Goal: Task Accomplishment & Management: Use online tool/utility

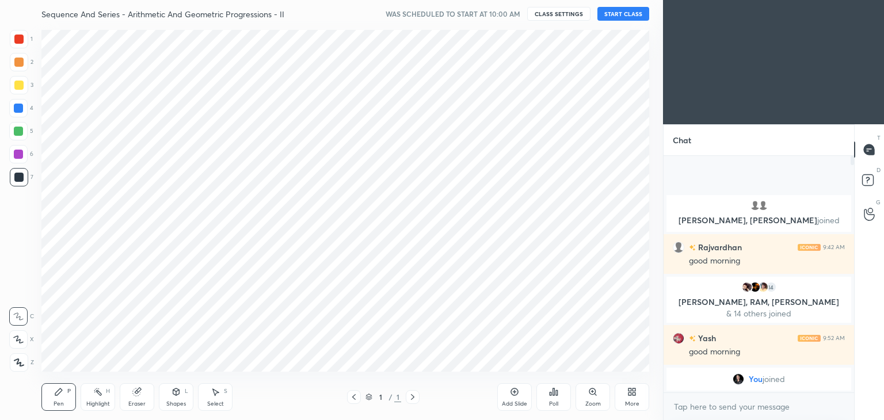
scroll to position [57228, 56958]
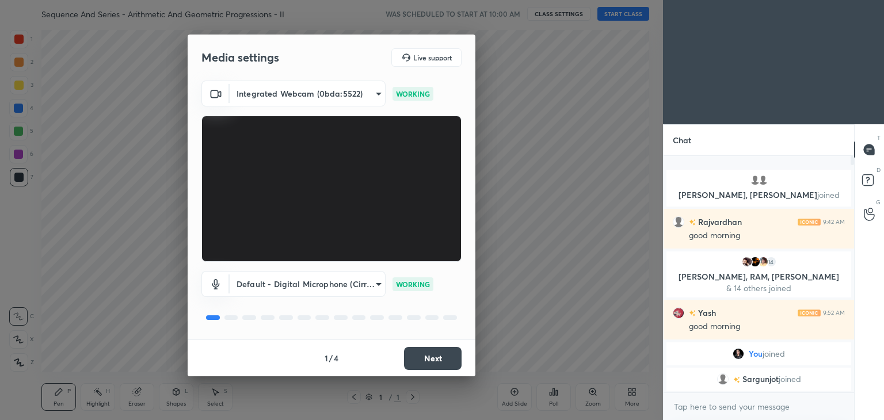
click at [423, 362] on button "Next" at bounding box center [433, 358] width 58 height 23
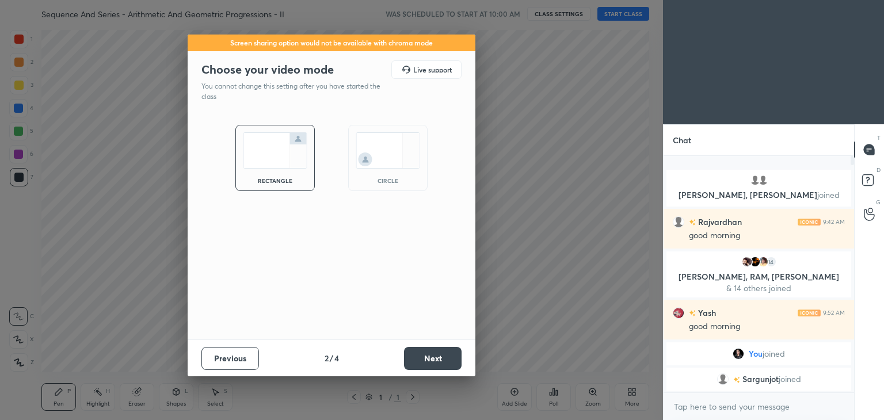
click at [423, 362] on button "Next" at bounding box center [433, 358] width 58 height 23
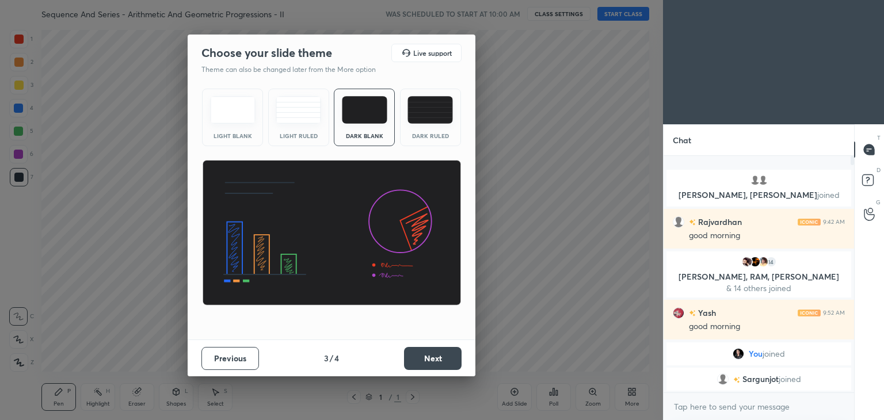
click at [423, 362] on button "Next" at bounding box center [433, 358] width 58 height 23
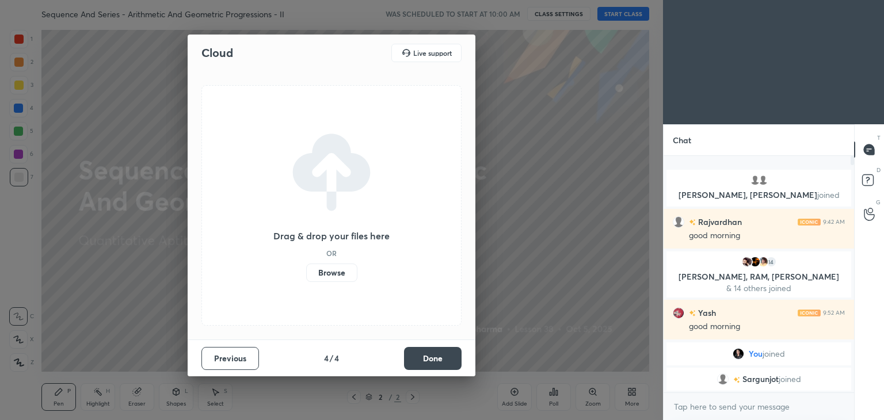
click at [423, 362] on button "Done" at bounding box center [433, 358] width 58 height 23
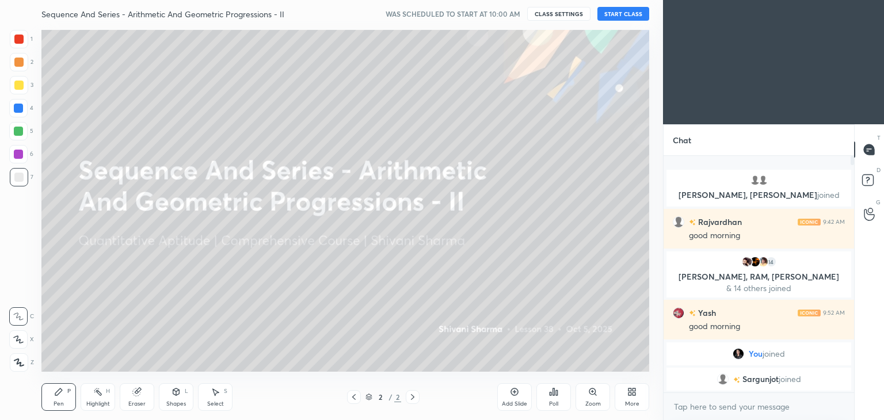
click at [634, 399] on div "More" at bounding box center [632, 397] width 35 height 28
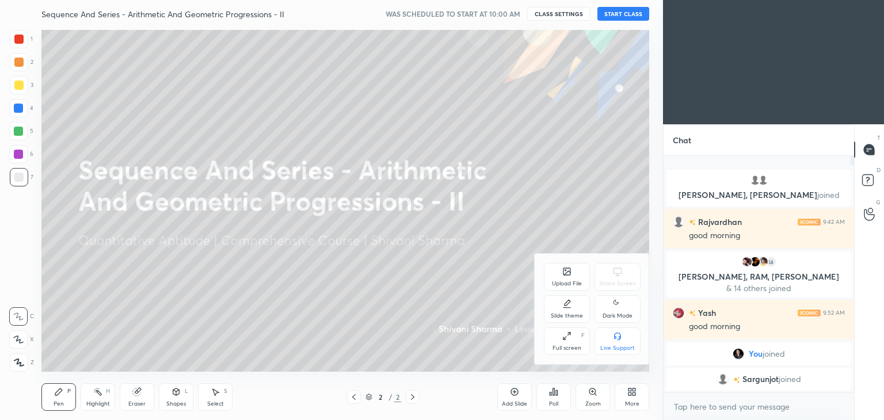
click at [607, 311] on div "Dark Mode" at bounding box center [618, 309] width 46 height 28
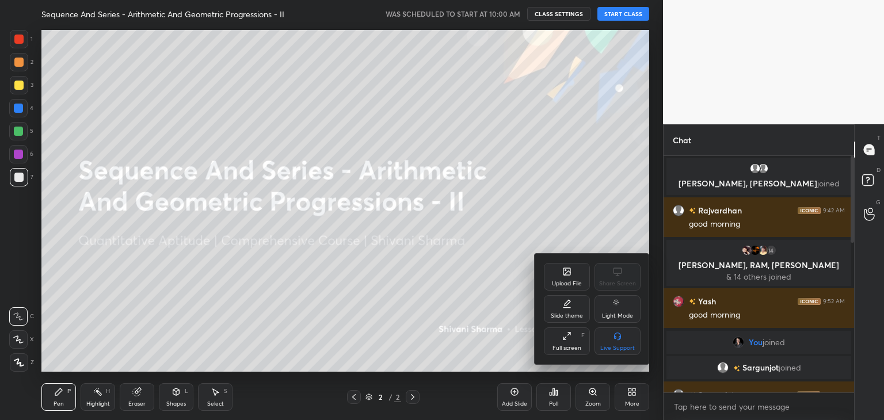
click at [632, 13] on div at bounding box center [442, 210] width 884 height 420
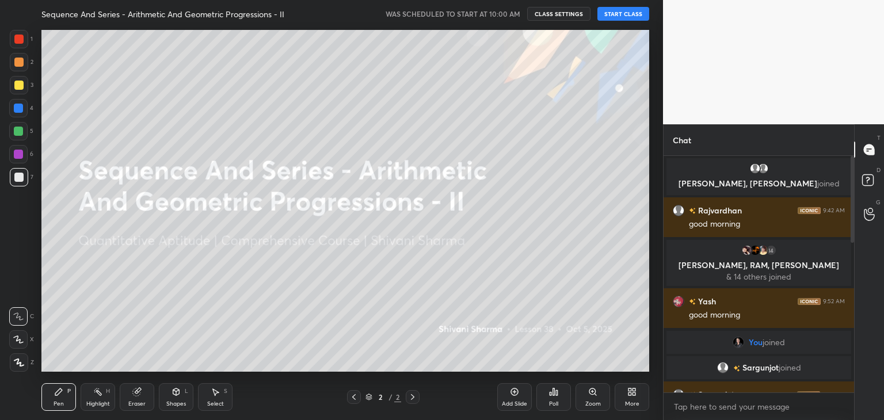
click at [632, 13] on button "START CLASS" at bounding box center [624, 14] width 52 height 14
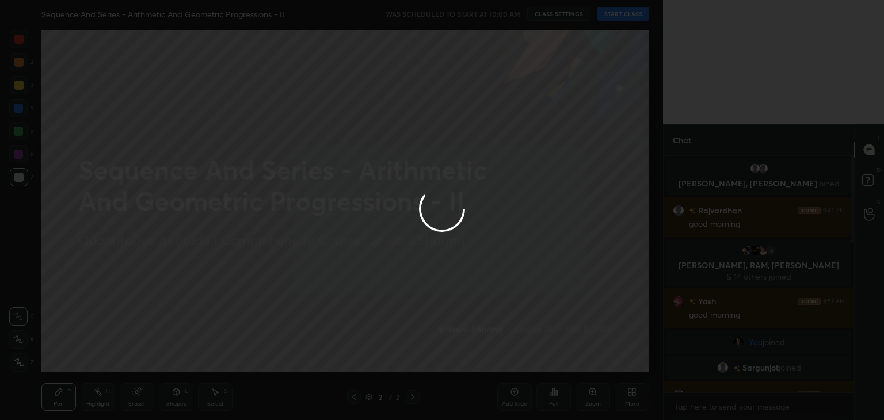
click at [632, 13] on div at bounding box center [442, 210] width 884 height 420
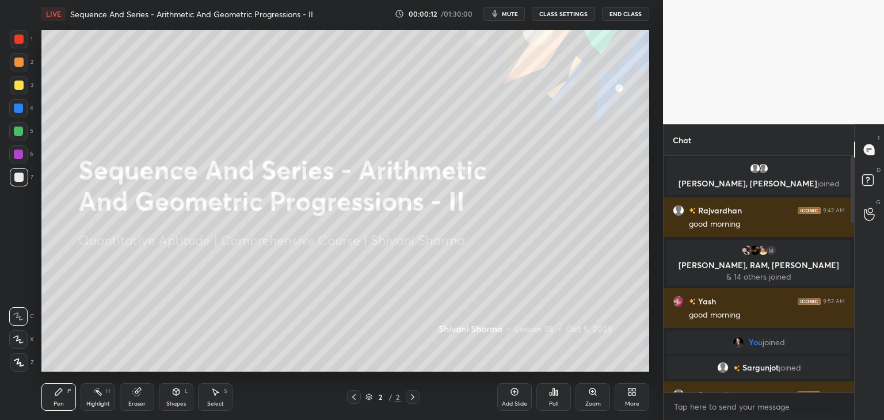
drag, startPoint x: 855, startPoint y: 177, endPoint x: 854, endPoint y: 262, distance: 85.2
click at [854, 262] on div "T Messages (T) D Doubts (D) G Raise Hand (G)" at bounding box center [869, 272] width 30 height 296
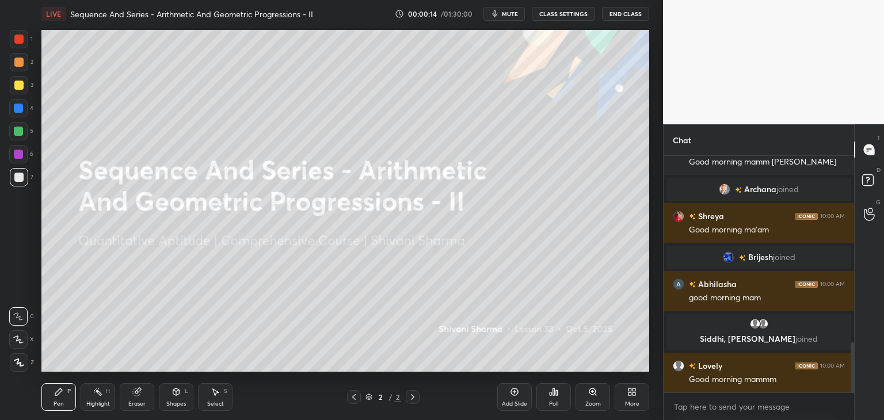
drag, startPoint x: 852, startPoint y: 218, endPoint x: 849, endPoint y: 386, distance: 168.1
click at [849, 386] on div at bounding box center [851, 274] width 7 height 237
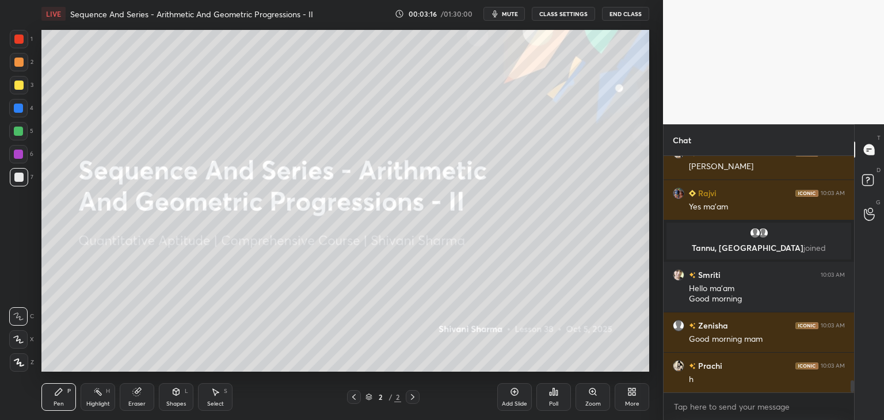
scroll to position [4413, 0]
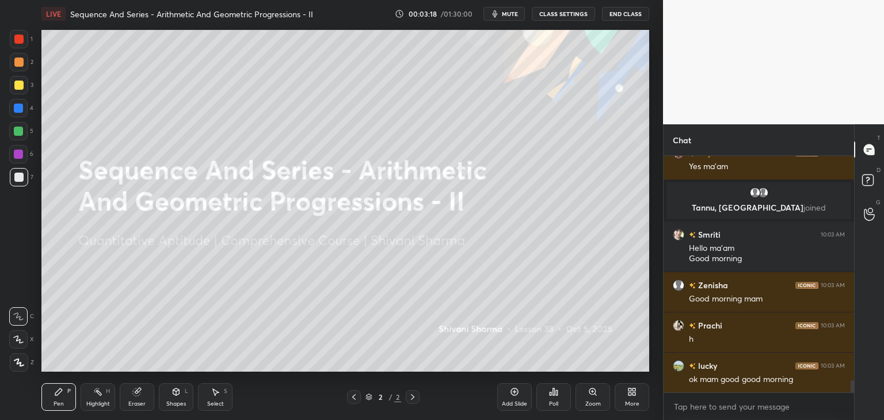
click at [634, 405] on div "More" at bounding box center [632, 404] width 14 height 6
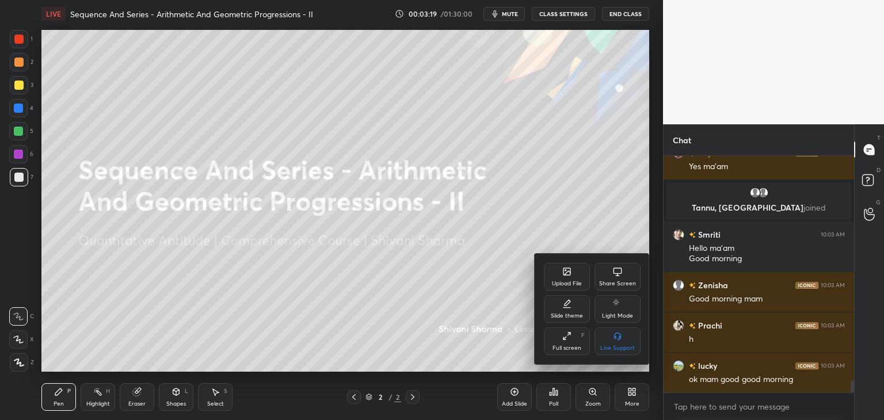
scroll to position [4440, 0]
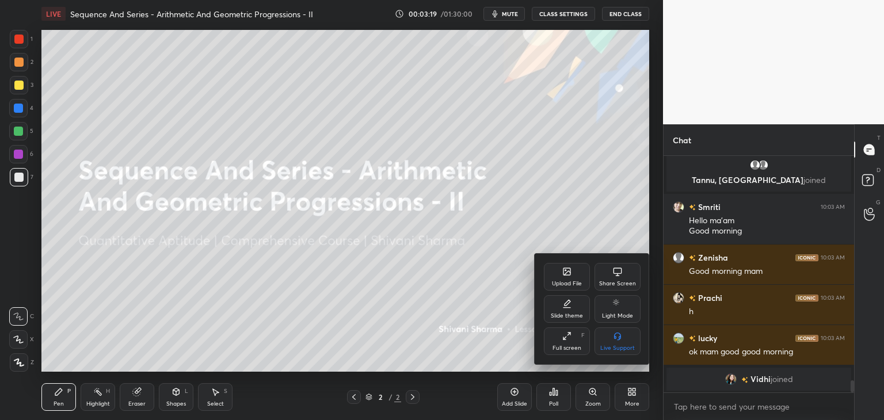
click at [560, 277] on div "Upload File" at bounding box center [567, 277] width 46 height 28
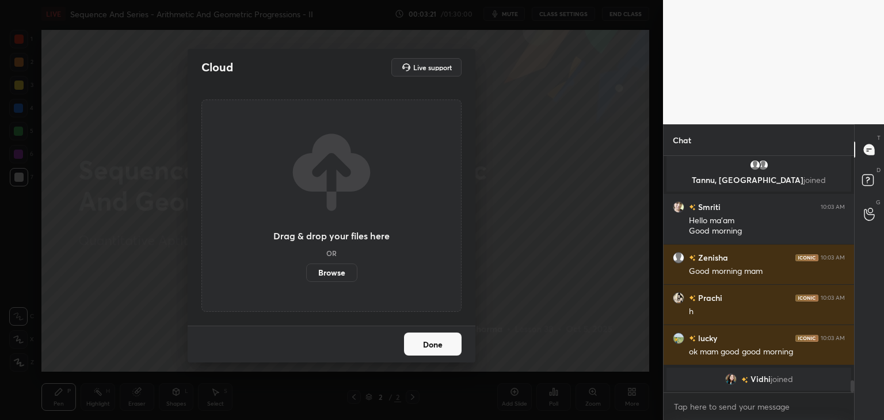
scroll to position [4415, 0]
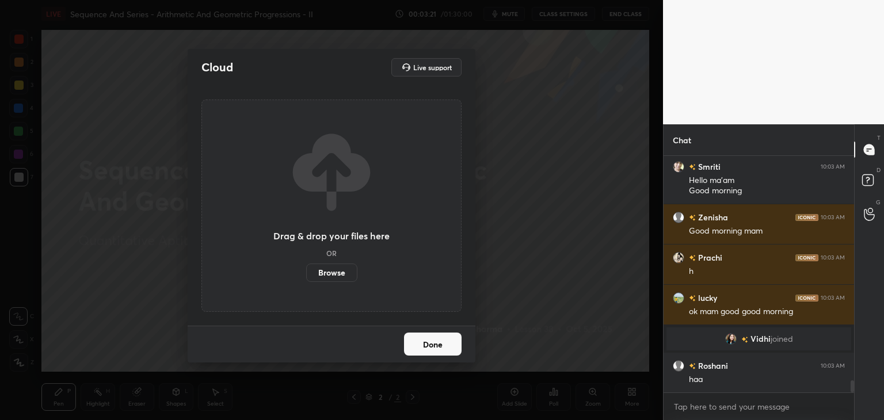
click at [333, 276] on label "Browse" at bounding box center [331, 273] width 51 height 18
click at [306, 276] on input "Browse" at bounding box center [306, 273] width 0 height 18
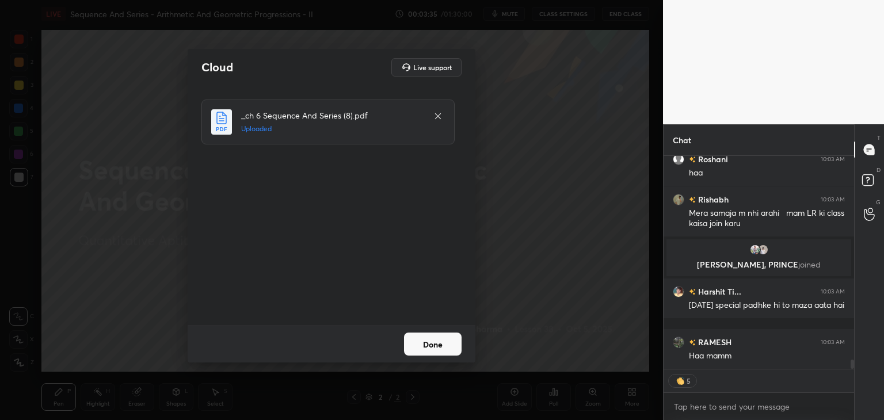
scroll to position [4615, 0]
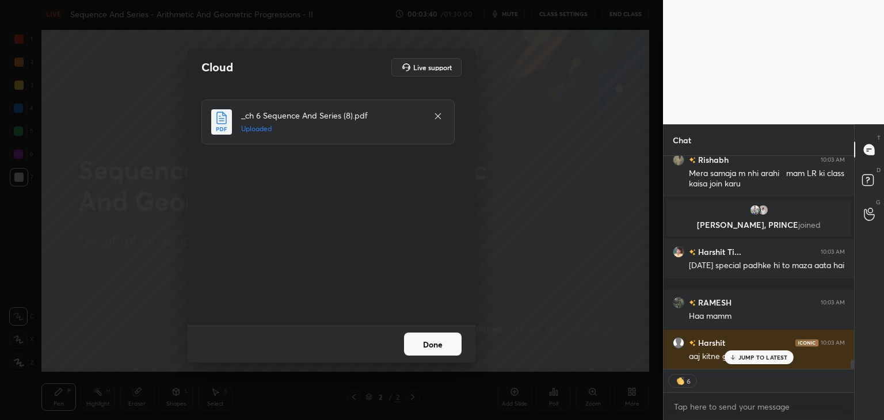
click at [424, 343] on button "Done" at bounding box center [433, 344] width 58 height 23
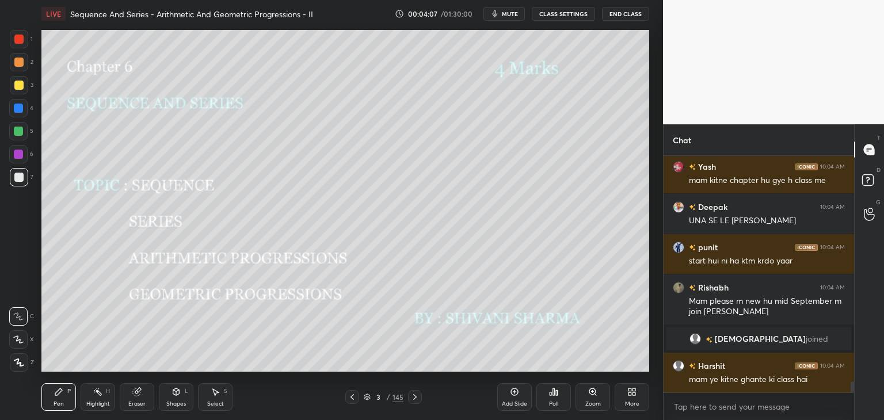
scroll to position [4984, 0]
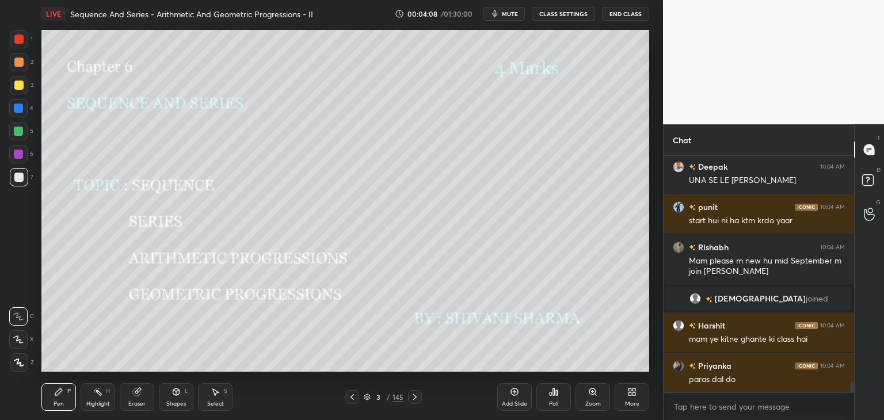
click at [412, 397] on icon at bounding box center [415, 397] width 9 height 9
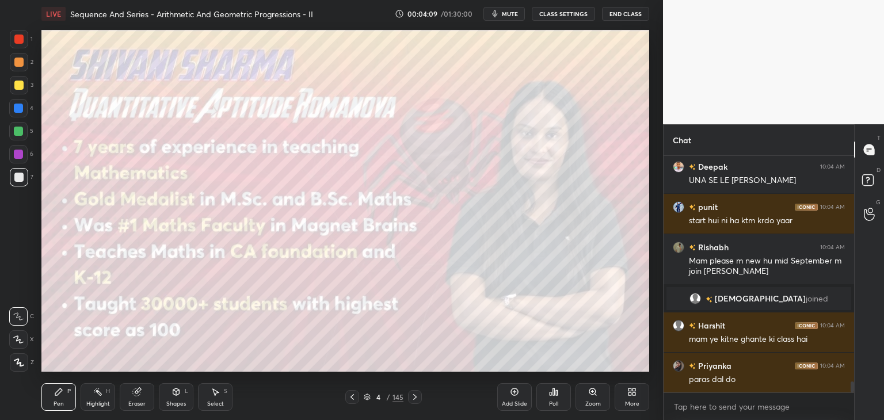
click at [412, 397] on icon at bounding box center [415, 397] width 9 height 9
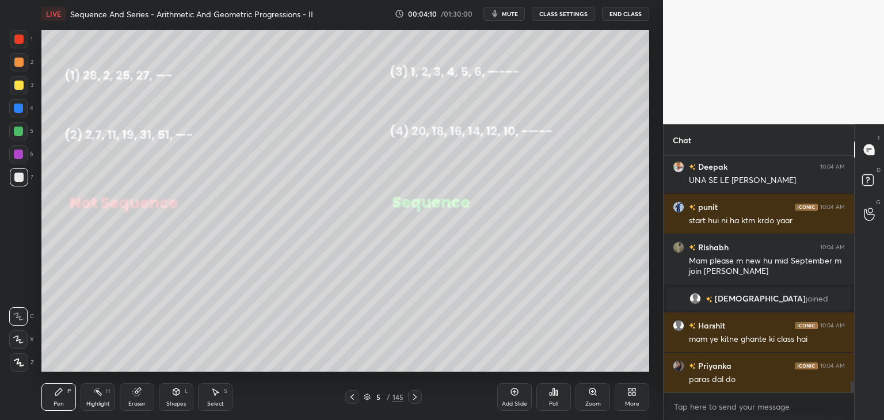
click at [412, 397] on icon at bounding box center [415, 397] width 9 height 9
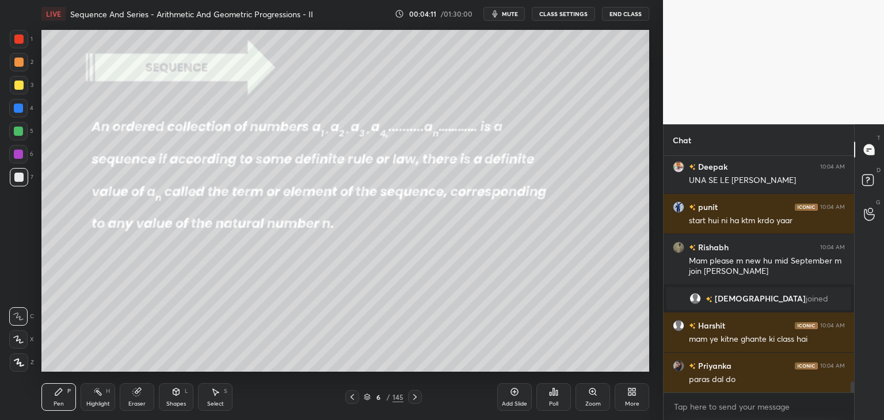
scroll to position [5024, 0]
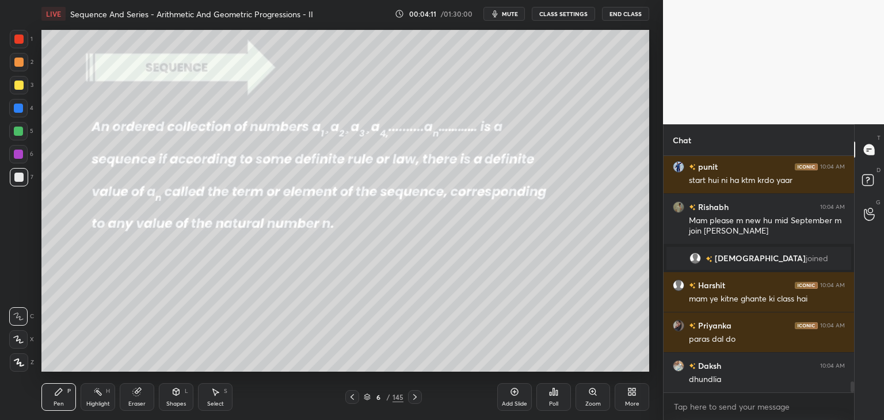
click at [412, 397] on icon at bounding box center [415, 397] width 9 height 9
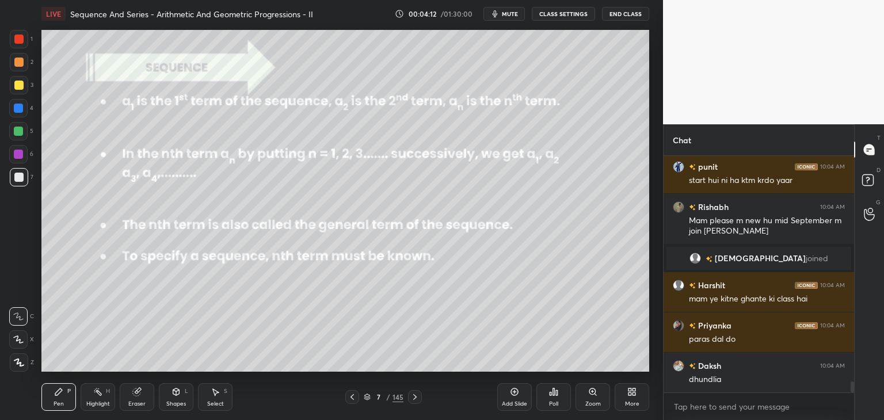
click at [412, 397] on icon at bounding box center [415, 397] width 9 height 9
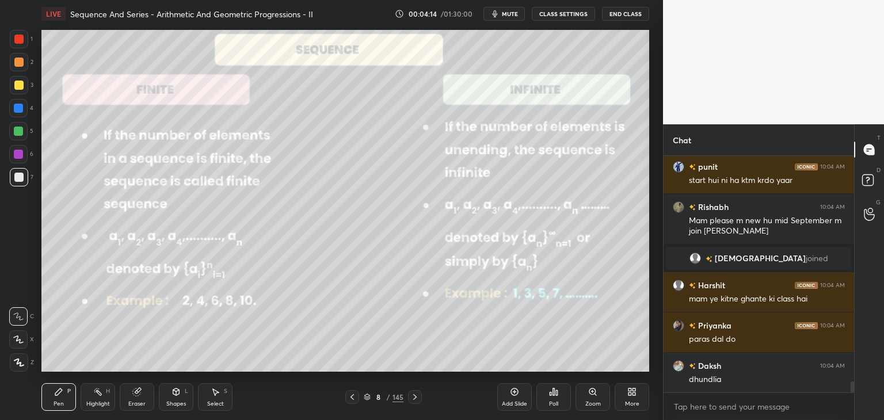
scroll to position [5064, 0]
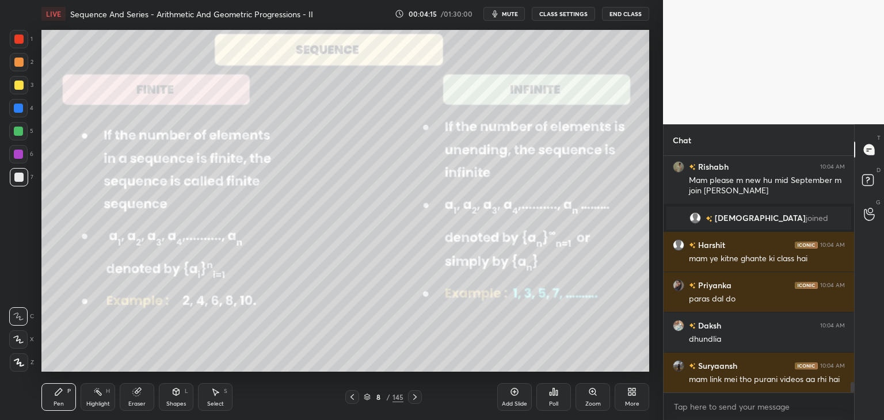
click at [412, 397] on icon at bounding box center [415, 397] width 9 height 9
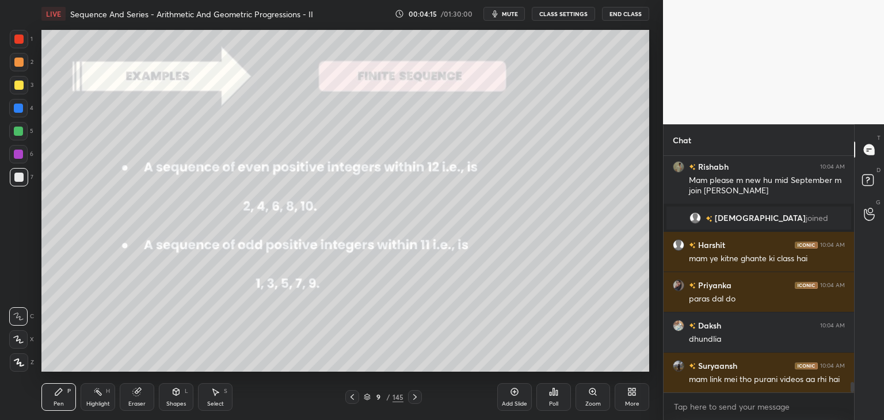
scroll to position [5105, 0]
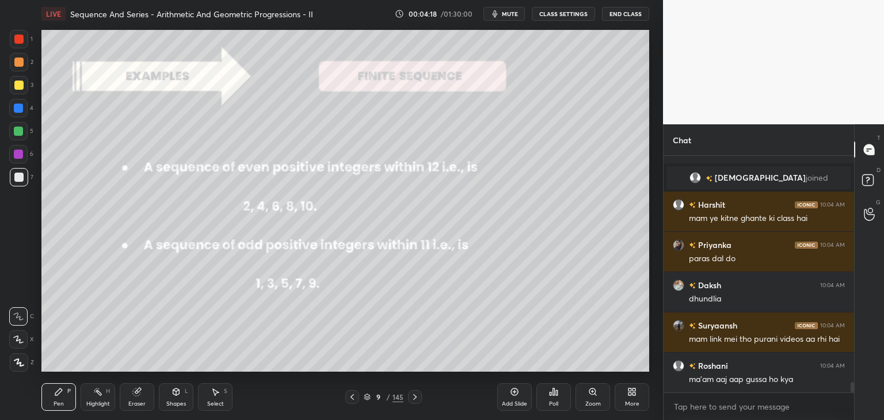
click at [412, 397] on icon at bounding box center [415, 397] width 9 height 9
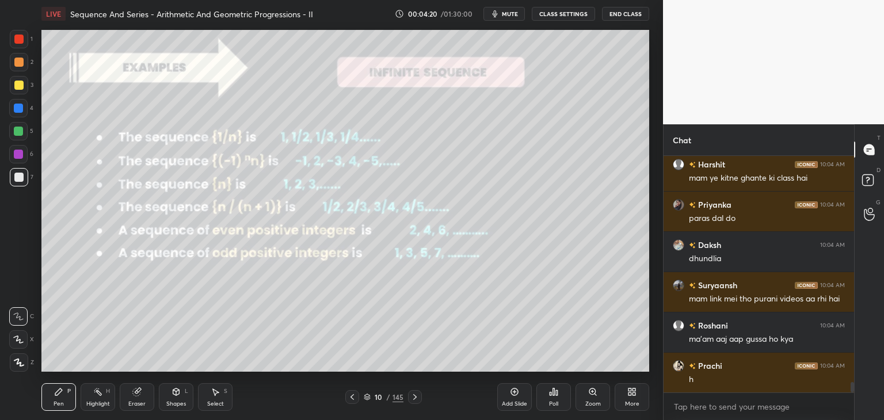
scroll to position [5236, 0]
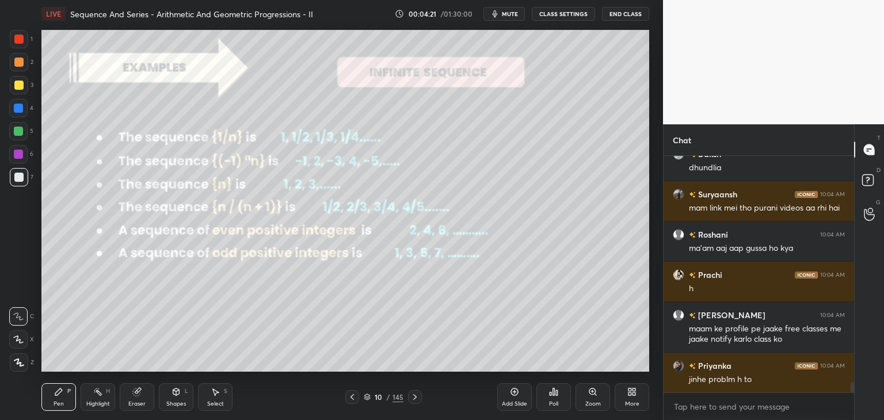
click at [412, 397] on icon at bounding box center [415, 397] width 9 height 9
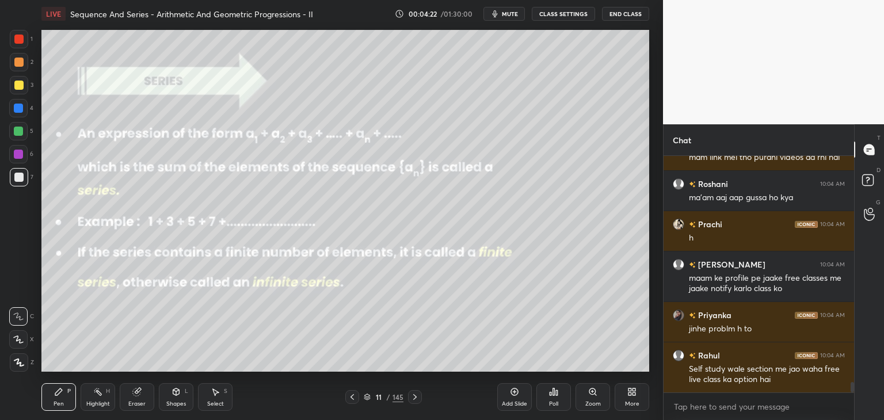
click at [412, 397] on icon at bounding box center [415, 397] width 9 height 9
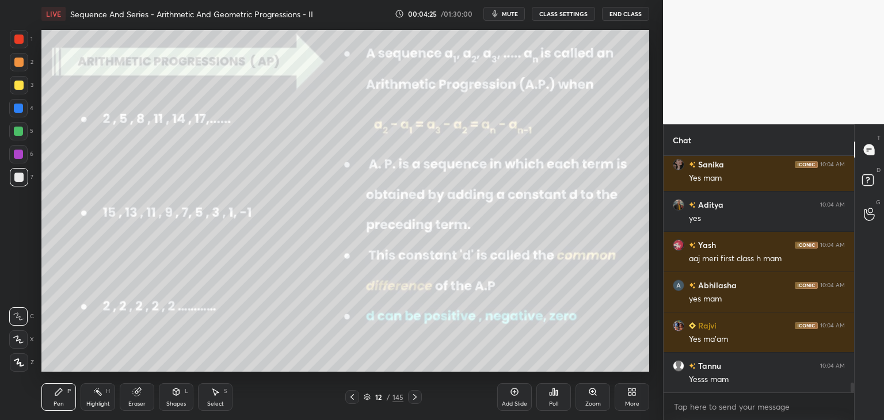
scroll to position [5596, 0]
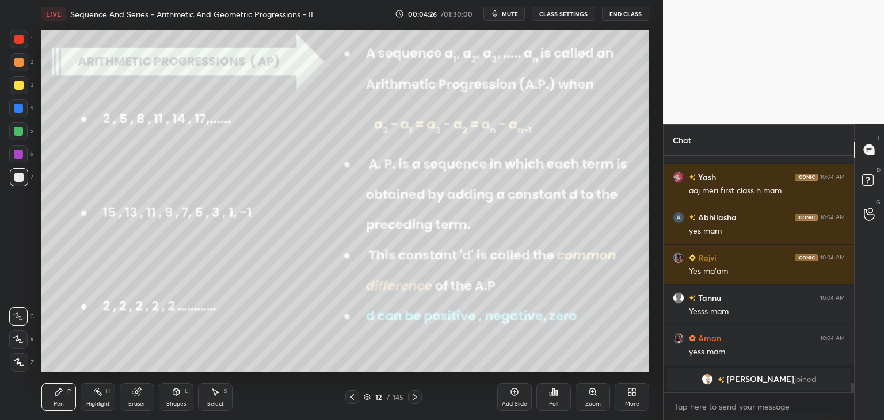
click at [412, 397] on icon at bounding box center [415, 397] width 9 height 9
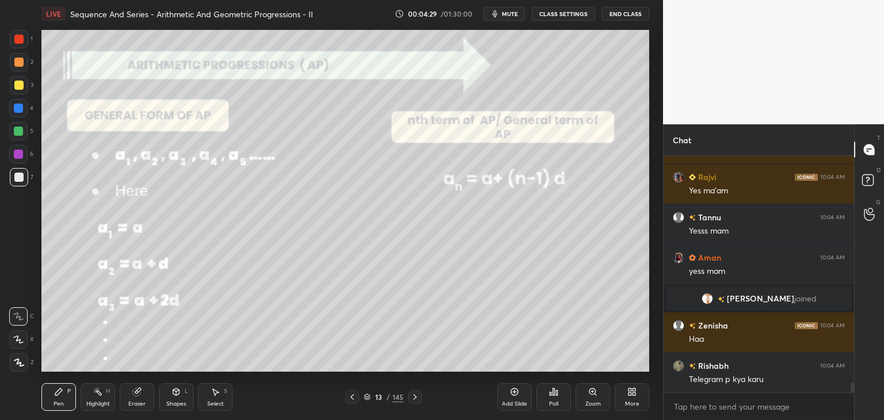
scroll to position [5471, 0]
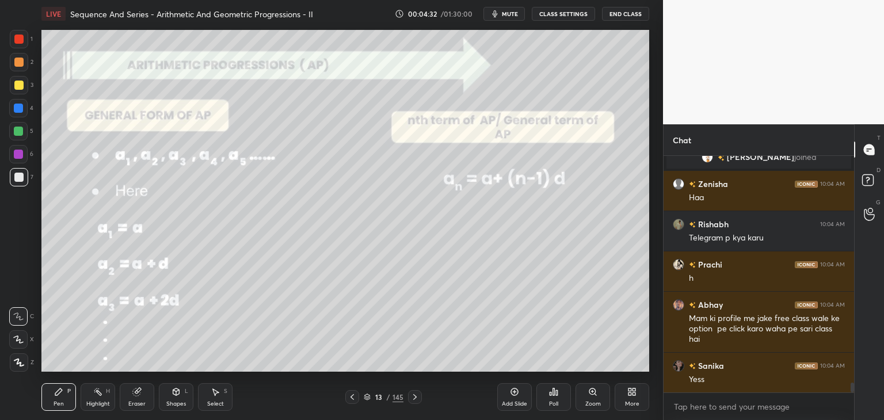
click at [412, 397] on icon at bounding box center [415, 397] width 9 height 9
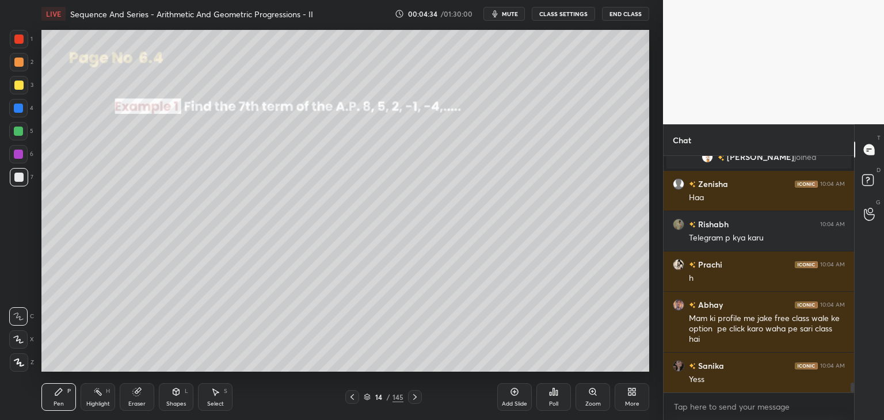
click at [412, 397] on icon at bounding box center [415, 397] width 9 height 9
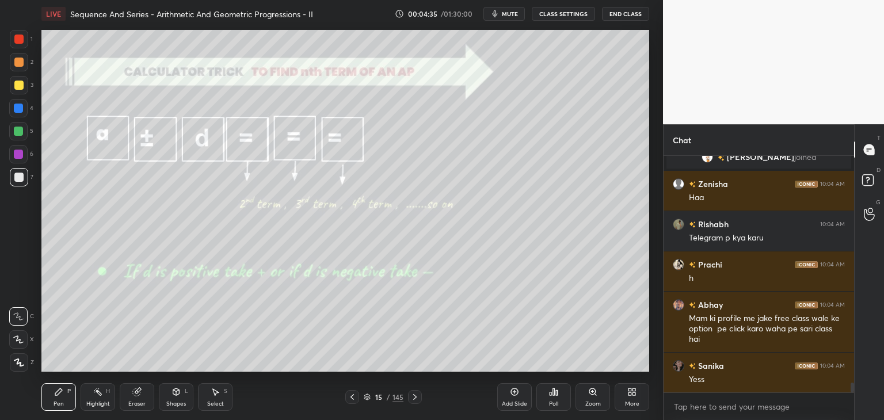
scroll to position [5612, 0]
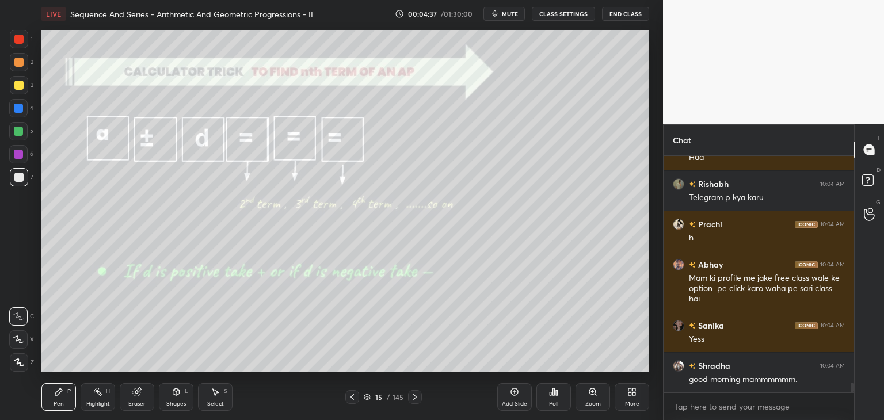
click at [412, 397] on icon at bounding box center [415, 397] width 9 height 9
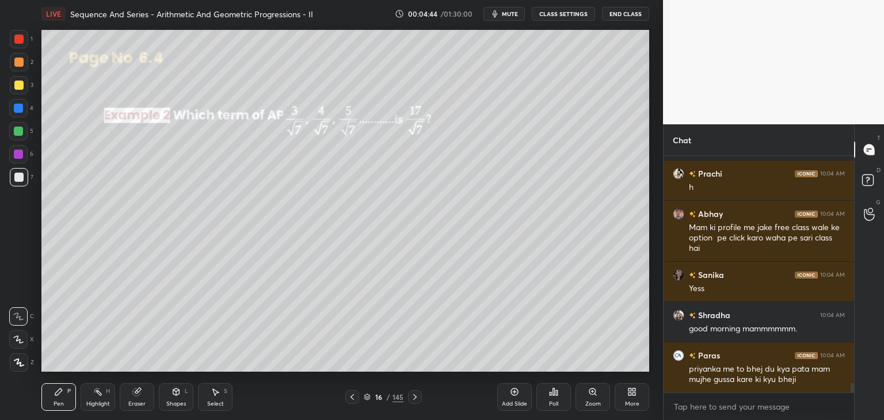
scroll to position [5714, 0]
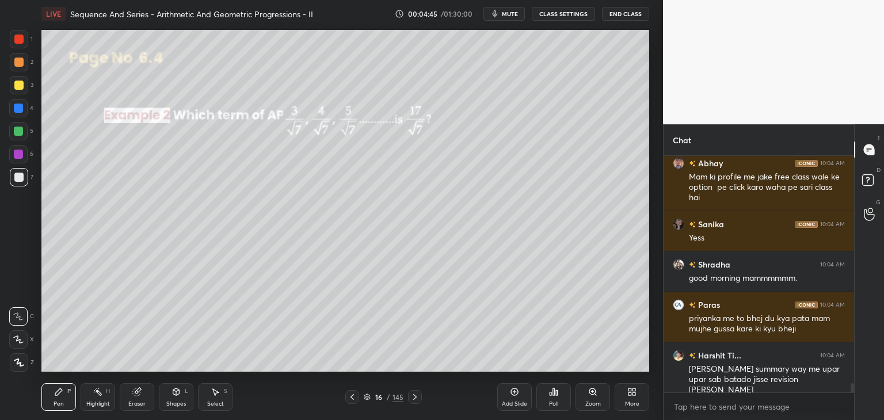
click at [412, 397] on icon at bounding box center [415, 397] width 9 height 9
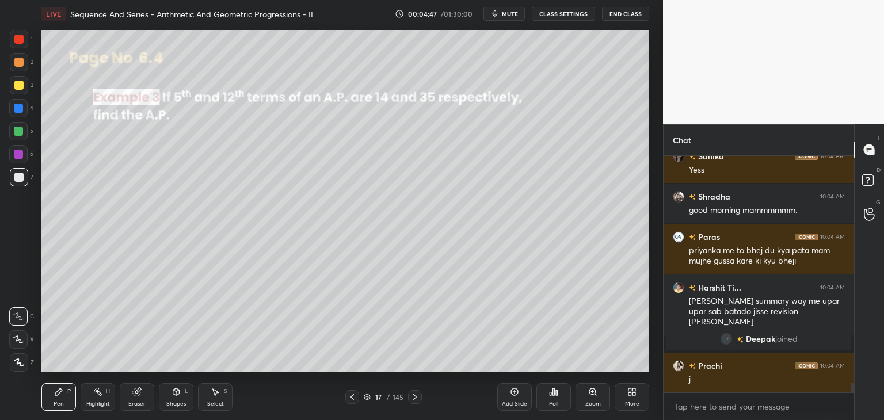
scroll to position [5657, 0]
click at [412, 397] on icon at bounding box center [415, 397] width 9 height 9
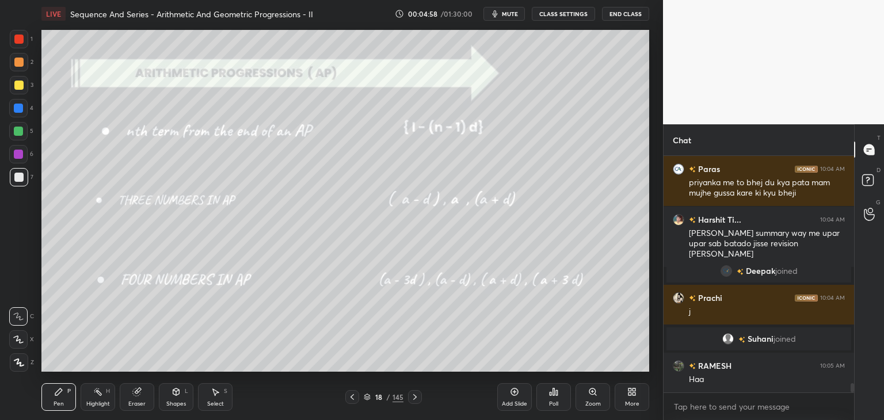
scroll to position [5754, 0]
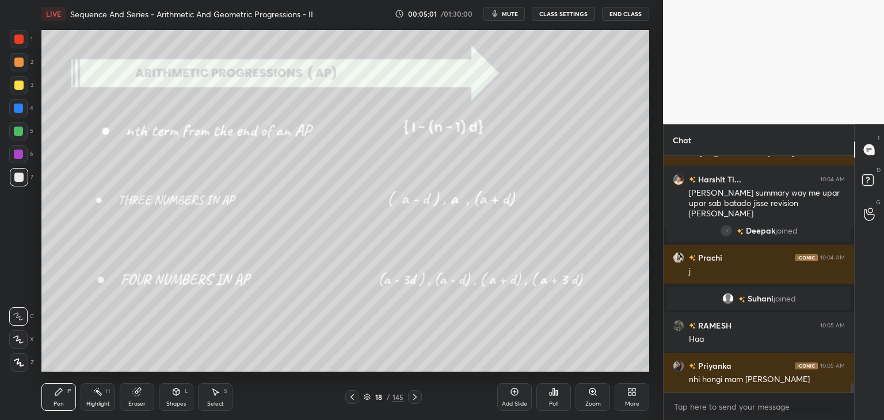
click at [417, 399] on icon at bounding box center [415, 397] width 9 height 9
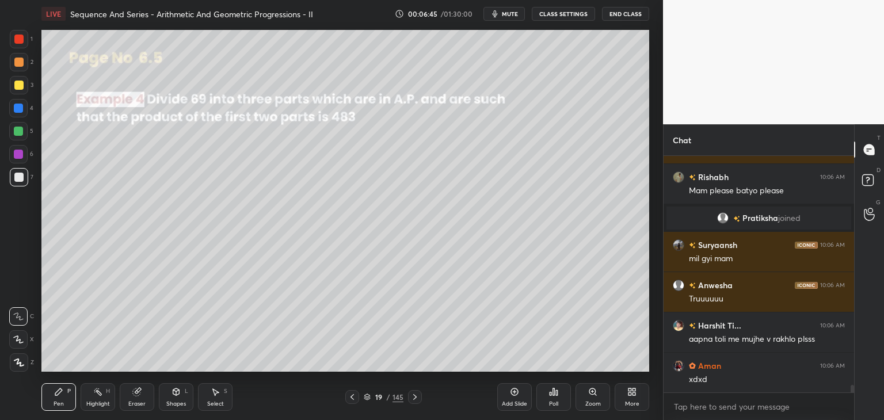
scroll to position [7132, 0]
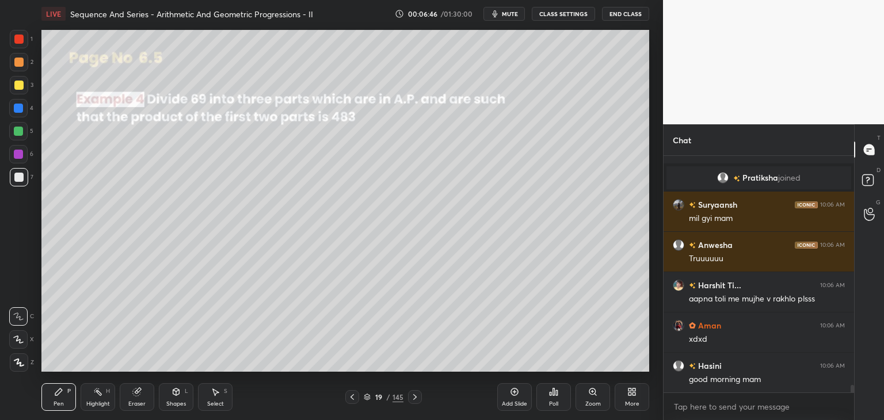
click at [354, 400] on icon at bounding box center [352, 397] width 3 height 6
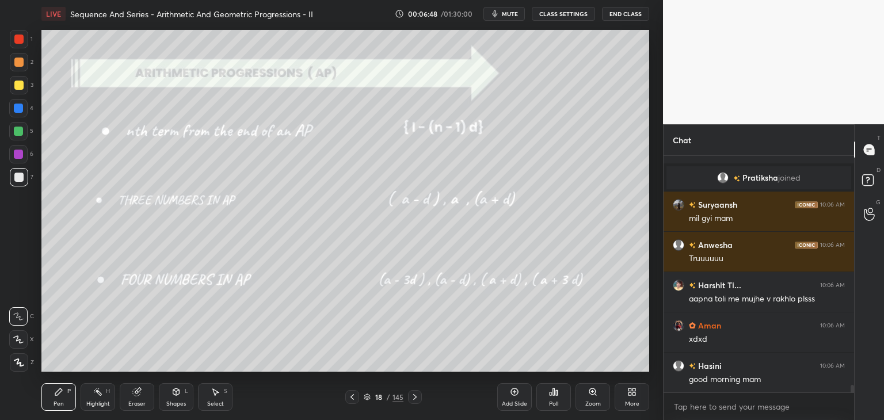
click at [414, 396] on icon at bounding box center [414, 397] width 3 height 6
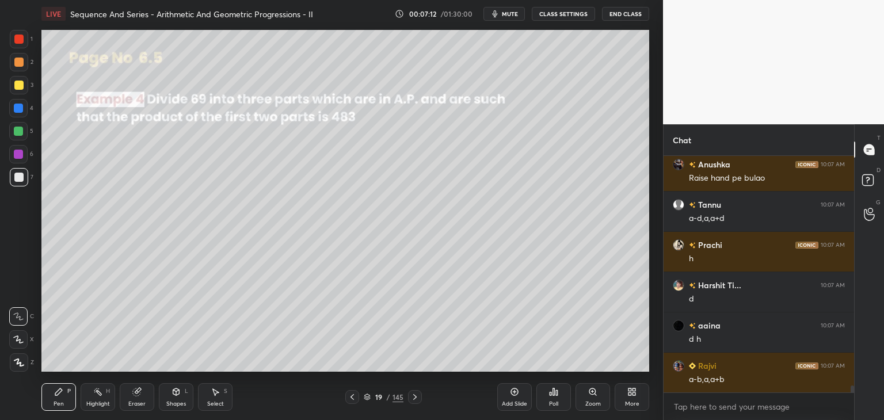
scroll to position [7654, 0]
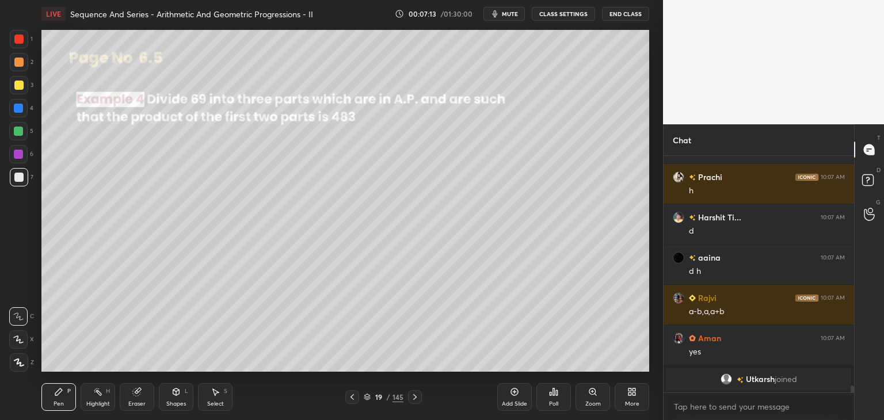
click at [350, 398] on icon at bounding box center [352, 397] width 9 height 9
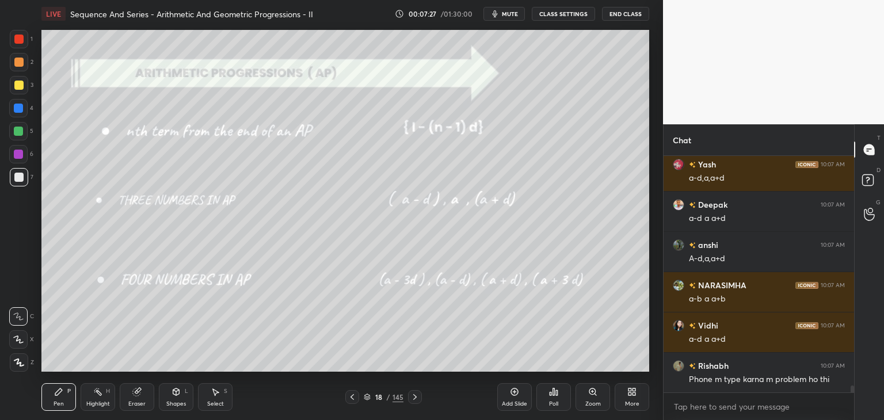
scroll to position [7774, 0]
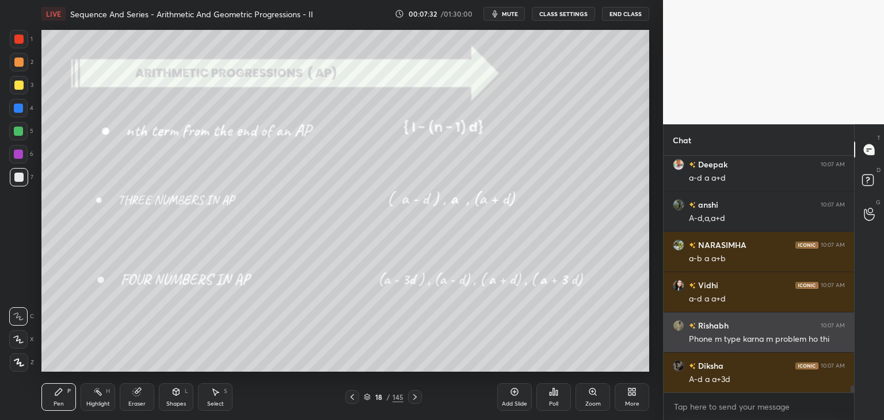
click at [674, 324] on img "grid" at bounding box center [679, 326] width 12 height 12
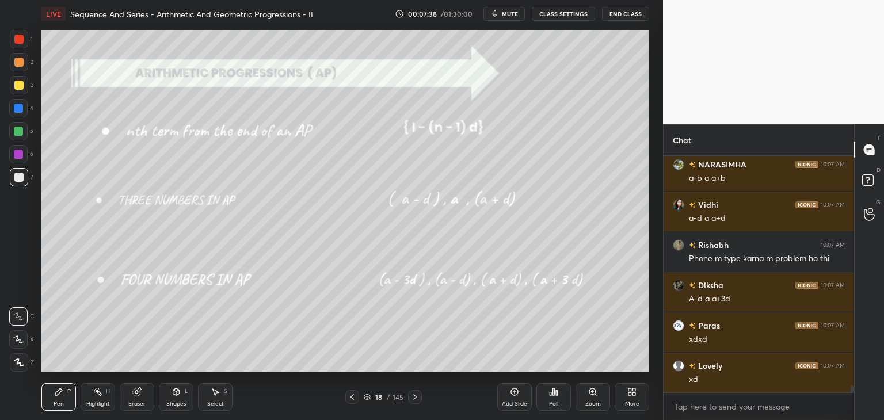
scroll to position [7935, 0]
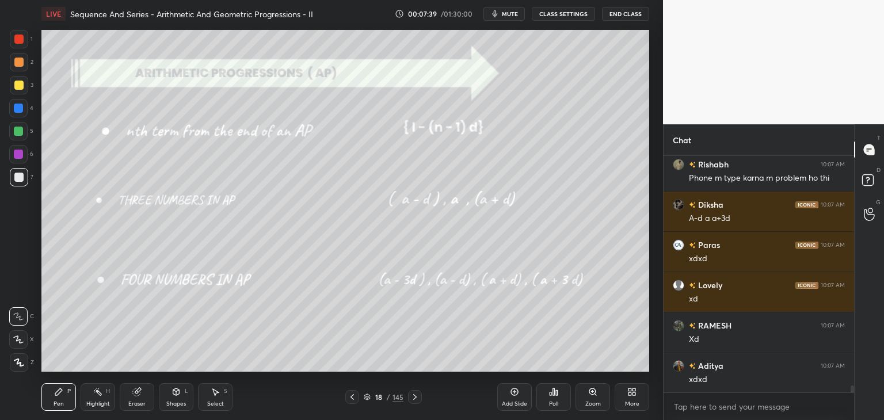
click at [412, 398] on icon at bounding box center [415, 397] width 9 height 9
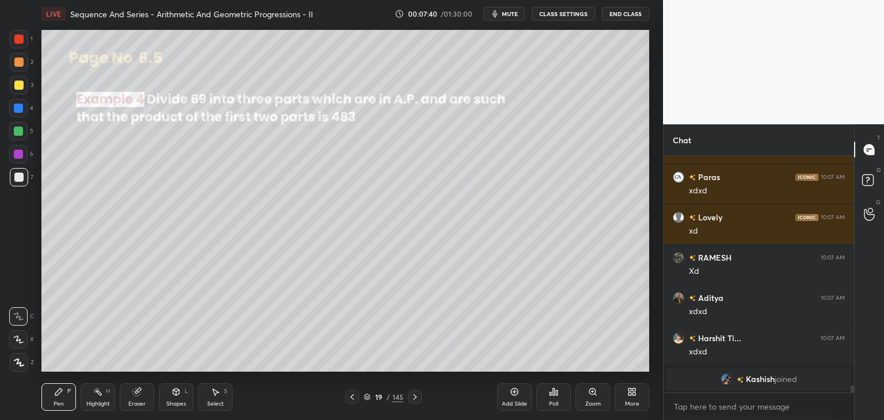
click at [412, 398] on icon at bounding box center [415, 397] width 9 height 9
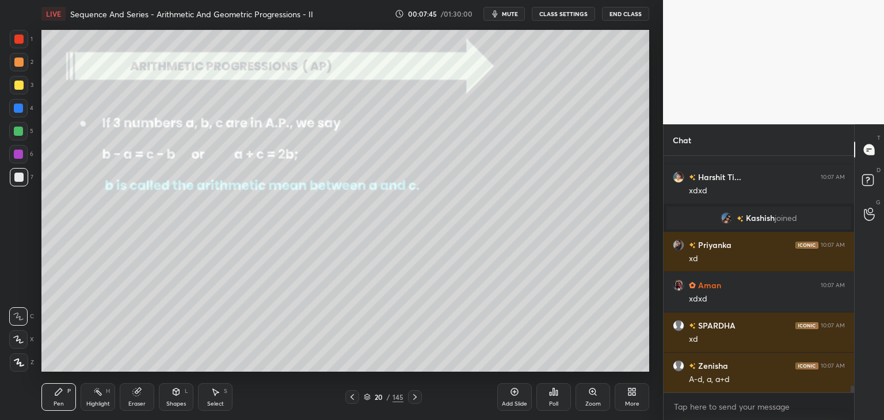
scroll to position [8023, 0]
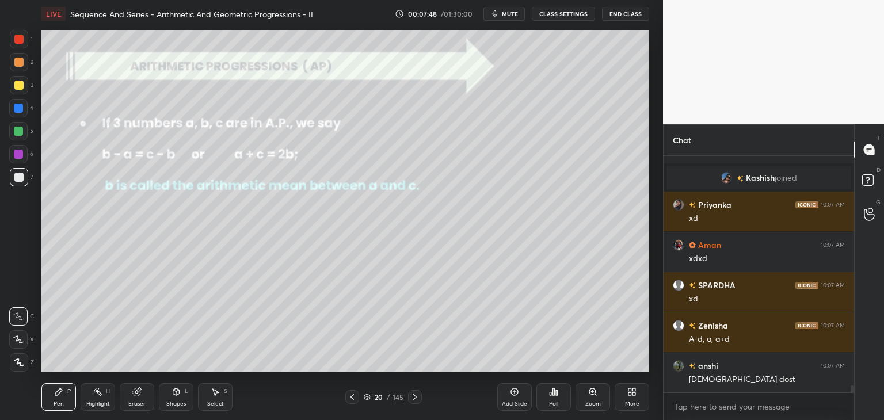
click at [417, 394] on icon at bounding box center [415, 397] width 9 height 9
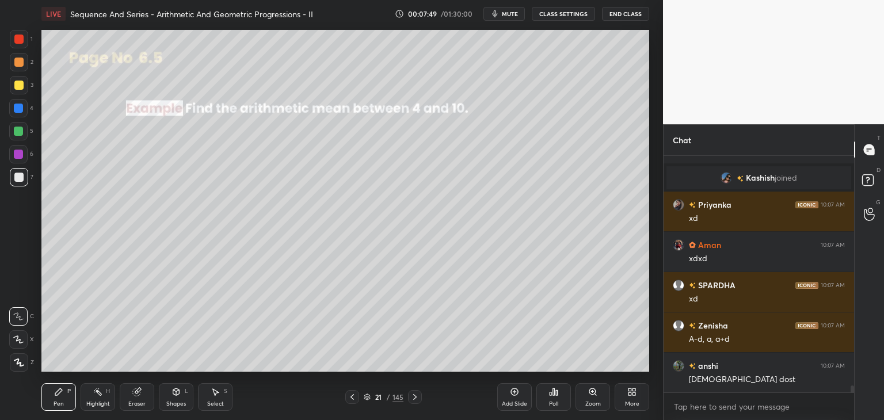
click at [18, 360] on icon at bounding box center [18, 362] width 9 height 7
click at [178, 396] on icon at bounding box center [176, 391] width 9 height 9
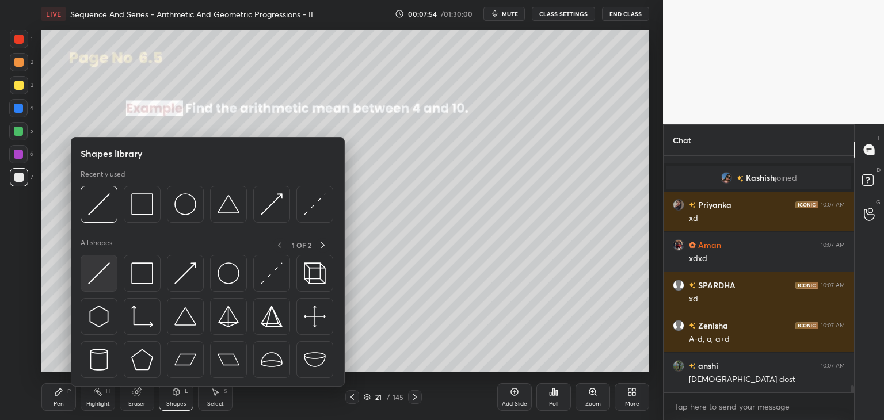
click at [101, 270] on img at bounding box center [99, 274] width 22 height 22
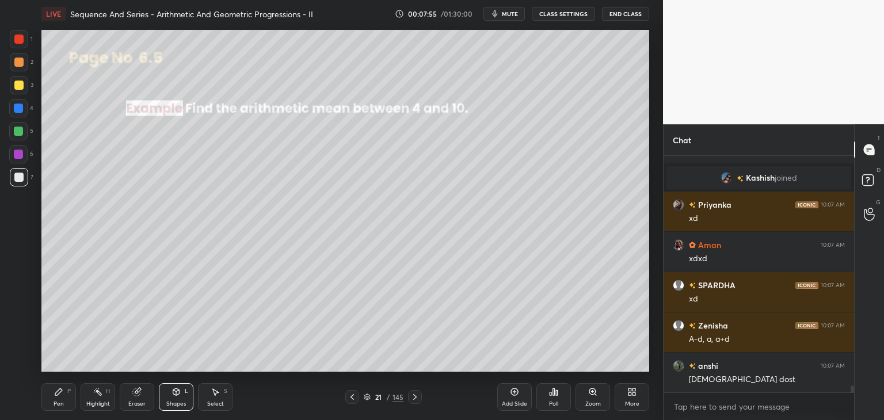
scroll to position [8050, 0]
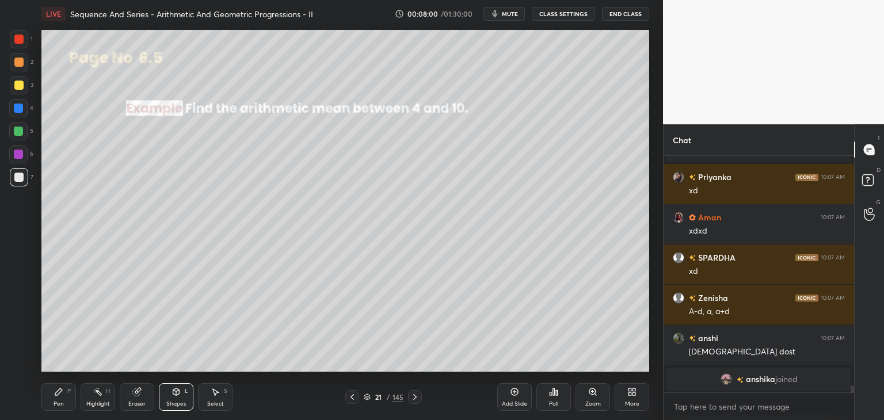
click at [18, 86] on div at bounding box center [18, 85] width 9 height 9
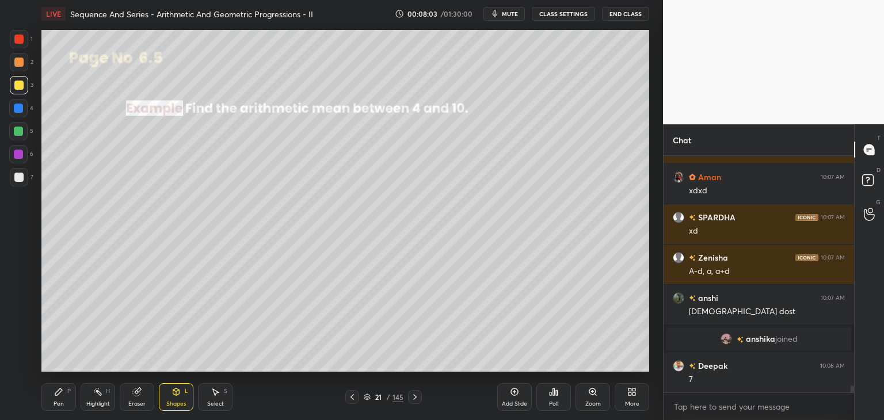
click at [63, 397] on div "Pen P" at bounding box center [58, 397] width 35 height 28
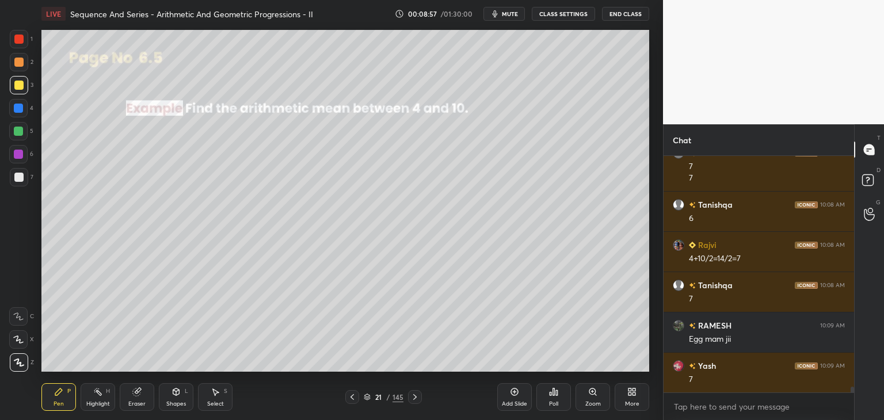
scroll to position [9359, 0]
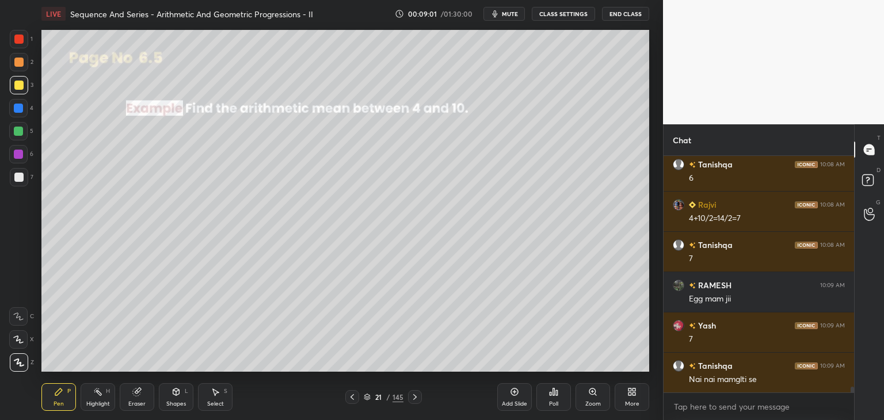
click at [414, 400] on icon at bounding box center [415, 397] width 9 height 9
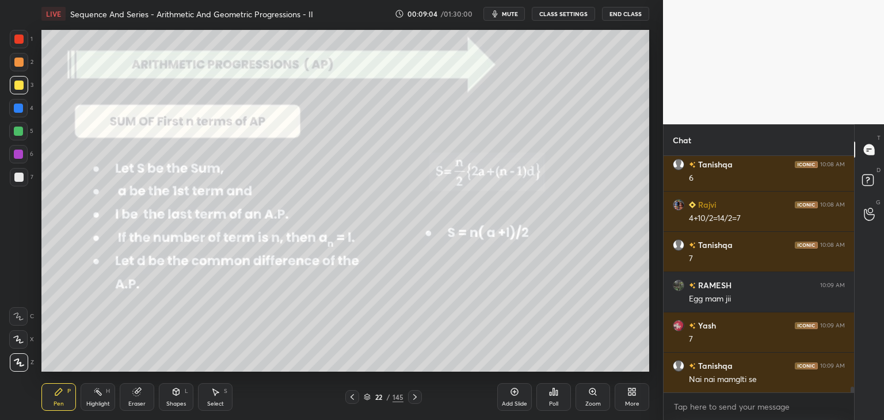
scroll to position [9400, 0]
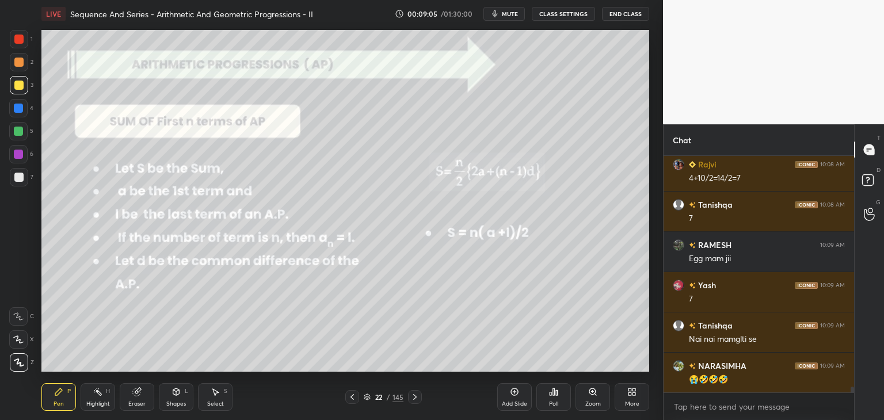
click at [514, 404] on div "Add Slide" at bounding box center [514, 404] width 25 height 6
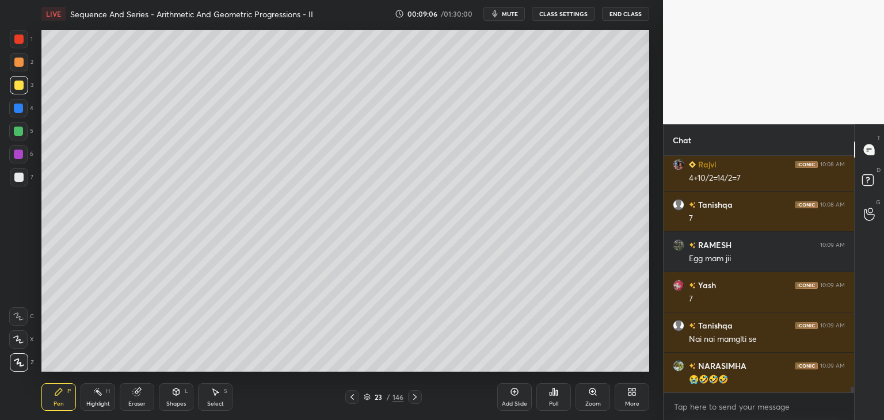
scroll to position [9440, 0]
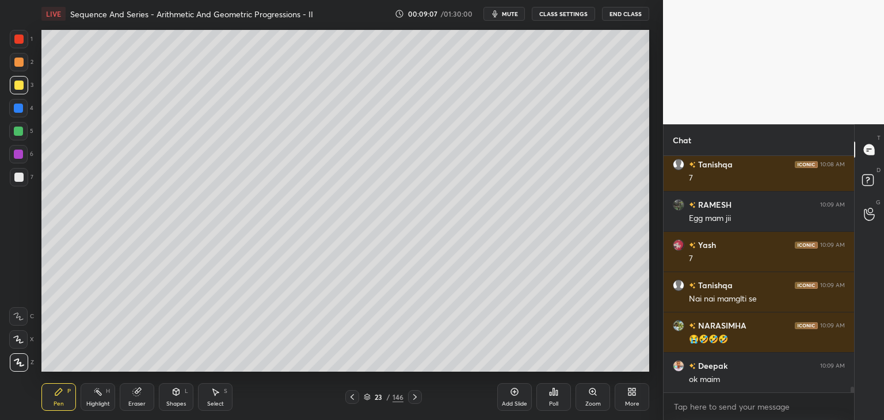
click at [27, 91] on div at bounding box center [19, 85] width 18 height 18
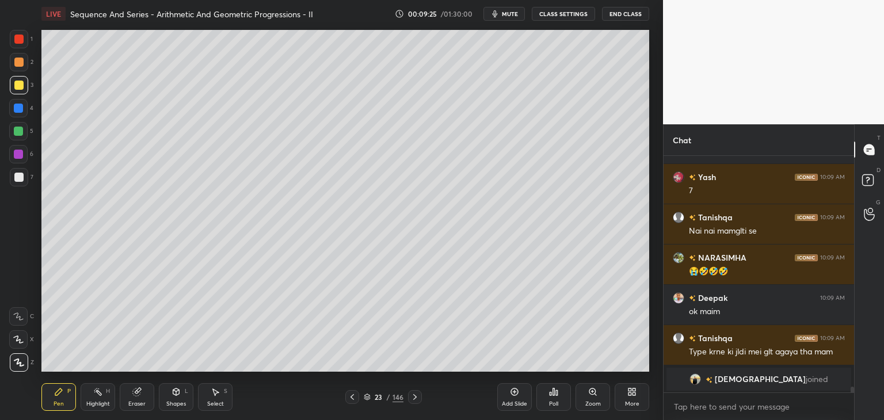
scroll to position [233, 187]
drag, startPoint x: 178, startPoint y: 404, endPoint x: 182, endPoint y: 390, distance: 14.8
click at [178, 404] on div "Shapes" at bounding box center [176, 404] width 20 height 6
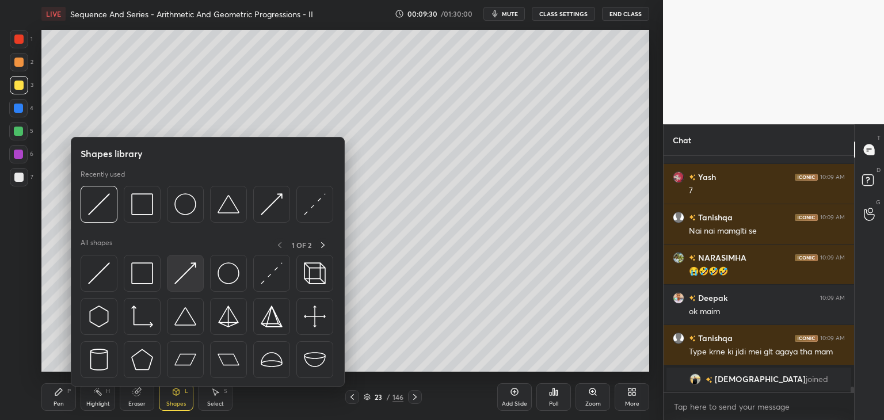
click at [183, 277] on img at bounding box center [185, 274] width 22 height 22
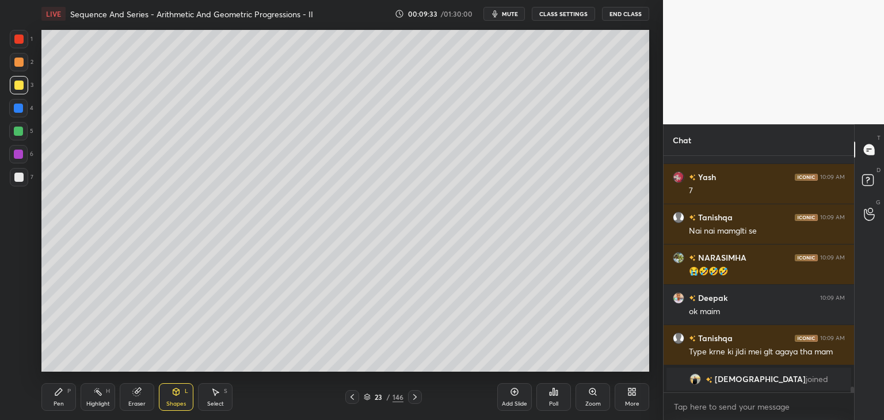
drag, startPoint x: 51, startPoint y: 399, endPoint x: 56, endPoint y: 387, distance: 12.6
click at [52, 400] on div "Pen P" at bounding box center [58, 397] width 35 height 28
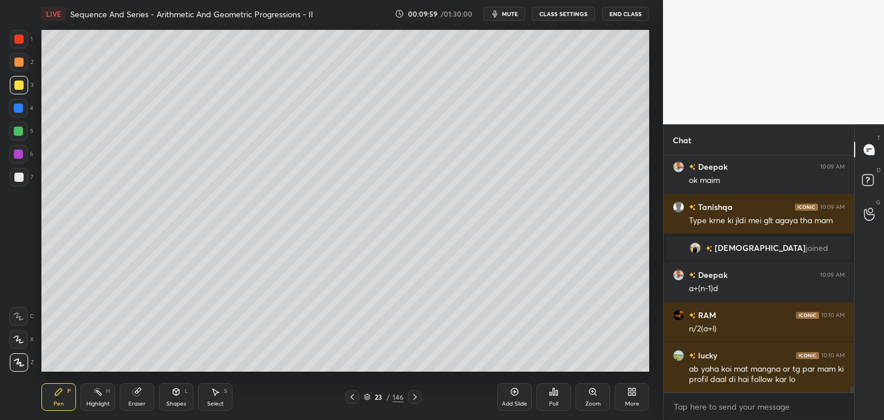
scroll to position [9485, 0]
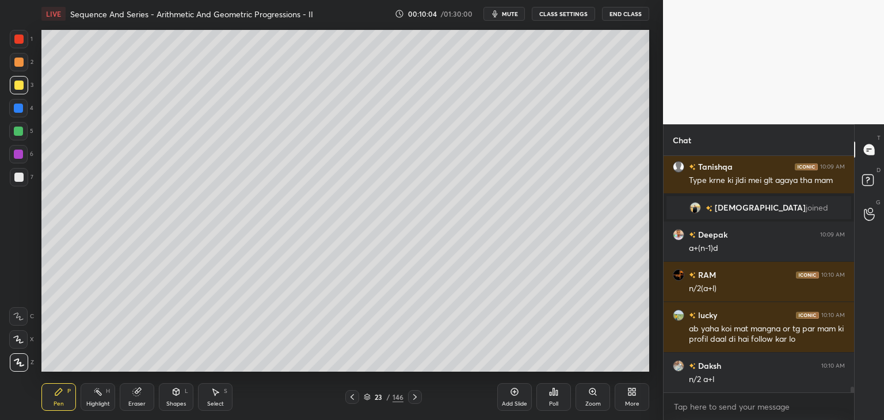
drag, startPoint x: 18, startPoint y: 132, endPoint x: 33, endPoint y: 139, distance: 15.7
click at [18, 132] on div at bounding box center [18, 131] width 9 height 9
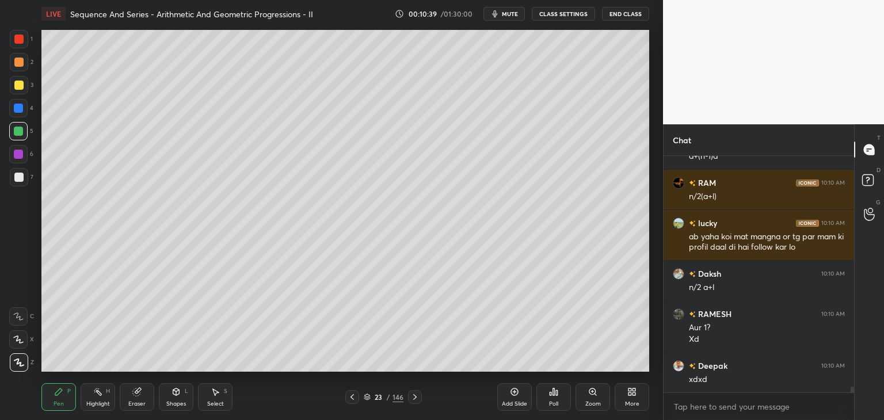
scroll to position [9617, 0]
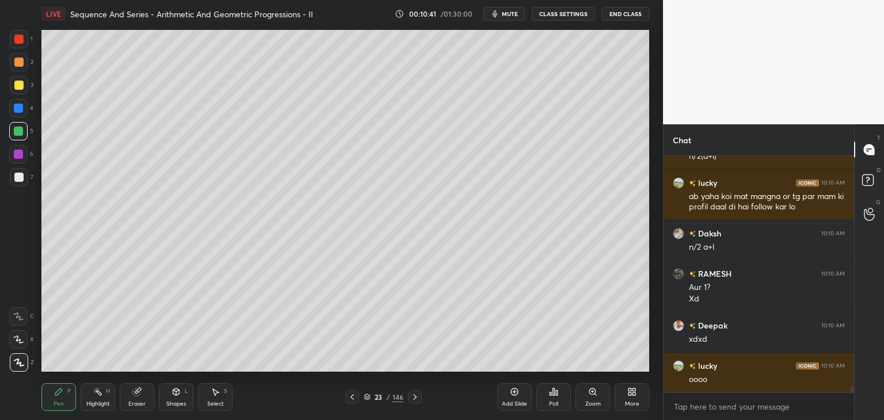
click at [18, 177] on div at bounding box center [18, 177] width 9 height 9
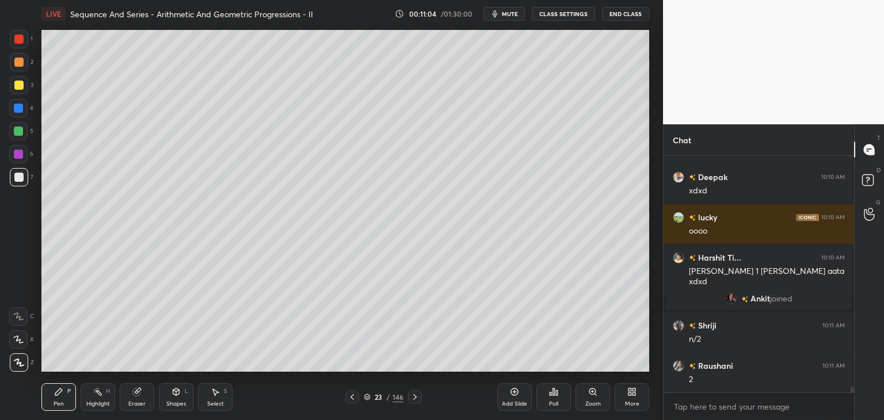
scroll to position [9703, 0]
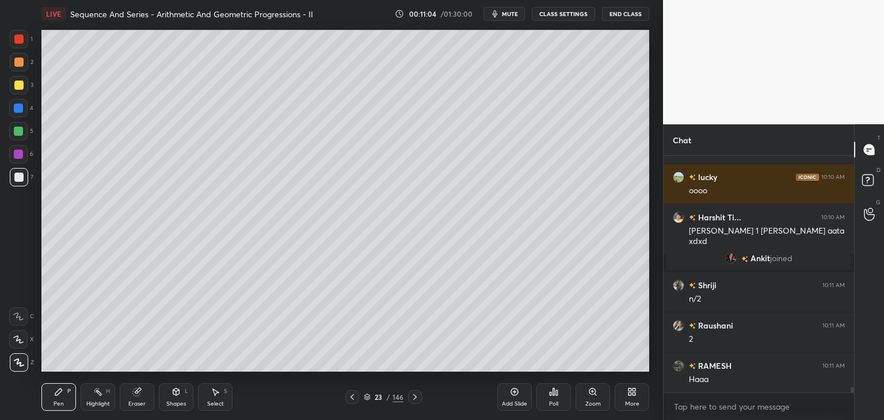
click at [132, 401] on div "Eraser" at bounding box center [136, 404] width 17 height 6
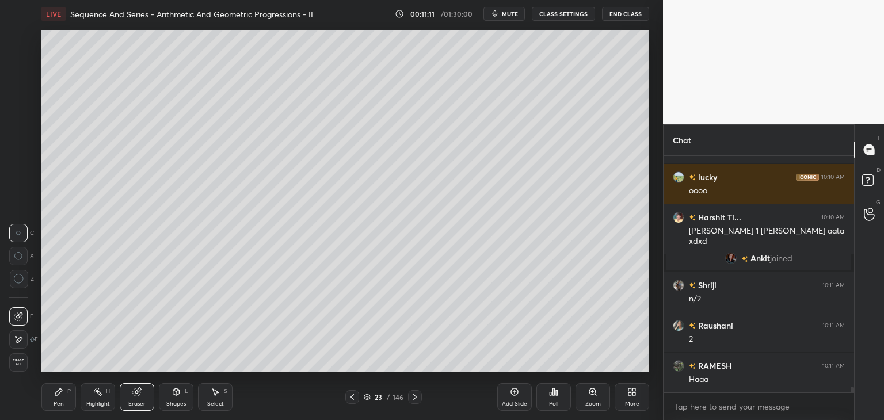
scroll to position [9743, 0]
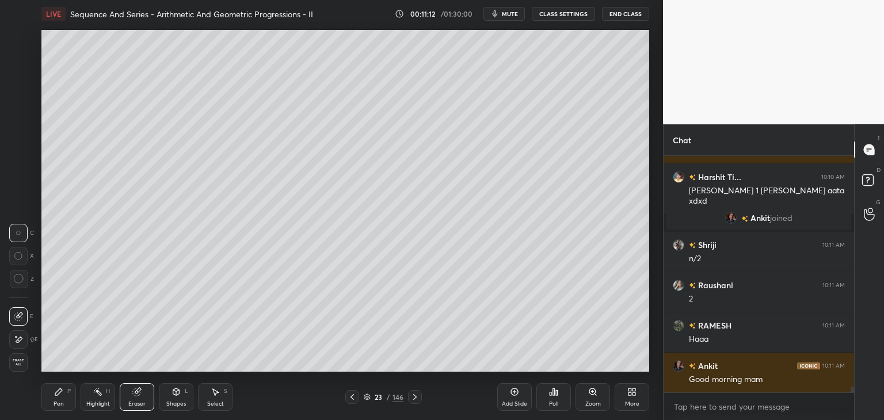
drag, startPoint x: 62, startPoint y: 402, endPoint x: 115, endPoint y: 377, distance: 57.9
click at [63, 401] on div "Pen" at bounding box center [59, 404] width 10 height 6
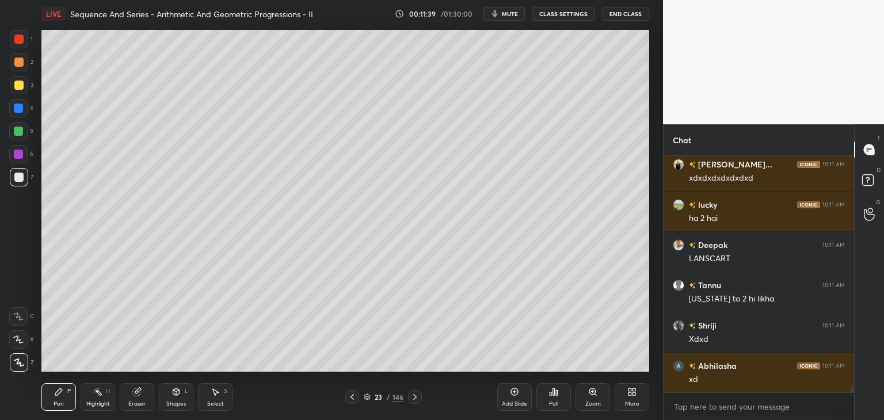
scroll to position [10347, 0]
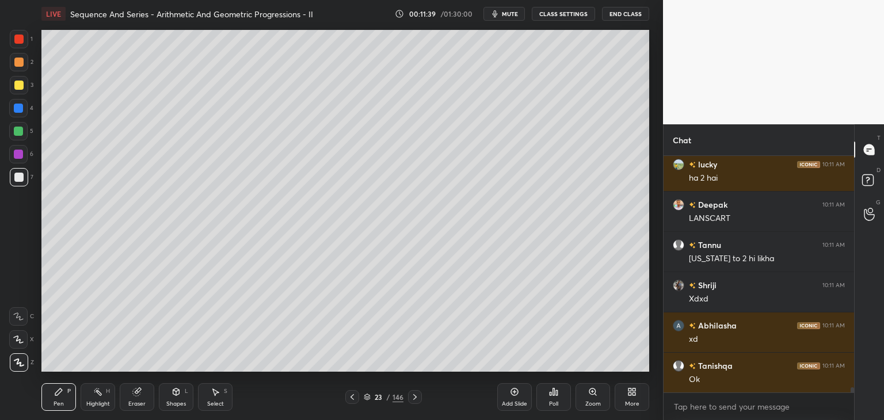
click at [509, 401] on div "Add Slide" at bounding box center [514, 404] width 25 height 6
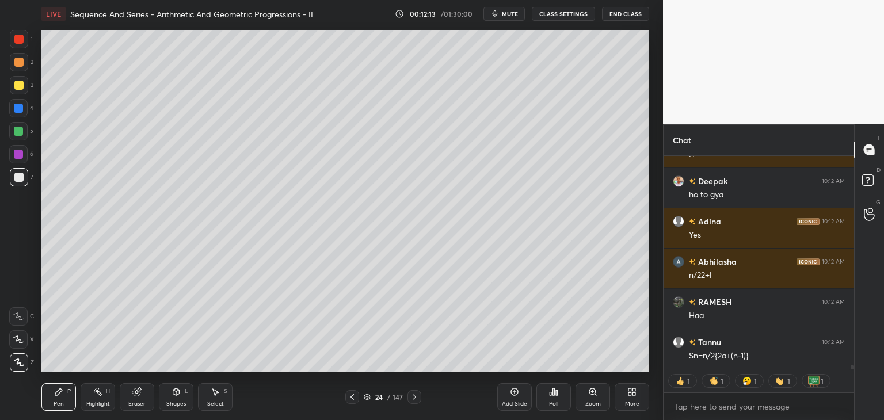
scroll to position [10953, 0]
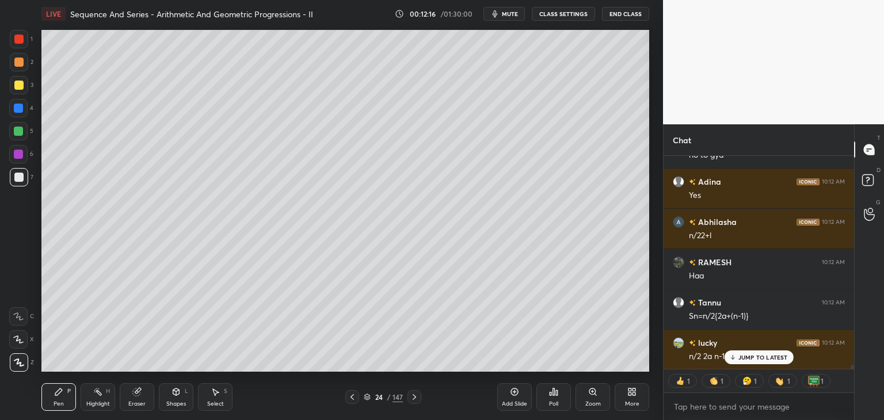
click at [353, 397] on icon at bounding box center [352, 397] width 9 height 9
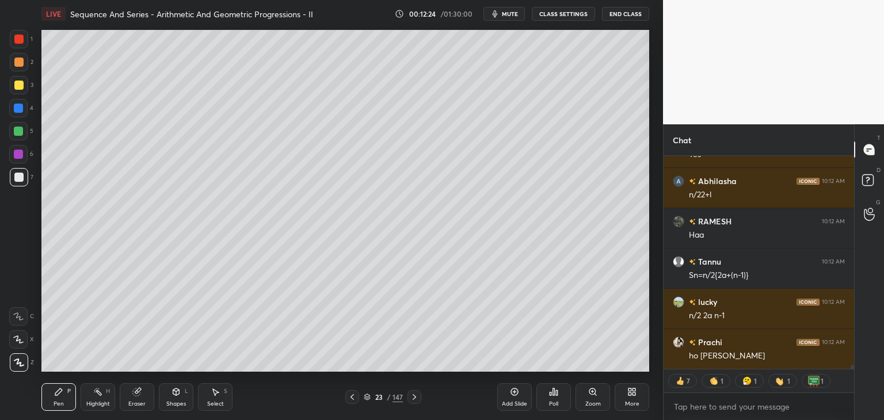
click at [413, 397] on icon at bounding box center [414, 397] width 9 height 9
click at [415, 395] on icon at bounding box center [414, 397] width 9 height 9
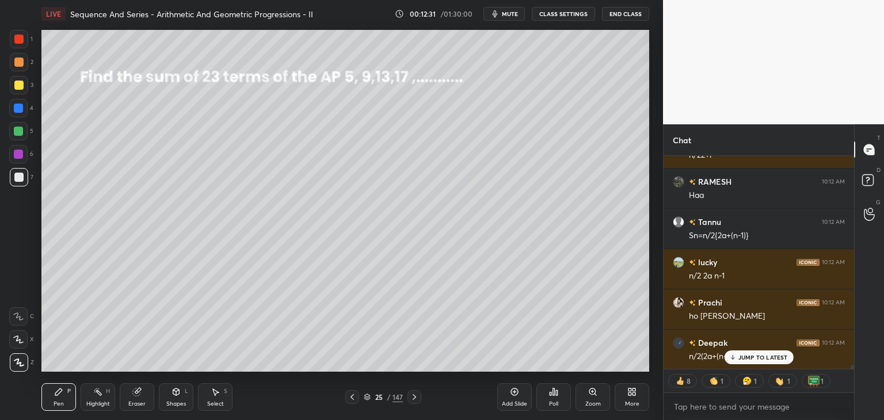
scroll to position [11061, 0]
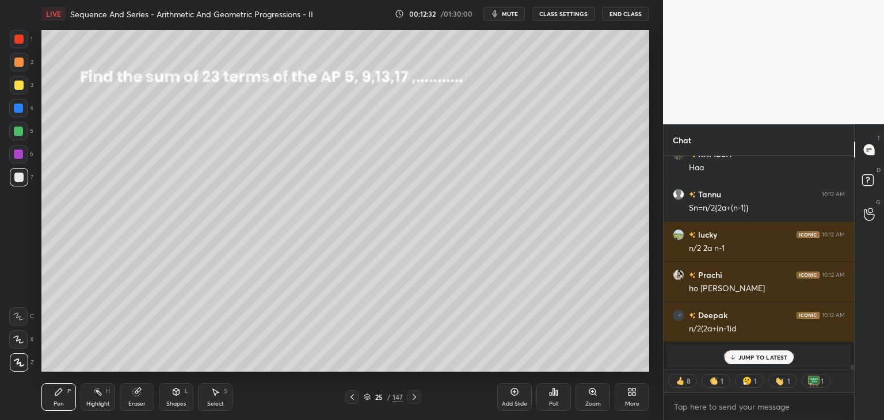
click at [746, 355] on p "JUMP TO LATEST" at bounding box center [764, 357] width 50 height 7
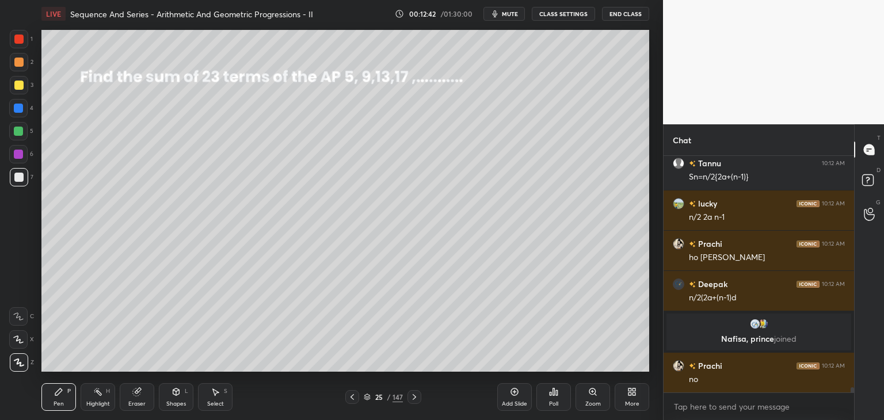
scroll to position [10886, 0]
click at [14, 86] on div at bounding box center [19, 85] width 18 height 18
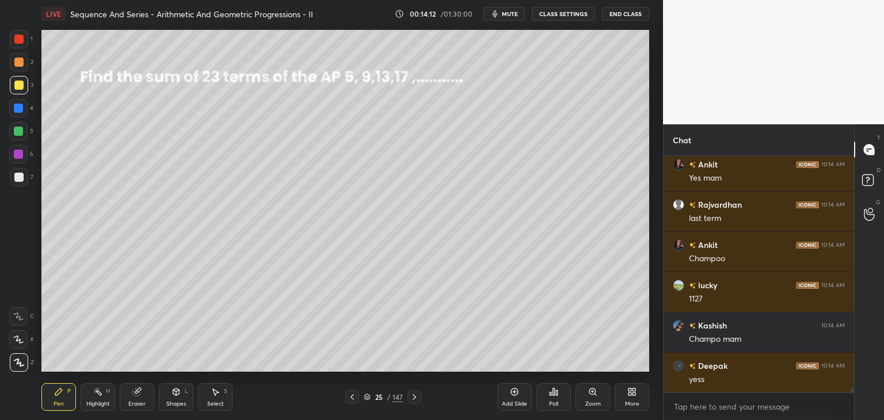
scroll to position [12034, 0]
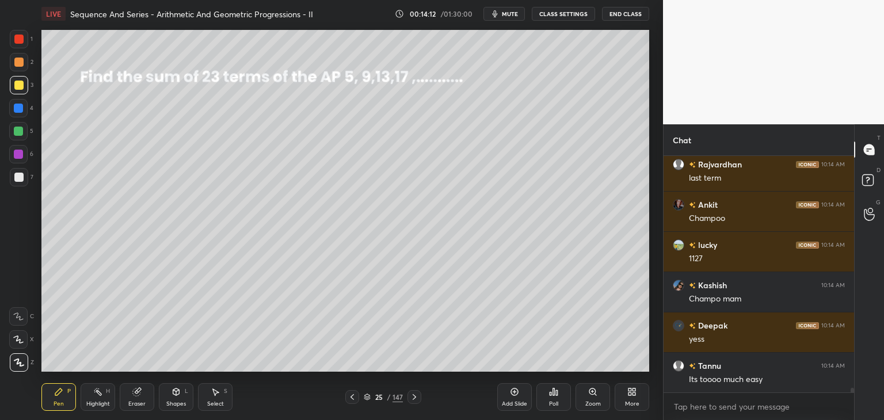
click at [416, 400] on icon at bounding box center [414, 397] width 9 height 9
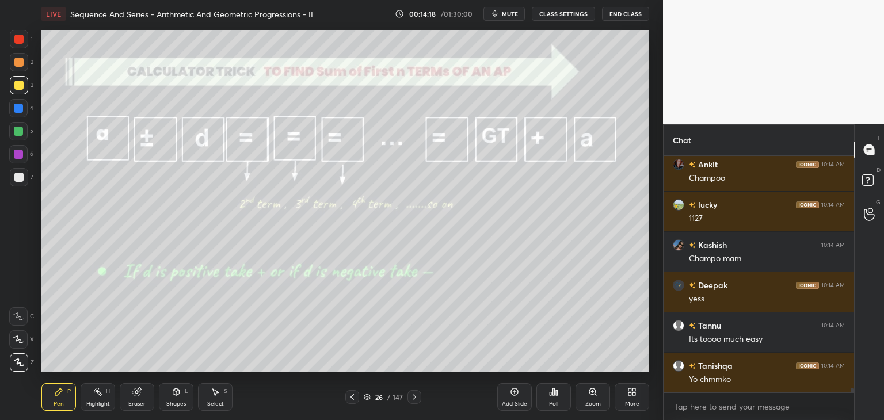
scroll to position [12115, 0]
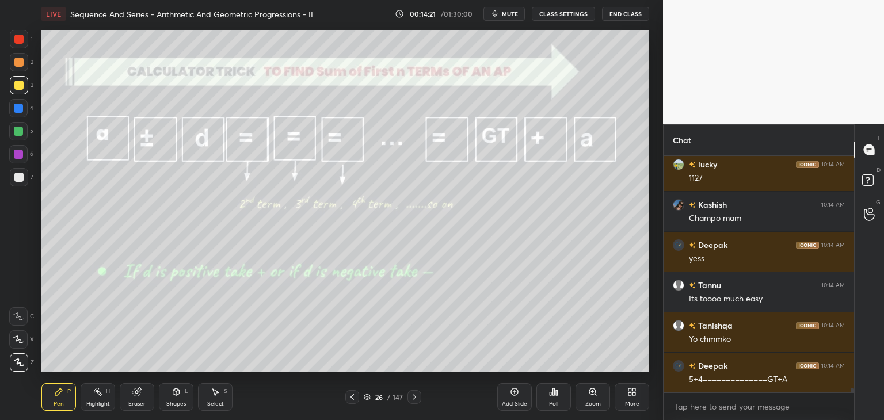
click at [352, 397] on icon at bounding box center [352, 397] width 9 height 9
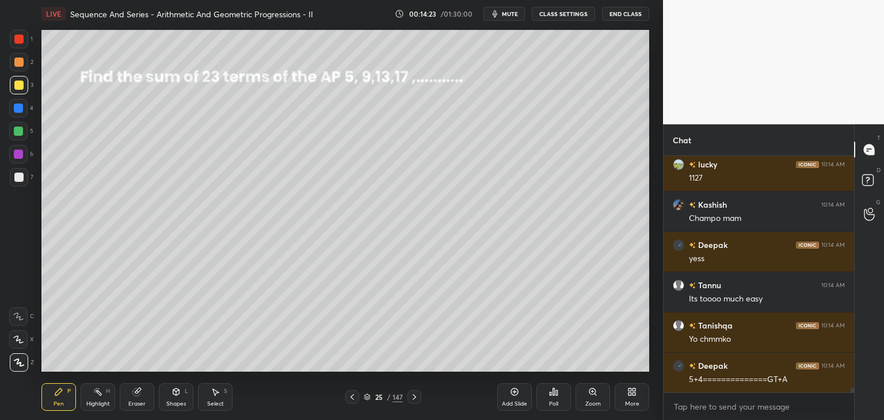
click at [412, 397] on icon at bounding box center [414, 397] width 9 height 9
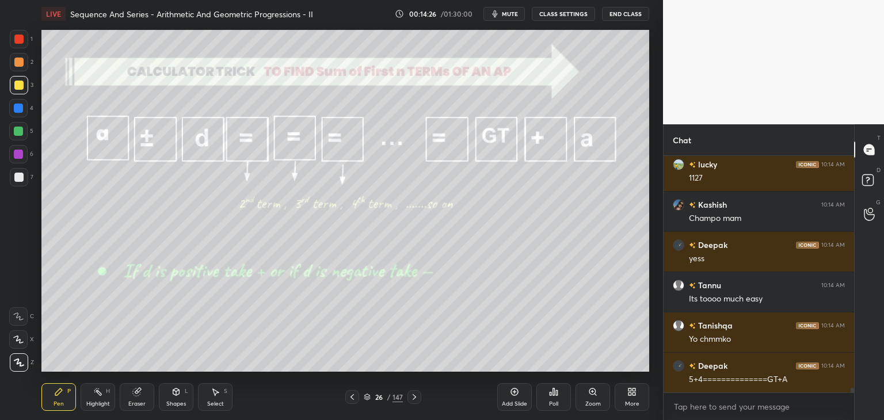
drag, startPoint x: 351, startPoint y: 399, endPoint x: 365, endPoint y: 378, distance: 24.9
click at [351, 400] on icon at bounding box center [352, 397] width 9 height 9
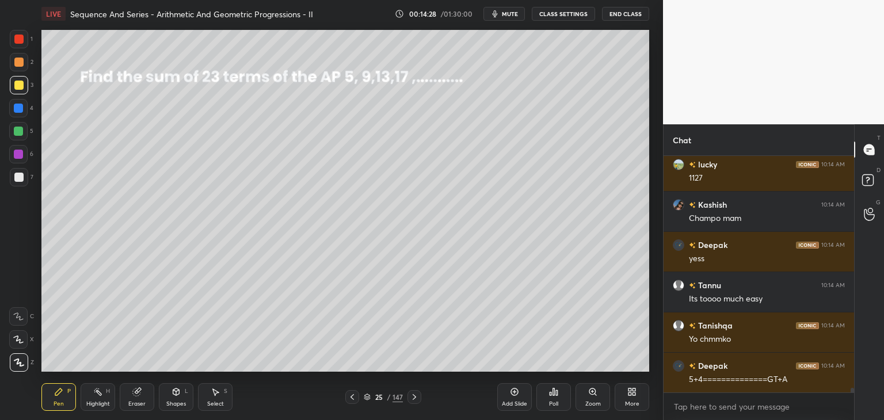
click at [414, 396] on icon at bounding box center [414, 397] width 3 height 6
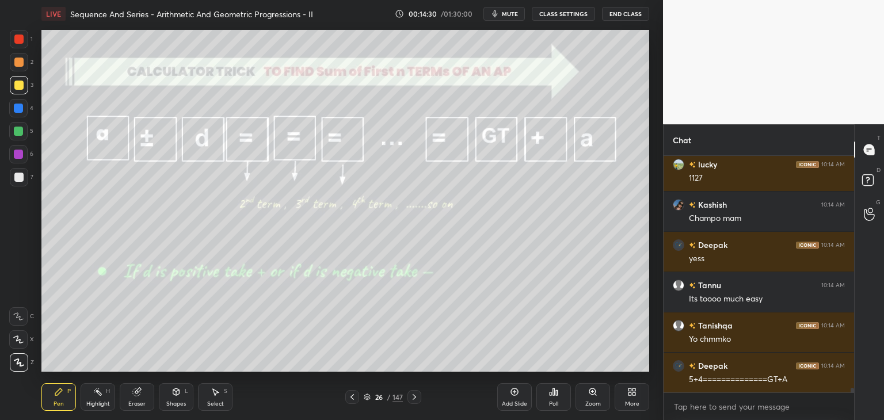
drag, startPoint x: 354, startPoint y: 399, endPoint x: 375, endPoint y: 374, distance: 33.5
click at [355, 399] on icon at bounding box center [352, 397] width 9 height 9
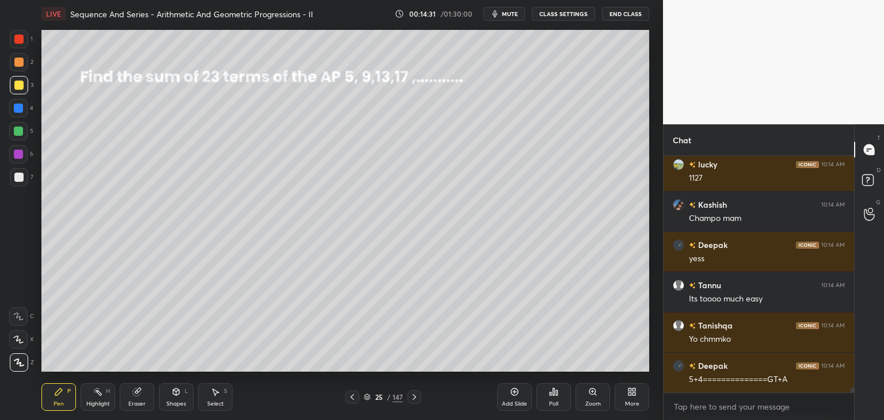
drag, startPoint x: 416, startPoint y: 399, endPoint x: 412, endPoint y: 383, distance: 16.1
click at [415, 399] on icon at bounding box center [414, 397] width 9 height 9
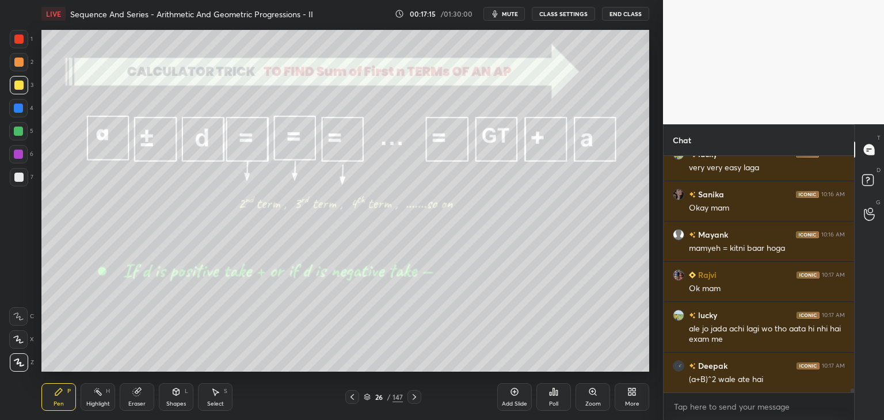
scroll to position [13620, 0]
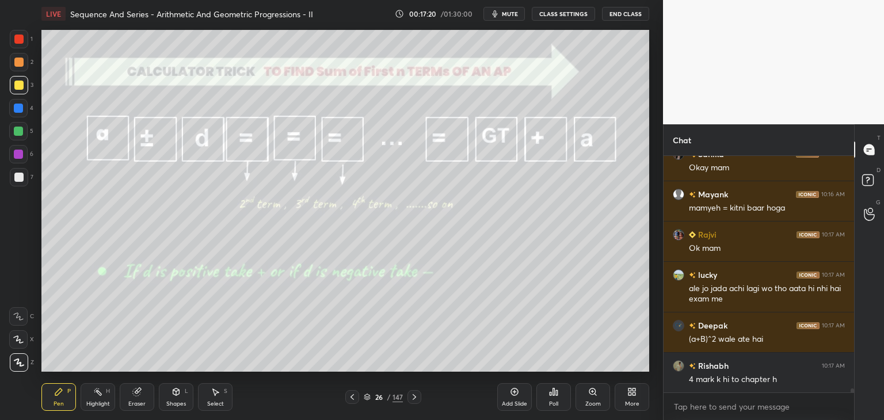
click at [411, 395] on icon at bounding box center [414, 397] width 9 height 9
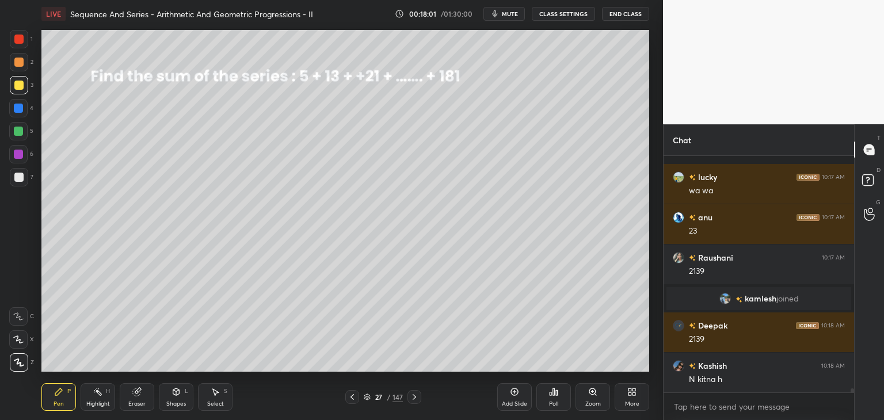
scroll to position [13110, 0]
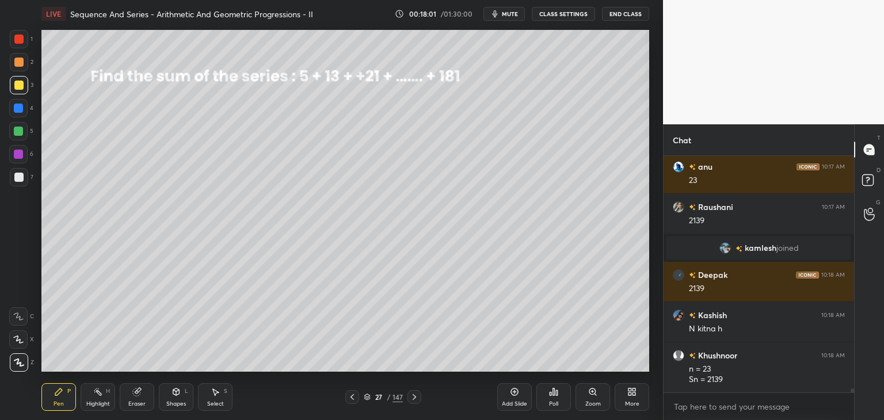
click at [18, 176] on div at bounding box center [18, 177] width 9 height 9
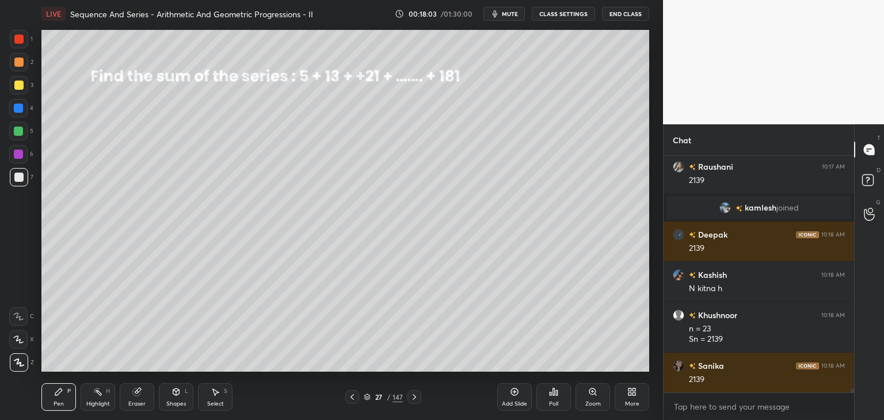
click at [17, 89] on div at bounding box center [18, 85] width 9 height 9
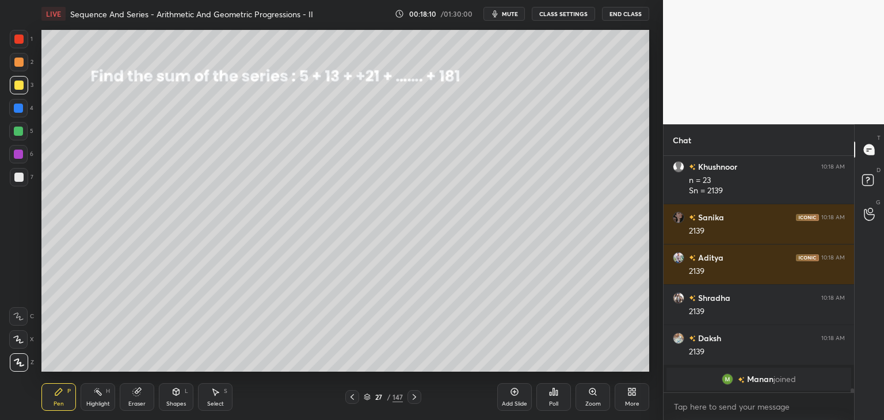
scroll to position [13288, 0]
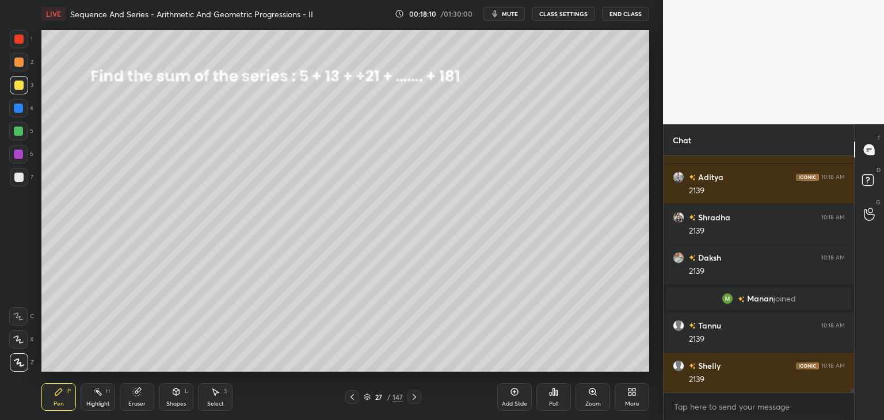
click at [141, 398] on div "Eraser" at bounding box center [137, 397] width 35 height 28
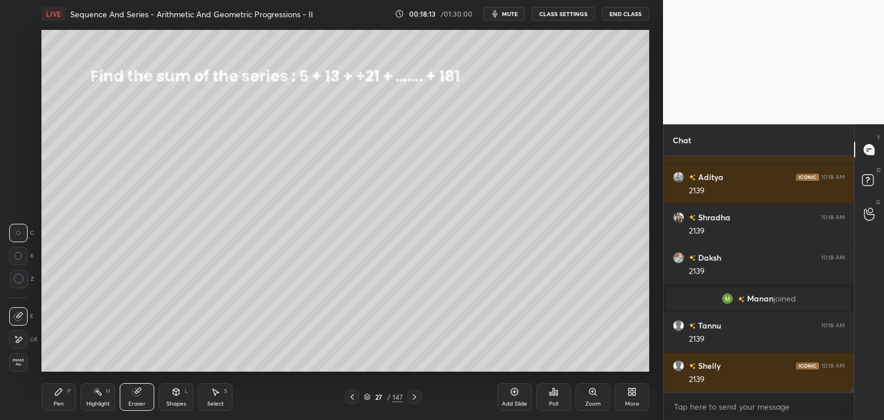
scroll to position [13329, 0]
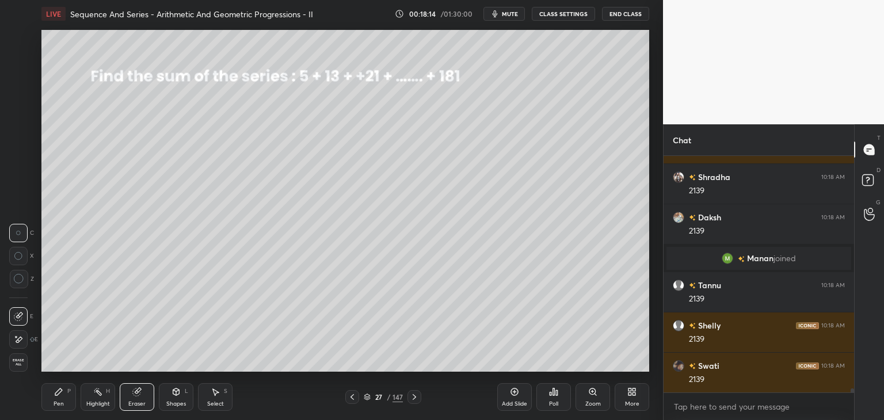
click at [58, 396] on div "Pen P" at bounding box center [58, 397] width 35 height 28
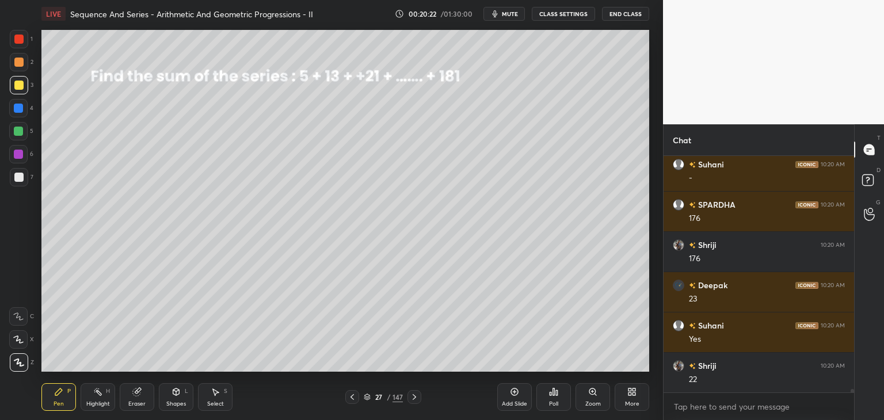
scroll to position [14874, 0]
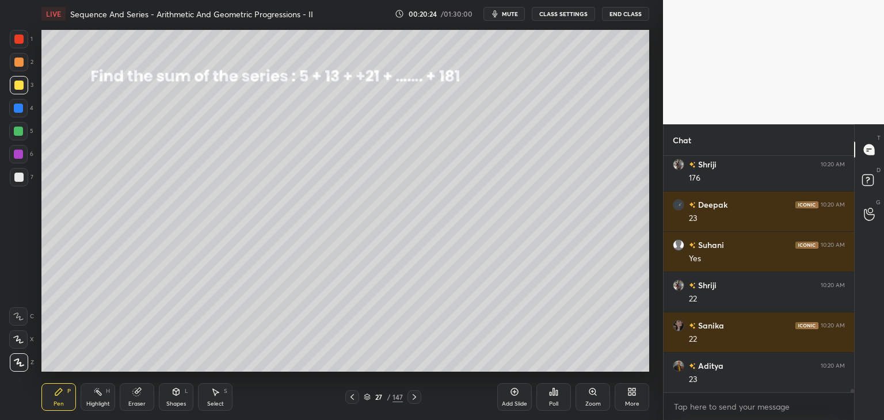
click at [216, 401] on div "Select" at bounding box center [215, 404] width 17 height 6
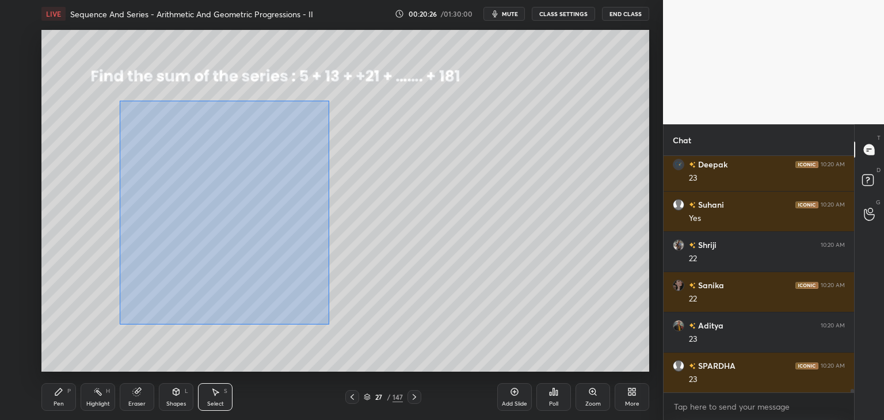
scroll to position [14995, 0]
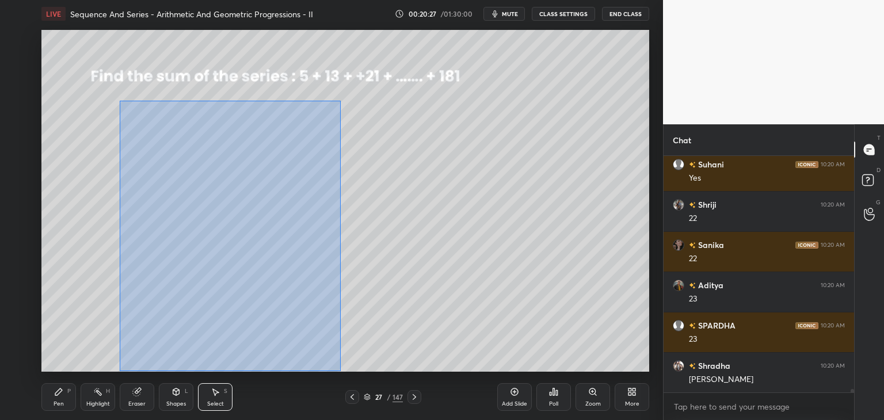
drag, startPoint x: 126, startPoint y: 113, endPoint x: 341, endPoint y: 367, distance: 332.5
click at [340, 371] on div "0 ° Undo Copy Duplicate Duplicate to new slide Delete" at bounding box center [345, 201] width 608 height 342
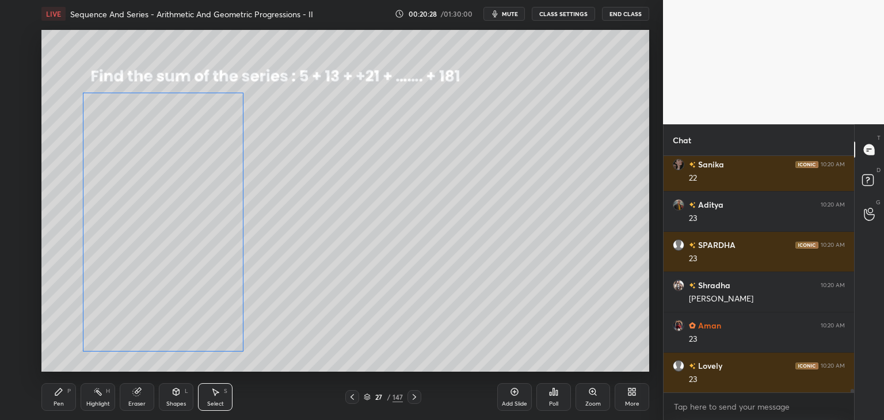
scroll to position [15116, 0]
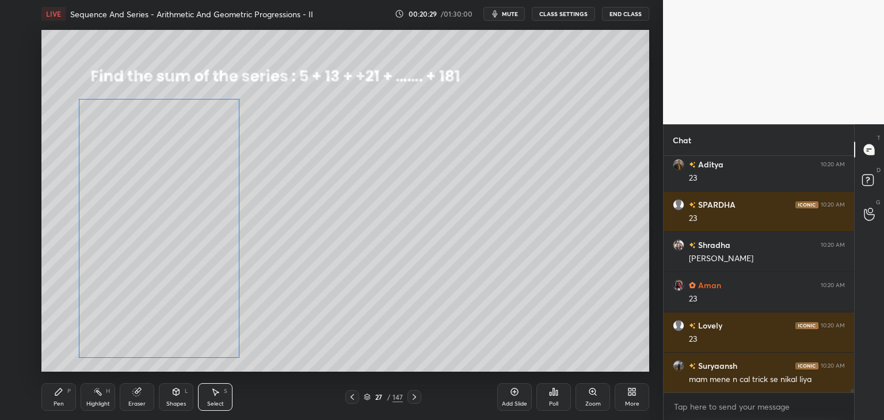
drag, startPoint x: 260, startPoint y: 253, endPoint x: 260, endPoint y: 263, distance: 10.4
click at [223, 252] on div "0 ° Undo Copy Duplicate Duplicate to new slide Delete" at bounding box center [345, 201] width 608 height 342
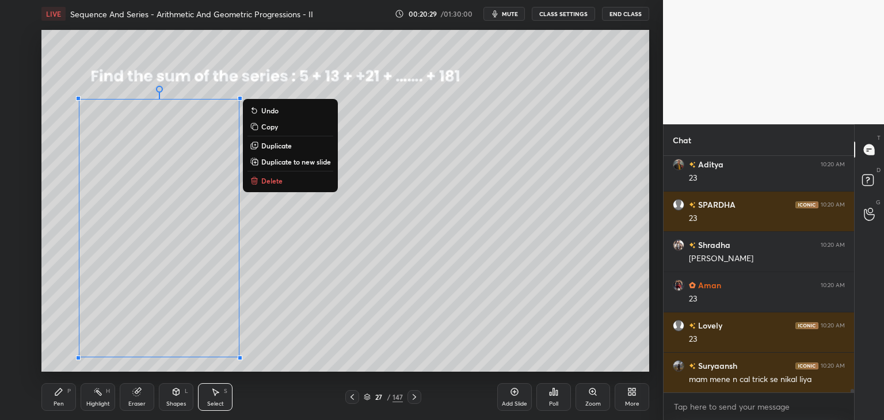
click at [449, 298] on div "0 ° Undo Copy Duplicate Duplicate to new slide Delete" at bounding box center [345, 201] width 608 height 342
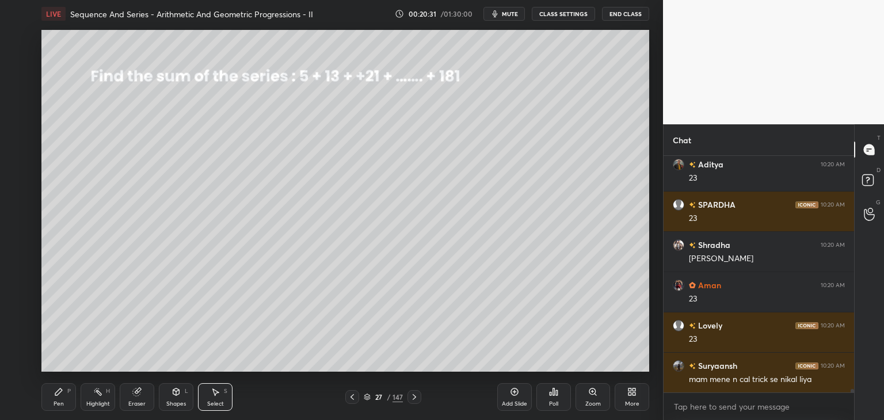
click at [62, 402] on div "Pen" at bounding box center [59, 404] width 10 height 6
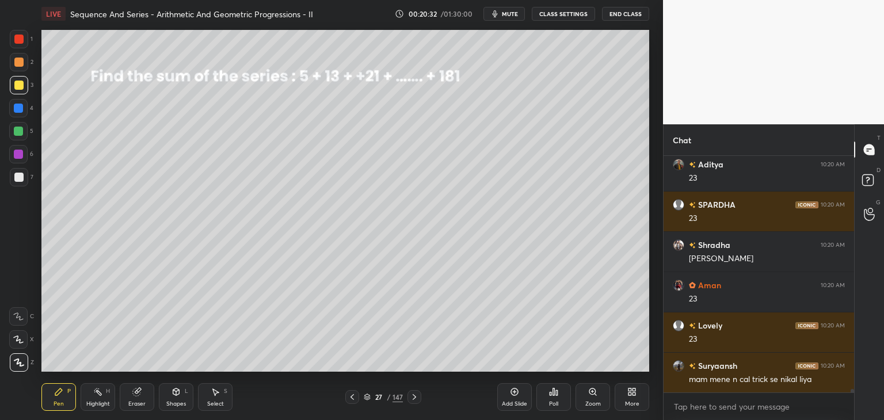
click at [18, 171] on div at bounding box center [19, 177] width 18 height 18
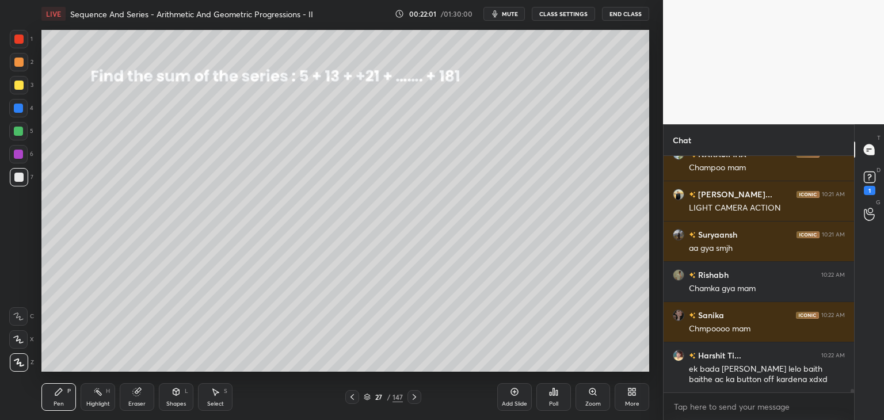
scroll to position [16001, 0]
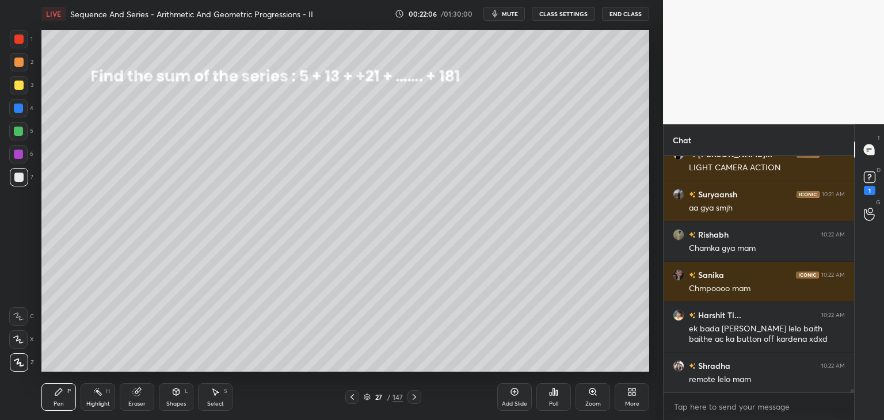
click at [417, 400] on icon at bounding box center [414, 397] width 9 height 9
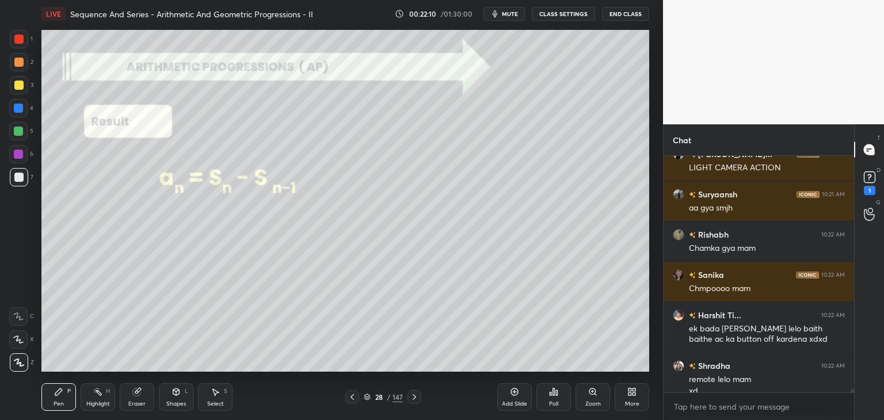
scroll to position [16013, 0]
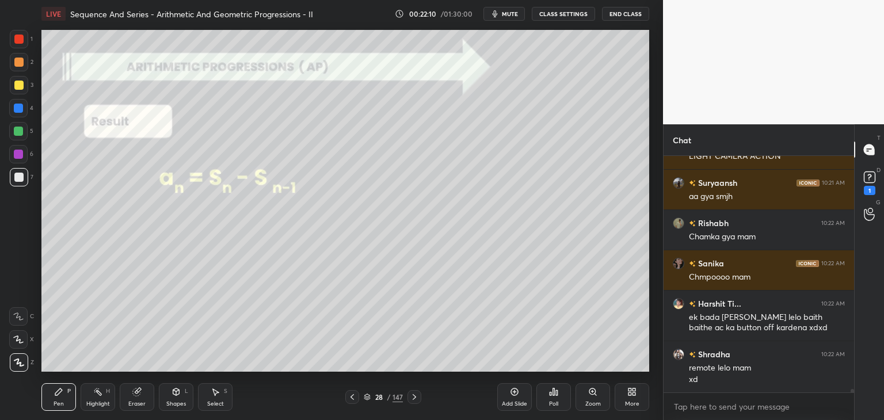
click at [414, 398] on icon at bounding box center [414, 397] width 9 height 9
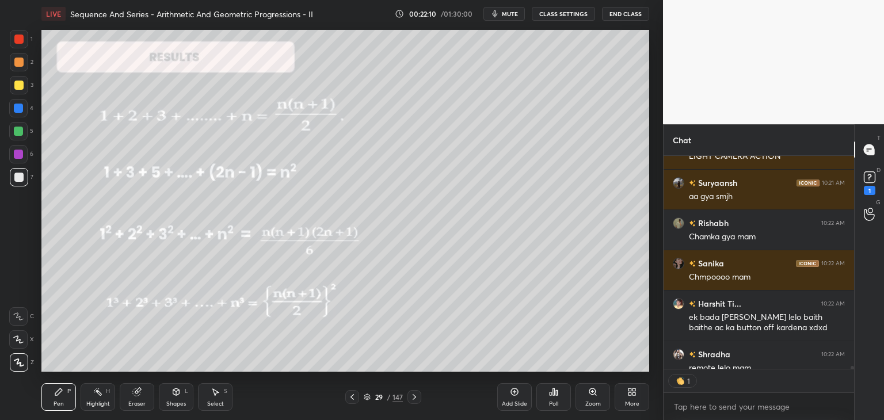
scroll to position [4, 3]
click at [351, 394] on icon at bounding box center [352, 397] width 9 height 9
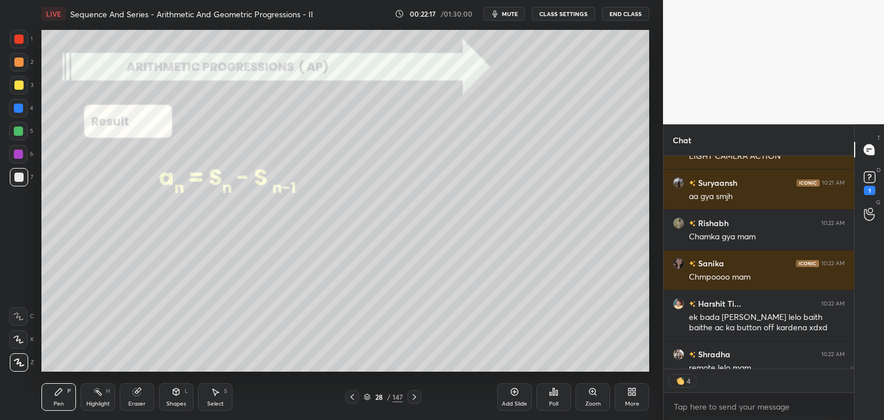
click at [534, 398] on div "Add Slide Poll Zoom More" at bounding box center [573, 397] width 152 height 64
click at [515, 401] on div "Add Slide" at bounding box center [514, 404] width 25 height 6
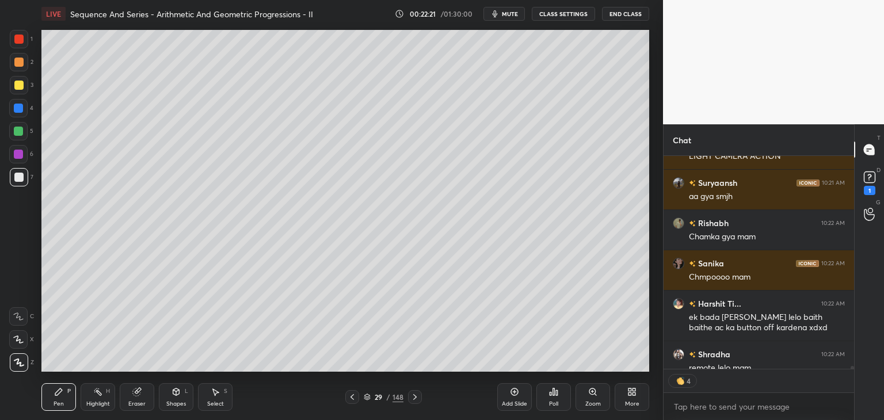
scroll to position [16013, 0]
click at [21, 177] on div at bounding box center [18, 177] width 9 height 9
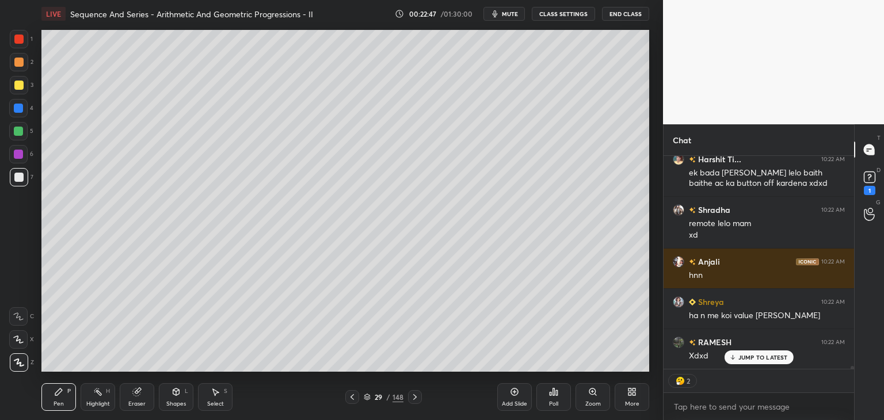
scroll to position [16197, 0]
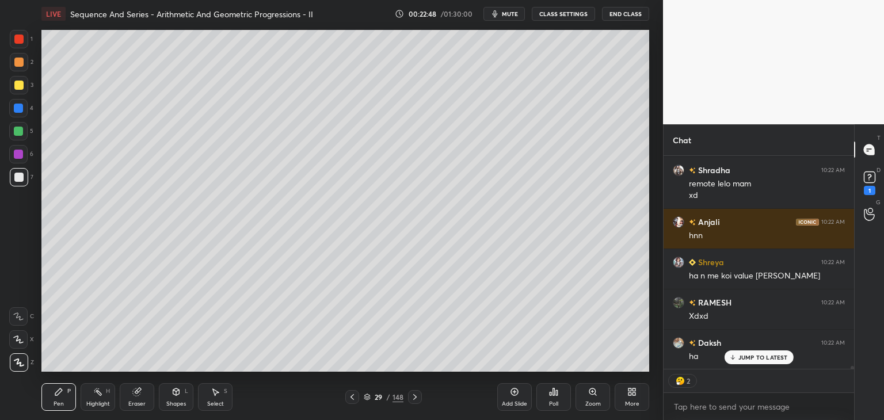
type textarea "x"
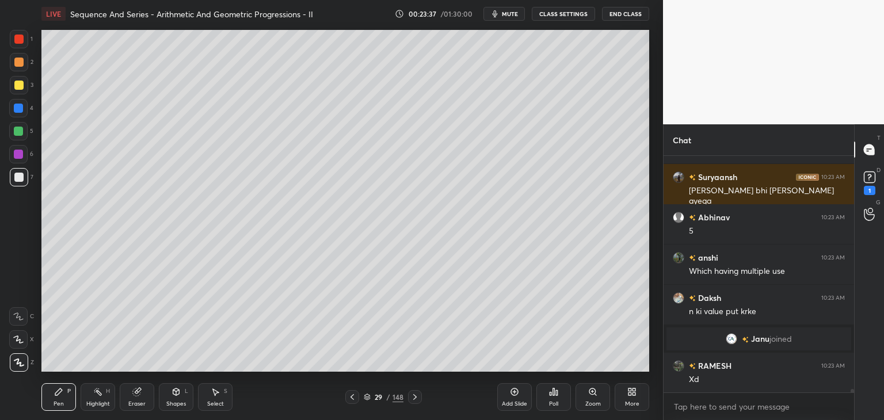
scroll to position [16499, 0]
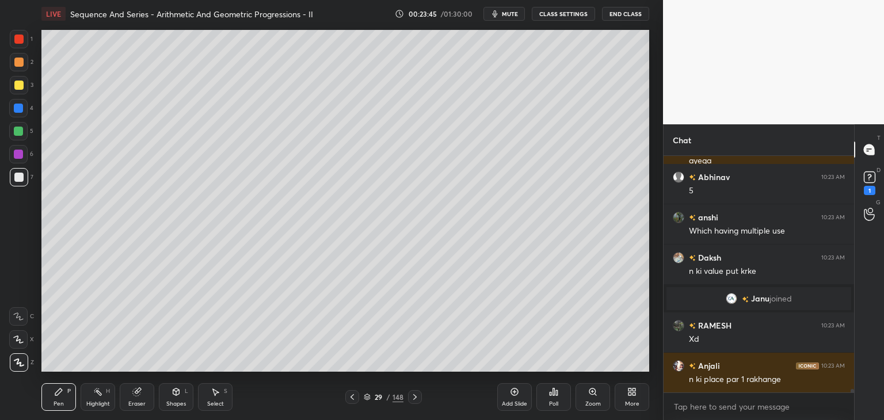
click at [18, 82] on div at bounding box center [18, 85] width 9 height 9
click at [564, 13] on button "CLASS SETTINGS" at bounding box center [563, 14] width 63 height 14
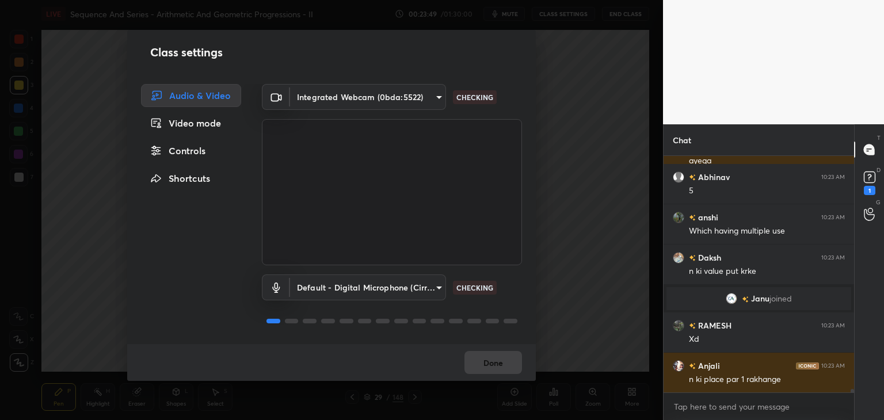
click at [202, 148] on div "Controls" at bounding box center [191, 150] width 100 height 23
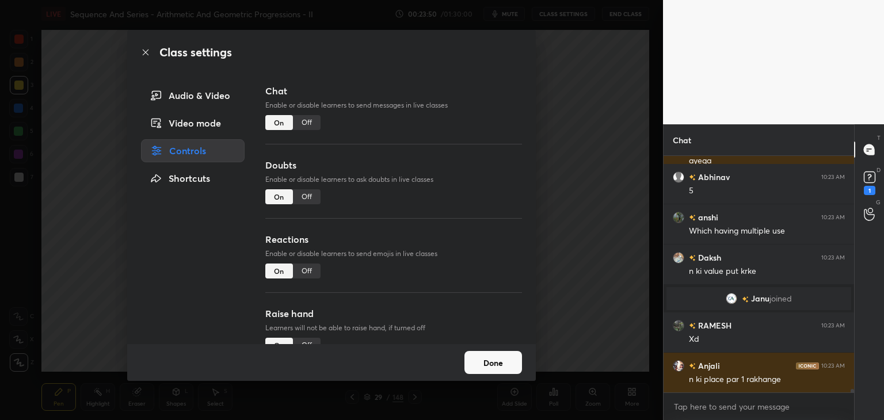
click at [306, 121] on div "Off" at bounding box center [307, 122] width 28 height 15
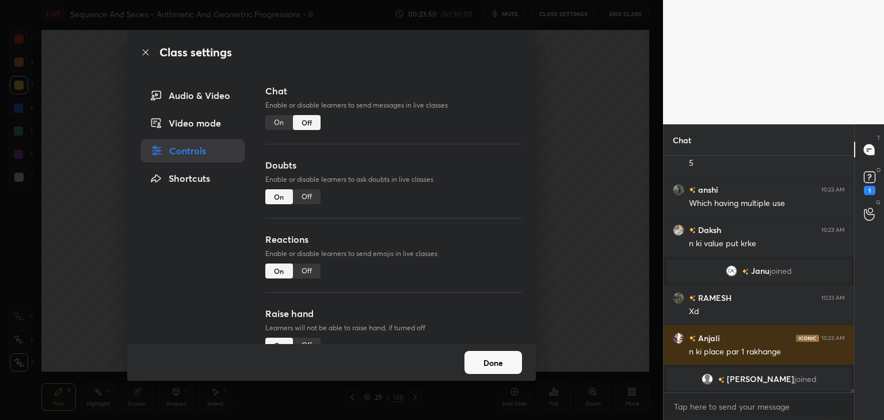
scroll to position [4, 3]
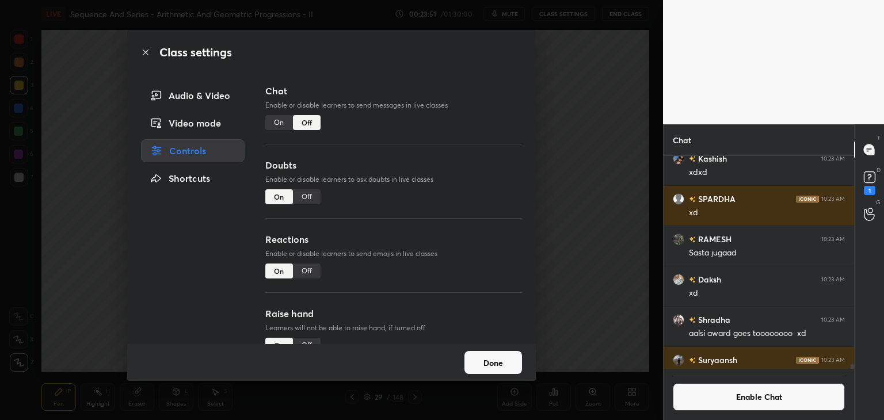
click at [485, 371] on button "Done" at bounding box center [494, 362] width 58 height 23
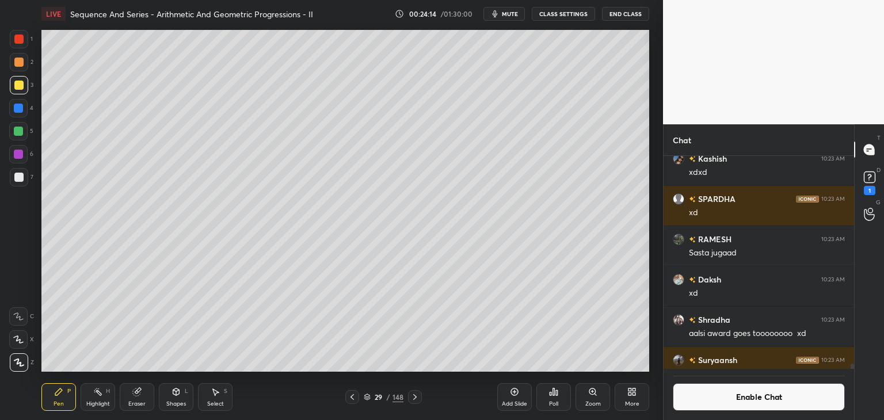
click at [19, 181] on div at bounding box center [18, 177] width 9 height 9
click at [18, 83] on div at bounding box center [18, 85] width 9 height 9
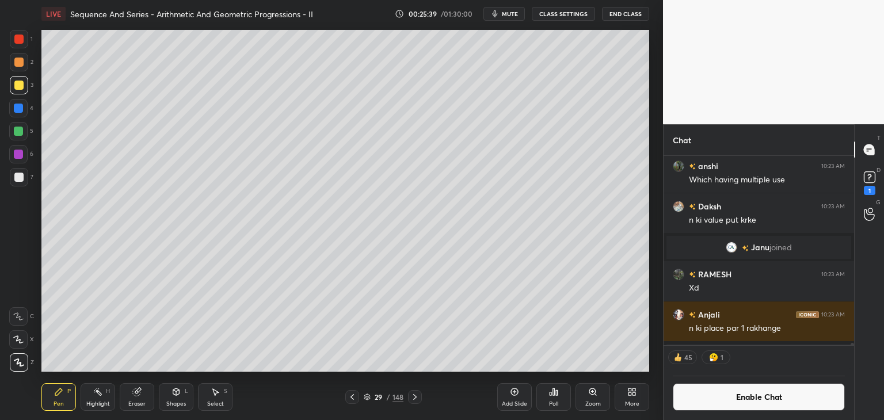
click at [18, 173] on div at bounding box center [19, 177] width 18 height 18
click at [772, 400] on button "Enable Chat" at bounding box center [759, 397] width 172 height 28
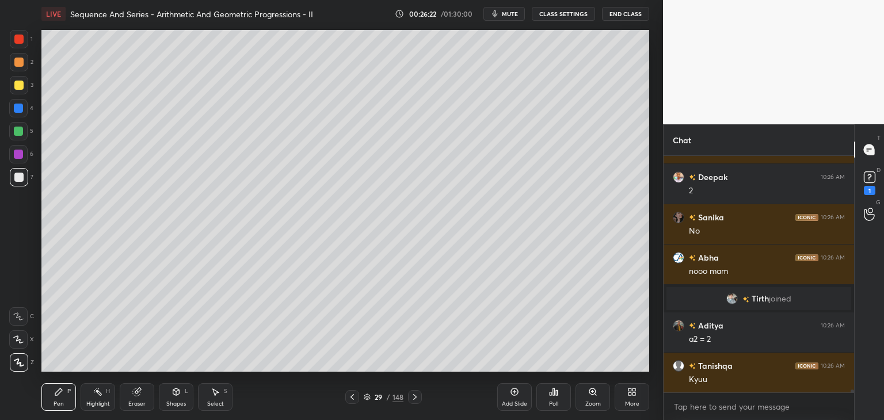
scroll to position [17650, 0]
click at [17, 86] on div at bounding box center [18, 85] width 9 height 9
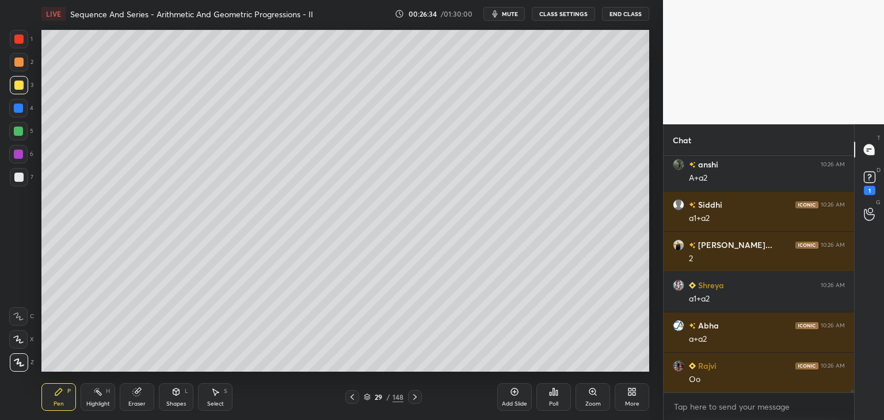
scroll to position [17892, 0]
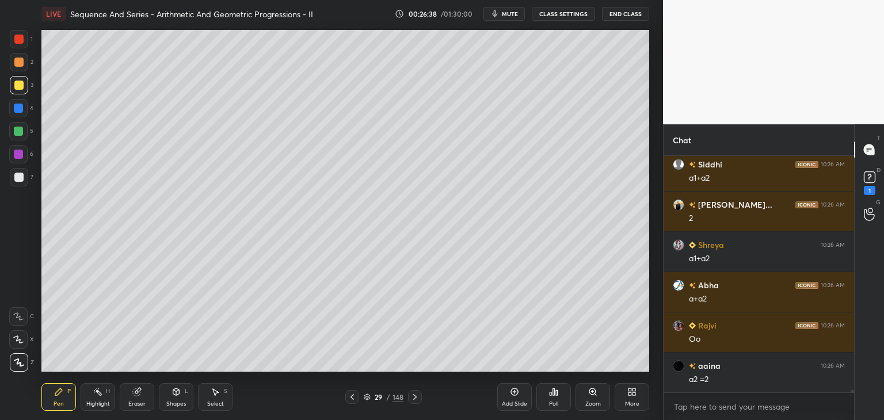
click at [17, 173] on div at bounding box center [18, 177] width 9 height 9
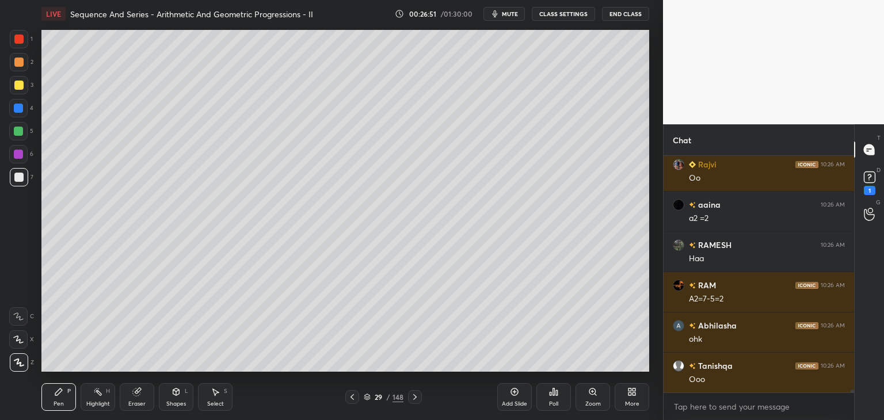
scroll to position [18094, 0]
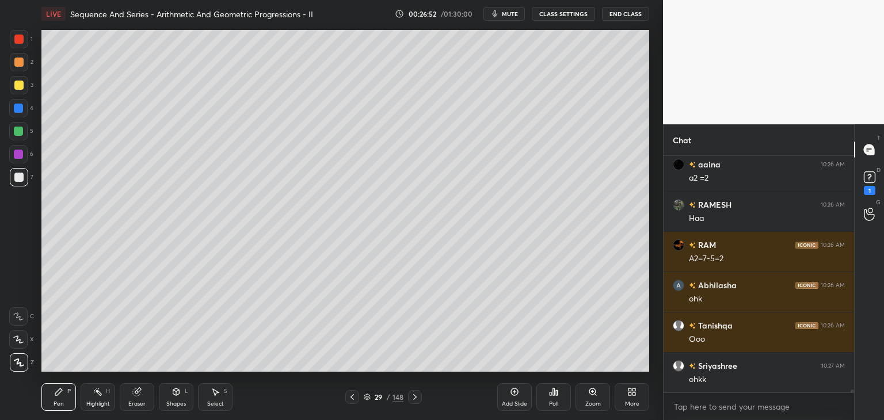
click at [212, 397] on div "Select S" at bounding box center [215, 397] width 35 height 28
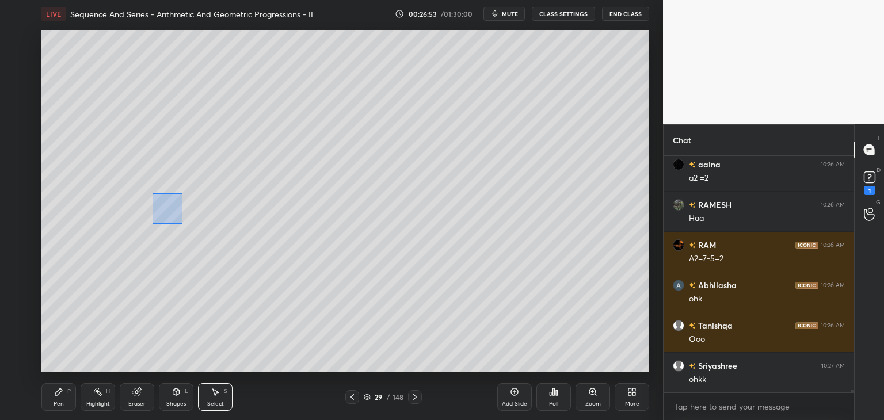
scroll to position [18134, 0]
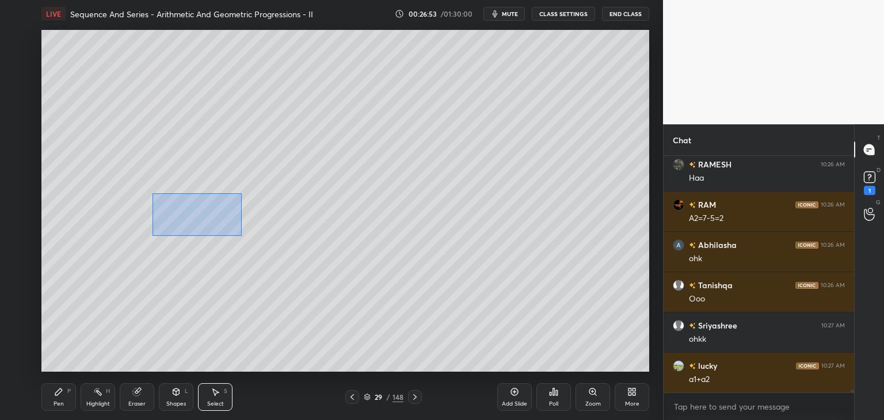
drag, startPoint x: 152, startPoint y: 193, endPoint x: 241, endPoint y: 235, distance: 98.6
click at [241, 235] on div "0 ° Undo Copy Duplicate Duplicate to new slide Delete" at bounding box center [345, 201] width 608 height 342
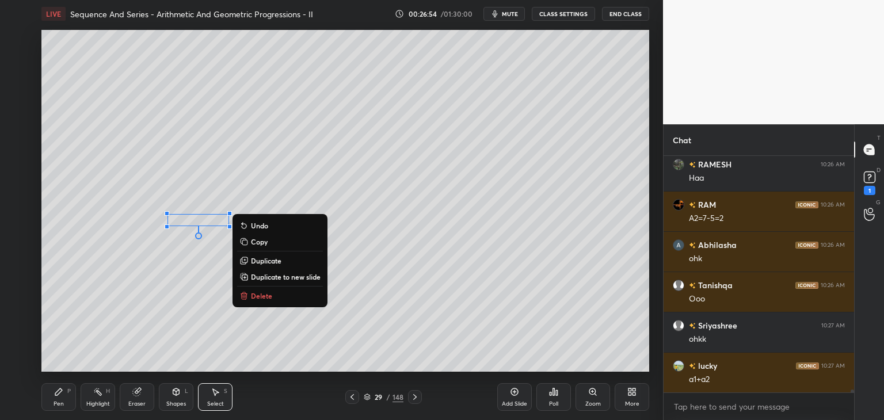
click at [260, 295] on p "Delete" at bounding box center [261, 295] width 21 height 9
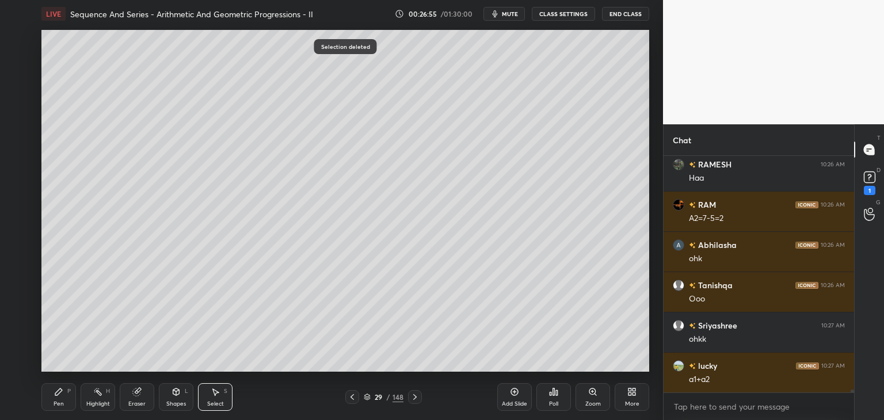
click at [56, 400] on div "Pen P" at bounding box center [58, 397] width 35 height 28
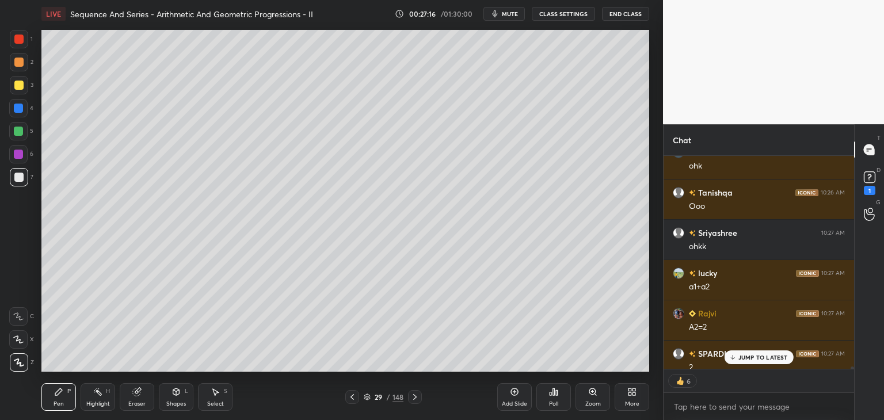
scroll to position [18265, 0]
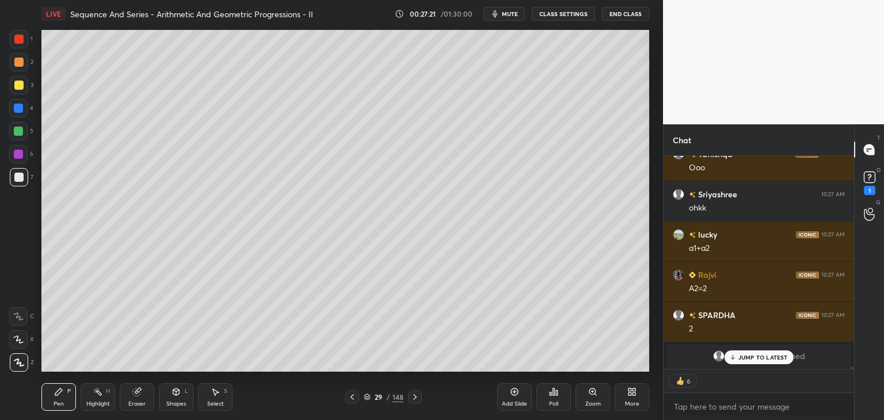
click at [766, 358] on p "JUMP TO LATEST" at bounding box center [764, 357] width 50 height 7
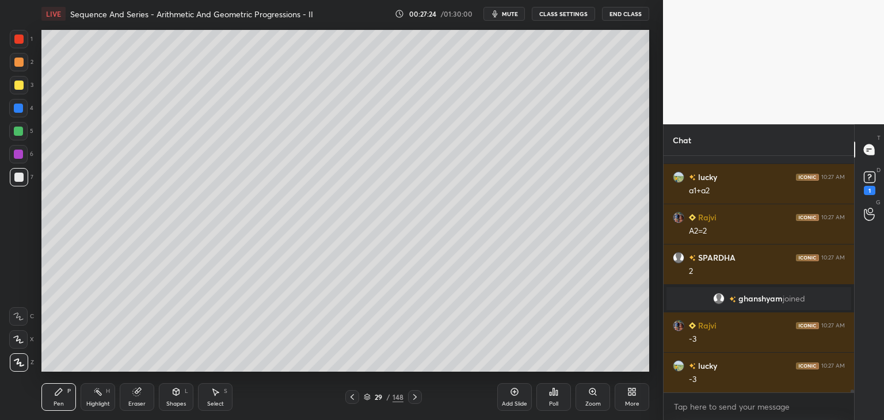
scroll to position [18363, 0]
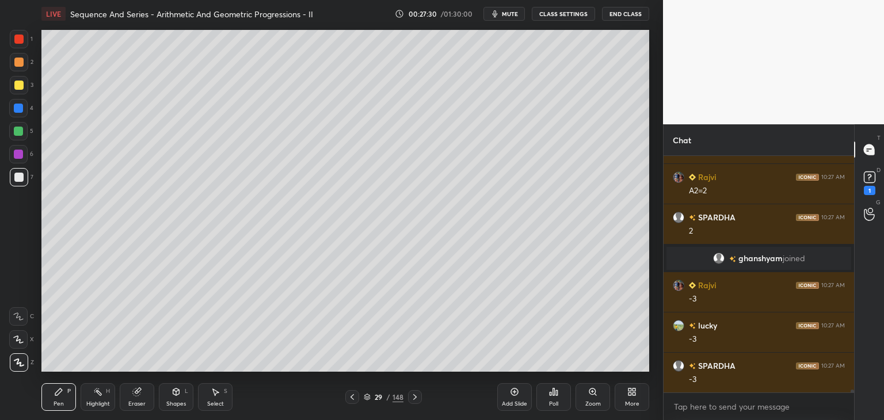
click at [514, 403] on div "Add Slide" at bounding box center [514, 404] width 25 height 6
drag, startPoint x: 351, startPoint y: 398, endPoint x: 371, endPoint y: 391, distance: 21.0
click at [352, 398] on icon at bounding box center [352, 397] width 9 height 9
drag, startPoint x: 415, startPoint y: 399, endPoint x: 413, endPoint y: 379, distance: 20.2
click at [415, 398] on icon at bounding box center [414, 397] width 3 height 6
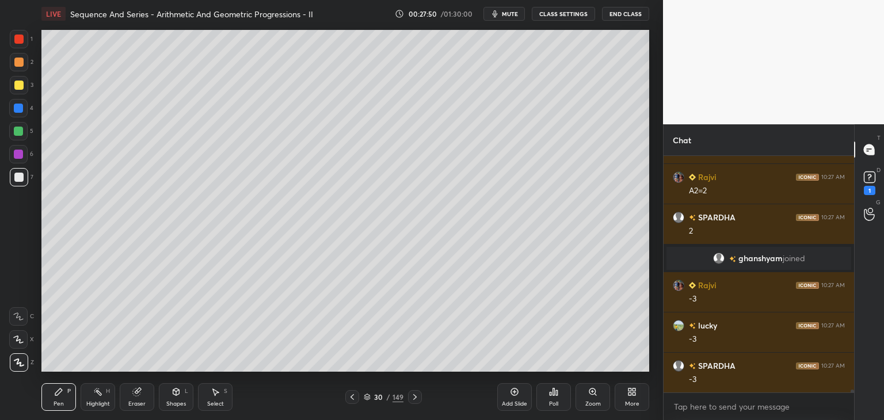
click at [354, 397] on icon at bounding box center [352, 397] width 9 height 9
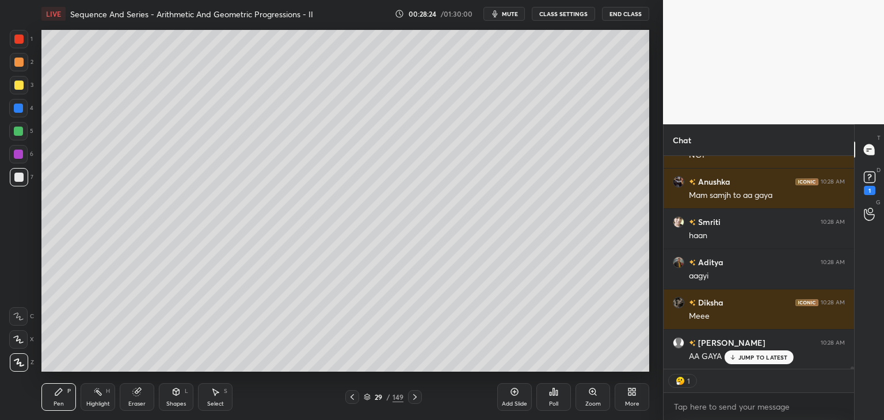
scroll to position [19414, 0]
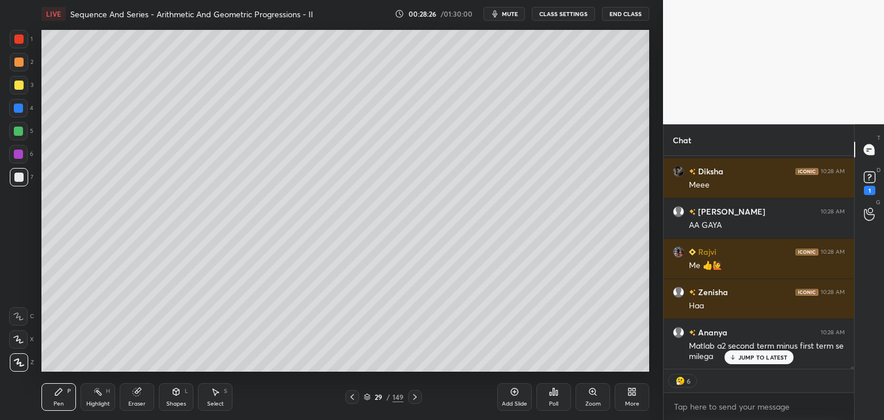
drag, startPoint x: 412, startPoint y: 393, endPoint x: 442, endPoint y: 394, distance: 30.0
click at [412, 394] on icon at bounding box center [415, 397] width 9 height 9
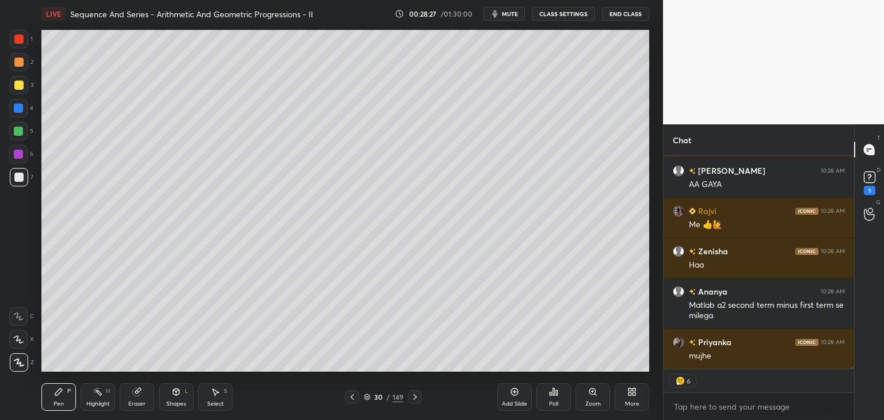
click at [514, 398] on div "Add Slide" at bounding box center [514, 397] width 35 height 28
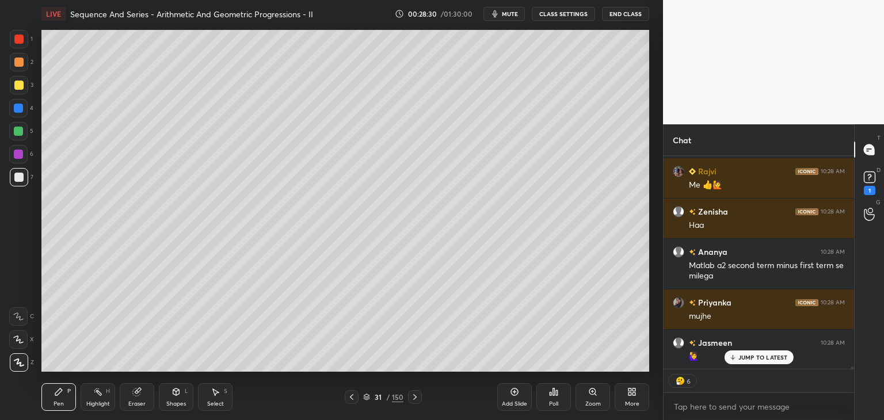
click at [18, 83] on div at bounding box center [18, 85] width 9 height 9
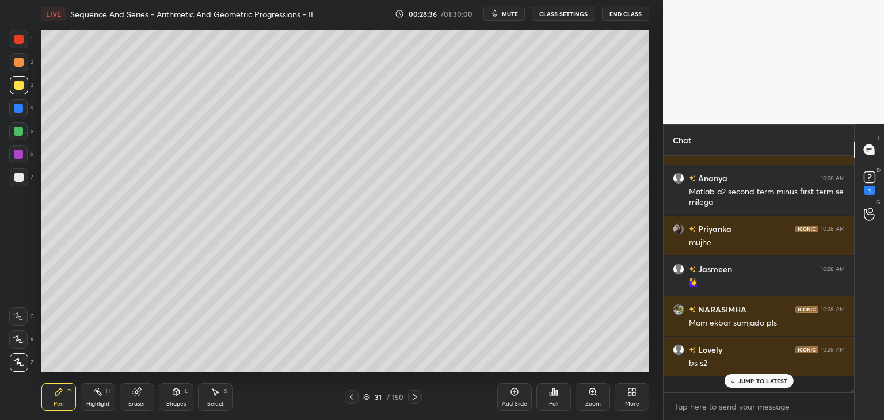
scroll to position [233, 187]
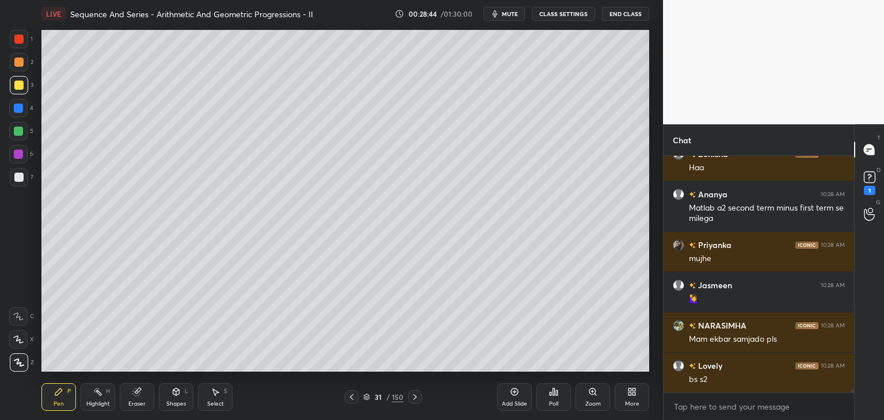
click at [20, 177] on div at bounding box center [18, 177] width 9 height 9
click at [25, 135] on div at bounding box center [18, 131] width 18 height 18
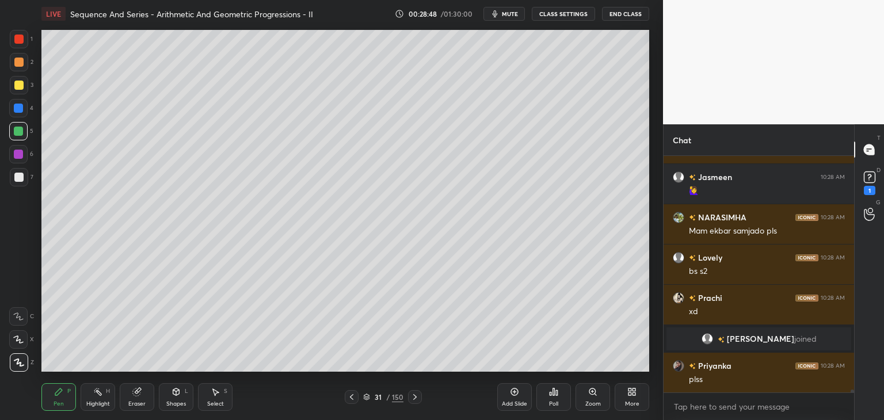
scroll to position [19077, 0]
click at [19, 181] on div at bounding box center [18, 177] width 9 height 9
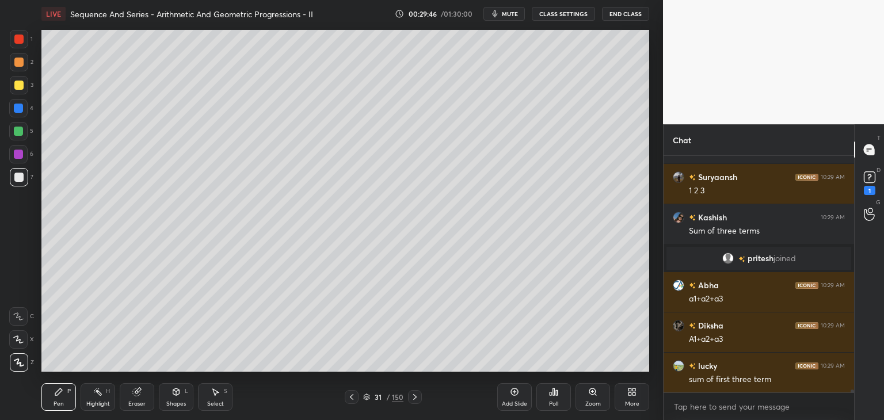
scroll to position [19538, 0]
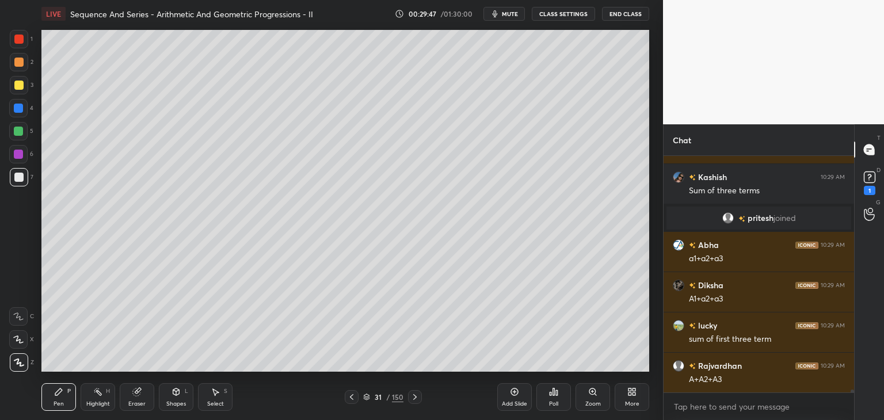
drag, startPoint x: 211, startPoint y: 401, endPoint x: 215, endPoint y: 382, distance: 19.9
click at [210, 401] on div "Select" at bounding box center [215, 404] width 17 height 6
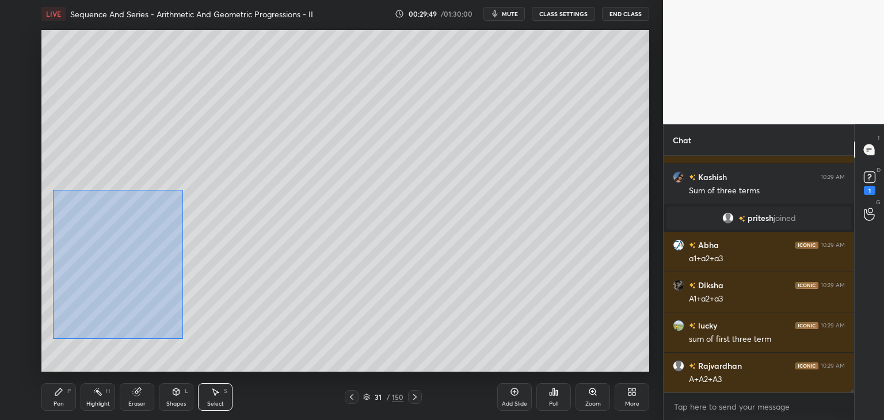
drag, startPoint x: 53, startPoint y: 189, endPoint x: 189, endPoint y: 338, distance: 201.7
click at [191, 340] on div "0 ° Undo Copy Duplicate Duplicate to new slide Delete" at bounding box center [345, 201] width 608 height 342
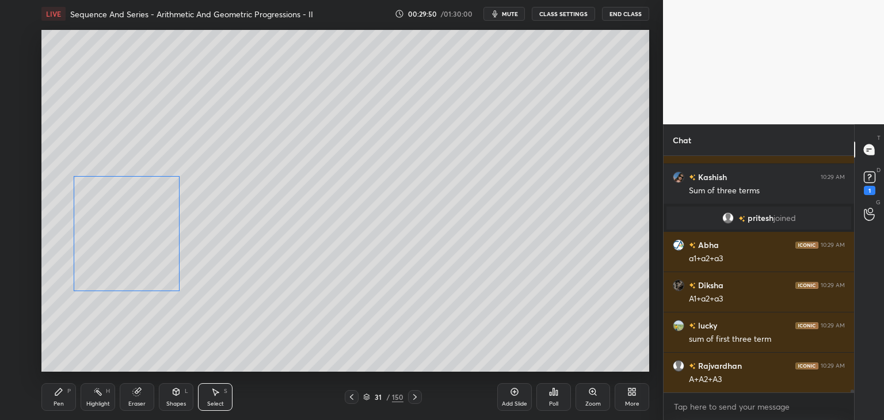
drag, startPoint x: 124, startPoint y: 279, endPoint x: 143, endPoint y: 261, distance: 26.5
click at [144, 257] on div "0 ° Undo Copy Duplicate Duplicate to new slide Delete" at bounding box center [345, 201] width 608 height 342
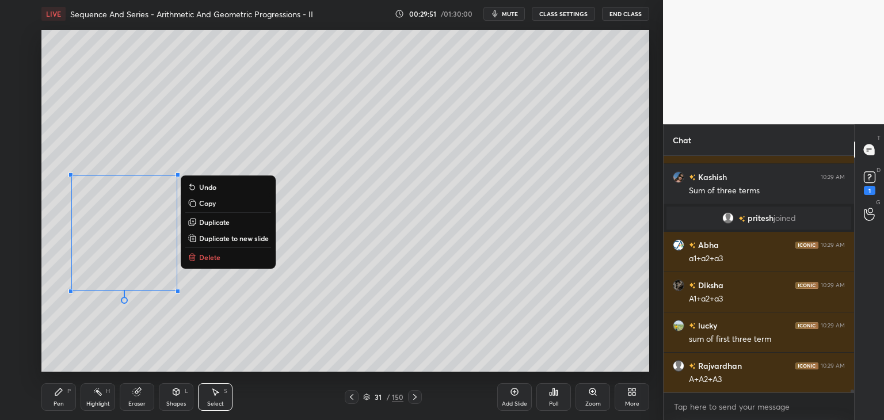
click at [105, 336] on div "0 ° Undo Copy Duplicate Duplicate to new slide Delete" at bounding box center [345, 201] width 608 height 342
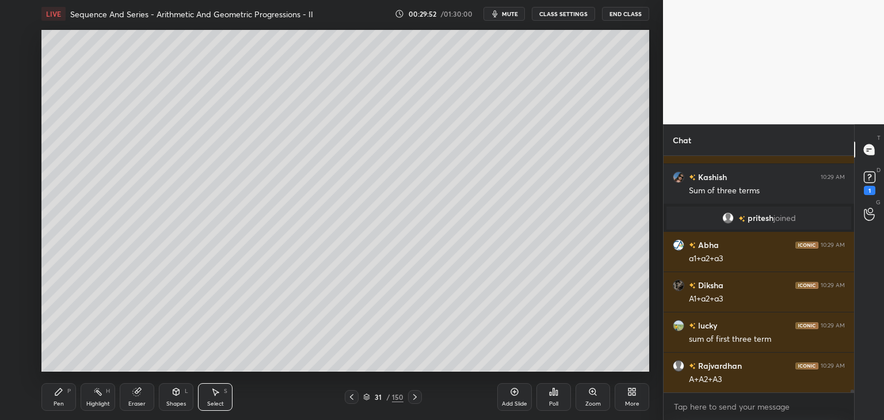
scroll to position [19578, 0]
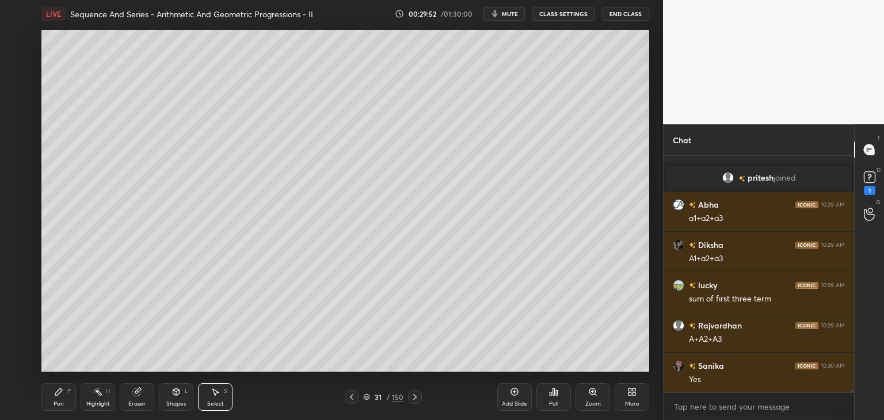
click at [60, 401] on div "Pen" at bounding box center [59, 404] width 10 height 6
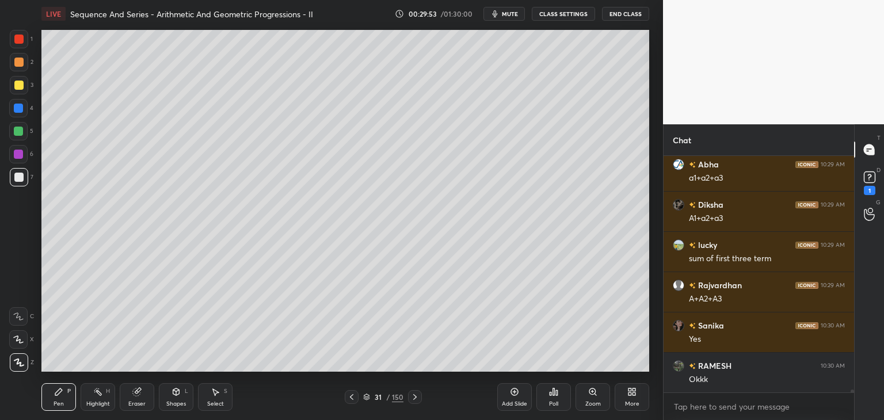
click at [21, 174] on div at bounding box center [18, 177] width 9 height 9
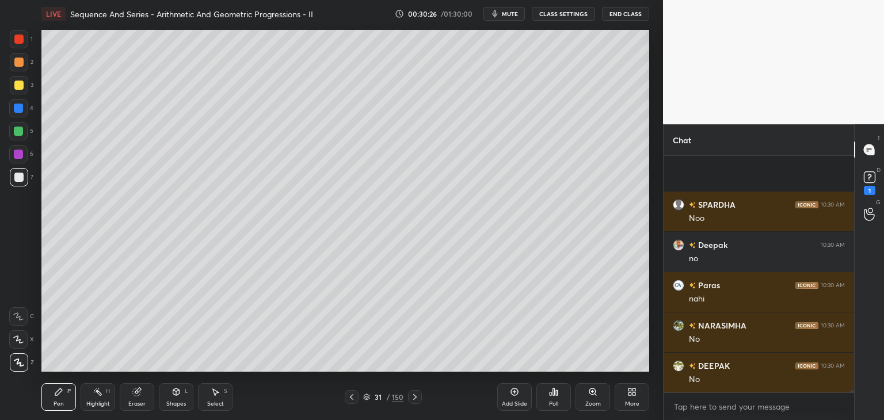
scroll to position [21714, 0]
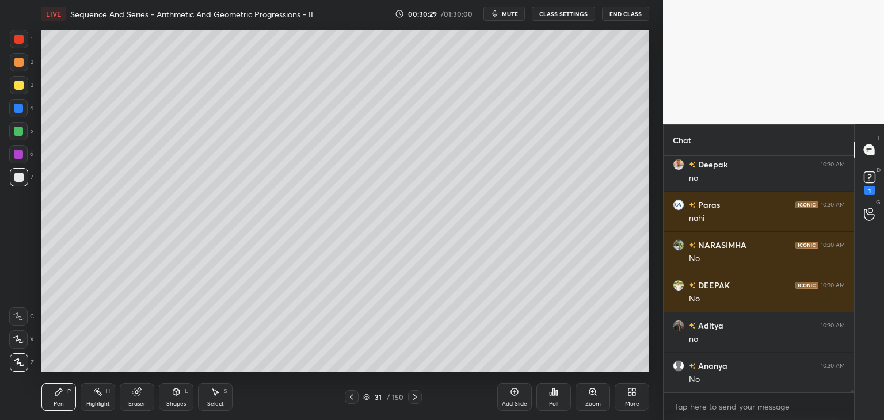
click at [21, 174] on div at bounding box center [18, 177] width 9 height 9
click at [19, 130] on div at bounding box center [18, 131] width 9 height 9
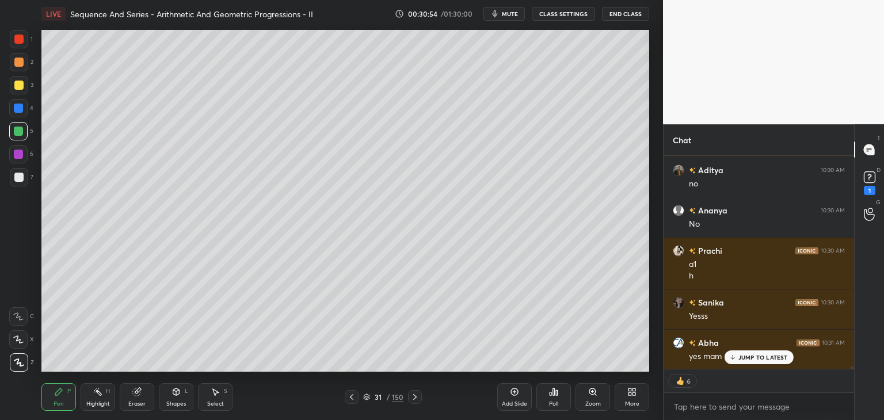
scroll to position [21910, 0]
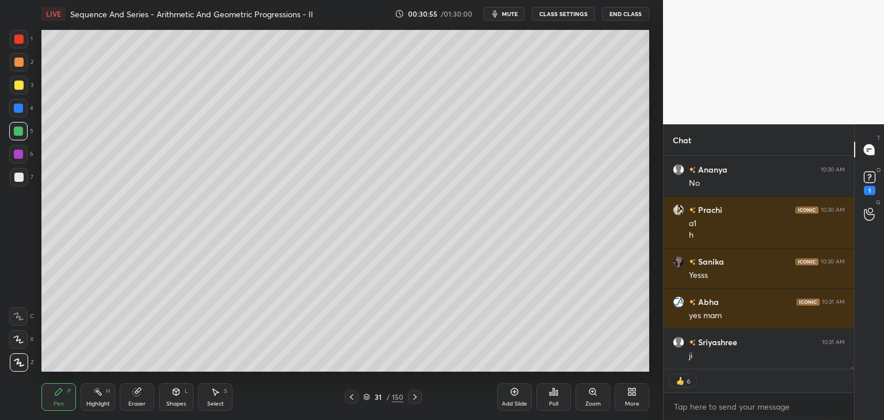
click at [353, 399] on icon at bounding box center [351, 397] width 9 height 9
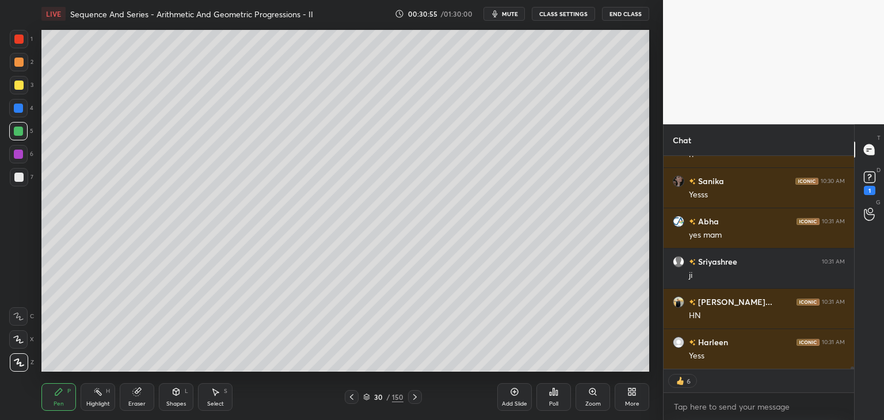
click at [354, 398] on icon at bounding box center [351, 397] width 9 height 9
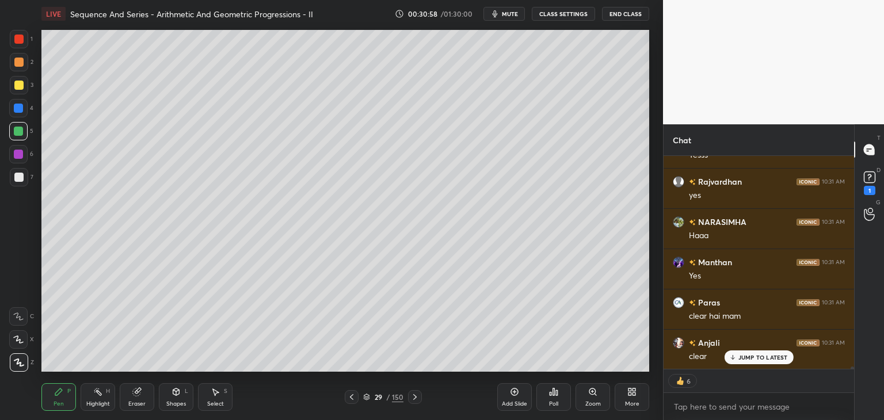
scroll to position [22313, 0]
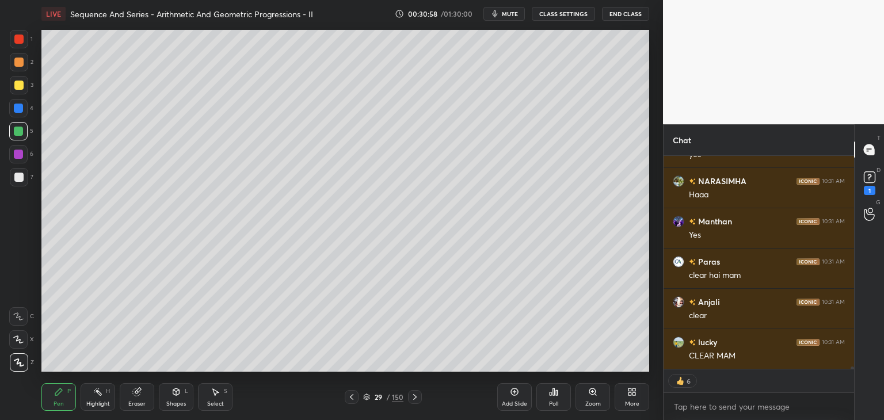
click at [215, 399] on div "Select S" at bounding box center [215, 397] width 35 height 28
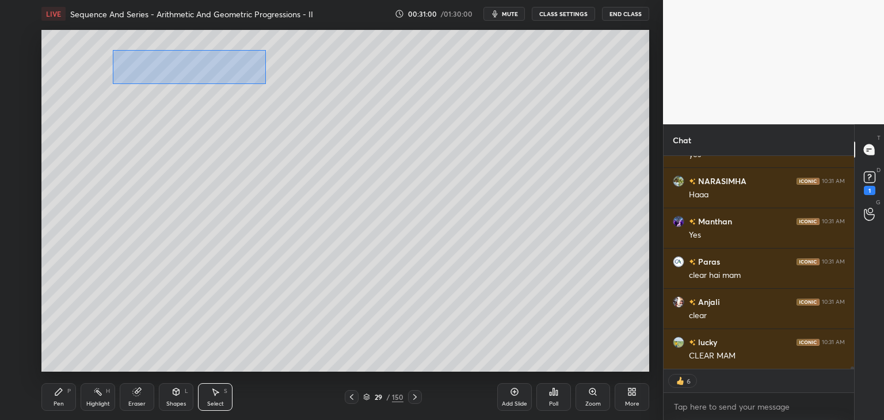
drag, startPoint x: 113, startPoint y: 50, endPoint x: 272, endPoint y: 78, distance: 161.4
click at [265, 84] on div "0 ° Undo Copy Duplicate Duplicate to new slide Delete" at bounding box center [345, 201] width 608 height 342
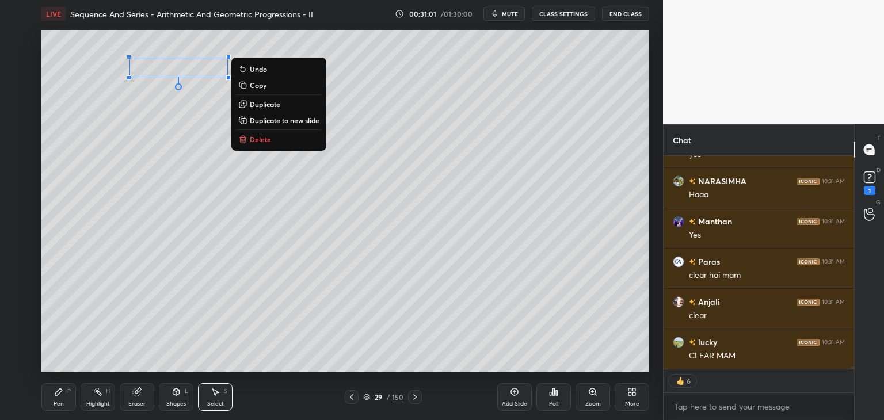
click at [264, 85] on p "Copy" at bounding box center [258, 85] width 17 height 9
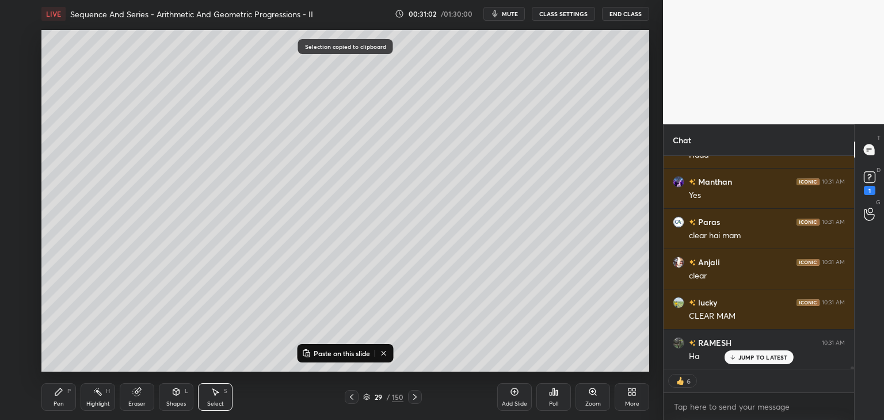
click at [412, 397] on icon at bounding box center [415, 397] width 9 height 9
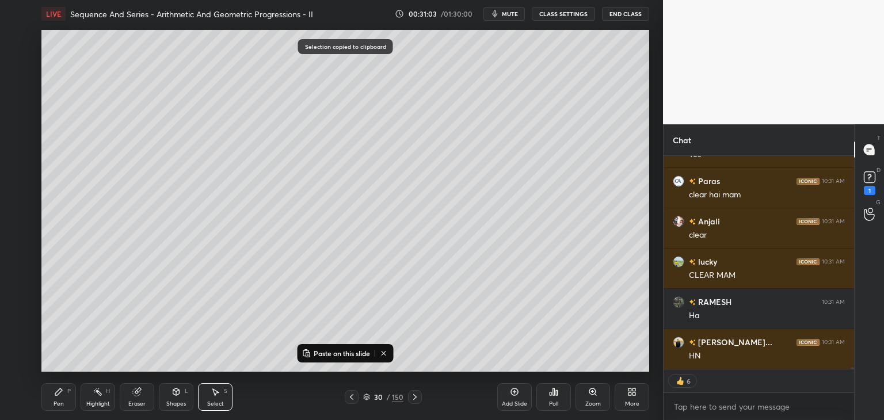
click at [415, 395] on icon at bounding box center [415, 397] width 9 height 9
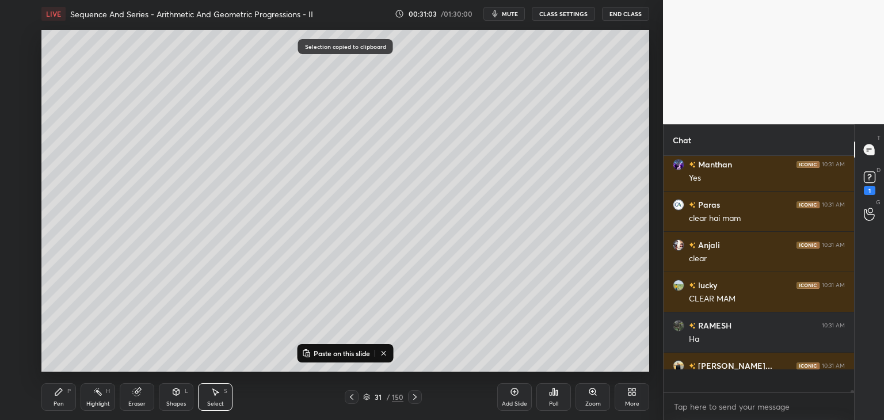
scroll to position [233, 187]
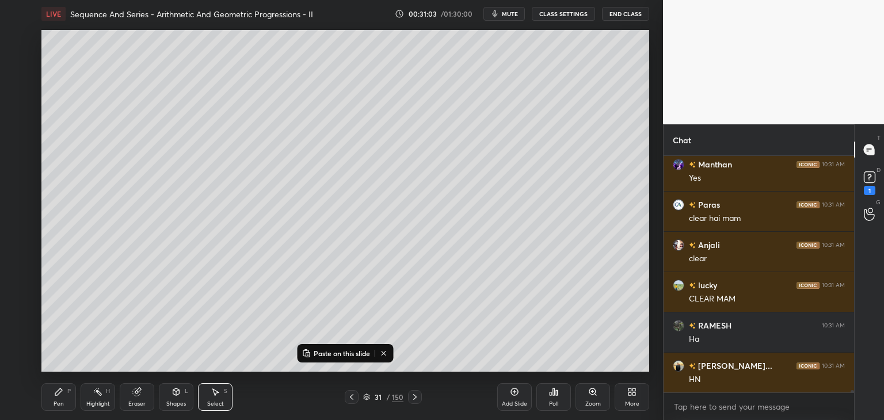
click at [415, 396] on icon at bounding box center [414, 397] width 3 height 6
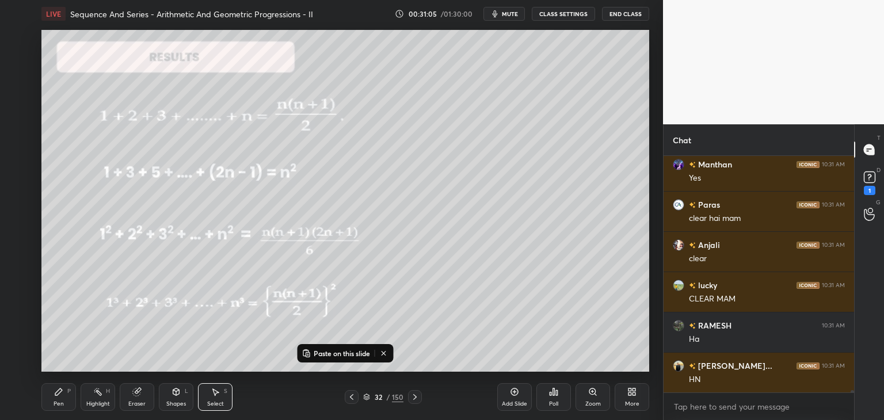
click at [349, 395] on icon at bounding box center [351, 397] width 9 height 9
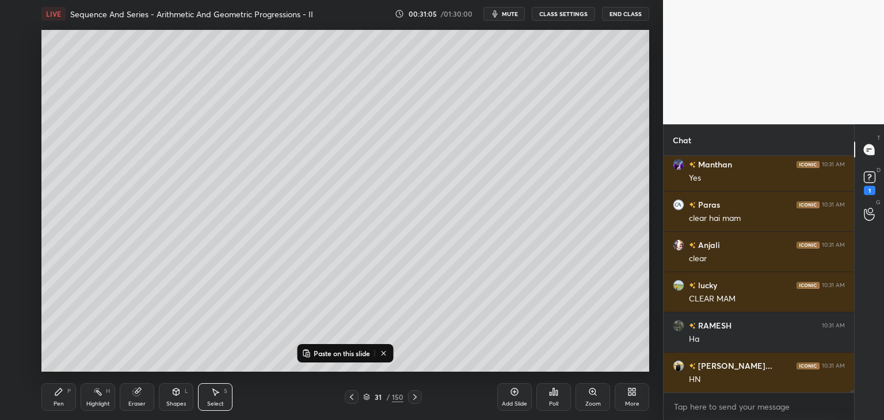
click at [521, 399] on div "Add Slide" at bounding box center [514, 397] width 35 height 28
click at [306, 354] on icon at bounding box center [306, 353] width 9 height 9
drag, startPoint x: 145, startPoint y: 66, endPoint x: 117, endPoint y: 64, distance: 28.2
click at [116, 63] on div "0 ° Undo Copy Paste here Duplicate Duplicate to new slide Delete" at bounding box center [345, 201] width 608 height 342
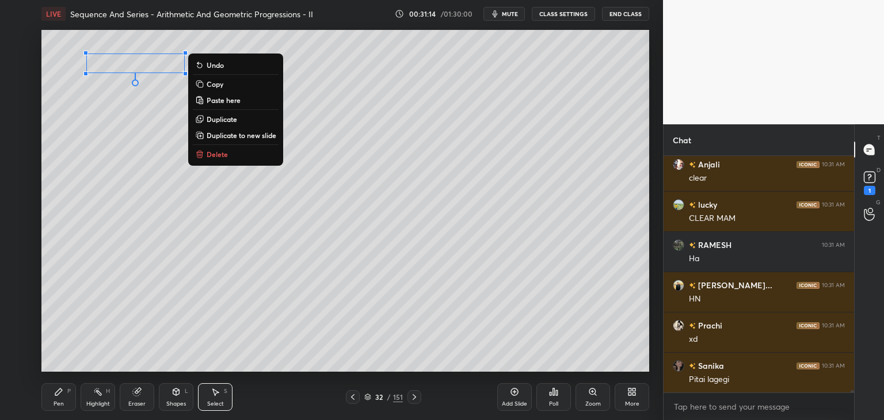
scroll to position [22491, 0]
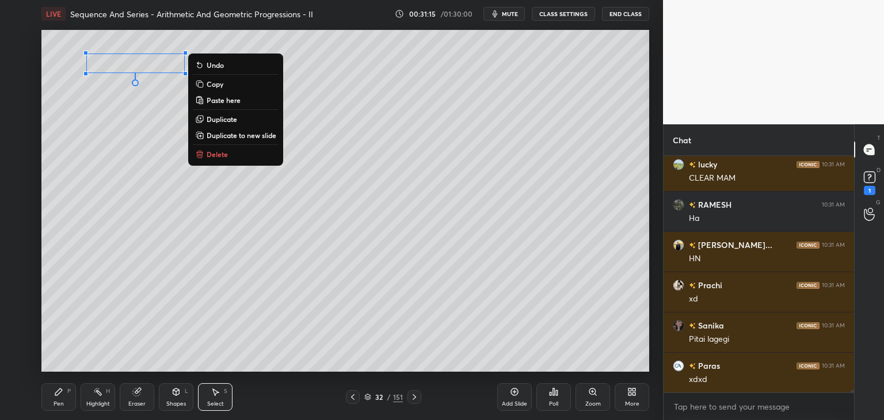
click at [235, 313] on div "0 ° Undo Copy Paste here Duplicate Duplicate to new slide Delete" at bounding box center [345, 201] width 608 height 342
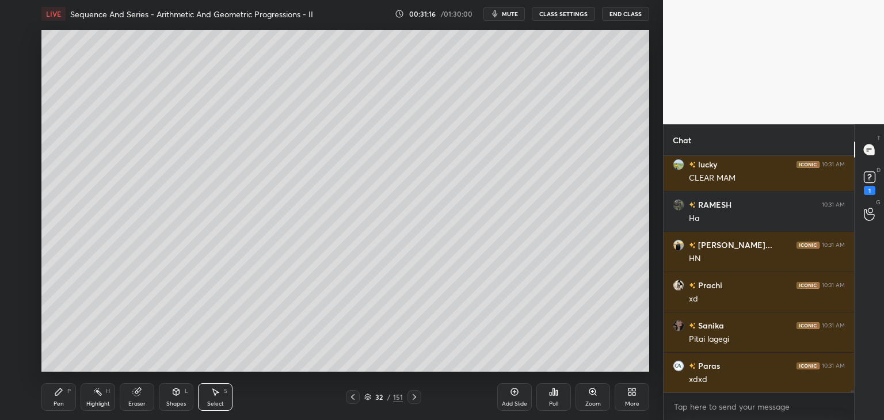
scroll to position [22531, 0]
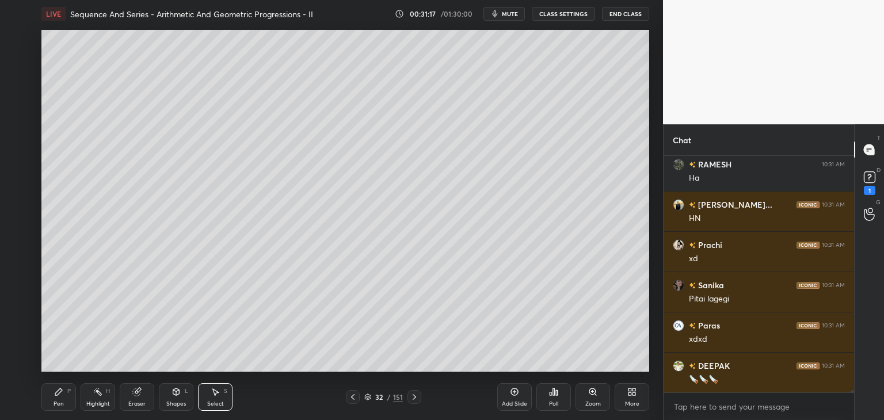
click at [351, 398] on icon at bounding box center [352, 397] width 9 height 9
click at [354, 399] on icon at bounding box center [352, 397] width 9 height 9
click at [352, 401] on icon at bounding box center [352, 397] width 9 height 9
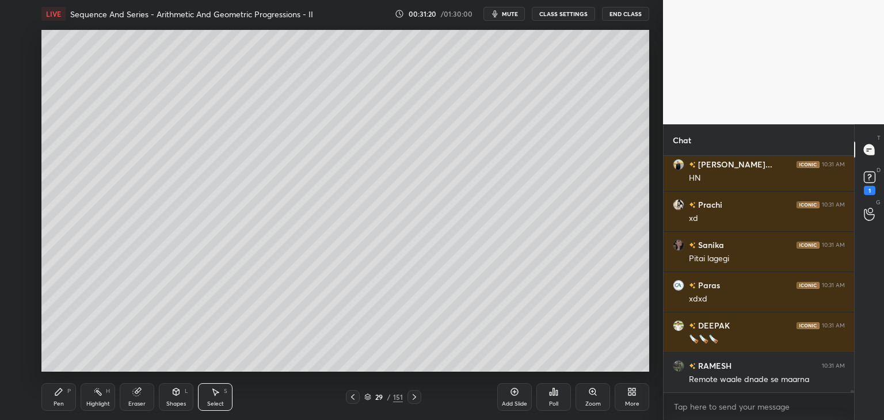
click at [411, 397] on icon at bounding box center [414, 397] width 9 height 9
click at [411, 398] on icon at bounding box center [414, 397] width 9 height 9
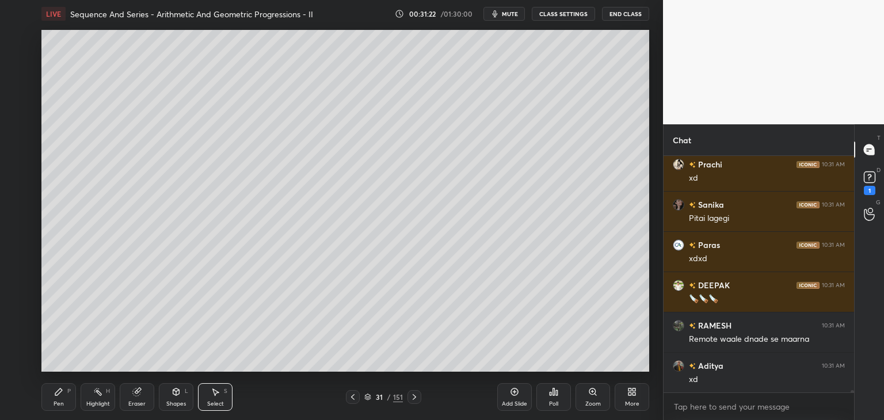
scroll to position [22652, 0]
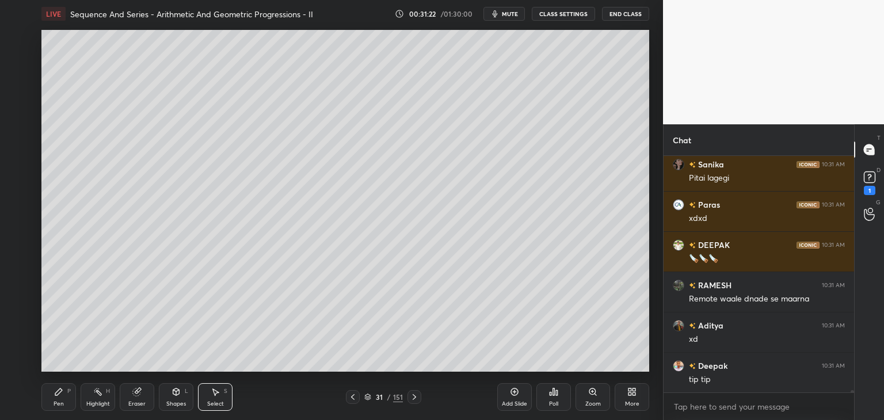
click at [410, 399] on icon at bounding box center [414, 397] width 9 height 9
click at [54, 406] on div "Pen" at bounding box center [59, 404] width 10 height 6
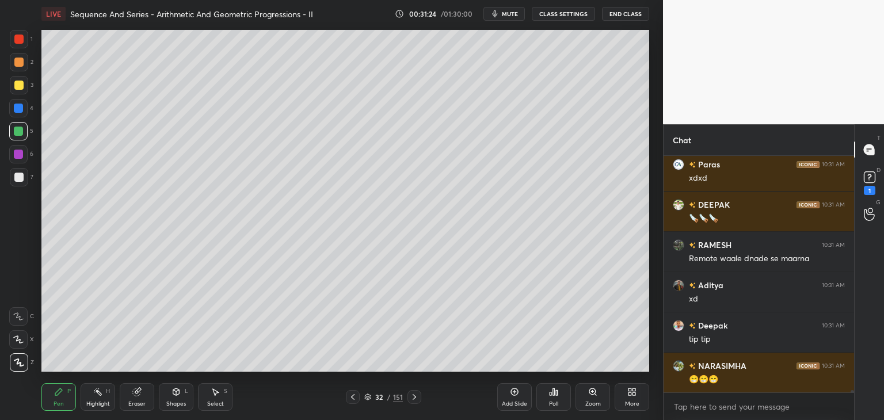
click at [24, 181] on div at bounding box center [19, 177] width 18 height 18
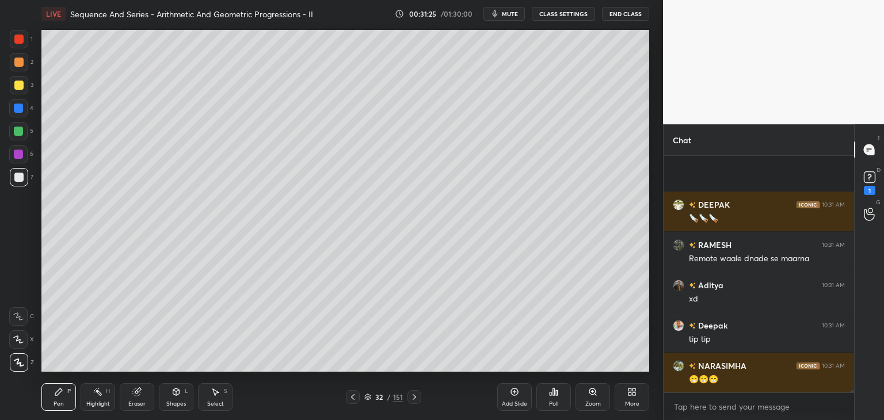
scroll to position [22773, 0]
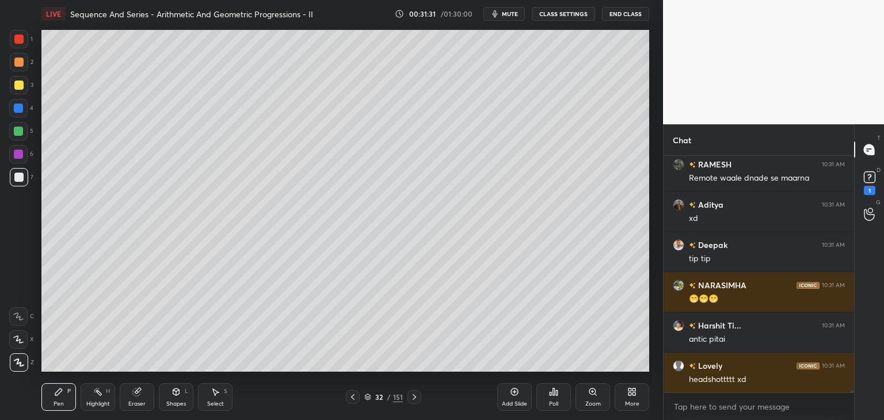
click at [215, 402] on div "Select" at bounding box center [215, 404] width 17 height 6
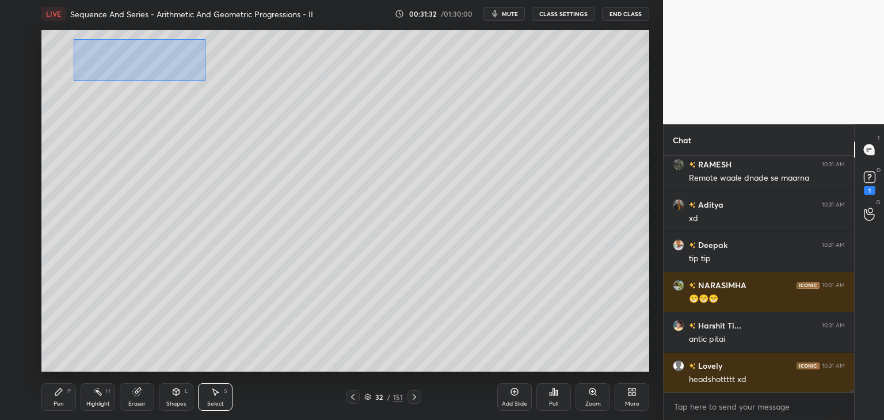
drag, startPoint x: 74, startPoint y: 39, endPoint x: 187, endPoint y: 73, distance: 117.7
click at [205, 81] on div "0 ° Undo Copy Paste here Duplicate Duplicate to new slide Delete" at bounding box center [345, 201] width 608 height 342
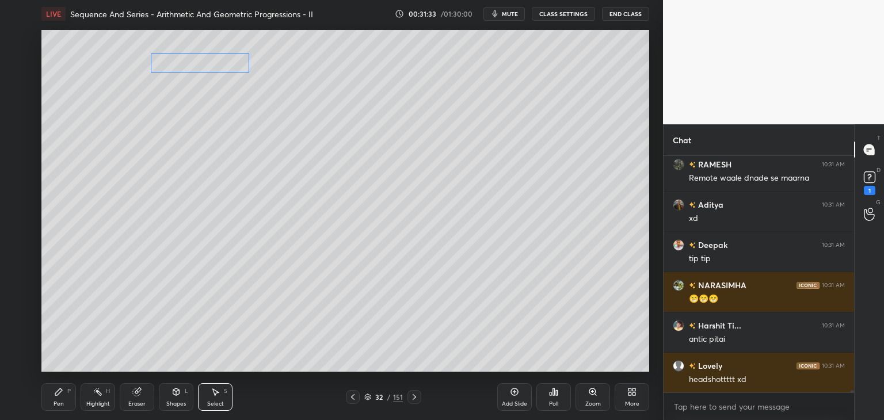
drag, startPoint x: 167, startPoint y: 65, endPoint x: 226, endPoint y: 90, distance: 64.0
click at [231, 64] on div "0 ° Undo Copy Paste here Duplicate Duplicate to new slide Delete" at bounding box center [345, 201] width 608 height 342
drag, startPoint x: 205, startPoint y: 162, endPoint x: 183, endPoint y: 219, distance: 61.3
click at [205, 163] on div "0 ° Undo Copy Paste here Duplicate Duplicate to new slide Delete" at bounding box center [345, 201] width 608 height 342
click at [52, 401] on div "Pen P" at bounding box center [58, 397] width 35 height 28
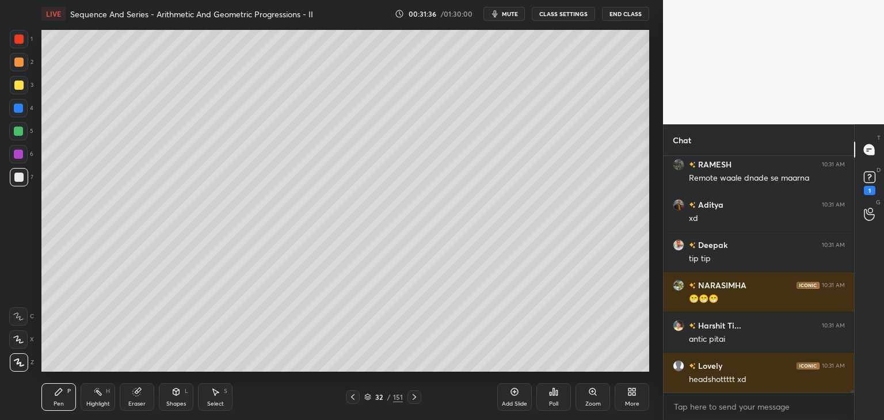
click at [20, 128] on div at bounding box center [18, 131] width 9 height 9
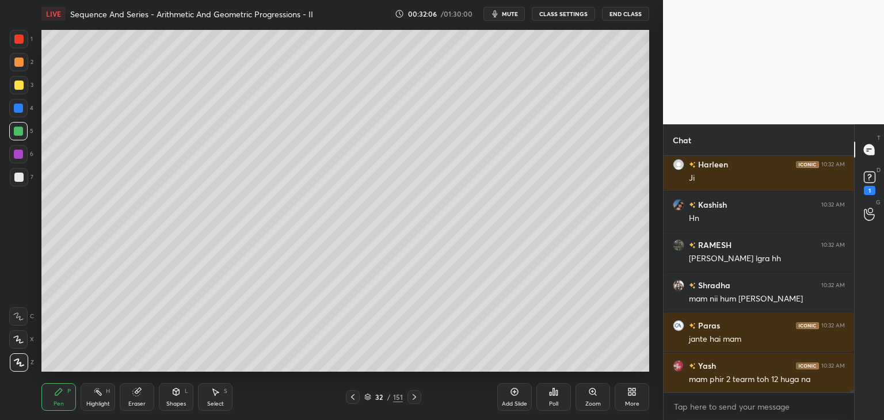
scroll to position [22348, 0]
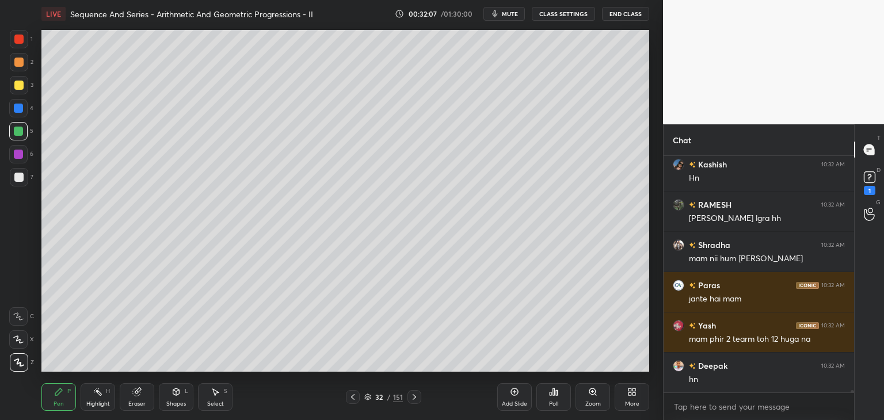
click at [21, 178] on div at bounding box center [18, 177] width 9 height 9
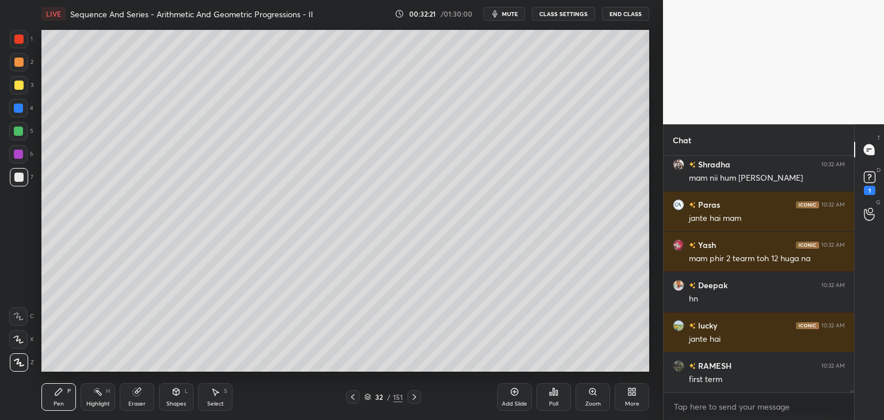
scroll to position [22469, 0]
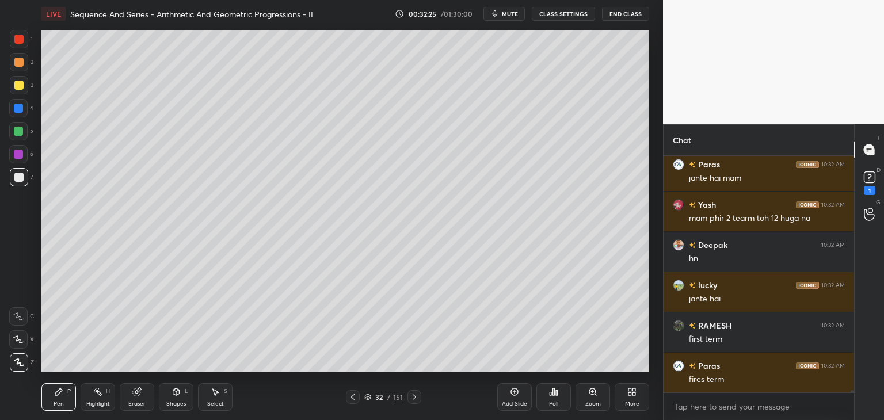
click at [22, 176] on div at bounding box center [18, 177] width 9 height 9
drag, startPoint x: 18, startPoint y: 88, endPoint x: 21, endPoint y: 104, distance: 16.9
click at [18, 88] on div at bounding box center [18, 85] width 9 height 9
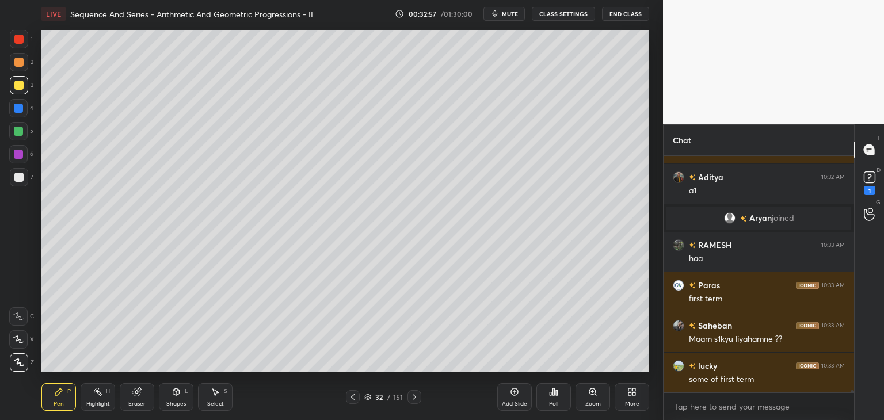
scroll to position [22654, 0]
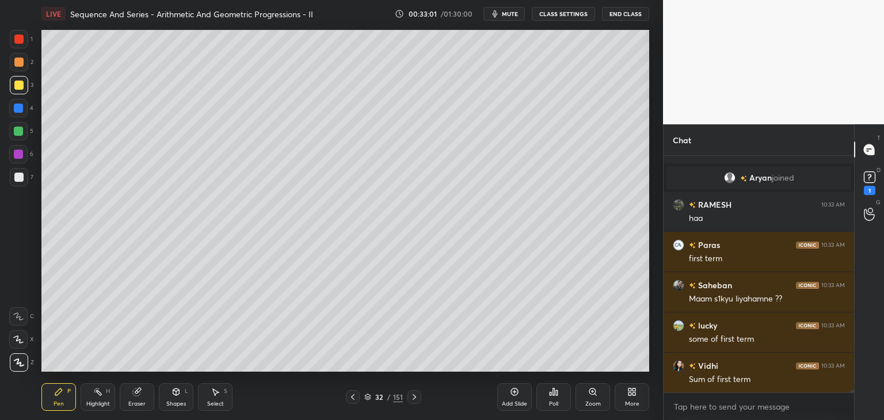
click at [412, 397] on icon at bounding box center [414, 397] width 9 height 9
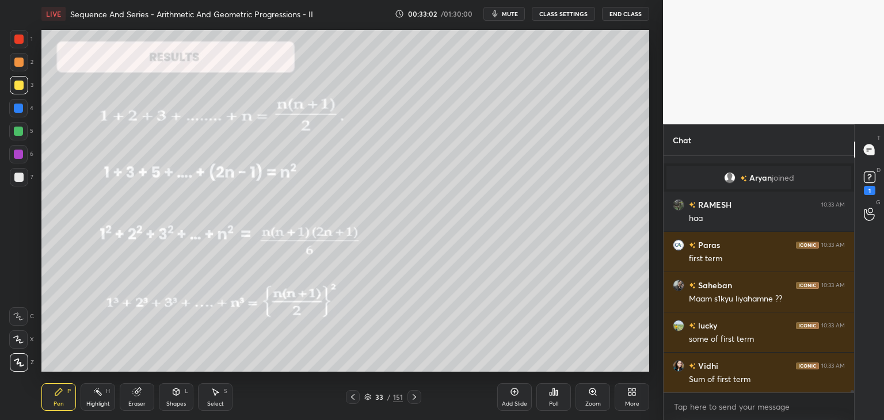
click at [354, 395] on icon at bounding box center [352, 397] width 3 height 6
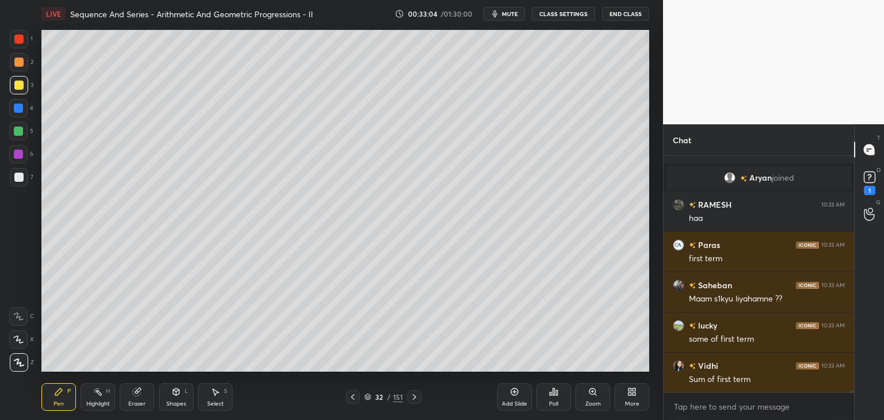
click at [16, 180] on div at bounding box center [18, 177] width 9 height 9
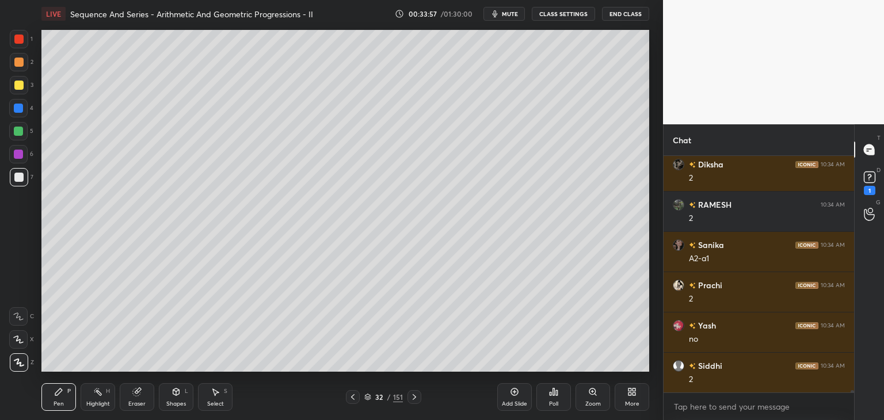
scroll to position [233, 187]
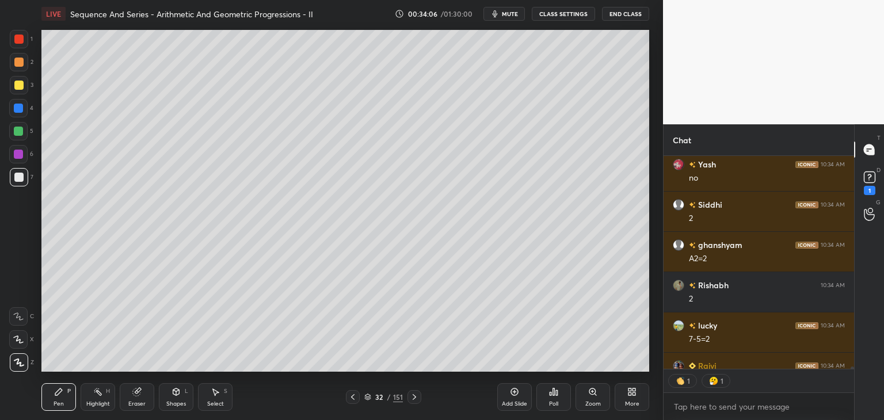
click at [219, 401] on div "Select" at bounding box center [215, 404] width 17 height 6
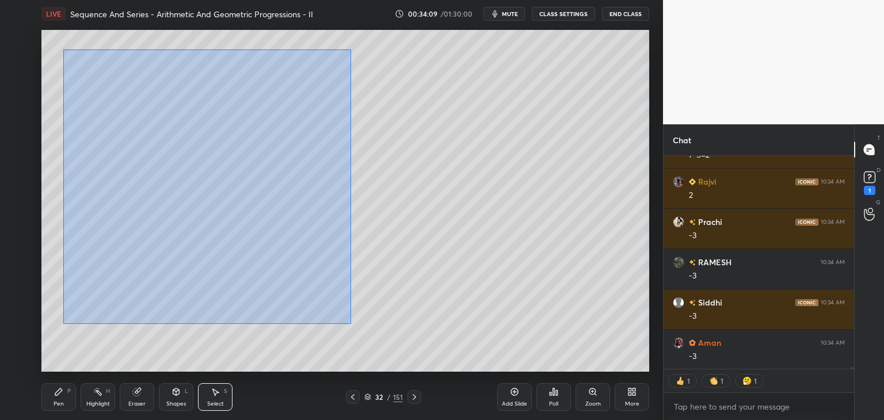
drag, startPoint x: 69, startPoint y: 59, endPoint x: 350, endPoint y: 314, distance: 379.5
click at [351, 324] on div "0 ° Undo Copy Paste here Duplicate Duplicate to new slide Delete" at bounding box center [345, 201] width 608 height 342
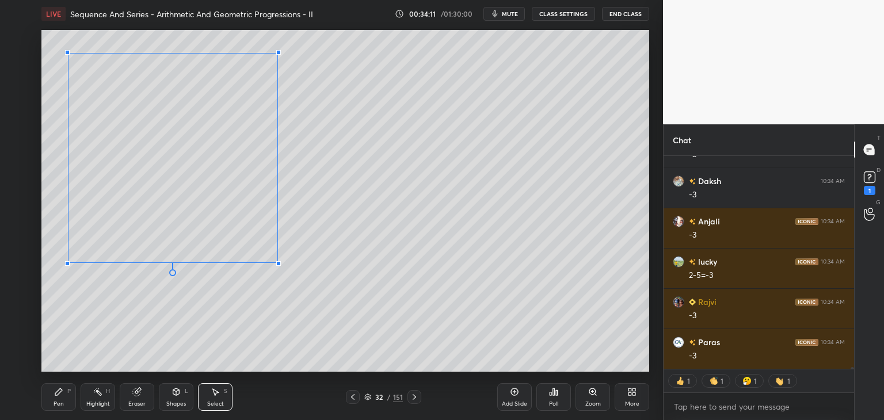
drag, startPoint x: 317, startPoint y: 307, endPoint x: 264, endPoint y: 260, distance: 70.9
click at [276, 263] on div at bounding box center [278, 263] width 5 height 5
drag, startPoint x: 203, startPoint y: 226, endPoint x: 192, endPoint y: 226, distance: 11.5
click at [192, 226] on div "0 ° Undo Copy Paste here Duplicate Duplicate to new slide Delete" at bounding box center [345, 201] width 608 height 342
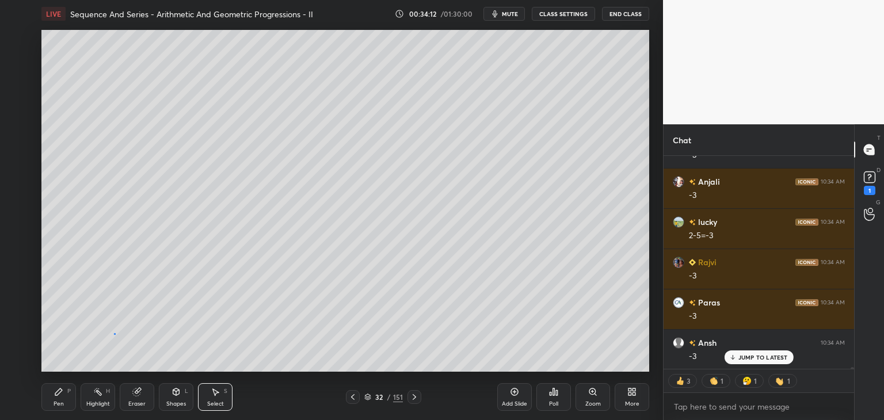
drag, startPoint x: 115, startPoint y: 334, endPoint x: 138, endPoint y: 340, distance: 23.9
click at [115, 333] on div "0 ° Undo Copy Paste here Duplicate Duplicate to new slide Delete" at bounding box center [345, 201] width 608 height 342
click at [210, 395] on div "Select S" at bounding box center [215, 397] width 35 height 28
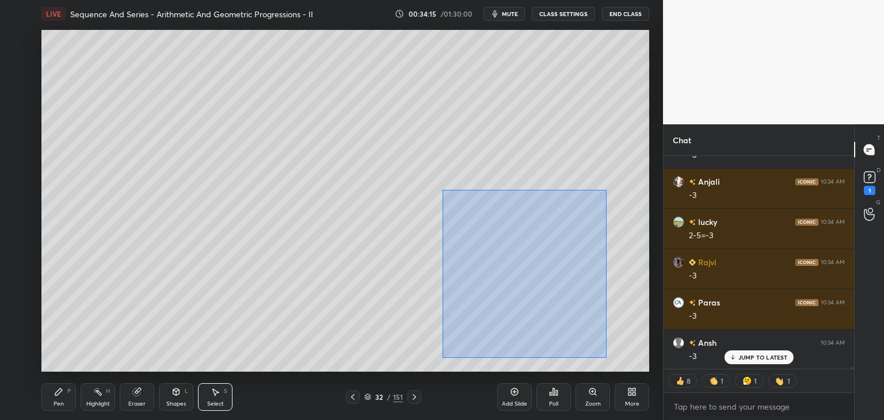
drag, startPoint x: 442, startPoint y: 190, endPoint x: 607, endPoint y: 358, distance: 234.9
click at [607, 358] on div "0 ° Undo Copy Paste here Duplicate Duplicate to new slide Delete" at bounding box center [345, 201] width 608 height 342
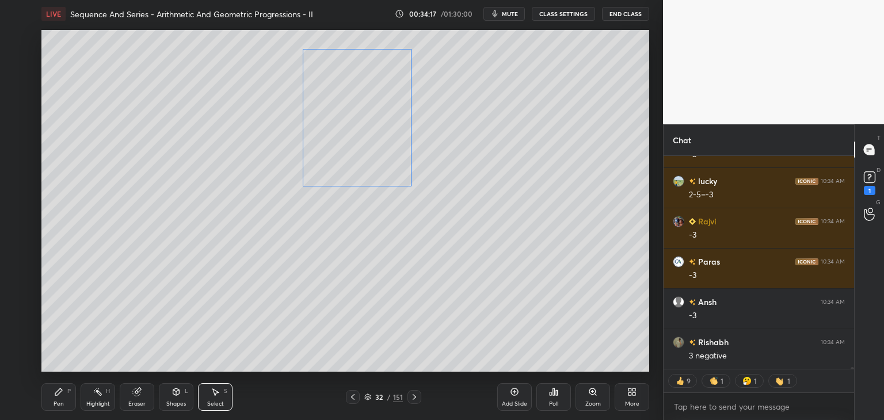
drag, startPoint x: 516, startPoint y: 277, endPoint x: 367, endPoint y: 130, distance: 209.7
click at [366, 127] on div "0 ° Undo Copy Paste here Duplicate Duplicate to new slide Delete" at bounding box center [345, 201] width 608 height 342
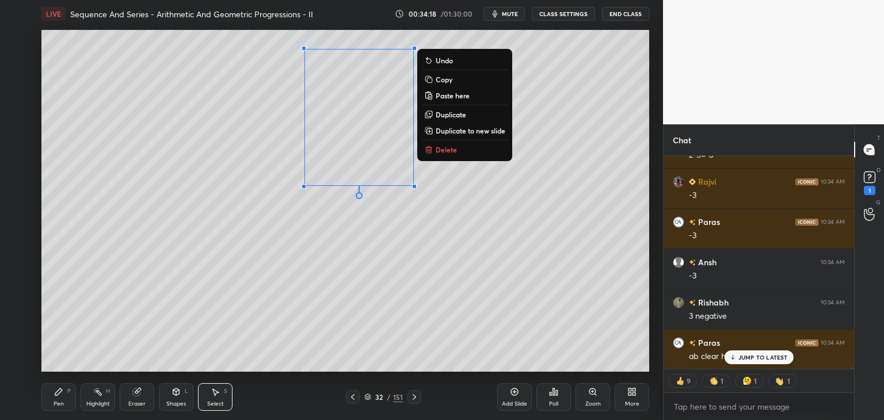
click at [355, 311] on div "0 ° Undo Copy Paste here Duplicate Duplicate to new slide Delete" at bounding box center [345, 201] width 608 height 342
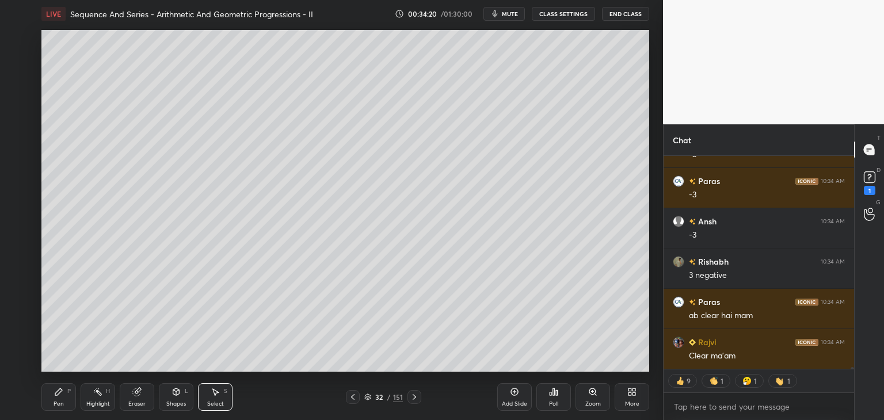
click at [216, 392] on icon at bounding box center [216, 392] width 6 height 7
drag, startPoint x: 56, startPoint y: 393, endPoint x: 62, endPoint y: 393, distance: 6.3
click at [56, 393] on icon at bounding box center [58, 392] width 7 height 7
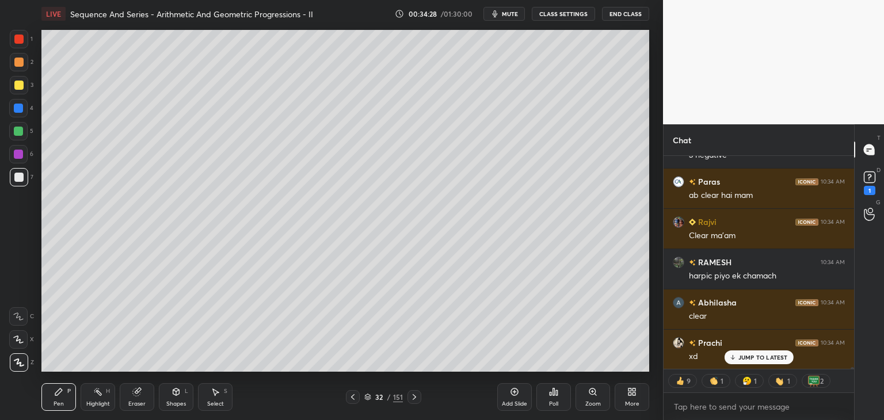
click at [18, 88] on div at bounding box center [18, 85] width 9 height 9
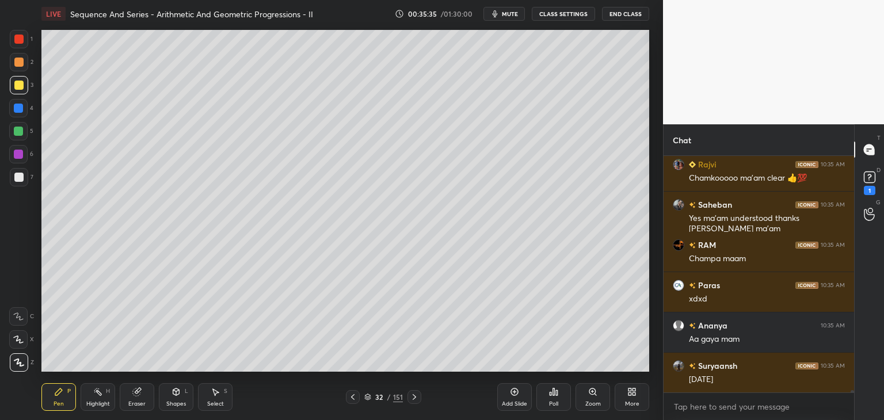
scroll to position [27067, 0]
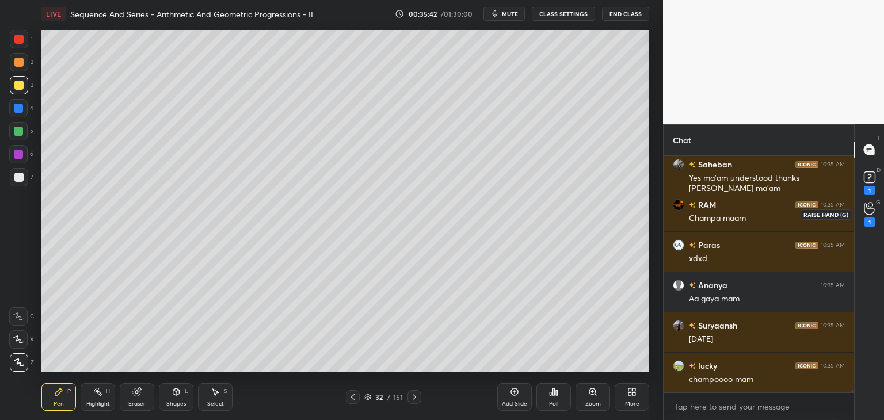
click at [872, 210] on icon at bounding box center [869, 208] width 11 height 13
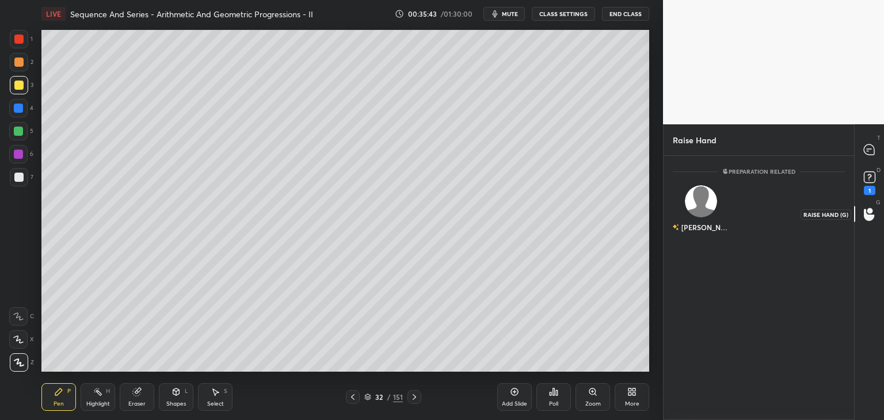
scroll to position [3, 3]
drag, startPoint x: 873, startPoint y: 150, endPoint x: 871, endPoint y: 162, distance: 11.7
click at [872, 150] on icon at bounding box center [869, 150] width 10 height 10
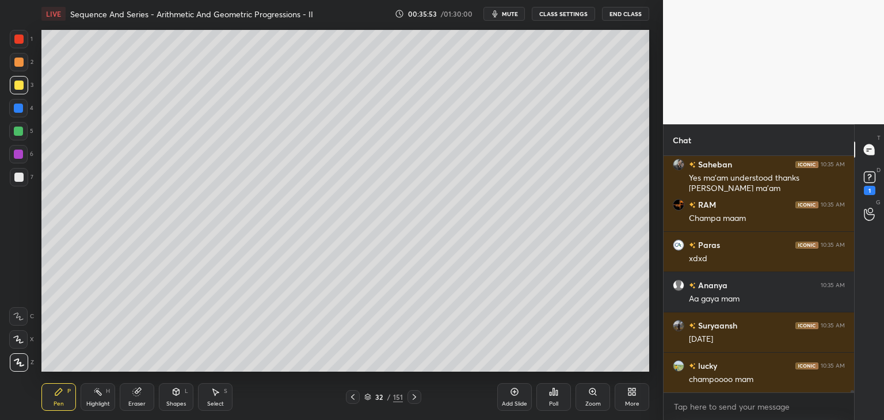
scroll to position [27375, 0]
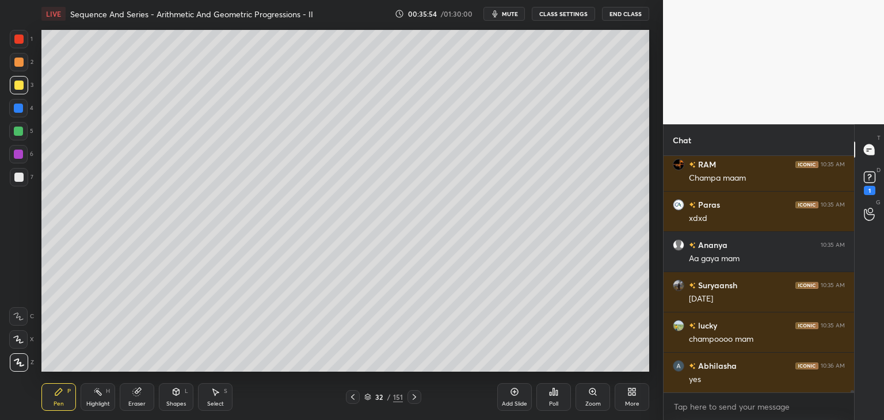
click at [413, 395] on icon at bounding box center [414, 397] width 3 height 6
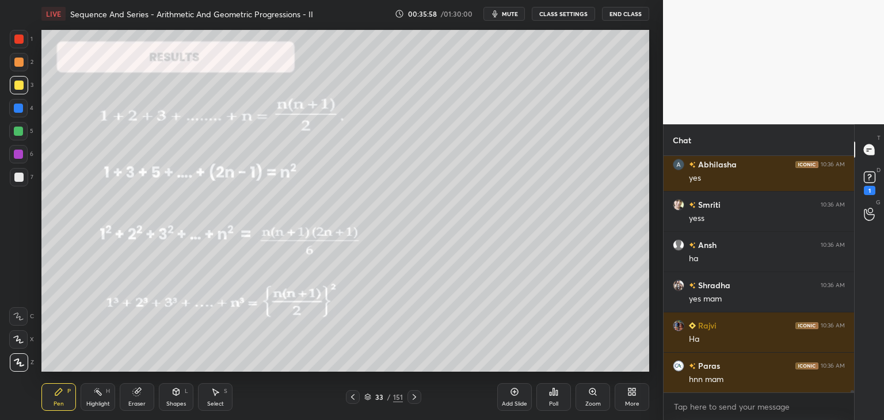
scroll to position [27657, 0]
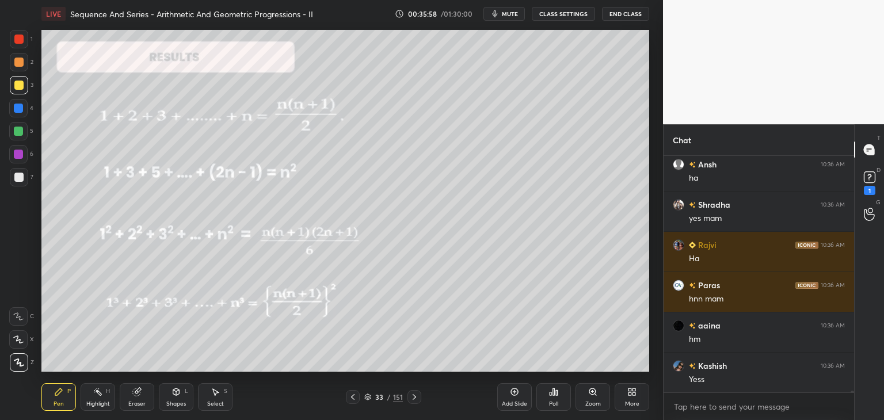
click at [168, 401] on div "Shapes" at bounding box center [176, 404] width 20 height 6
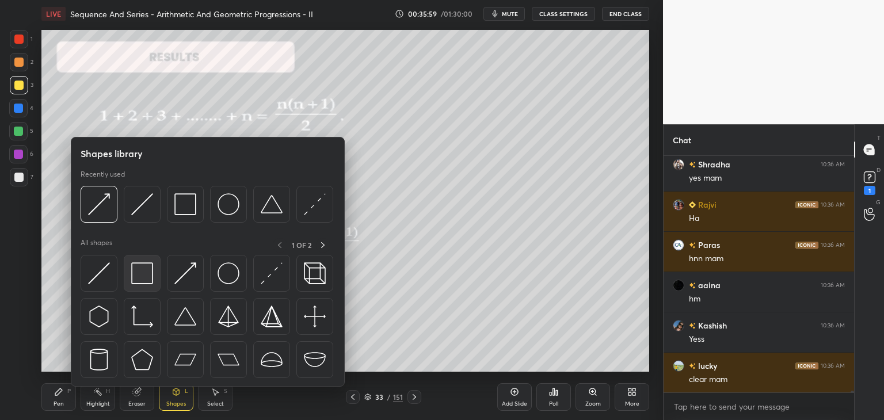
click at [136, 272] on img at bounding box center [142, 274] width 22 height 22
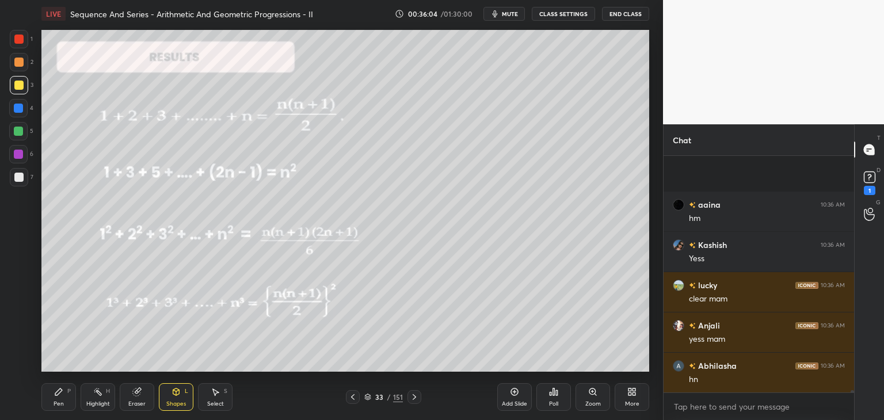
scroll to position [26155, 0]
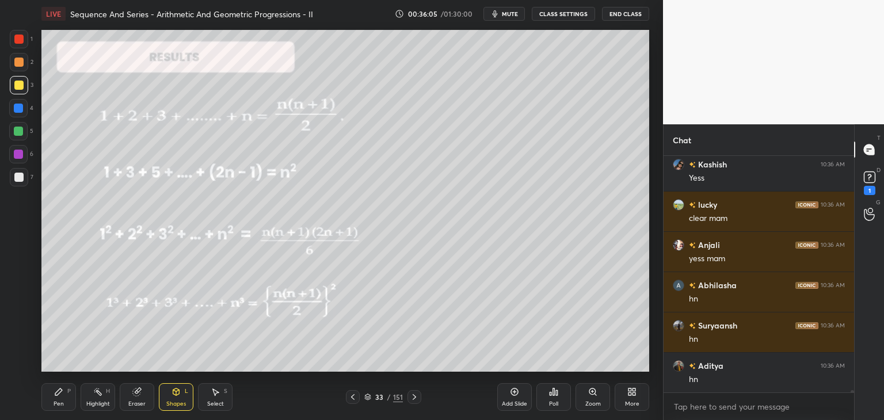
click at [58, 402] on div "Pen" at bounding box center [59, 404] width 10 height 6
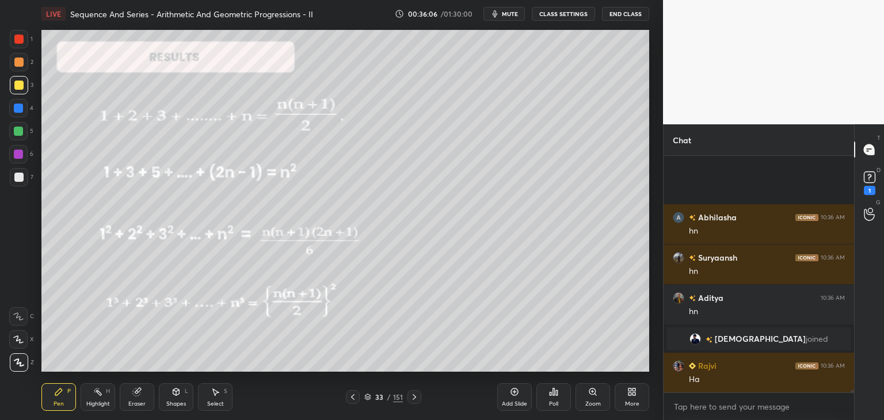
scroll to position [26344, 0]
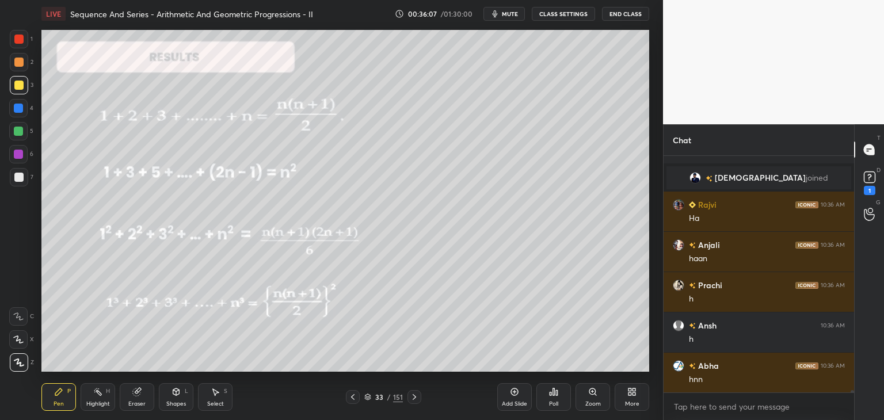
click at [180, 401] on div "Shapes" at bounding box center [176, 404] width 20 height 6
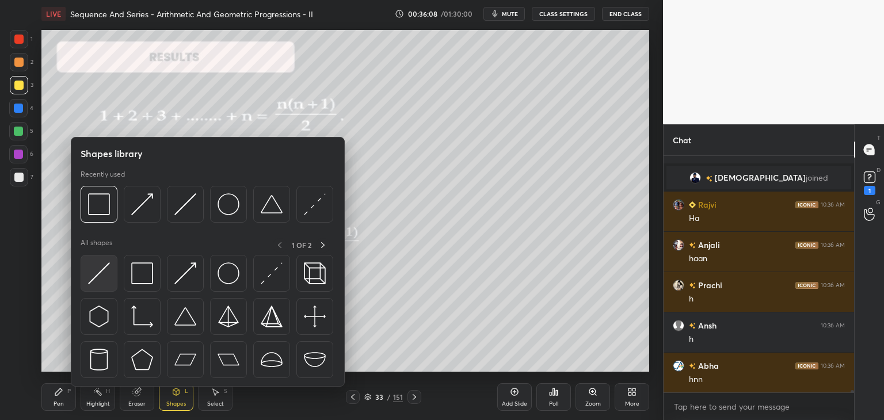
click at [94, 272] on img at bounding box center [99, 274] width 22 height 22
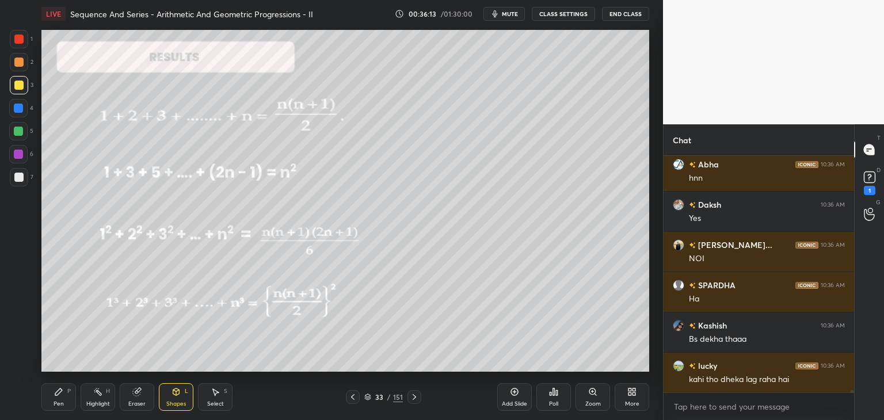
click at [60, 397] on div "Pen P" at bounding box center [58, 397] width 35 height 28
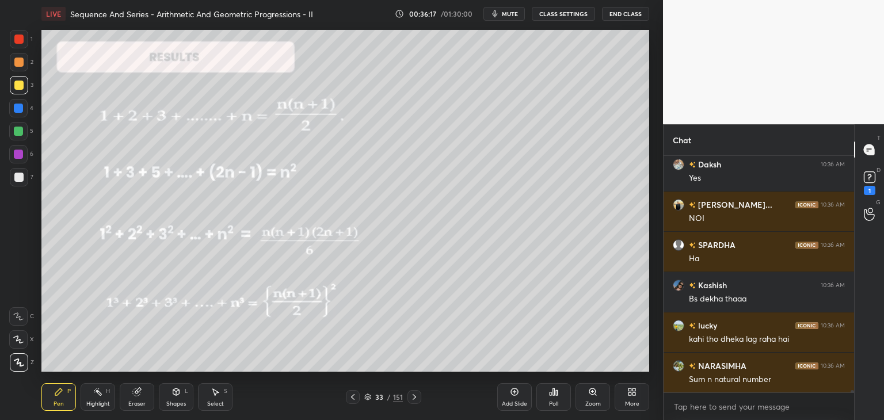
click at [516, 404] on div "Add Slide" at bounding box center [514, 404] width 25 height 6
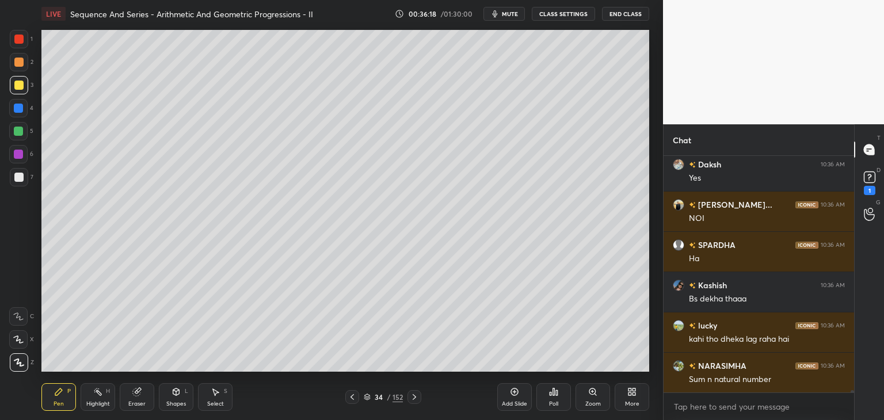
click at [54, 404] on div "Pen" at bounding box center [59, 404] width 10 height 6
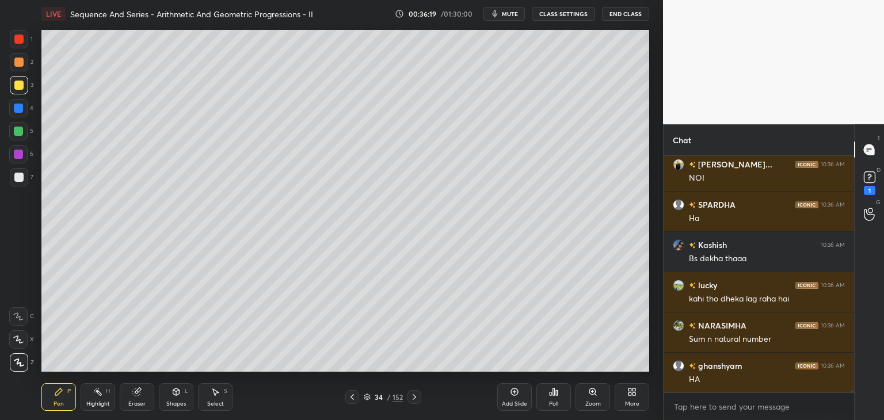
drag, startPoint x: 20, startPoint y: 84, endPoint x: 36, endPoint y: 86, distance: 15.6
click at [21, 84] on div at bounding box center [18, 85] width 9 height 9
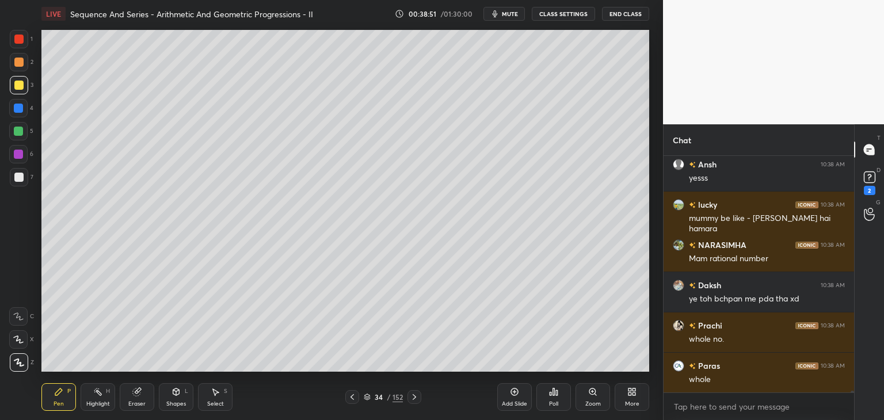
scroll to position [29701, 0]
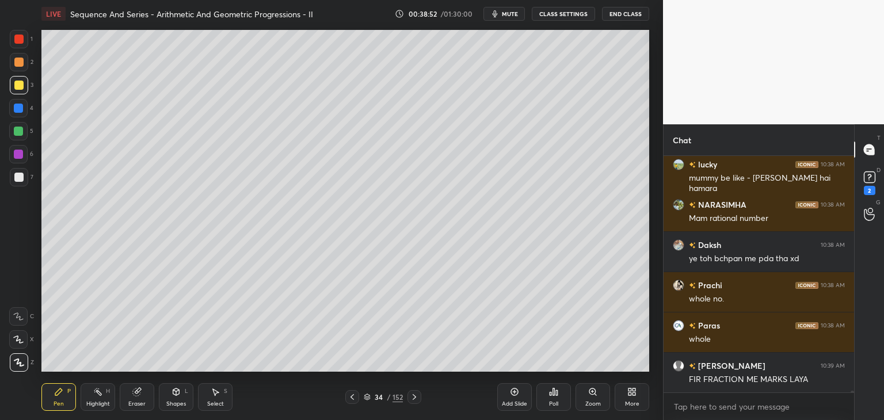
click at [142, 401] on div "Eraser" at bounding box center [136, 404] width 17 height 6
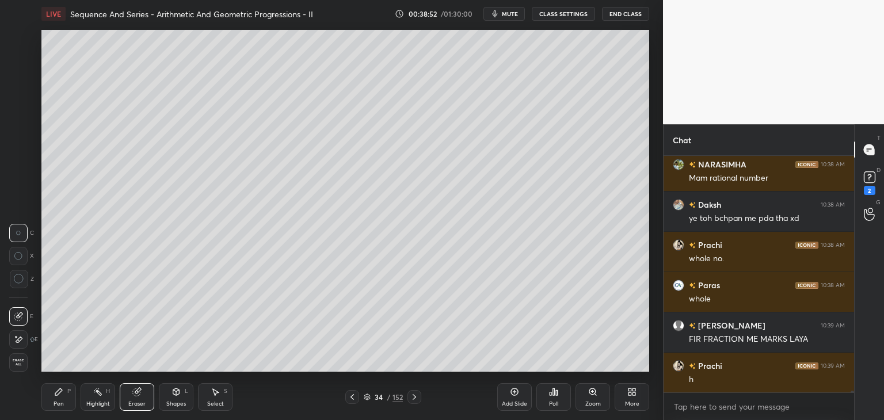
scroll to position [29781, 0]
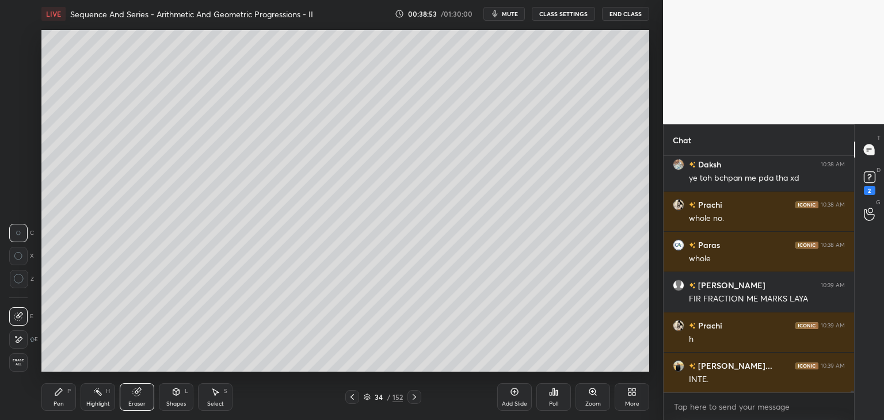
click at [19, 366] on span "Erase all" at bounding box center [18, 363] width 17 height 8
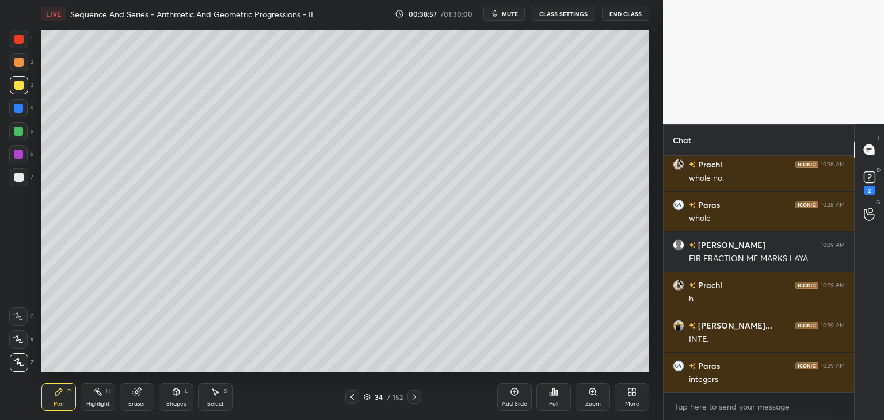
scroll to position [29862, 0]
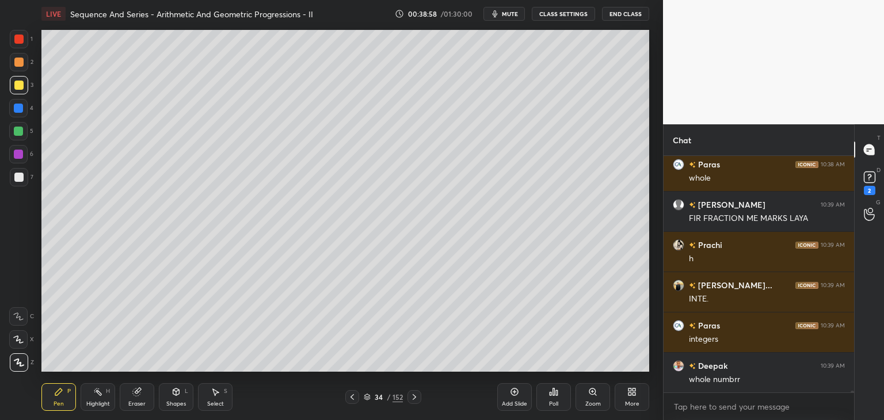
click at [352, 397] on icon at bounding box center [352, 397] width 9 height 9
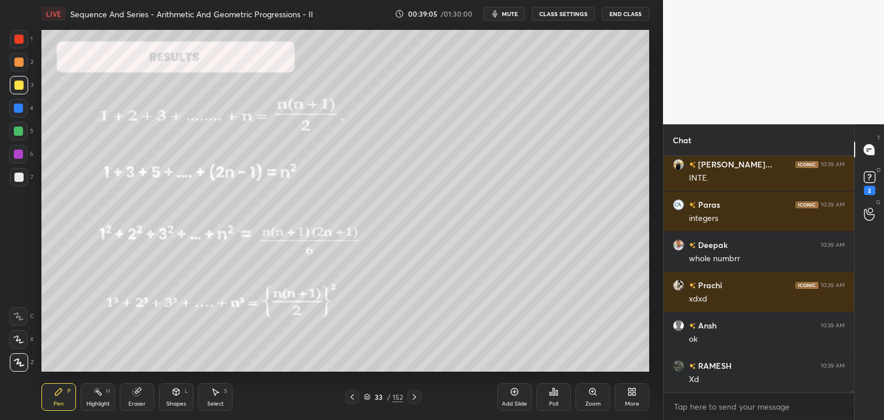
scroll to position [30023, 0]
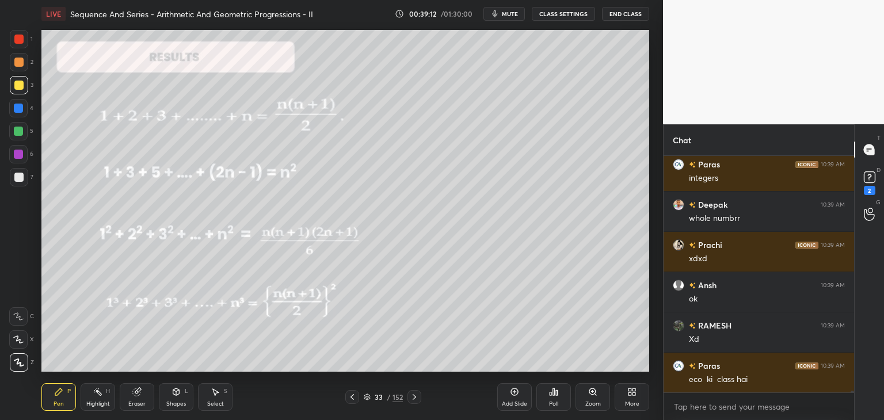
drag, startPoint x: 138, startPoint y: 397, endPoint x: 126, endPoint y: 374, distance: 26.8
click at [138, 397] on div "Eraser" at bounding box center [137, 397] width 35 height 28
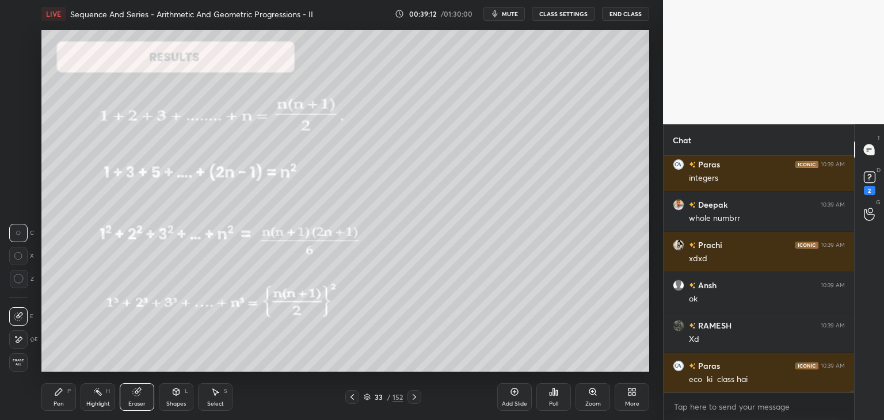
drag, startPoint x: 21, startPoint y: 360, endPoint x: 42, endPoint y: 374, distance: 25.1
click at [21, 361] on span "Erase all" at bounding box center [18, 363] width 17 height 8
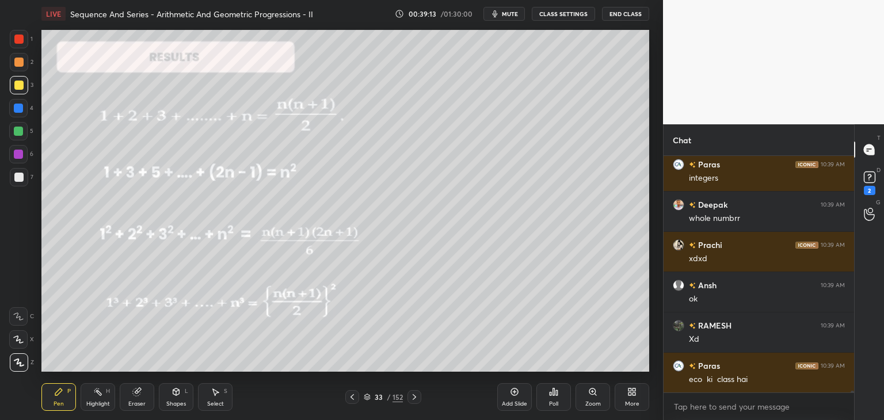
click at [60, 401] on div "Pen" at bounding box center [59, 404] width 10 height 6
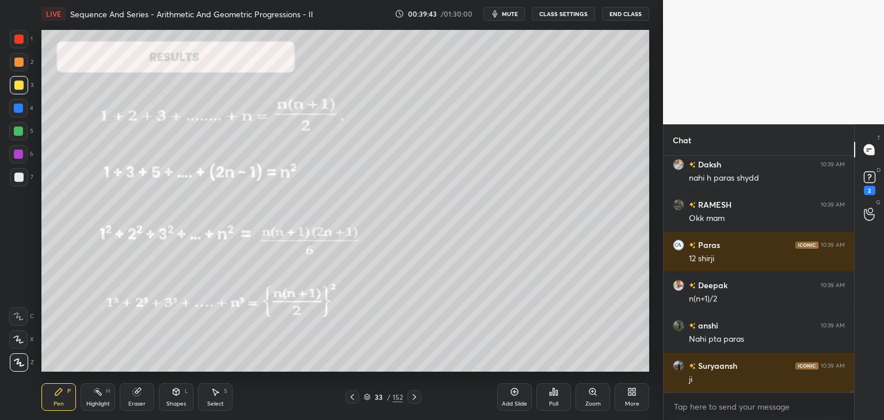
scroll to position [30466, 0]
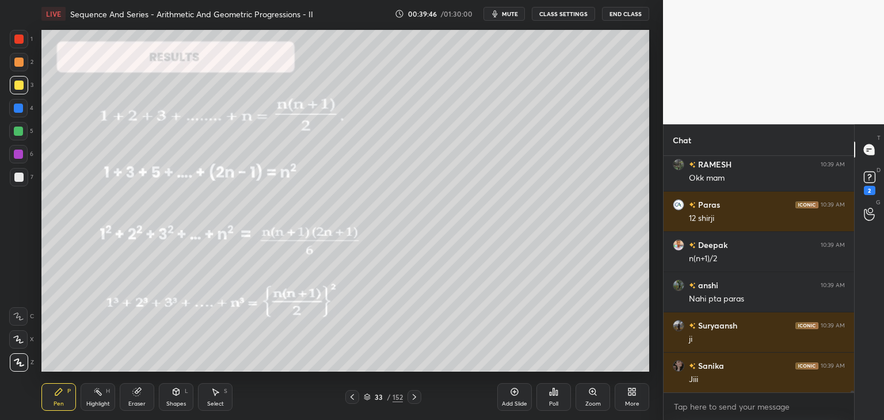
click at [516, 400] on div "Add Slide" at bounding box center [514, 397] width 35 height 28
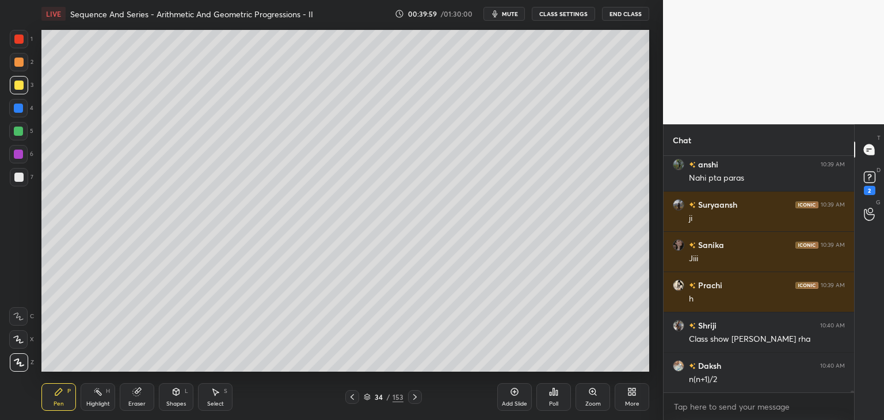
scroll to position [30628, 0]
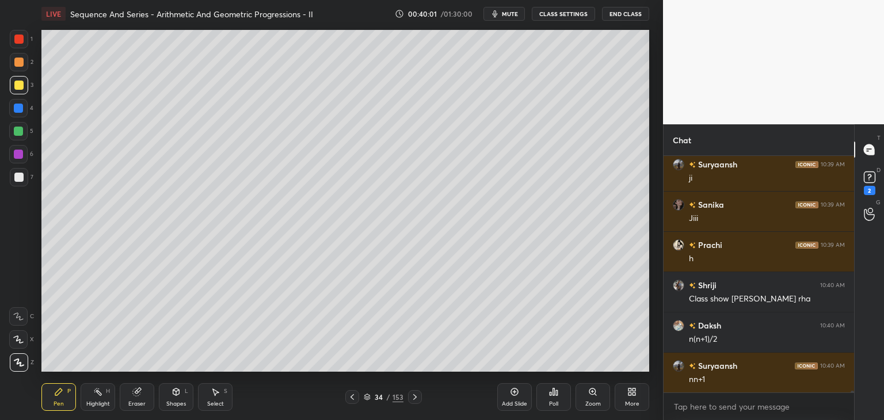
click at [674, 287] on div "lucky 10:39 AM n(n+1)/2 [PERSON_NAME] 10:39 AM uske liye kya krna hoga mam vo b…" at bounding box center [759, 274] width 191 height 237
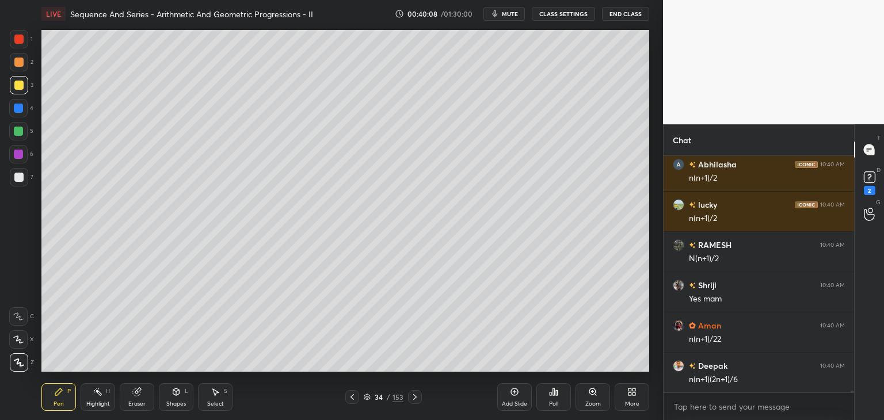
scroll to position [30950, 0]
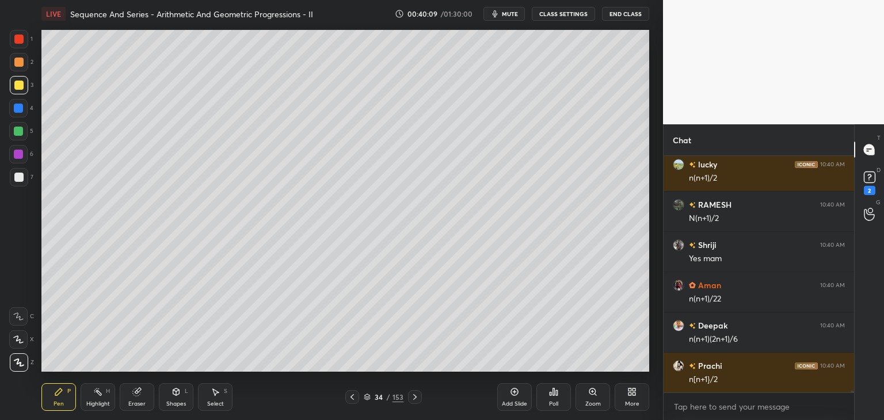
click at [355, 401] on icon at bounding box center [352, 397] width 9 height 9
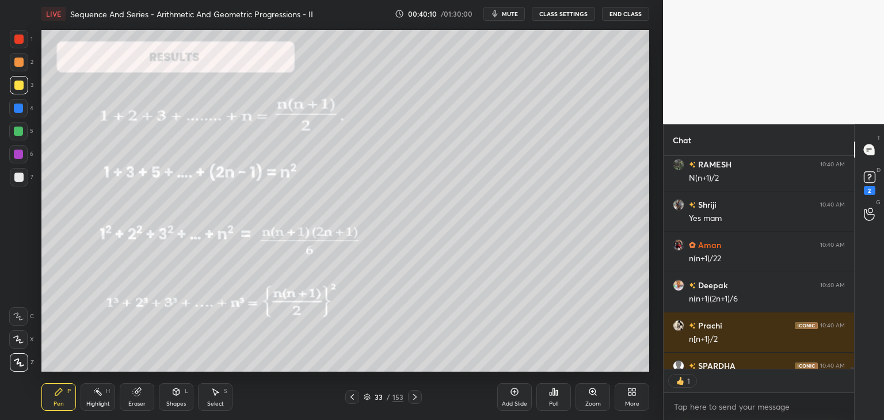
scroll to position [31054, 0]
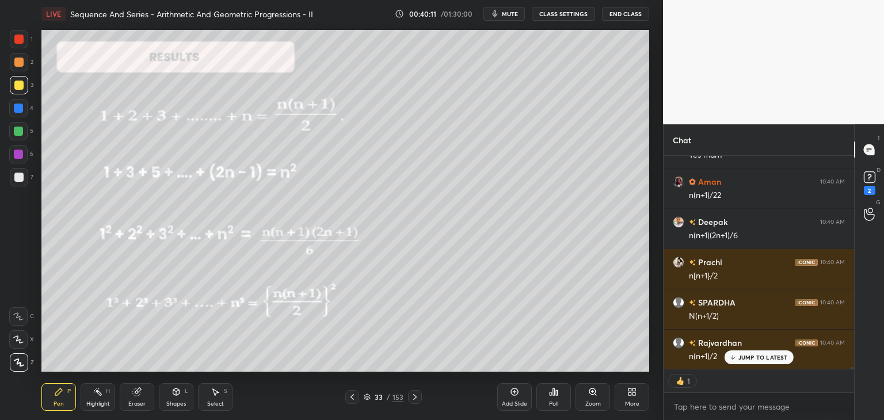
click at [173, 401] on div "Shapes" at bounding box center [176, 404] width 20 height 6
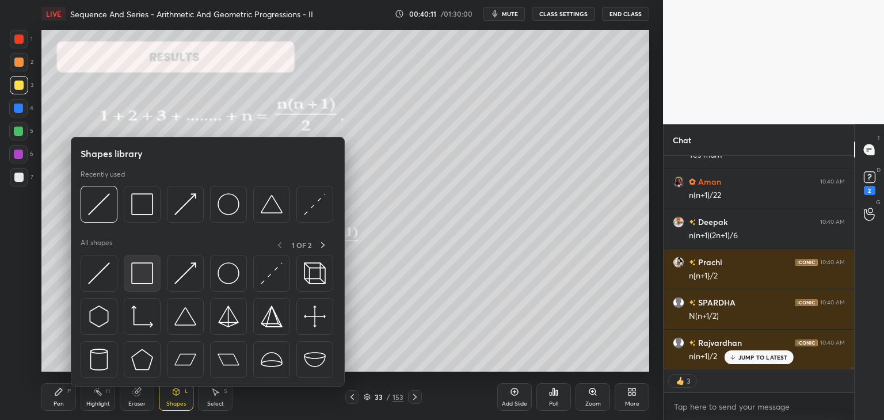
scroll to position [31095, 0]
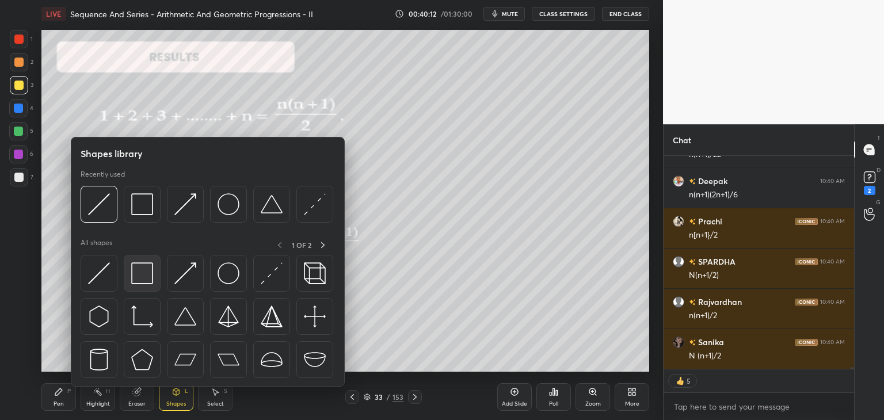
click at [142, 273] on img at bounding box center [142, 274] width 22 height 22
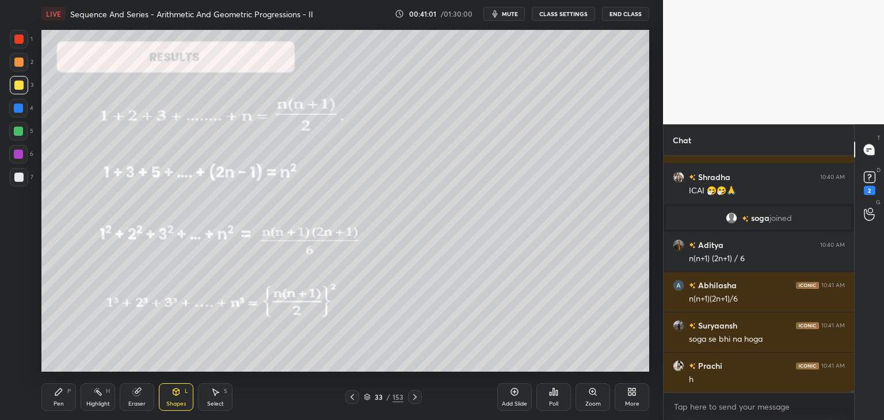
scroll to position [31063, 0]
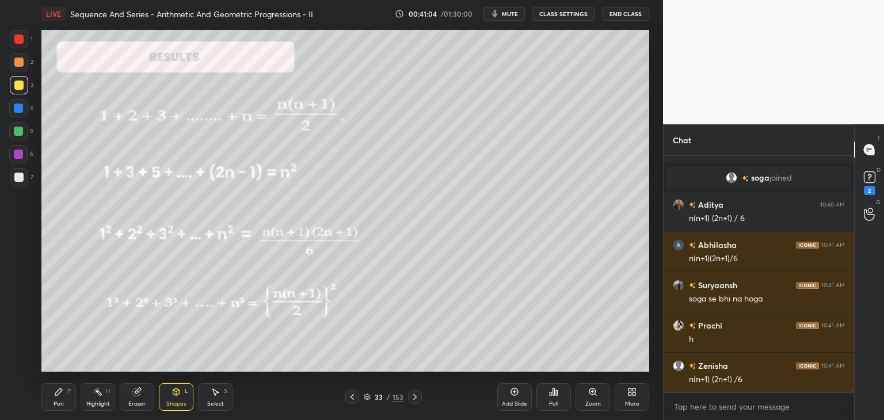
click at [175, 401] on div "Shapes" at bounding box center [176, 404] width 20 height 6
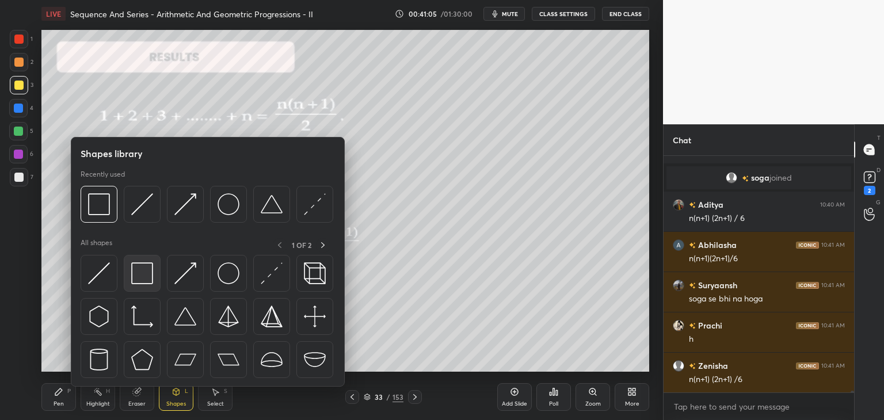
click at [138, 276] on img at bounding box center [142, 274] width 22 height 22
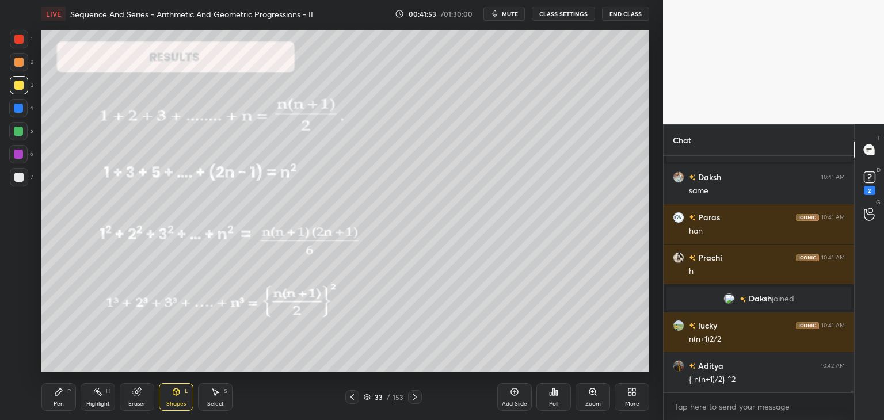
scroll to position [31772, 0]
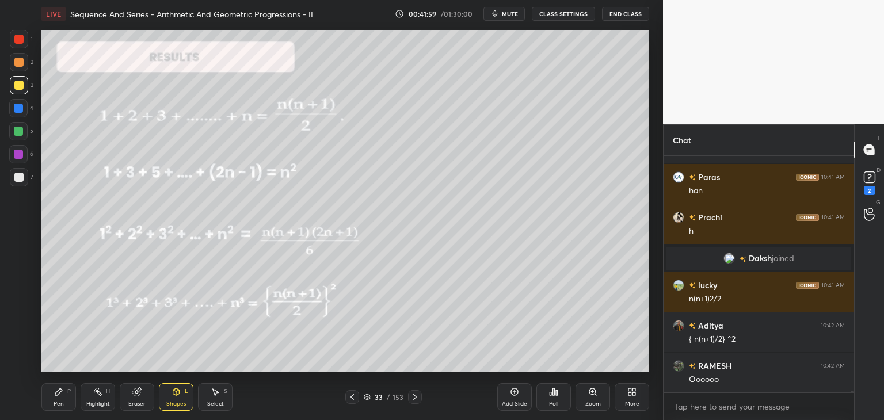
click at [214, 401] on div "Select" at bounding box center [215, 404] width 17 height 6
click at [176, 405] on div "Shapes" at bounding box center [176, 404] width 20 height 6
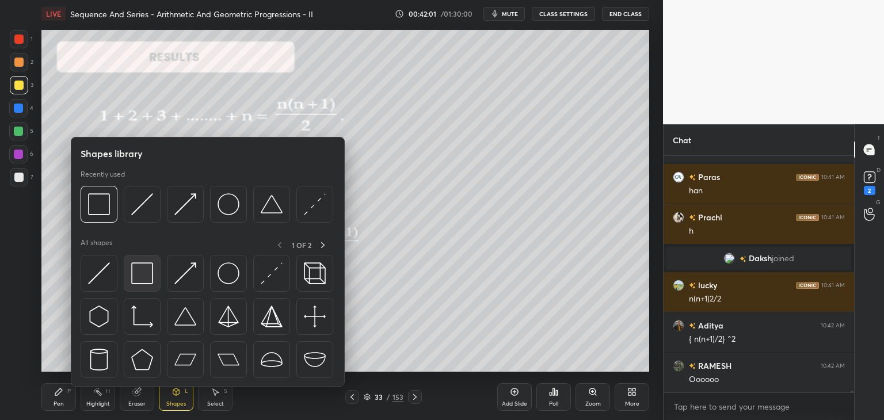
scroll to position [31813, 0]
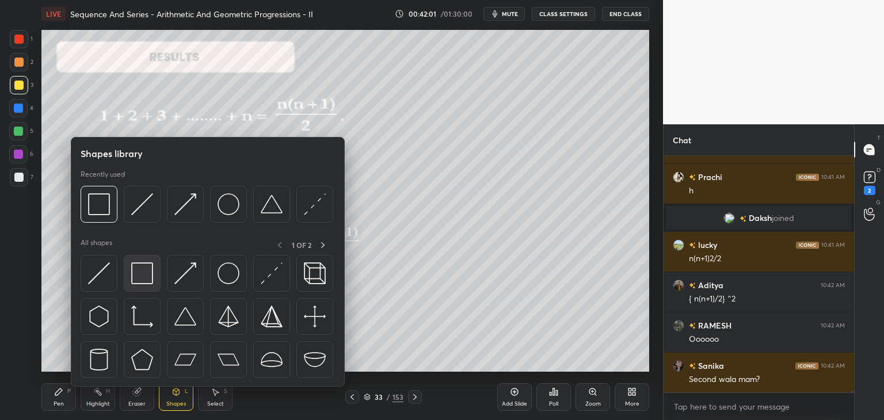
click at [138, 274] on img at bounding box center [142, 274] width 22 height 22
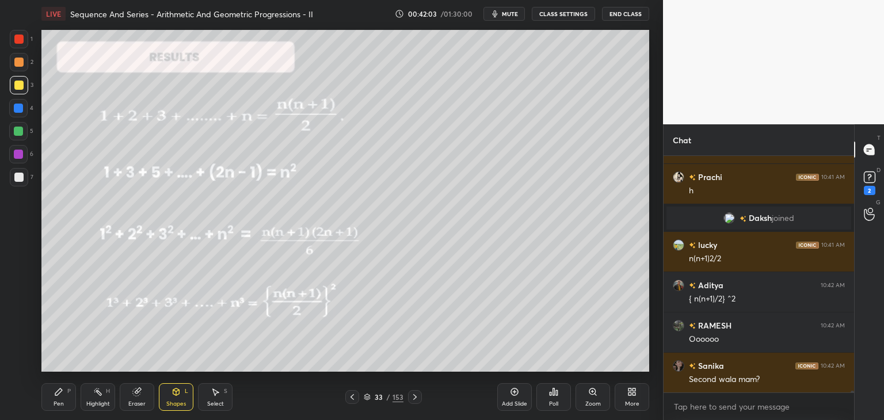
click at [136, 401] on div "Eraser" at bounding box center [136, 404] width 17 height 6
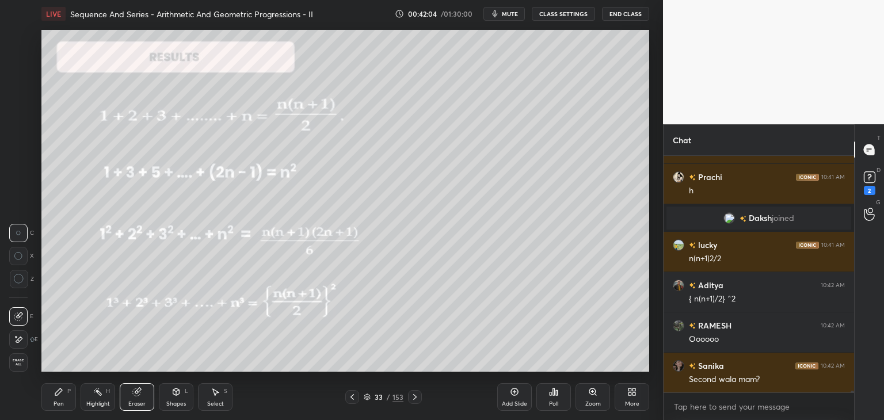
scroll to position [31853, 0]
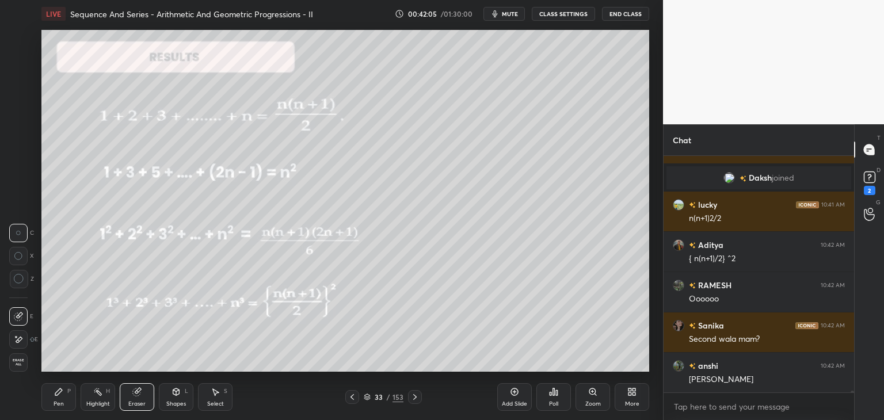
click at [20, 333] on div at bounding box center [18, 339] width 18 height 18
click at [166, 406] on div "Shapes L" at bounding box center [176, 397] width 35 height 28
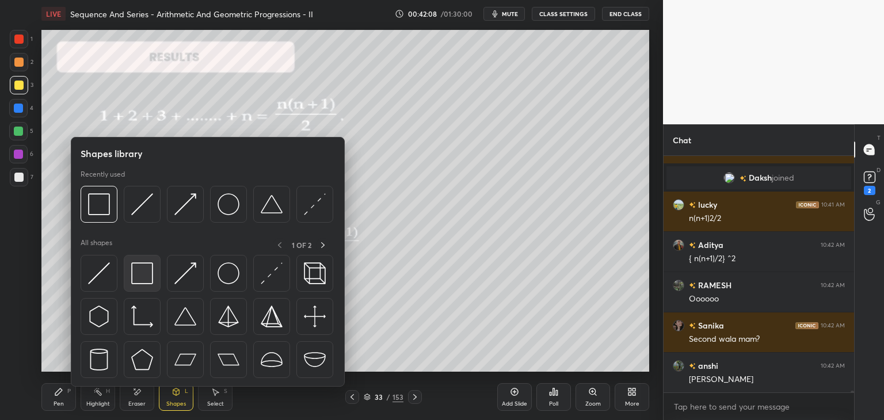
click at [137, 277] on img at bounding box center [142, 274] width 22 height 22
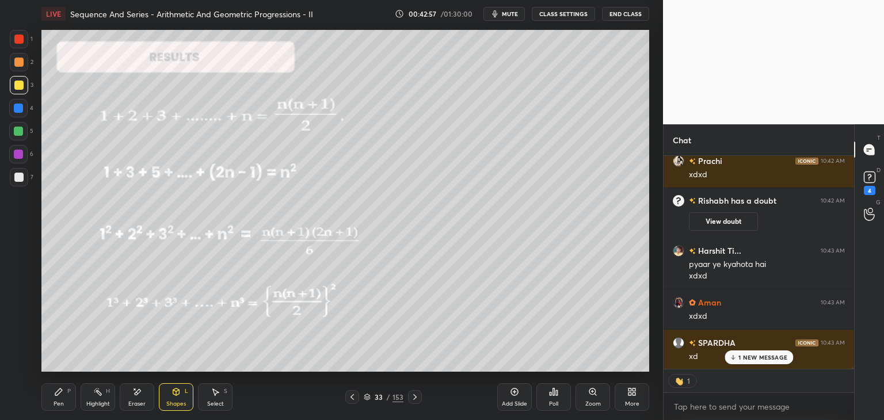
scroll to position [32974, 0]
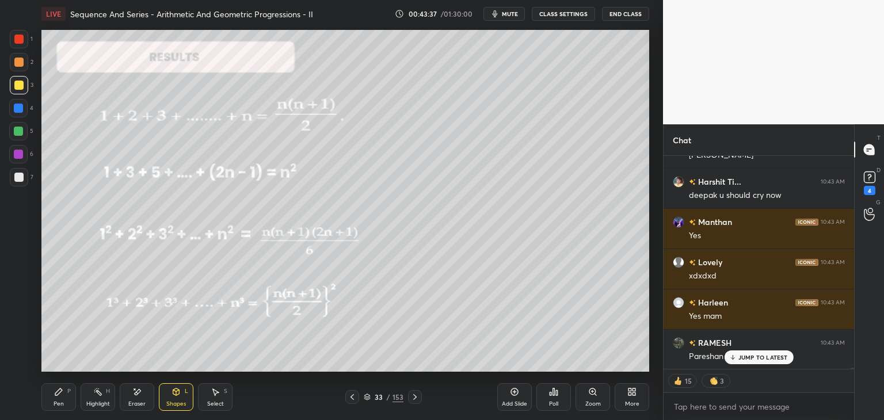
click at [415, 397] on icon at bounding box center [415, 397] width 9 height 9
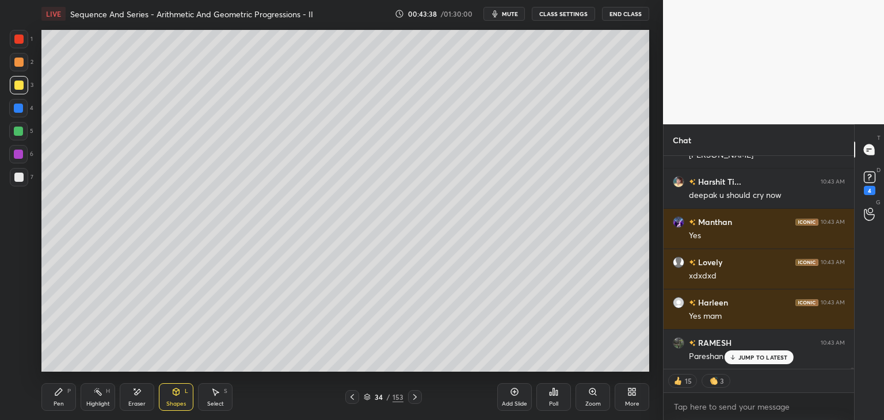
click at [415, 401] on icon at bounding box center [415, 397] width 9 height 9
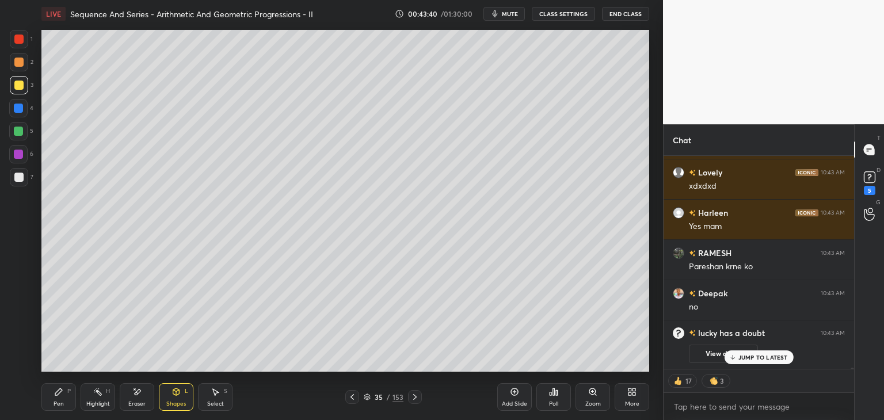
click at [415, 397] on icon at bounding box center [415, 397] width 9 height 9
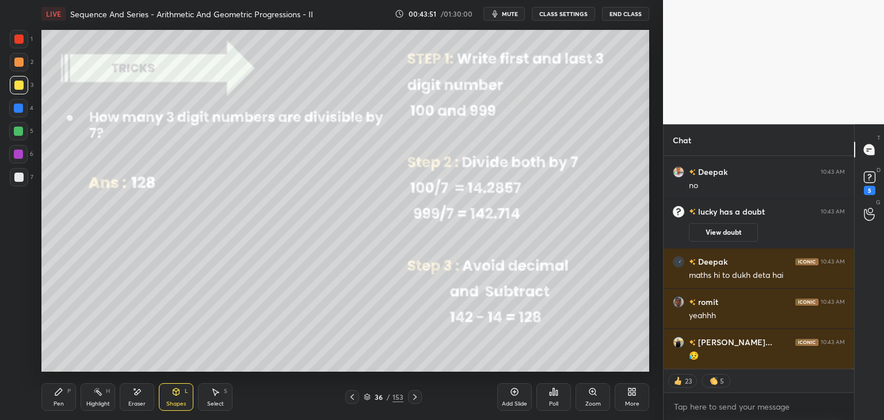
click at [355, 397] on icon at bounding box center [352, 397] width 9 height 9
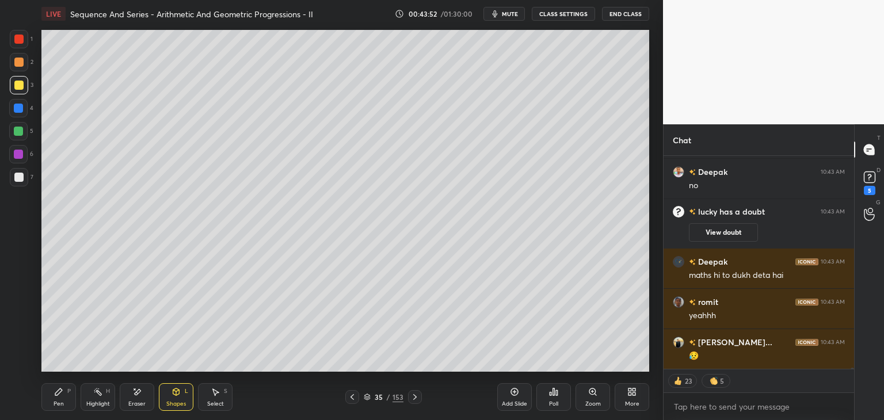
click at [356, 396] on icon at bounding box center [352, 397] width 9 height 9
click at [353, 397] on icon at bounding box center [352, 397] width 9 height 9
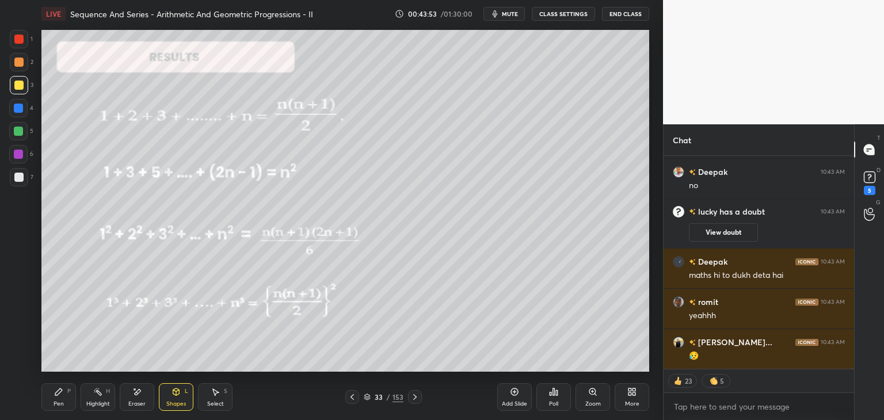
click at [352, 397] on icon at bounding box center [352, 397] width 9 height 9
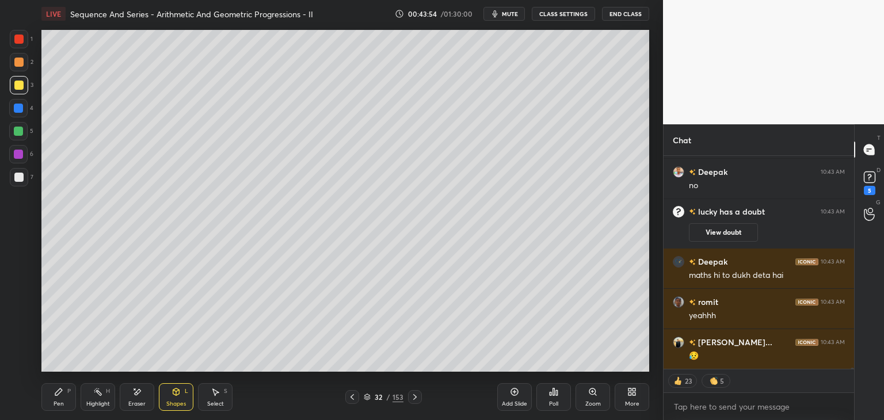
click at [351, 397] on icon at bounding box center [352, 397] width 3 height 6
click at [352, 398] on icon at bounding box center [352, 397] width 3 height 6
click at [352, 398] on icon at bounding box center [352, 397] width 9 height 9
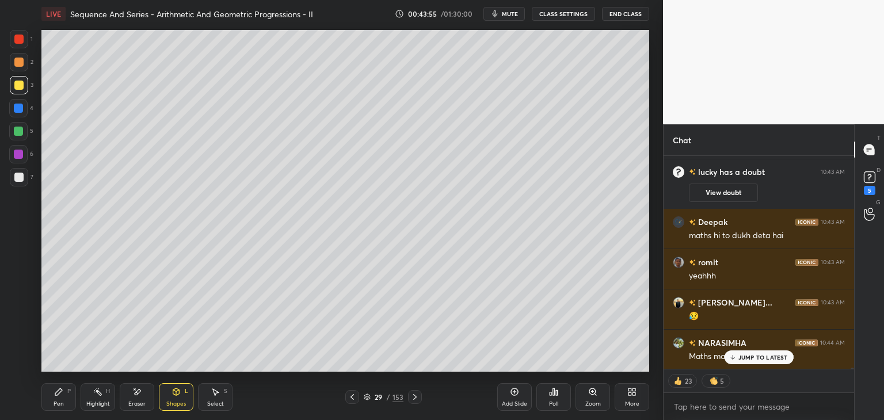
click at [352, 399] on icon at bounding box center [352, 397] width 3 height 6
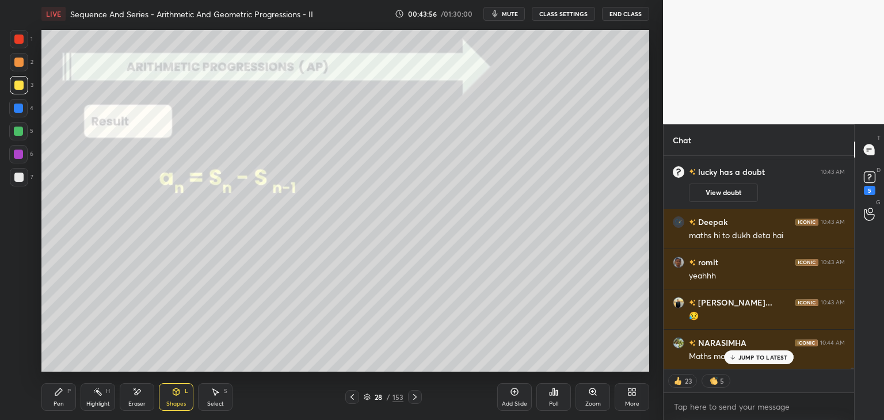
click at [353, 398] on icon at bounding box center [352, 397] width 9 height 9
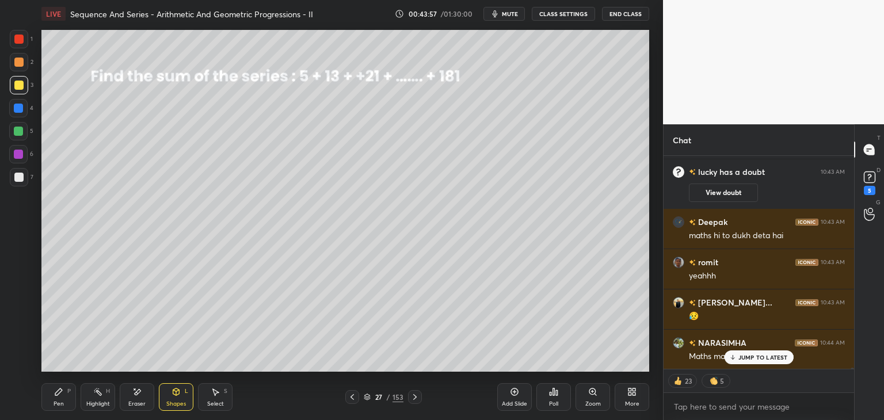
click at [355, 398] on icon at bounding box center [352, 397] width 9 height 9
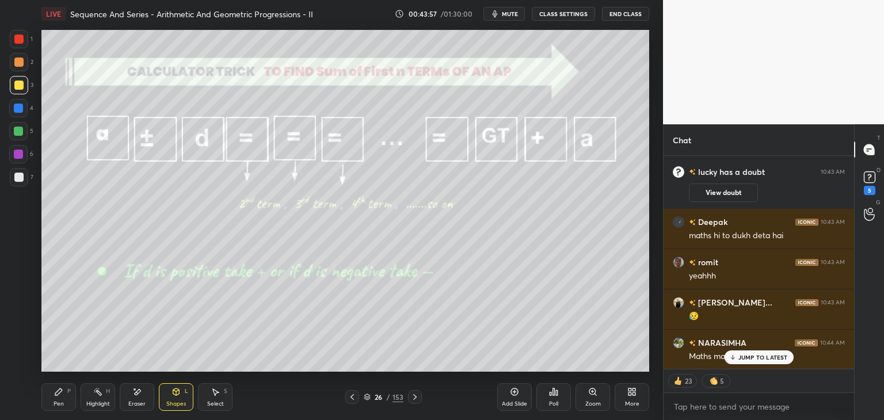
click at [356, 397] on icon at bounding box center [352, 397] width 9 height 9
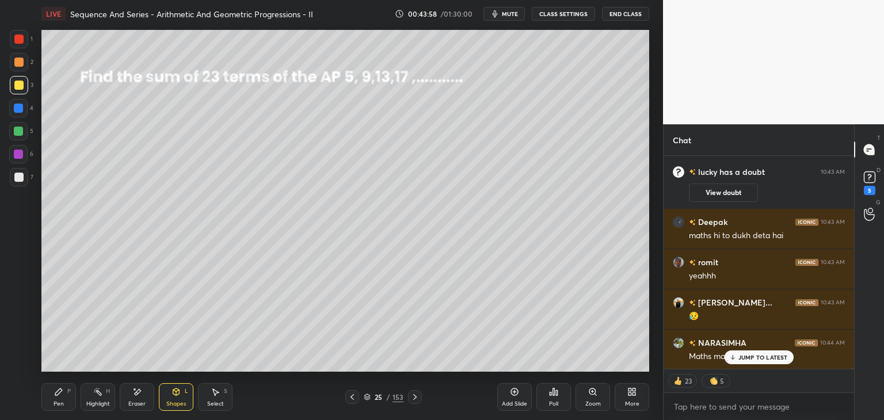
click at [355, 397] on icon at bounding box center [352, 397] width 9 height 9
click at [355, 398] on icon at bounding box center [352, 397] width 9 height 9
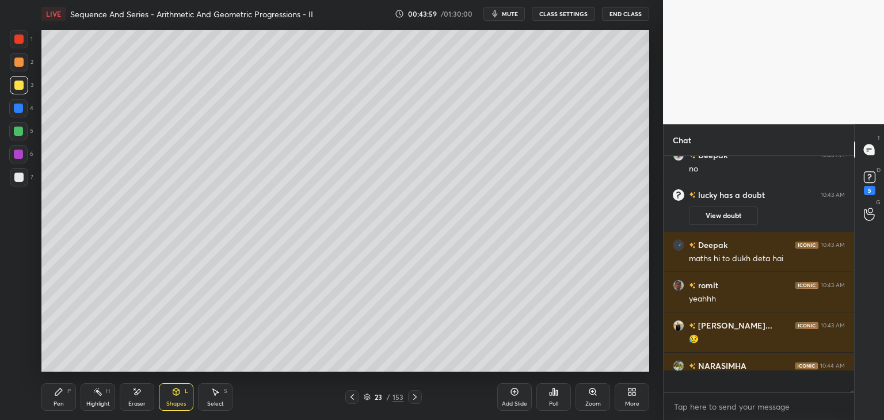
scroll to position [33914, 0]
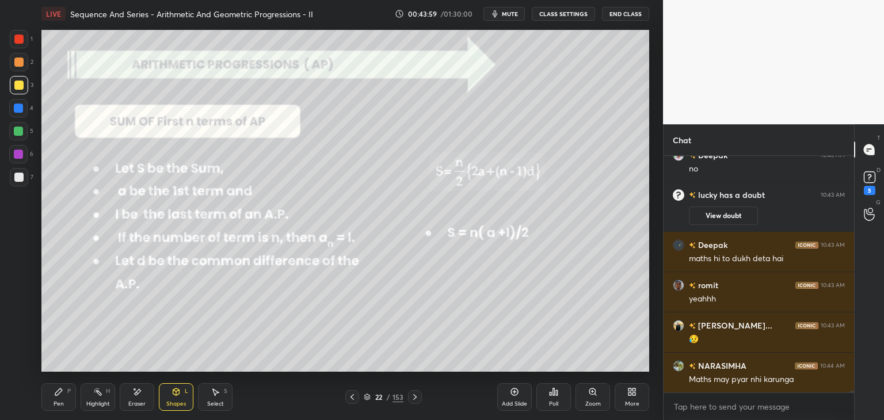
click at [355, 399] on icon at bounding box center [352, 397] width 9 height 9
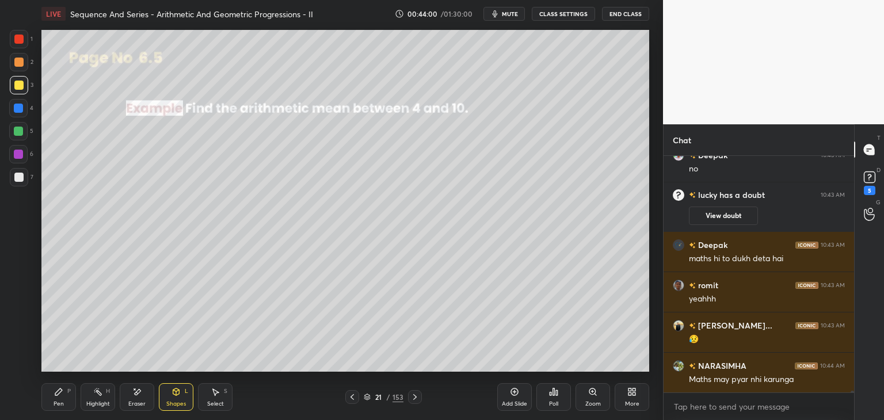
click at [355, 398] on icon at bounding box center [352, 397] width 9 height 9
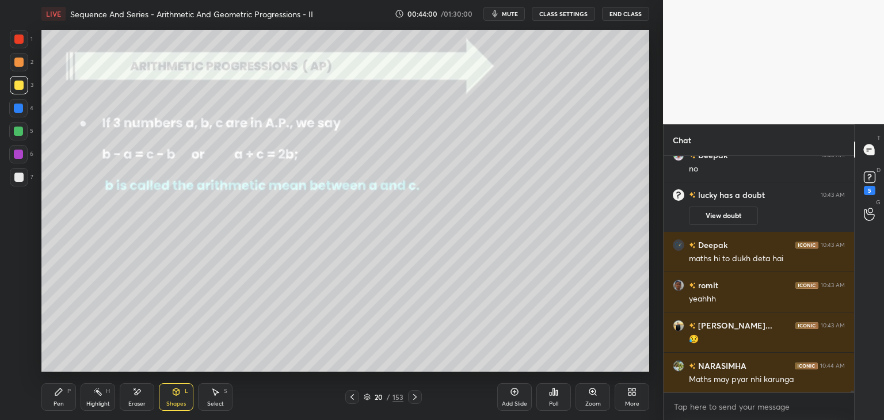
click at [355, 398] on icon at bounding box center [352, 397] width 9 height 9
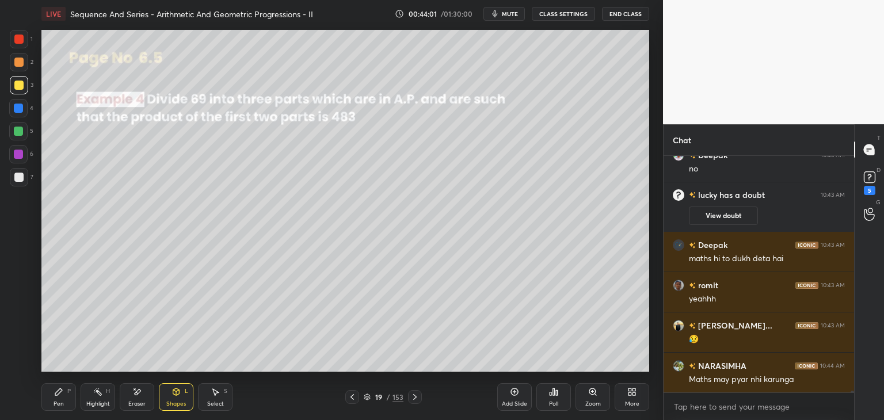
click at [355, 398] on icon at bounding box center [352, 397] width 9 height 9
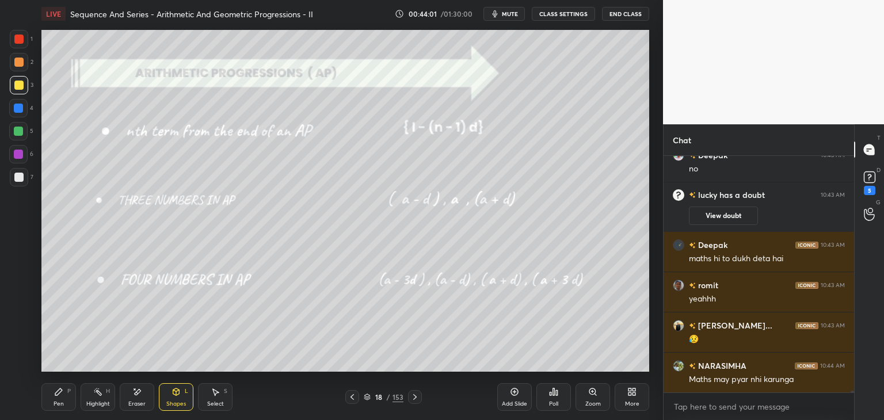
click at [355, 398] on icon at bounding box center [352, 397] width 9 height 9
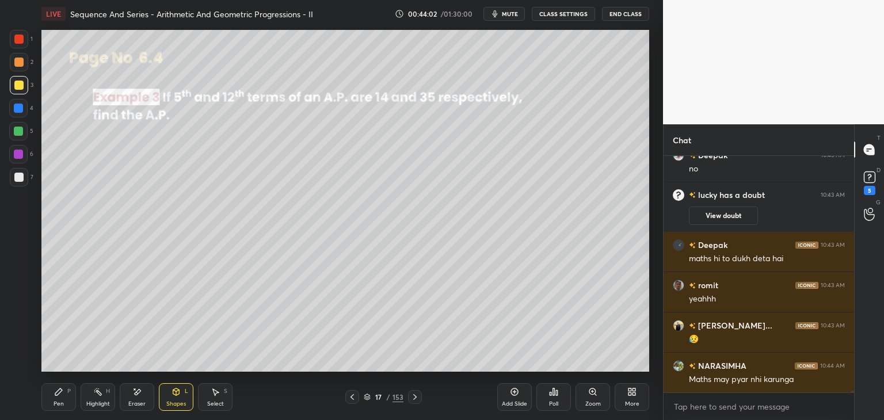
click at [355, 398] on icon at bounding box center [352, 397] width 9 height 9
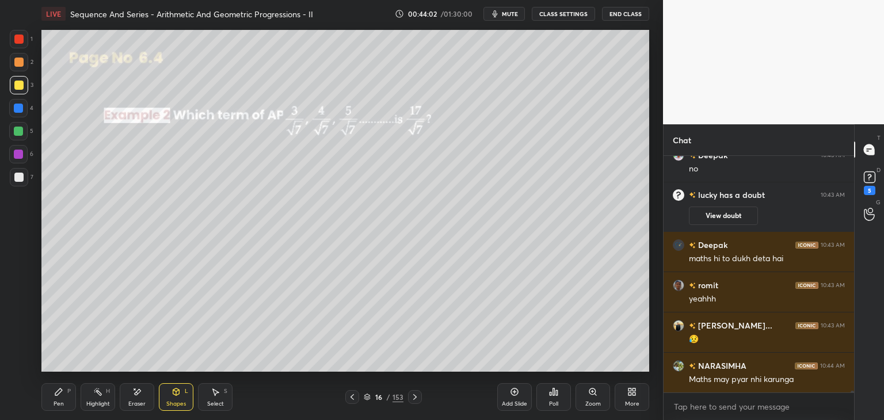
click at [355, 398] on icon at bounding box center [352, 397] width 9 height 9
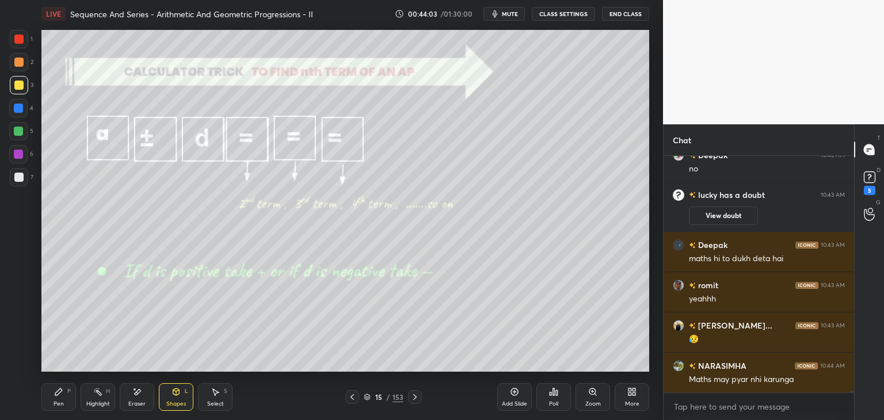
click at [355, 399] on icon at bounding box center [352, 397] width 9 height 9
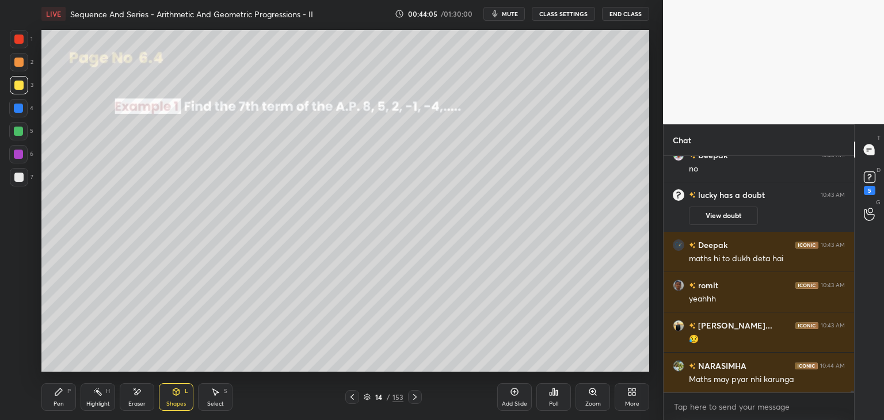
click at [413, 399] on icon at bounding box center [415, 397] width 9 height 9
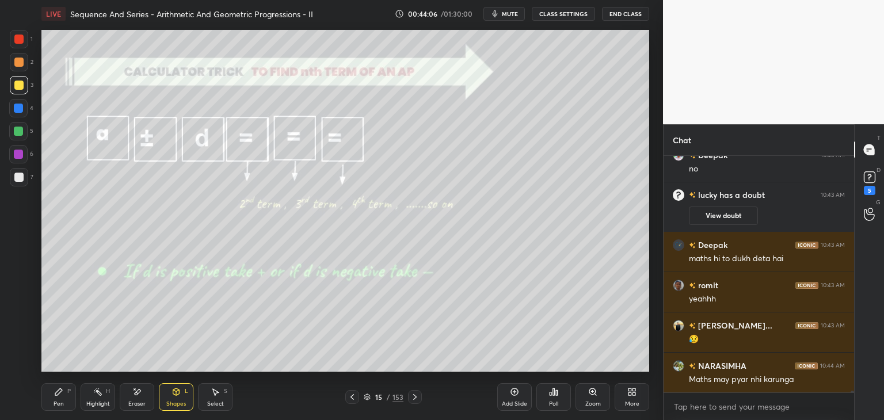
click at [415, 399] on icon at bounding box center [415, 397] width 9 height 9
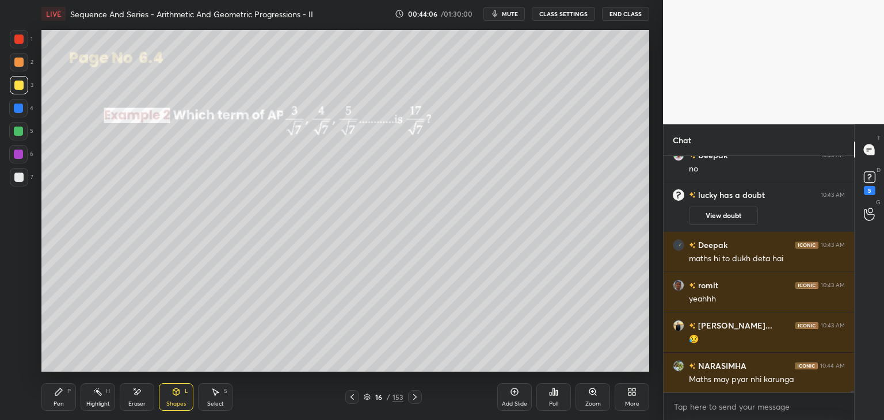
click at [415, 398] on icon at bounding box center [415, 397] width 9 height 9
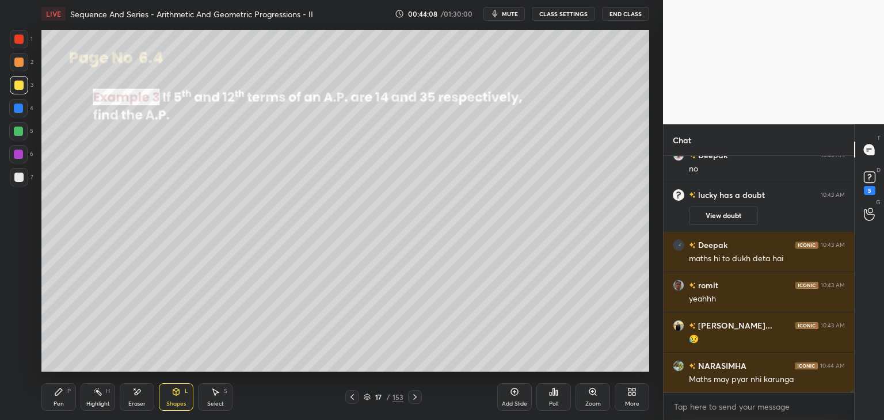
click at [415, 399] on icon at bounding box center [415, 397] width 9 height 9
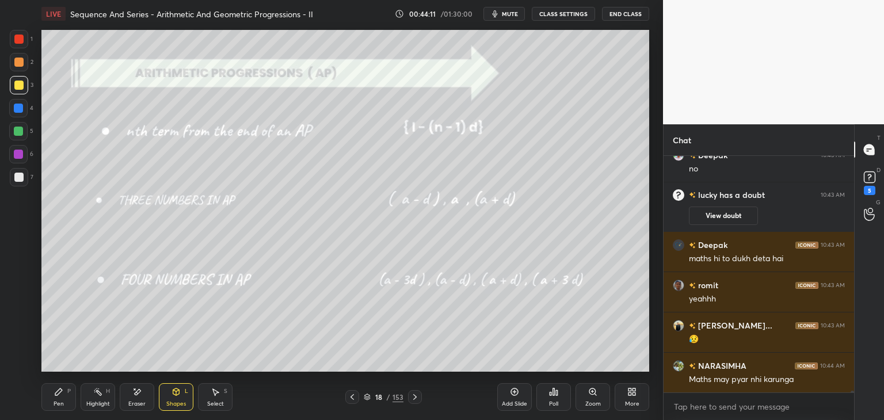
click at [415, 396] on icon at bounding box center [415, 397] width 9 height 9
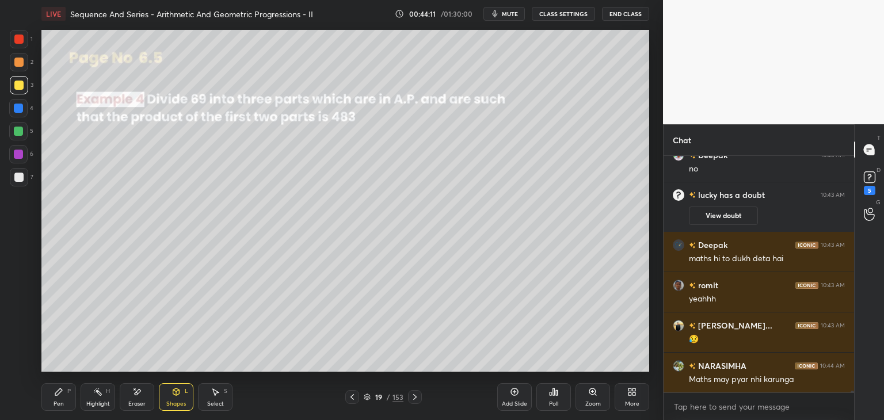
click at [415, 397] on icon at bounding box center [415, 397] width 9 height 9
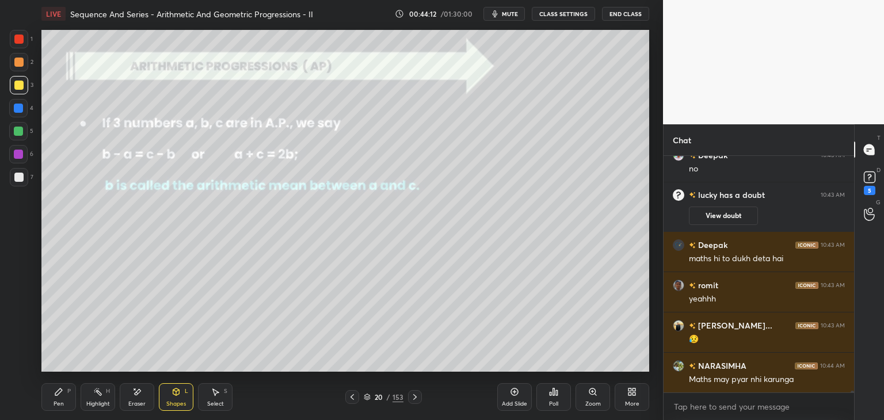
click at [415, 397] on icon at bounding box center [415, 397] width 9 height 9
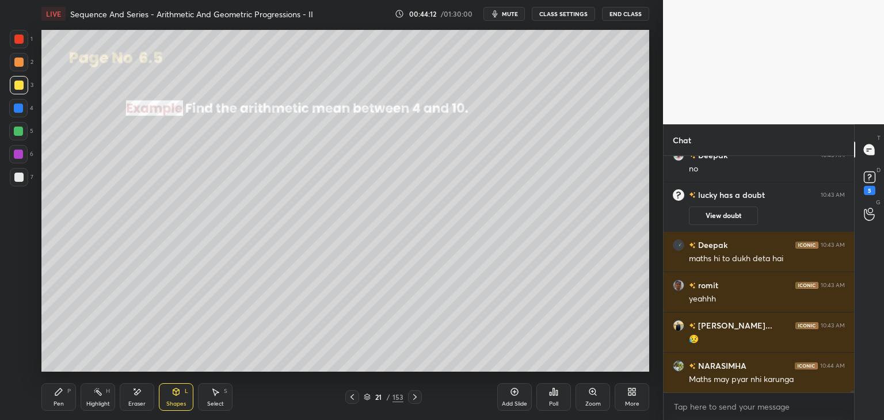
click at [415, 397] on icon at bounding box center [414, 397] width 3 height 6
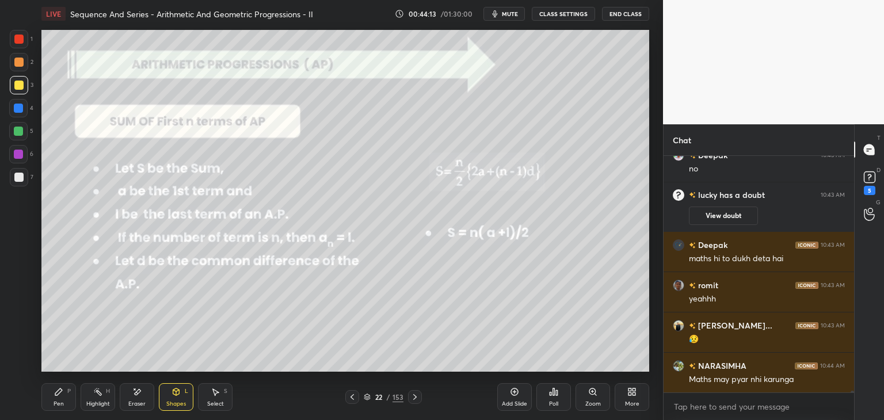
click at [415, 397] on icon at bounding box center [414, 397] width 3 height 6
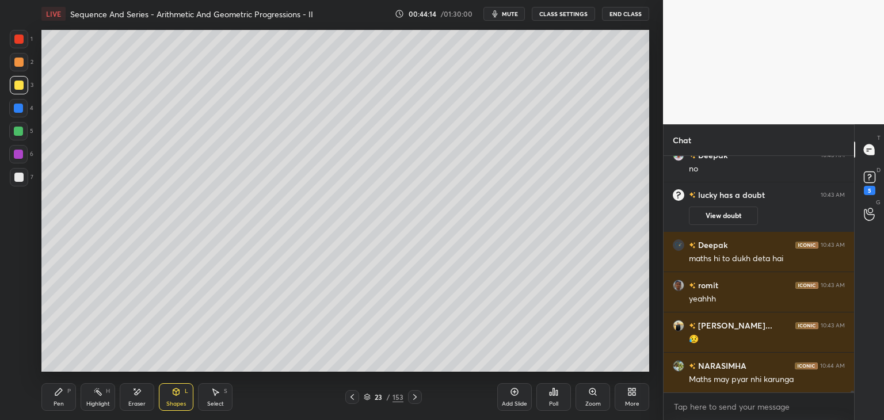
scroll to position [33954, 0]
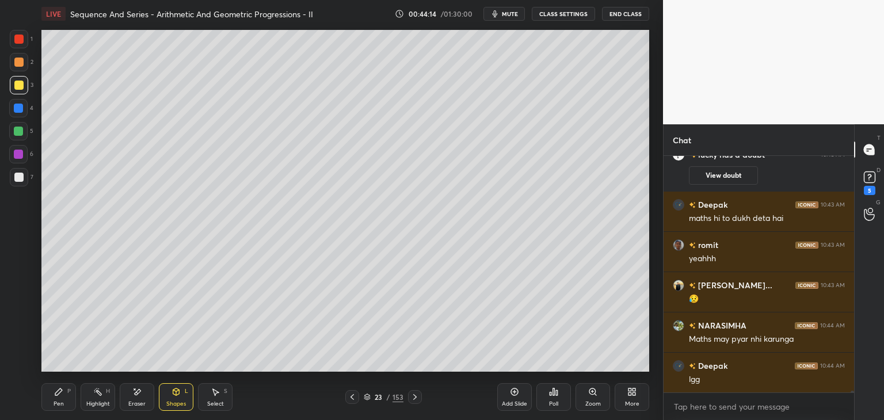
click at [412, 399] on icon at bounding box center [415, 397] width 9 height 9
click at [415, 398] on icon at bounding box center [415, 397] width 9 height 9
click at [415, 399] on icon at bounding box center [415, 397] width 9 height 9
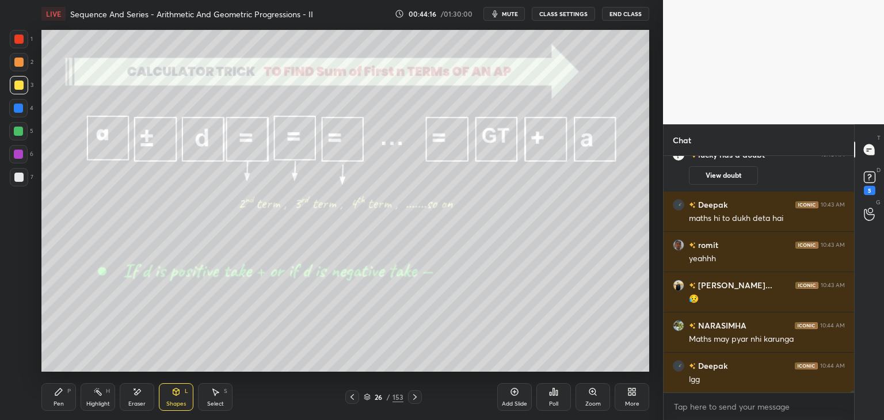
click at [416, 399] on icon at bounding box center [415, 397] width 9 height 9
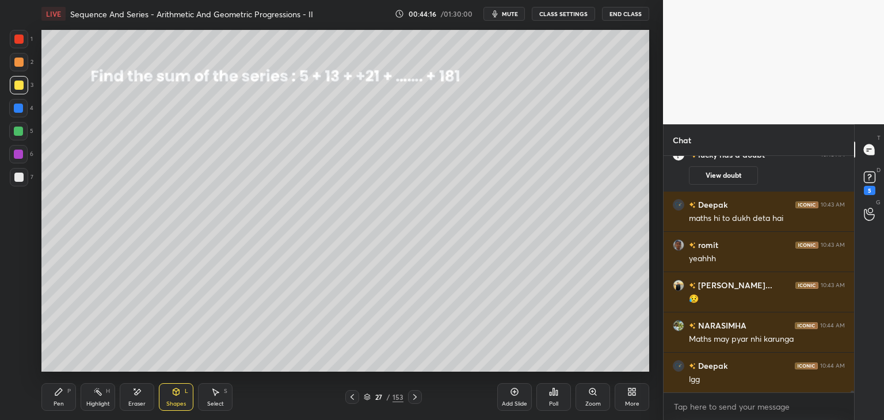
click at [413, 398] on icon at bounding box center [415, 397] width 9 height 9
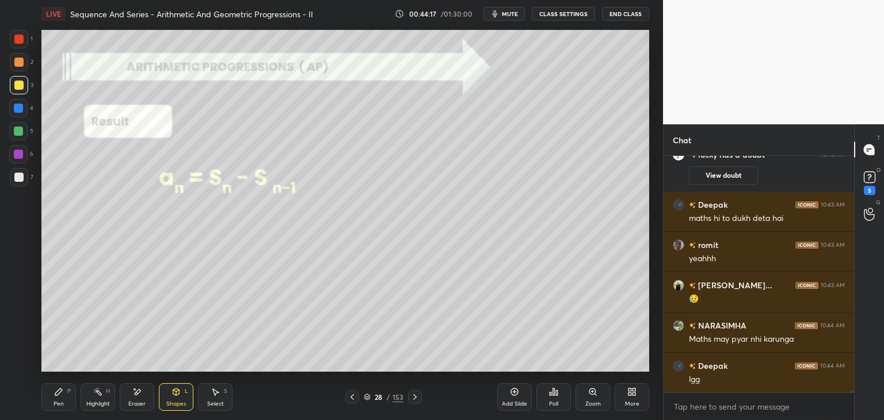
click at [414, 398] on icon at bounding box center [415, 397] width 9 height 9
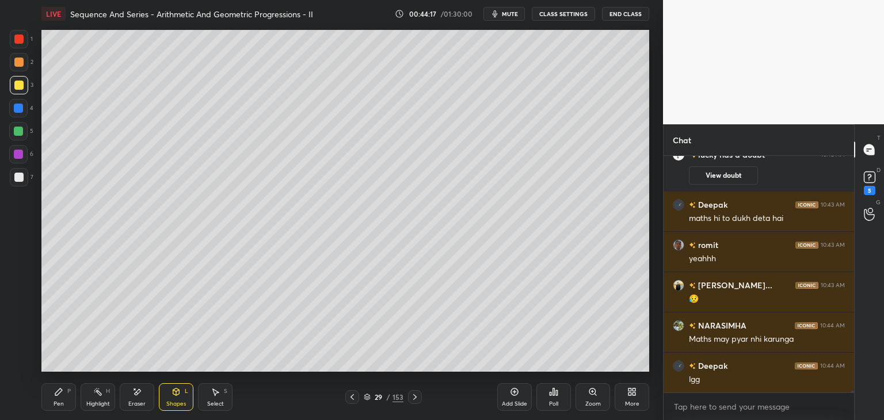
click at [415, 399] on icon at bounding box center [415, 397] width 9 height 9
click at [417, 400] on icon at bounding box center [415, 397] width 9 height 9
click at [416, 398] on icon at bounding box center [415, 397] width 9 height 9
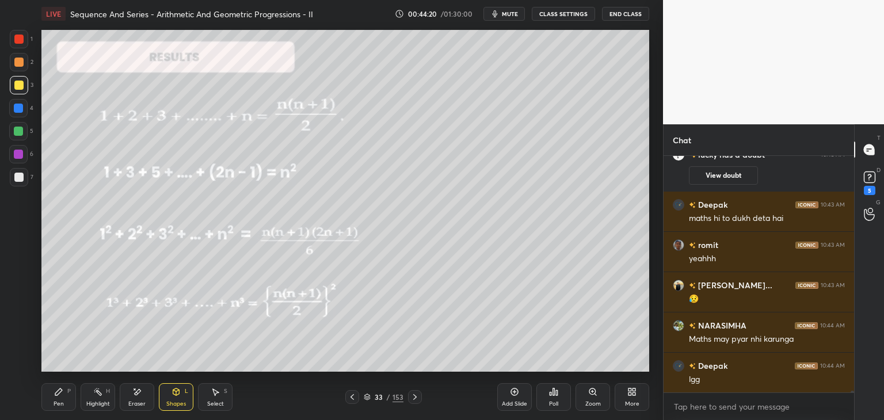
click at [416, 397] on icon at bounding box center [415, 397] width 9 height 9
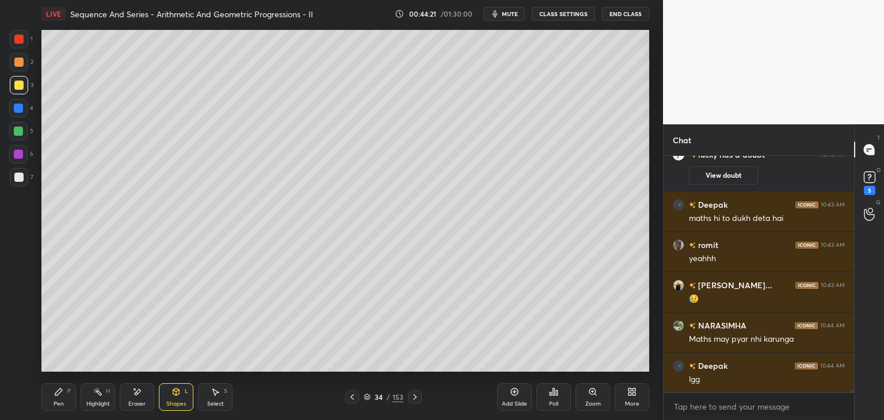
click at [416, 399] on icon at bounding box center [415, 397] width 9 height 9
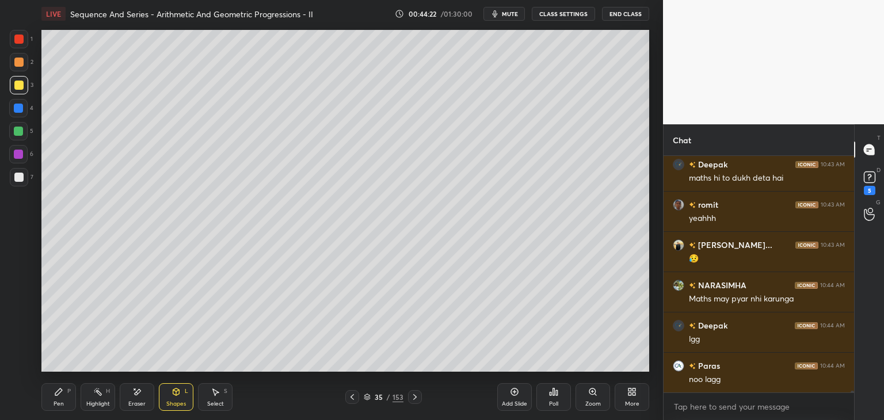
click at [415, 397] on icon at bounding box center [414, 397] width 3 height 6
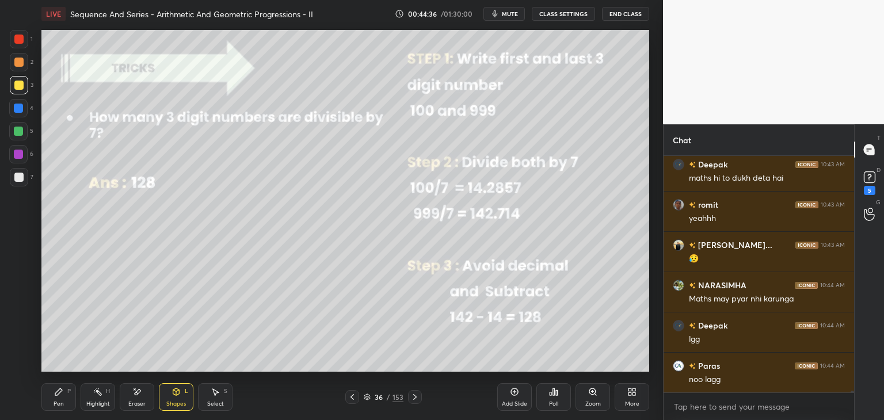
click at [413, 397] on icon at bounding box center [415, 397] width 9 height 9
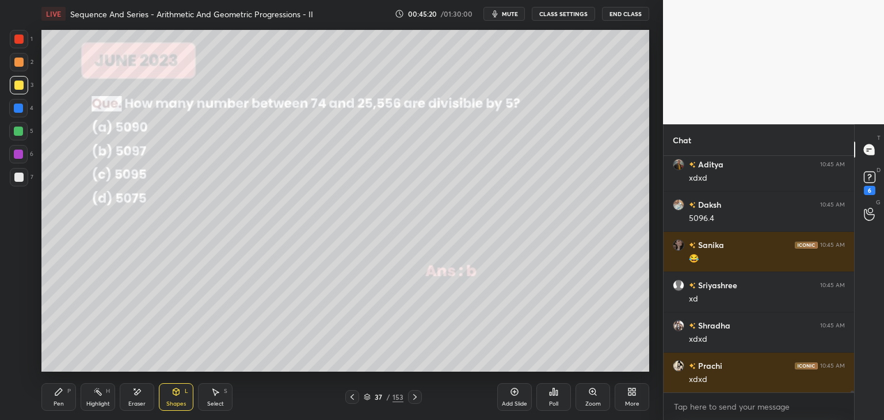
scroll to position [35360, 0]
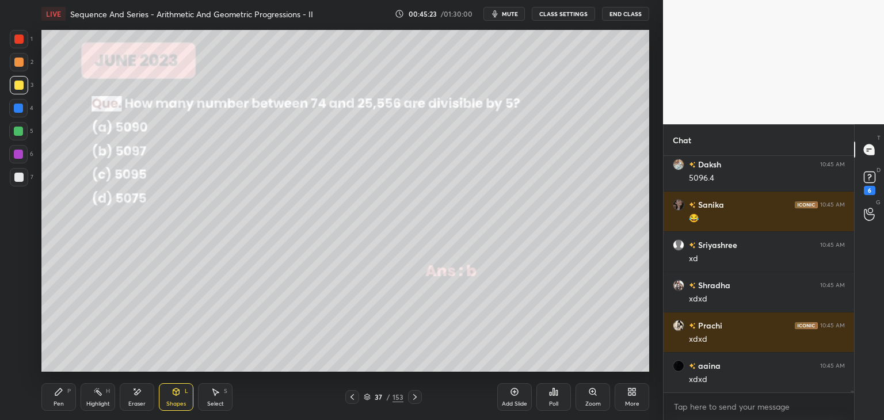
click at [189, 390] on div "Shapes L" at bounding box center [176, 397] width 35 height 28
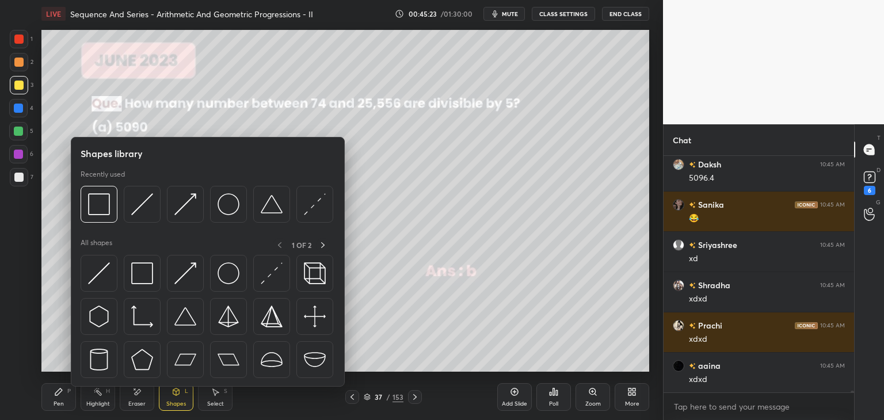
scroll to position [35401, 0]
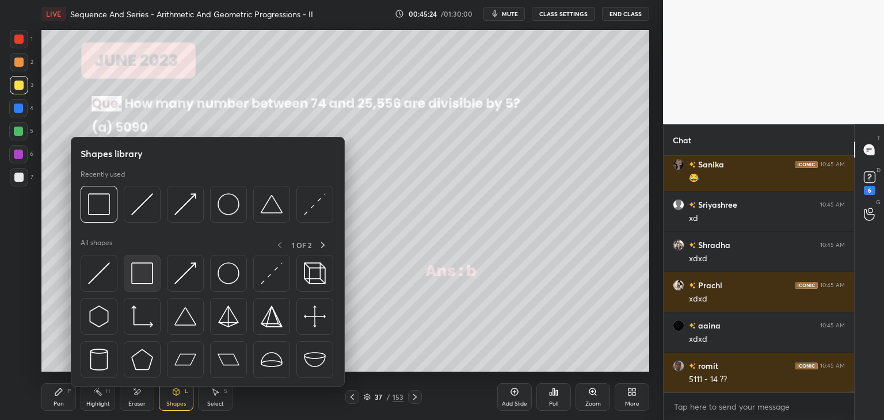
click at [143, 270] on img at bounding box center [142, 274] width 22 height 22
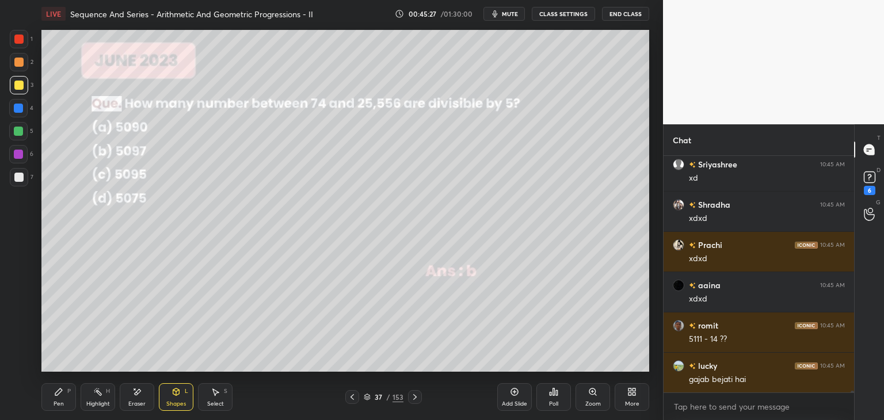
scroll to position [35481, 0]
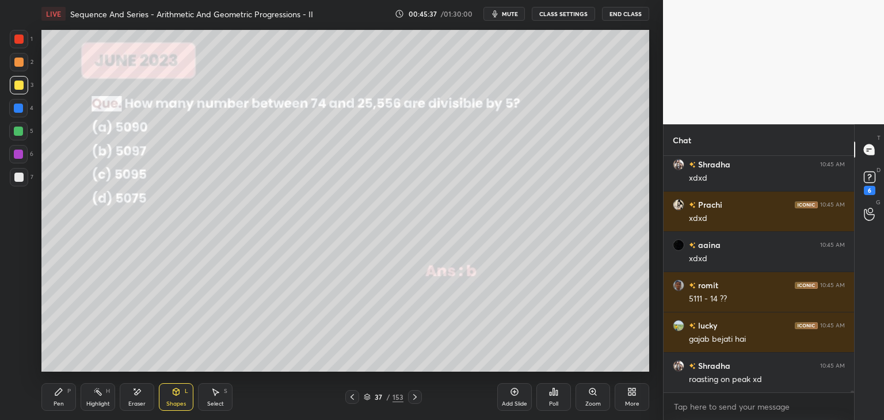
drag, startPoint x: 59, startPoint y: 398, endPoint x: 94, endPoint y: 384, distance: 37.7
click at [60, 398] on div "Pen P" at bounding box center [58, 397] width 35 height 28
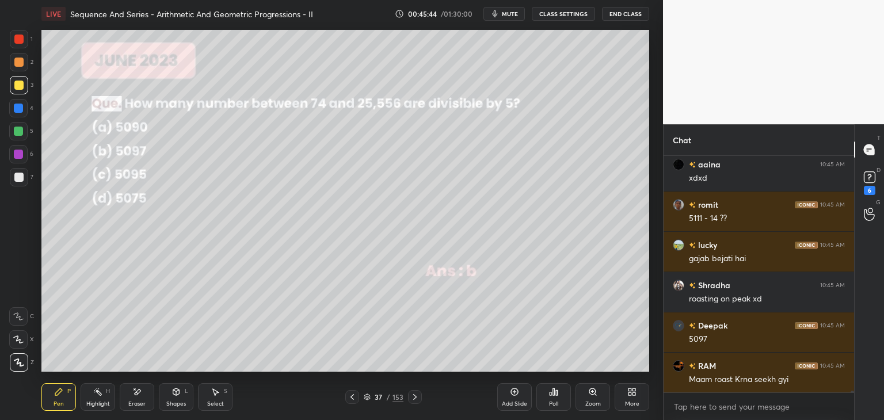
scroll to position [35602, 0]
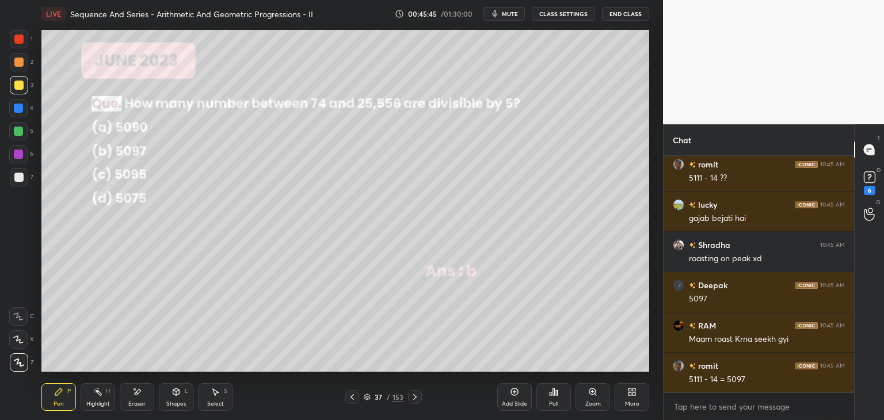
click at [20, 174] on div at bounding box center [18, 177] width 9 height 9
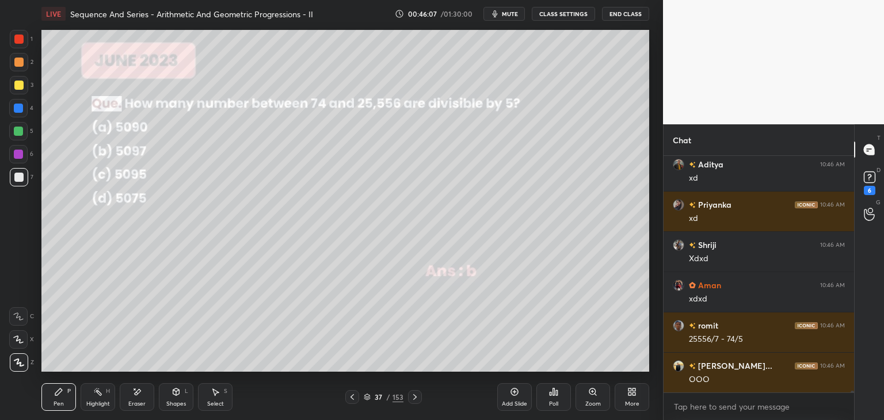
scroll to position [35965, 0]
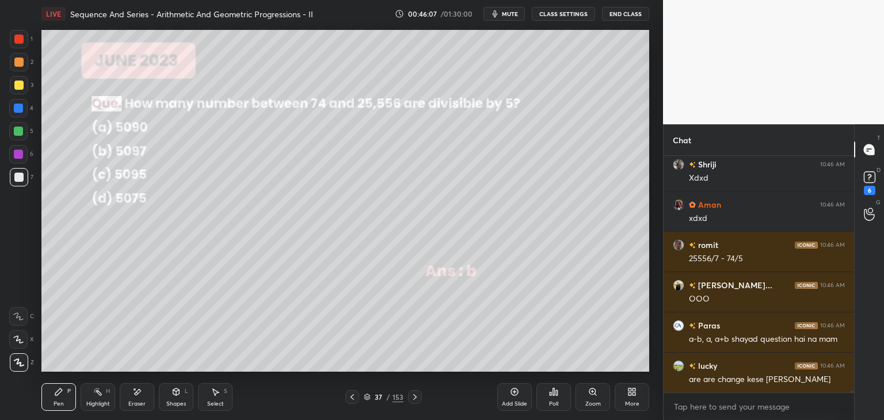
click at [355, 396] on icon at bounding box center [352, 397] width 9 height 9
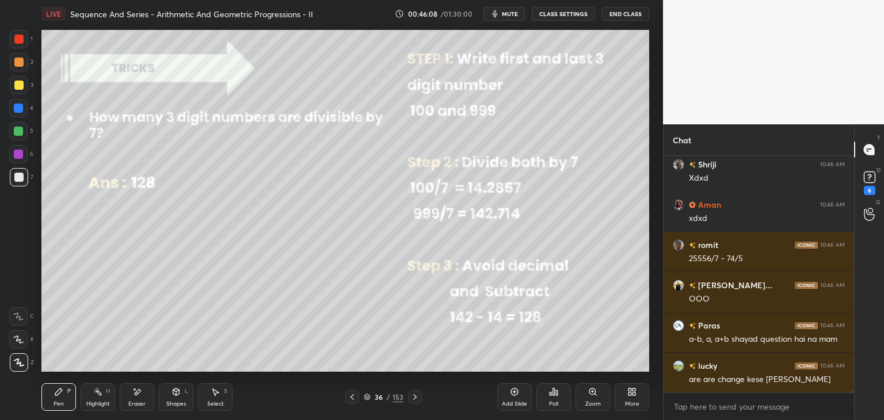
scroll to position [36005, 0]
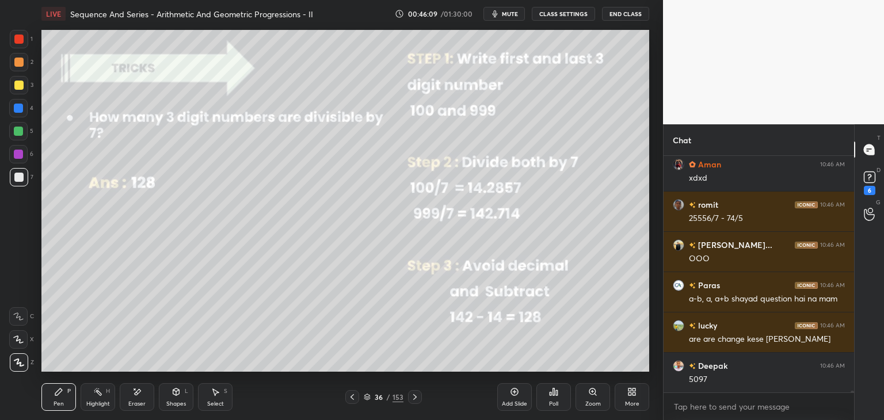
click at [416, 398] on icon at bounding box center [415, 397] width 9 height 9
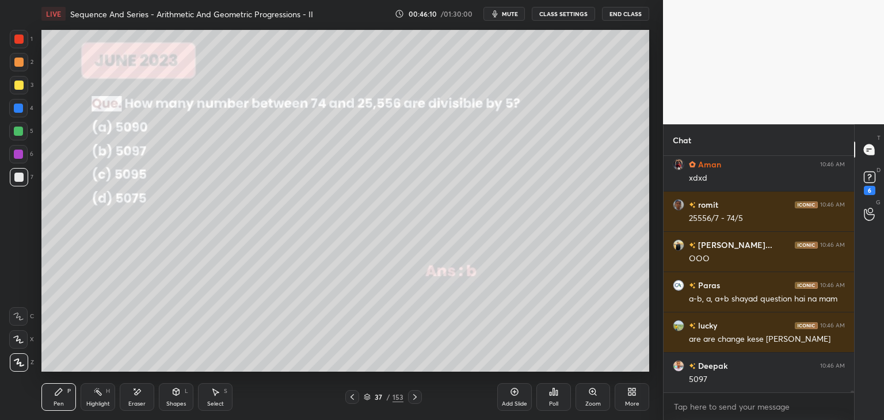
scroll to position [36046, 0]
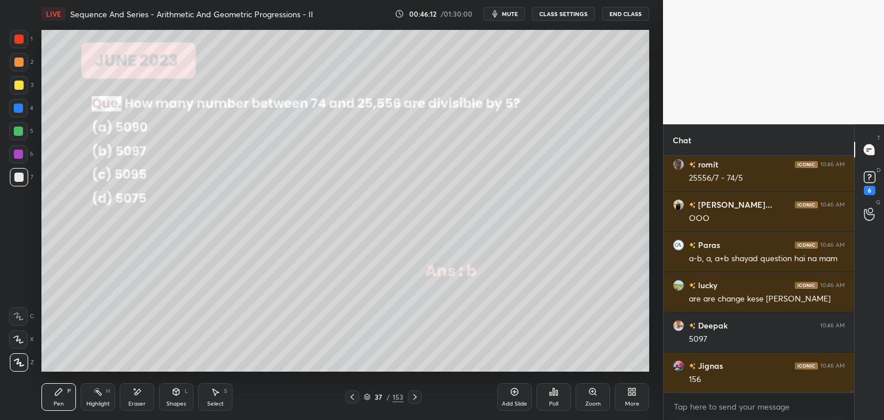
click at [357, 397] on div at bounding box center [352, 397] width 14 height 14
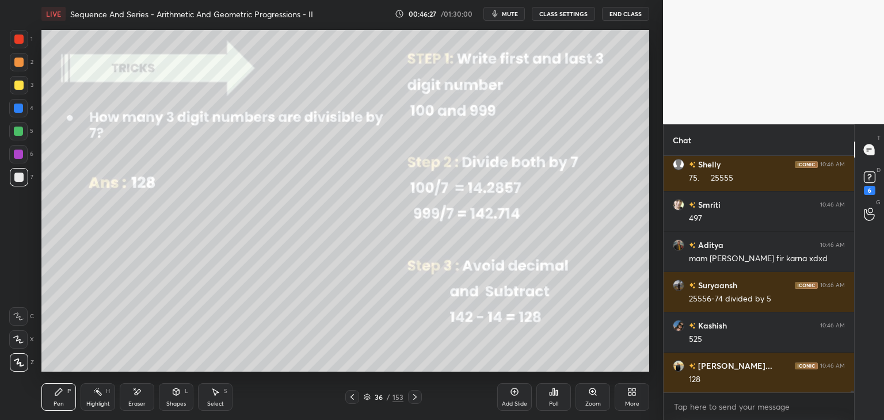
scroll to position [36328, 0]
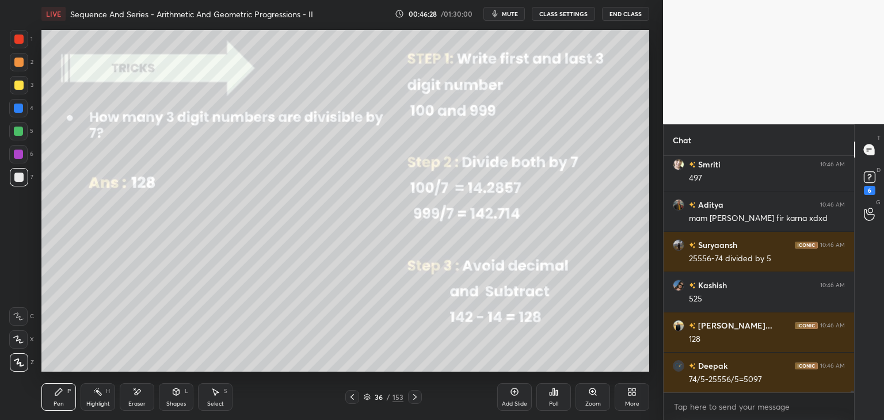
click at [178, 405] on div "Shapes" at bounding box center [176, 404] width 20 height 6
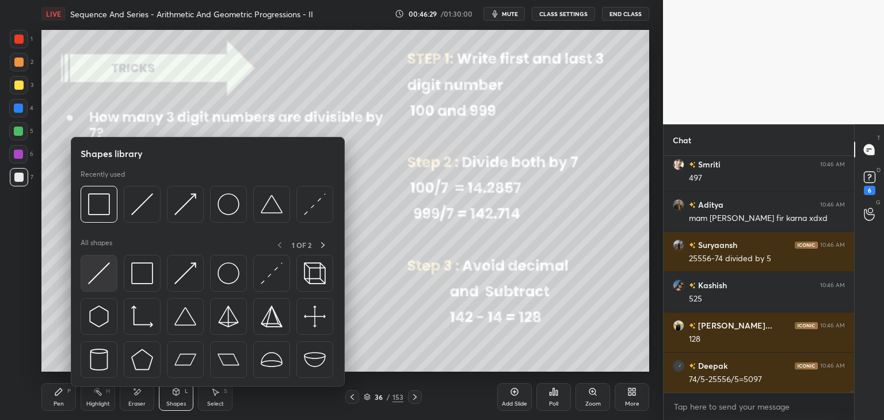
click at [102, 272] on img at bounding box center [99, 274] width 22 height 22
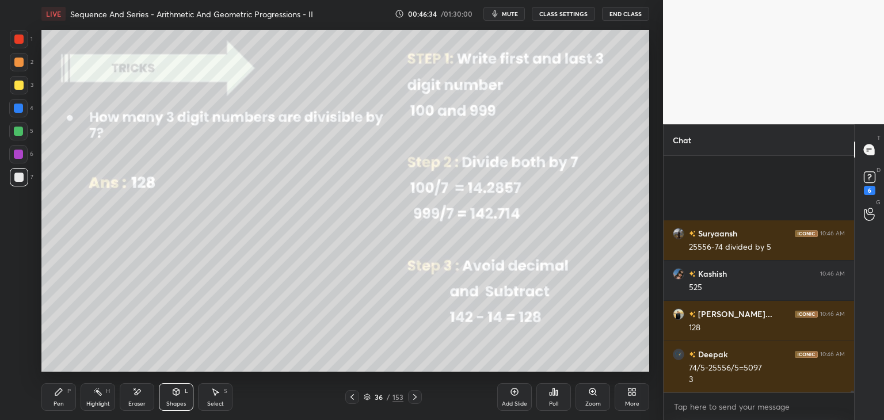
scroll to position [36460, 0]
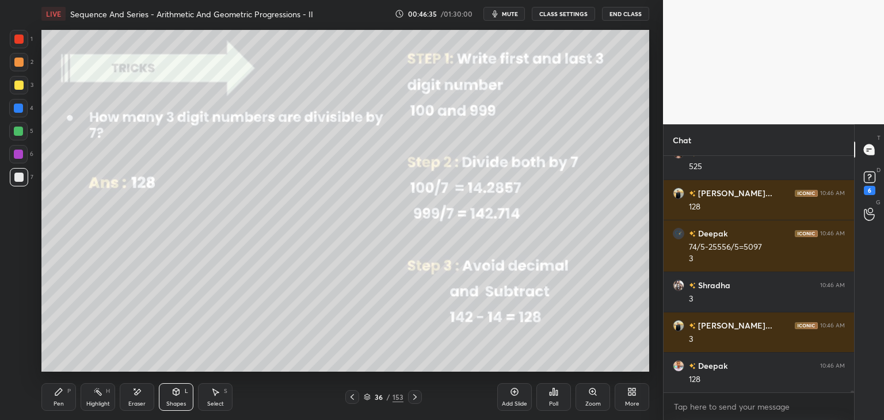
click at [412, 398] on icon at bounding box center [415, 397] width 9 height 9
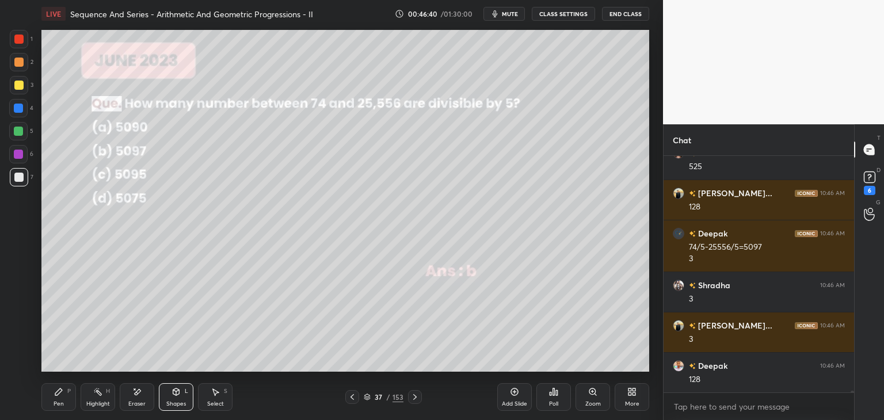
scroll to position [36500, 0]
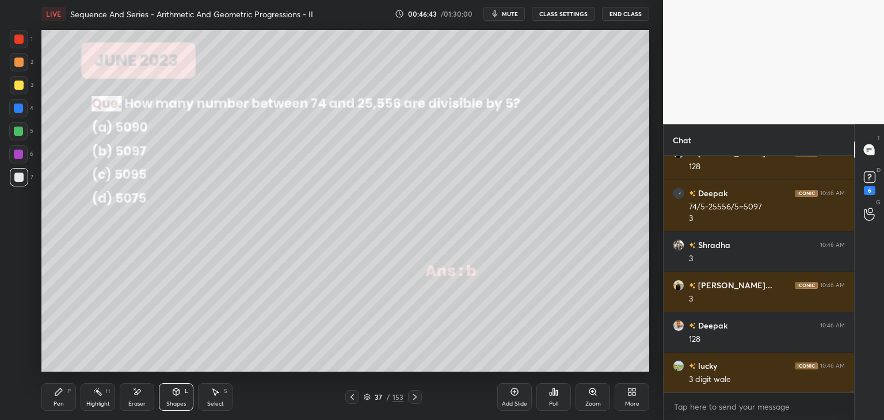
click at [352, 397] on icon at bounding box center [352, 397] width 9 height 9
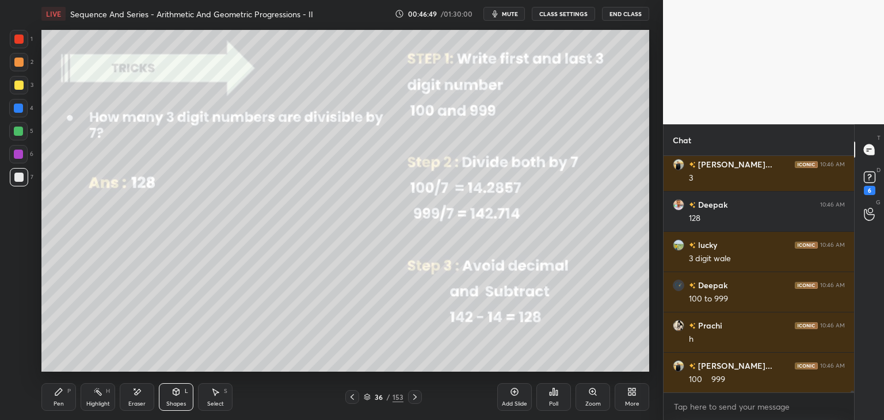
scroll to position [36662, 0]
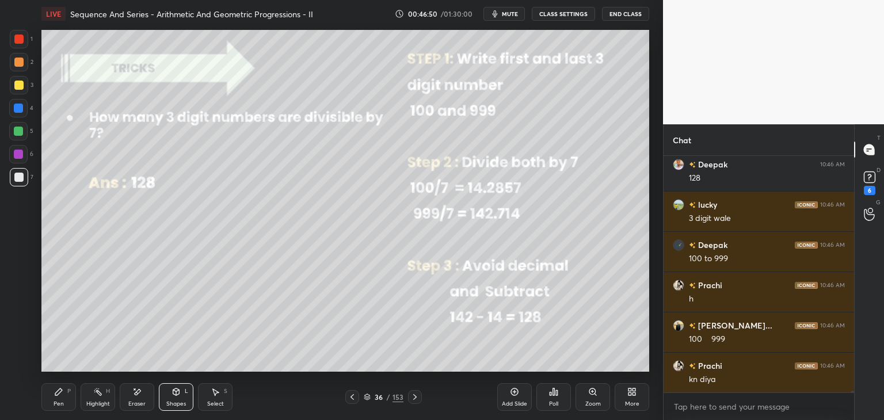
click at [53, 401] on div "Pen P" at bounding box center [58, 397] width 35 height 28
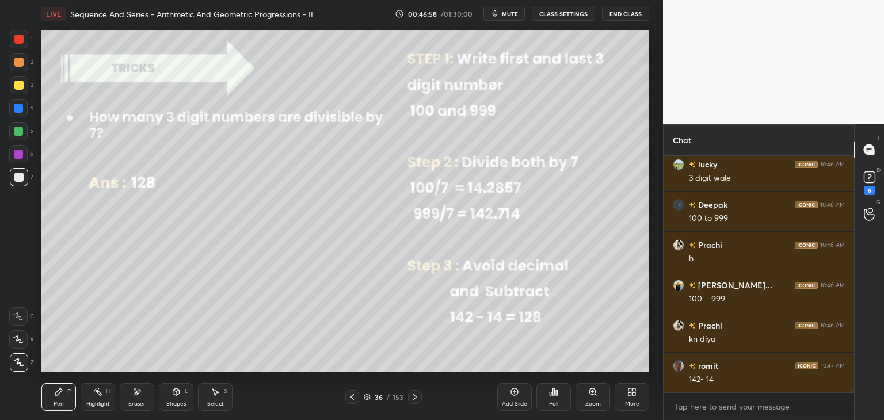
click at [416, 397] on icon at bounding box center [415, 397] width 9 height 9
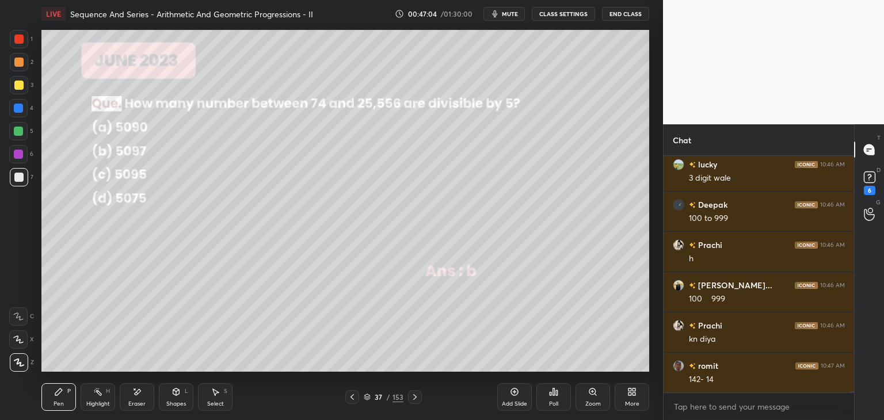
click at [351, 398] on icon at bounding box center [352, 397] width 9 height 9
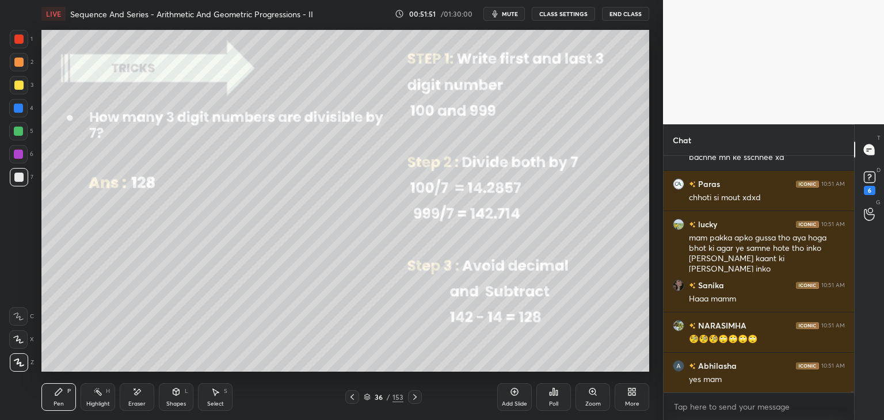
scroll to position [41832, 0]
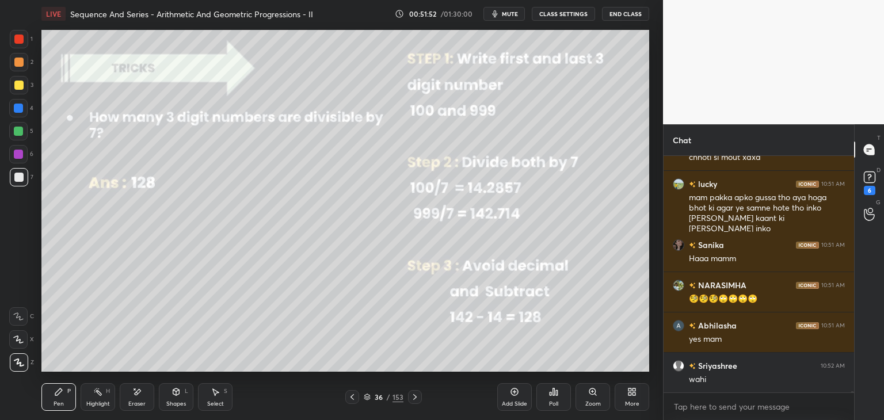
click at [413, 399] on icon at bounding box center [414, 397] width 3 height 6
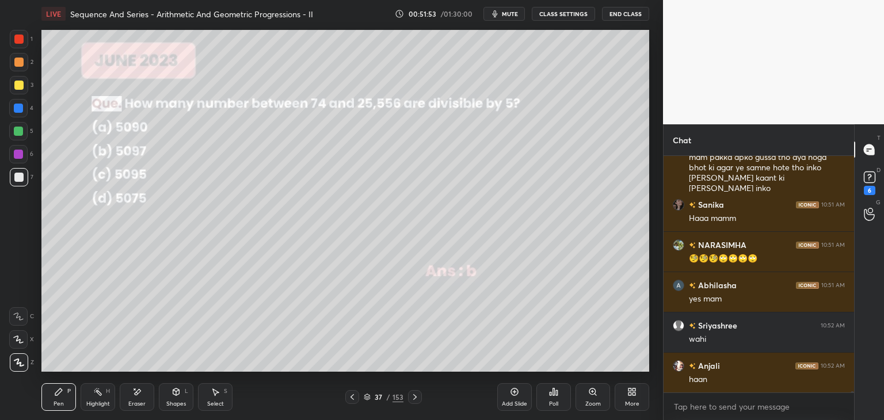
scroll to position [41912, 0]
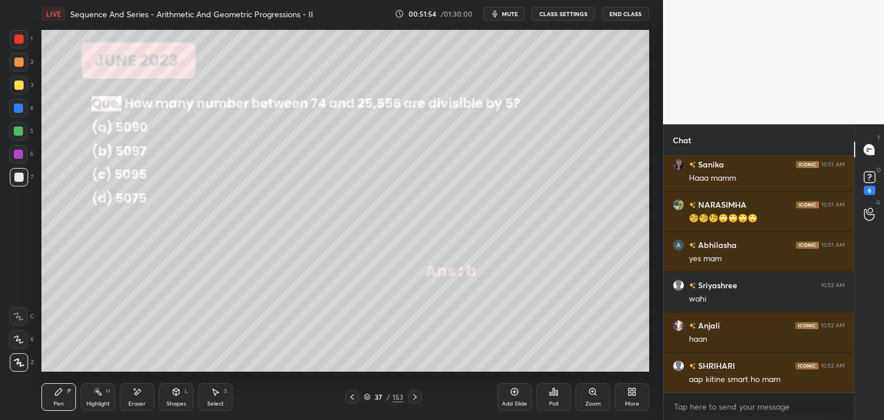
click at [143, 398] on div "Eraser" at bounding box center [137, 397] width 35 height 28
click at [21, 359] on span "Erase all" at bounding box center [18, 363] width 17 height 8
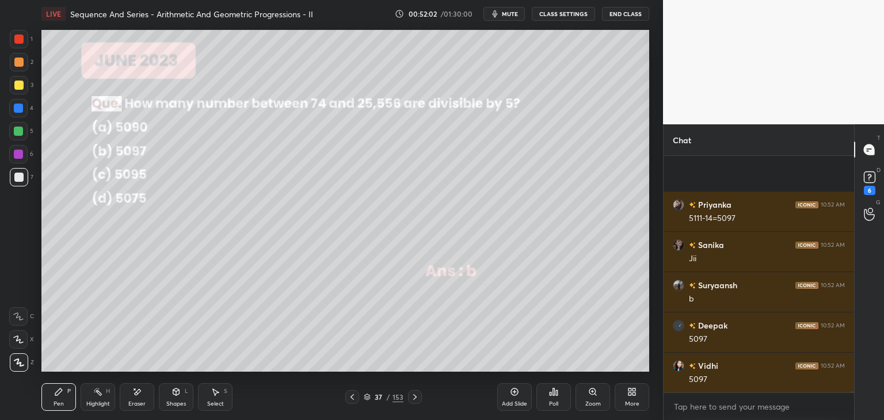
scroll to position [42205, 0]
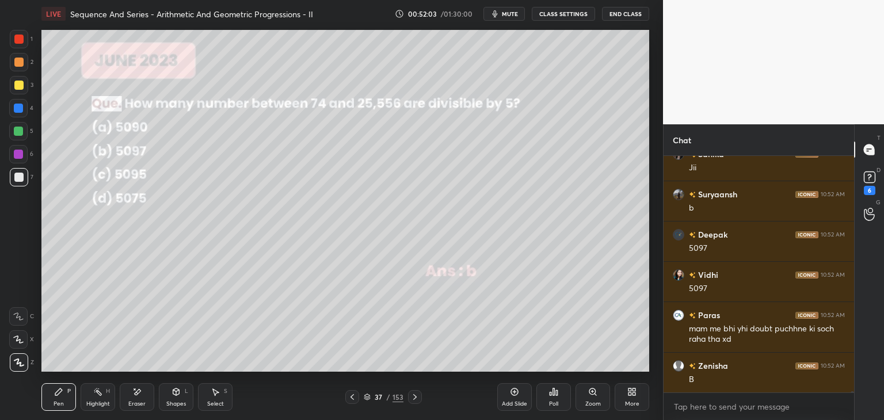
drag, startPoint x: 22, startPoint y: 83, endPoint x: 29, endPoint y: 93, distance: 11.5
click at [22, 83] on div at bounding box center [18, 85] width 9 height 9
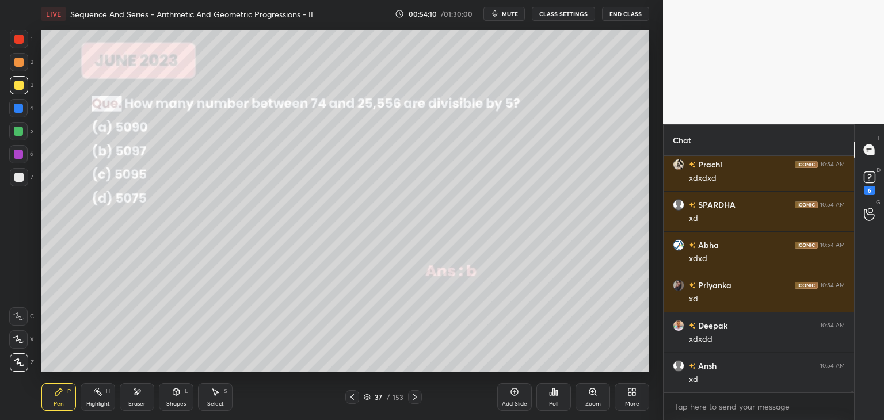
scroll to position [45530, 0]
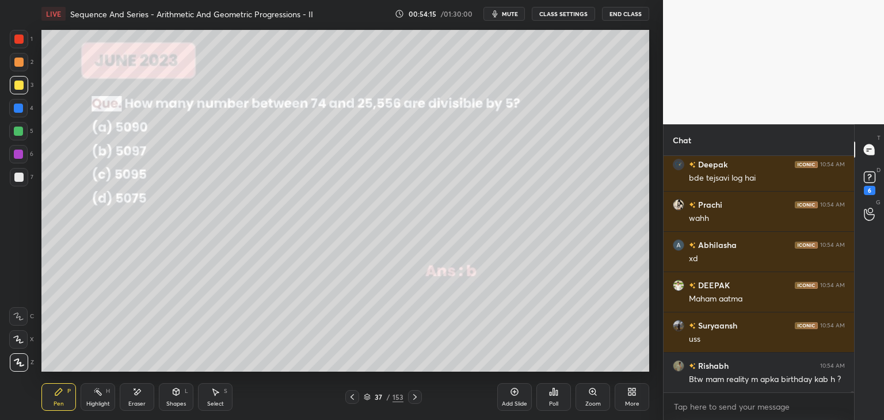
click at [413, 397] on icon at bounding box center [415, 397] width 9 height 9
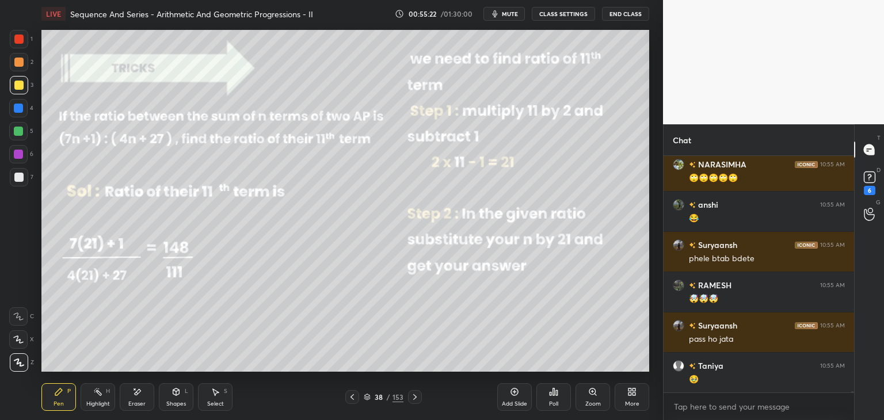
scroll to position [48120, 0]
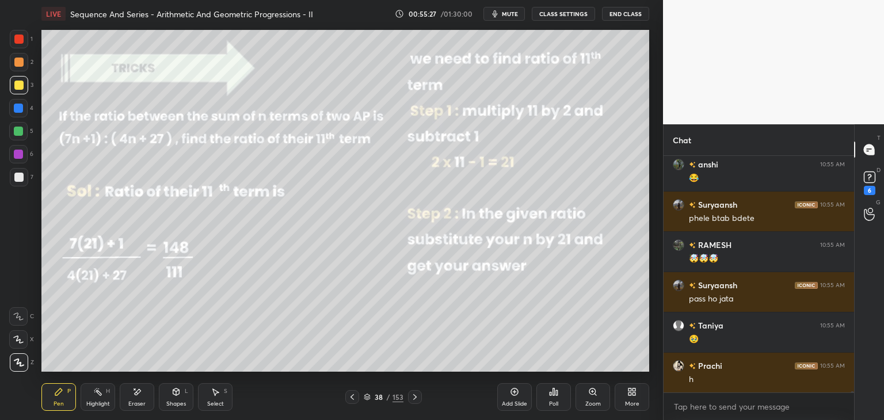
click at [411, 400] on icon at bounding box center [415, 397] width 9 height 9
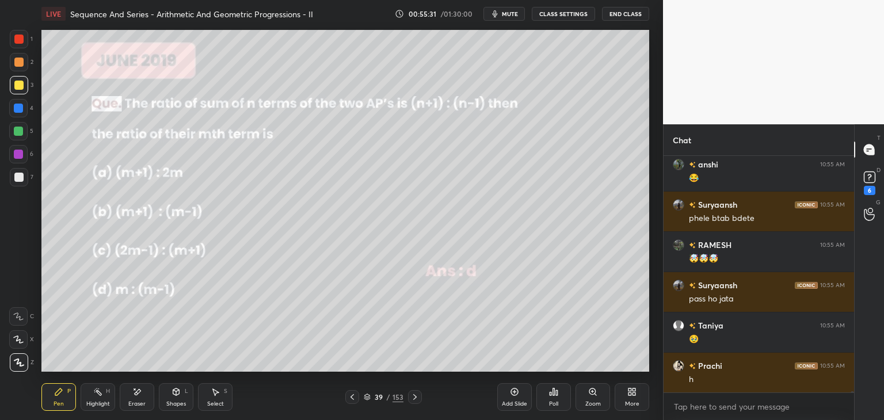
click at [347, 397] on div at bounding box center [352, 397] width 14 height 14
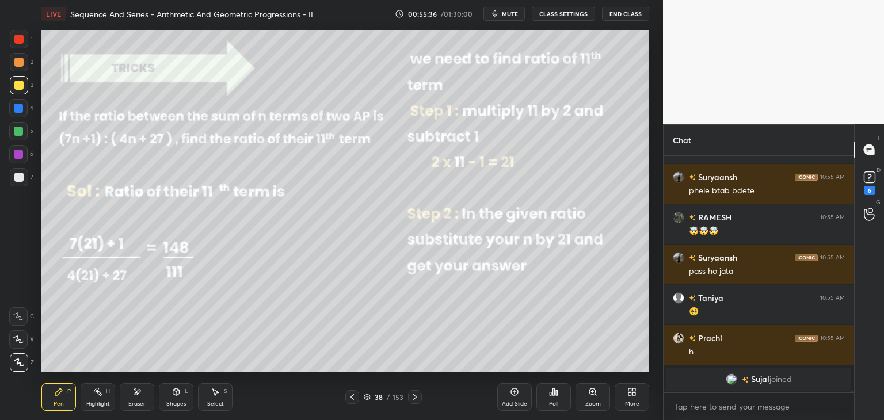
scroll to position [44025, 0]
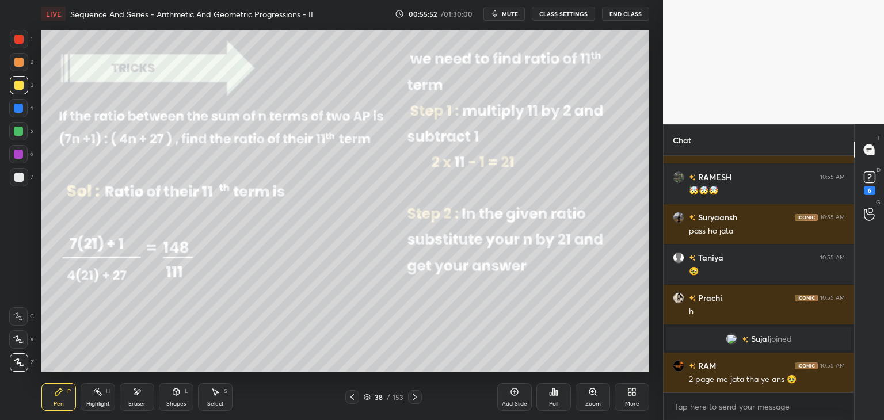
drag, startPoint x: 511, startPoint y: 399, endPoint x: 507, endPoint y: 387, distance: 12.7
click at [510, 399] on div "Add Slide" at bounding box center [514, 397] width 35 height 28
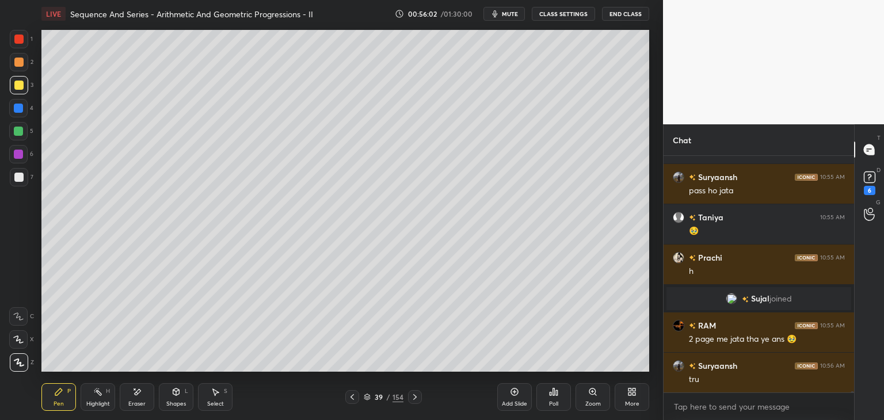
scroll to position [44106, 0]
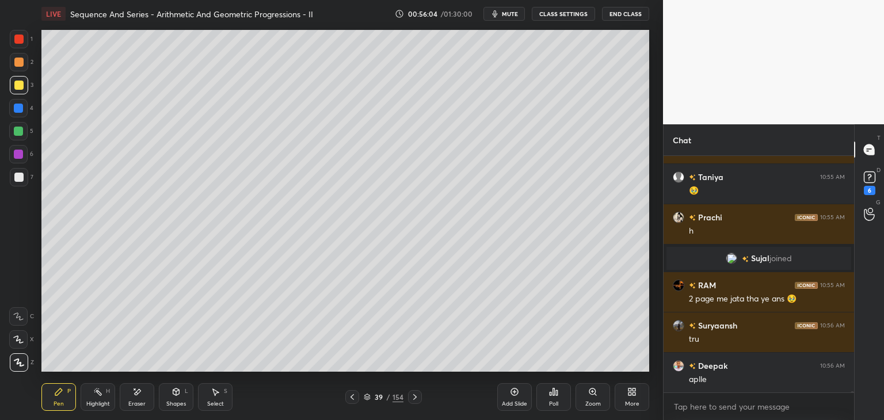
click at [354, 397] on icon at bounding box center [352, 397] width 9 height 9
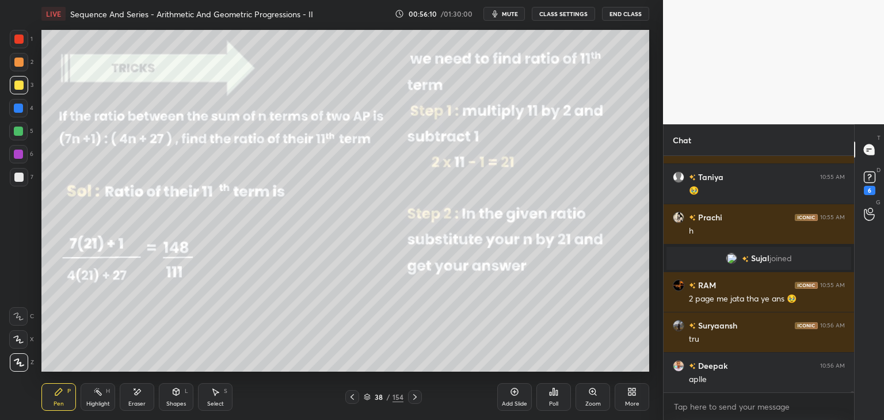
drag, startPoint x: 415, startPoint y: 396, endPoint x: 413, endPoint y: 387, distance: 8.7
click at [415, 397] on icon at bounding box center [414, 397] width 3 height 6
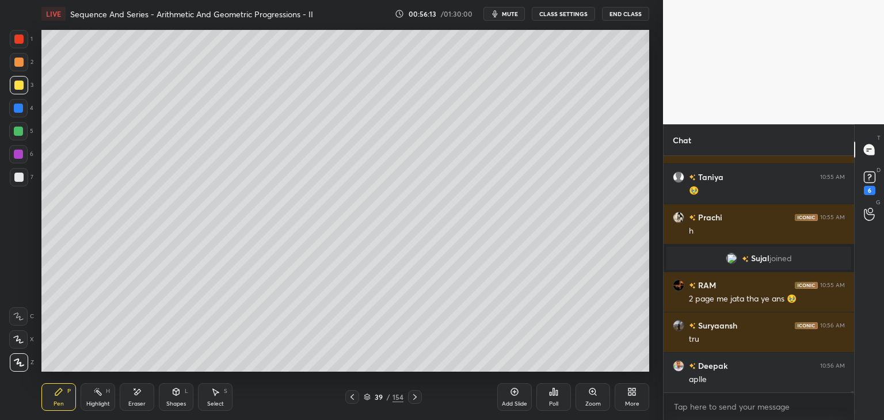
click at [510, 12] on span "mute" at bounding box center [510, 14] width 16 height 8
click at [510, 15] on span "unmute" at bounding box center [509, 14] width 25 height 8
drag, startPoint x: 350, startPoint y: 398, endPoint x: 371, endPoint y: 391, distance: 22.4
click at [351, 398] on icon at bounding box center [352, 397] width 9 height 9
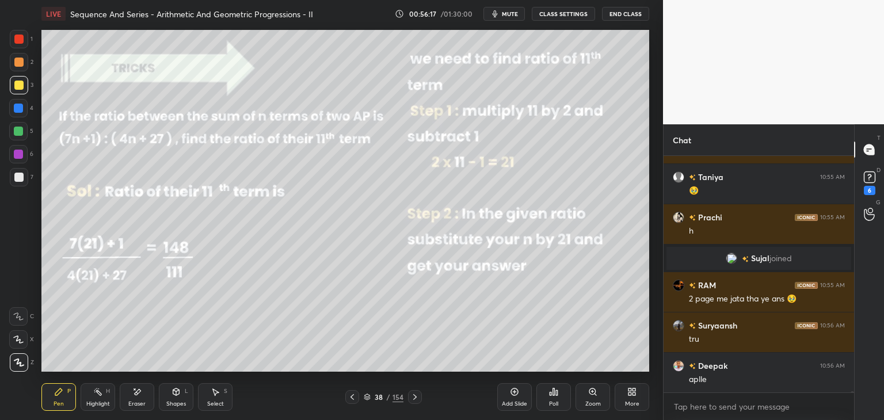
click at [416, 396] on icon at bounding box center [415, 397] width 9 height 9
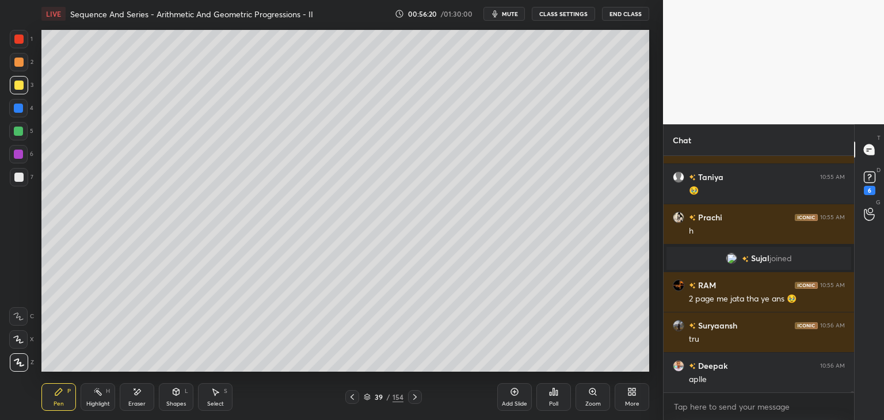
drag, startPoint x: 351, startPoint y: 395, endPoint x: 360, endPoint y: 397, distance: 9.4
click at [352, 395] on icon at bounding box center [352, 397] width 9 height 9
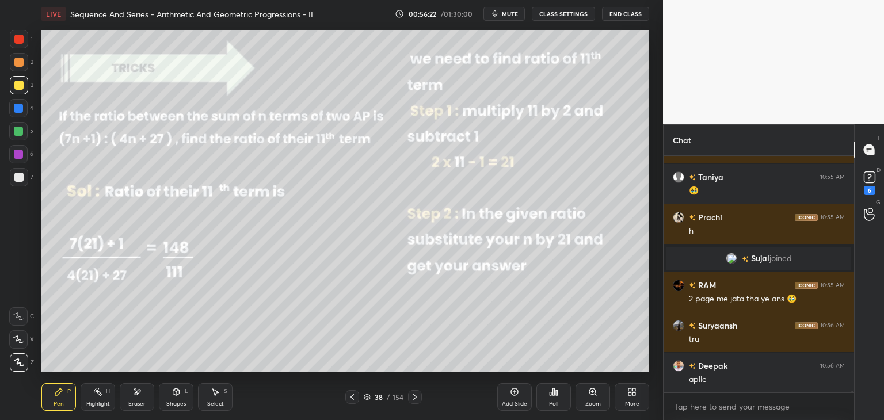
drag, startPoint x: 417, startPoint y: 398, endPoint x: 396, endPoint y: 378, distance: 29.7
click at [417, 397] on icon at bounding box center [415, 397] width 9 height 9
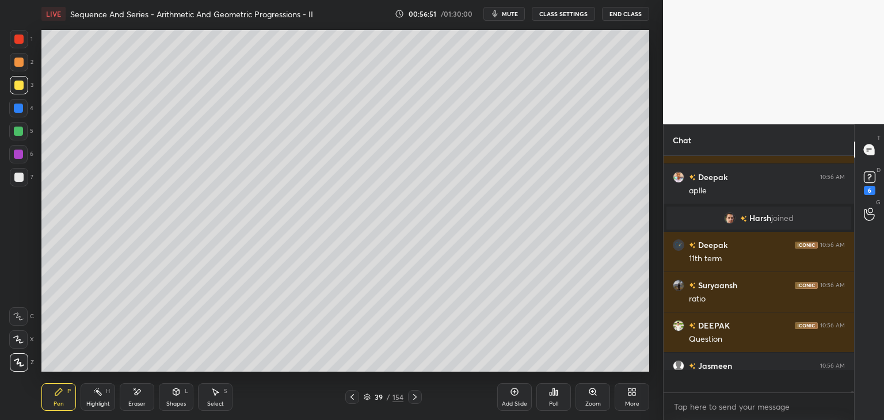
scroll to position [44237, 0]
click at [351, 401] on icon at bounding box center [352, 397] width 9 height 9
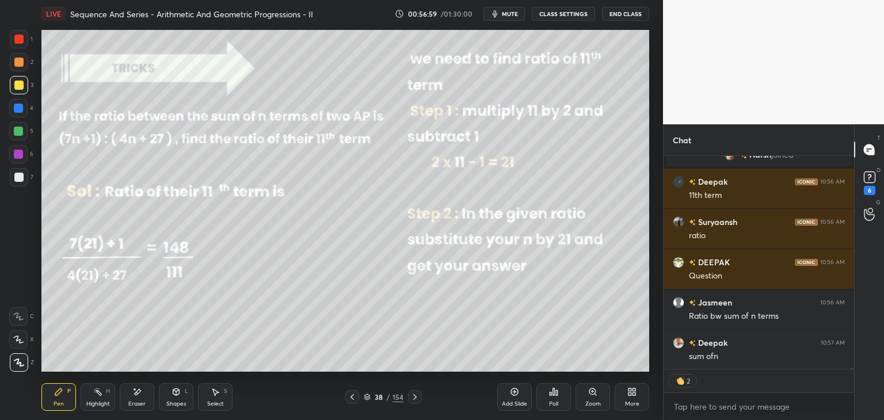
scroll to position [44342, 0]
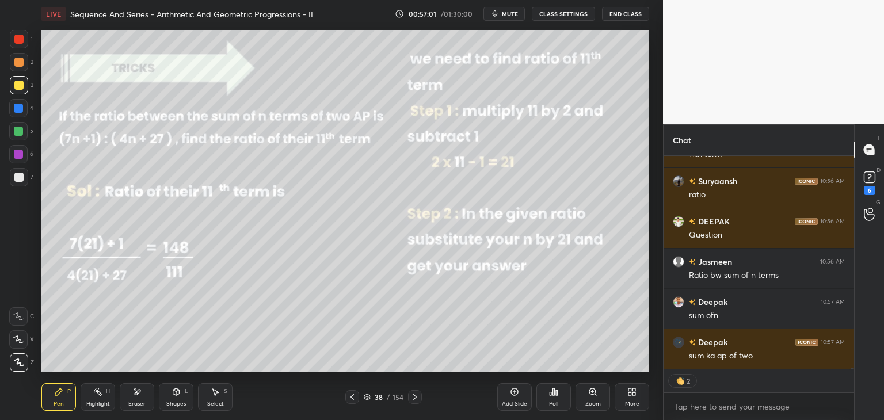
click at [411, 402] on div at bounding box center [415, 397] width 14 height 14
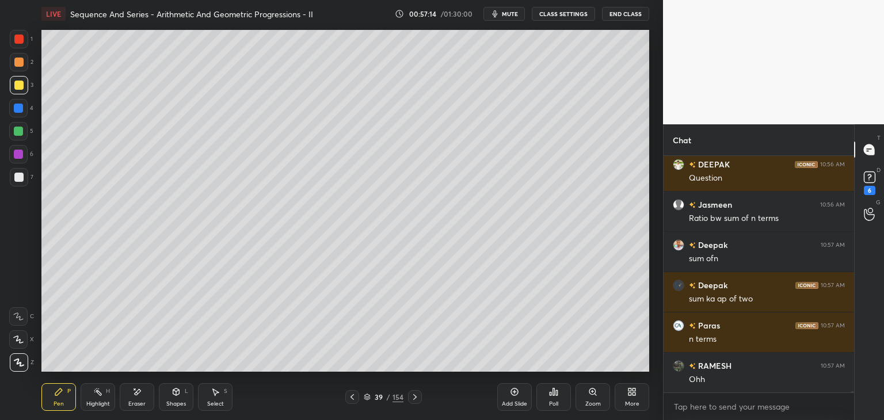
scroll to position [44439, 0]
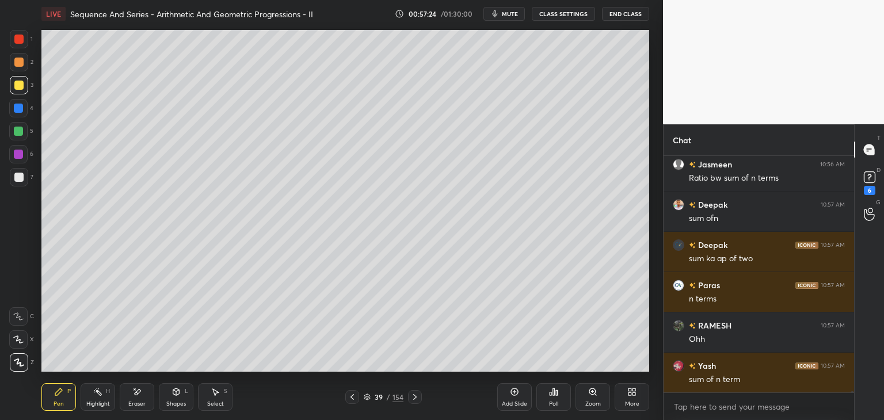
drag, startPoint x: 15, startPoint y: 176, endPoint x: 28, endPoint y: 188, distance: 18.3
click at [15, 176] on div at bounding box center [18, 177] width 9 height 9
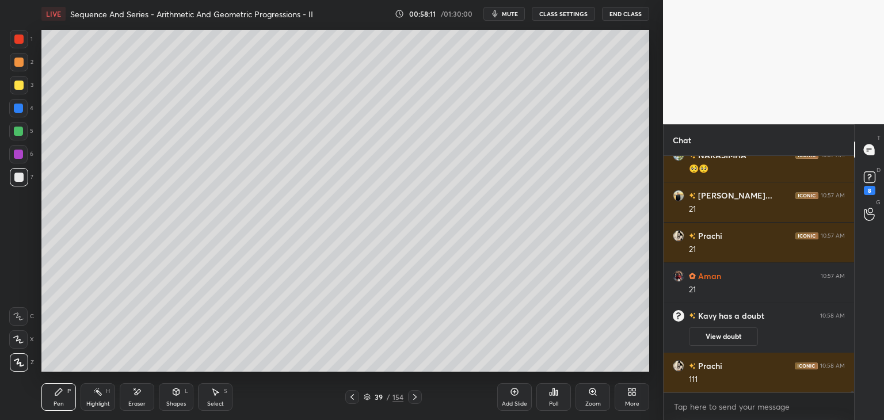
scroll to position [44693, 0]
drag, startPoint x: 349, startPoint y: 400, endPoint x: 351, endPoint y: 406, distance: 6.0
click at [350, 401] on icon at bounding box center [352, 397] width 9 height 9
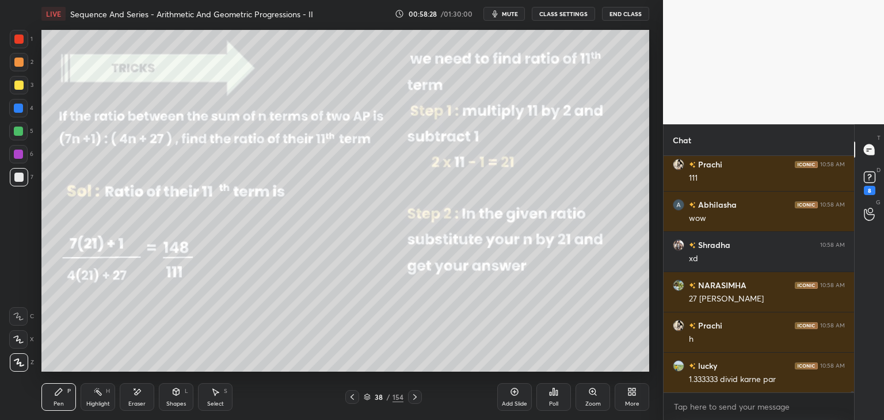
scroll to position [44935, 0]
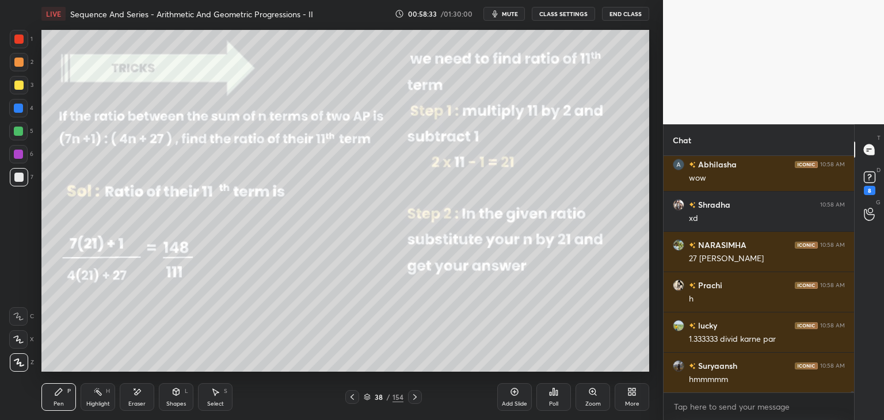
click at [412, 394] on icon at bounding box center [415, 397] width 9 height 9
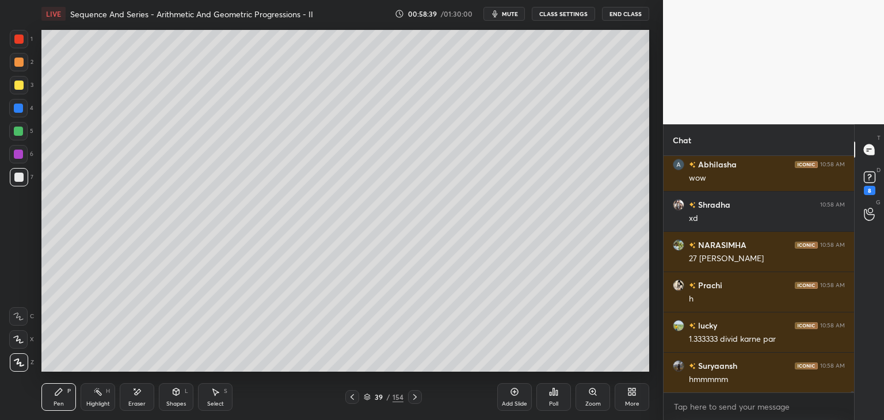
drag, startPoint x: 352, startPoint y: 400, endPoint x: 354, endPoint y: 393, distance: 7.1
click at [352, 400] on icon at bounding box center [352, 397] width 9 height 9
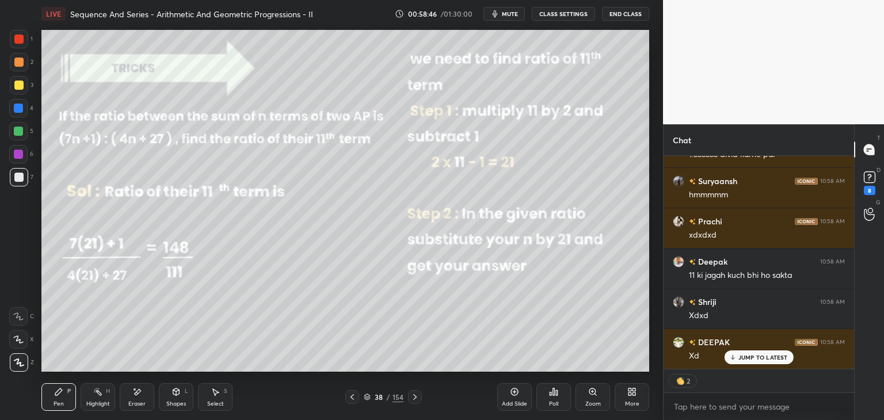
scroll to position [45160, 0]
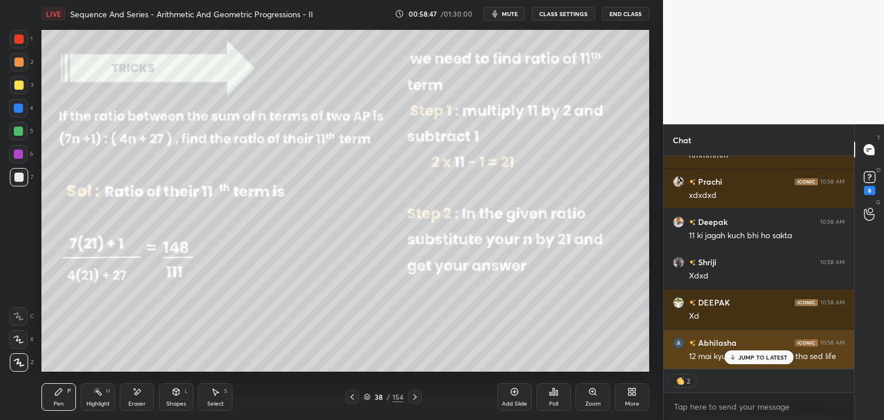
click at [734, 355] on icon at bounding box center [732, 357] width 7 height 7
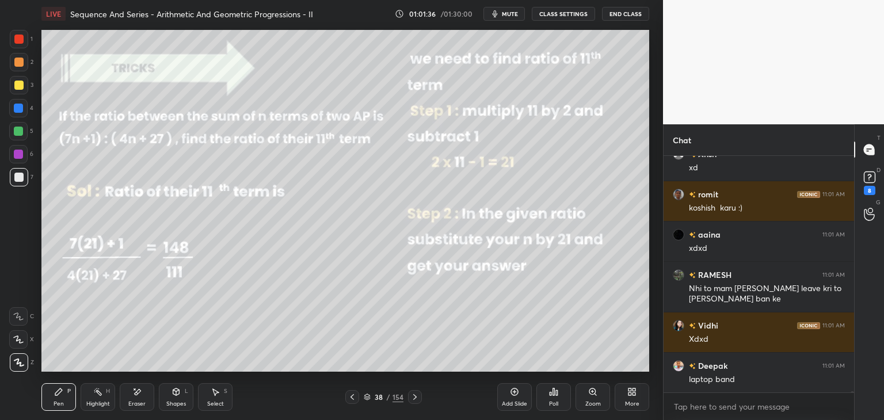
scroll to position [48493, 0]
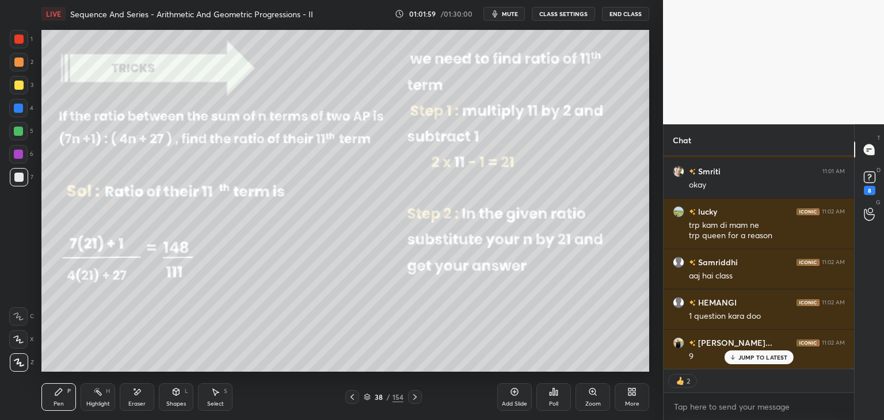
click at [410, 396] on div at bounding box center [415, 397] width 14 height 14
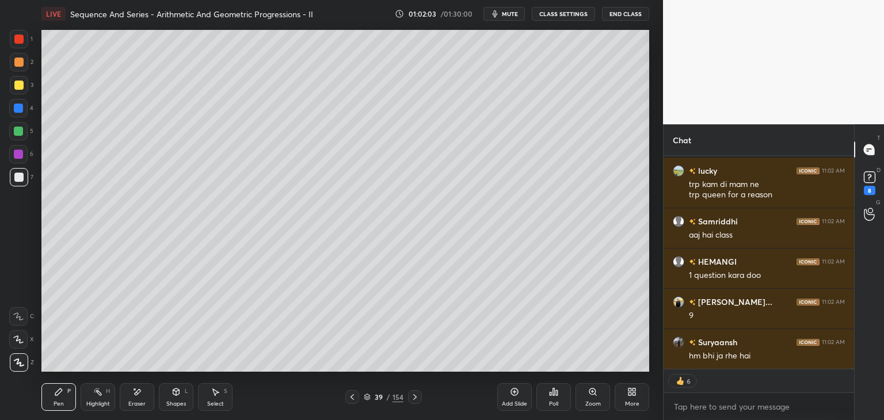
click at [412, 396] on icon at bounding box center [415, 397] width 9 height 9
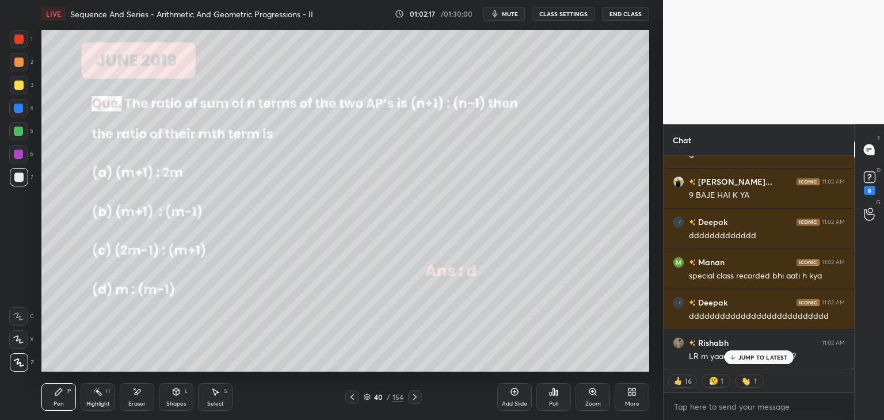
click at [16, 86] on div at bounding box center [18, 85] width 9 height 9
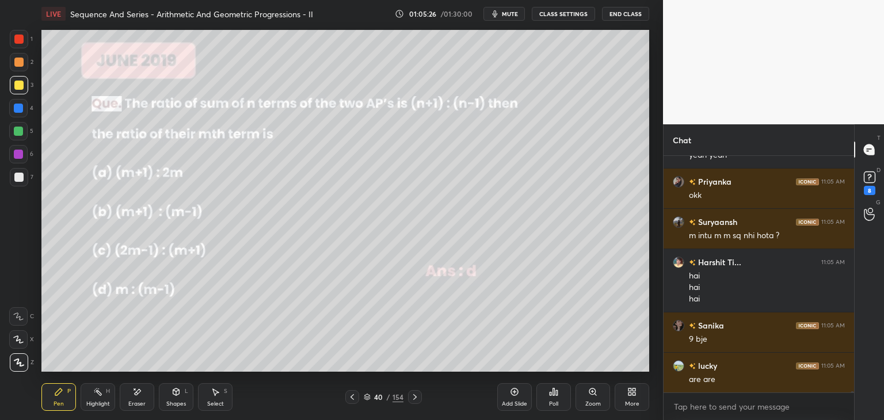
scroll to position [53461, 0]
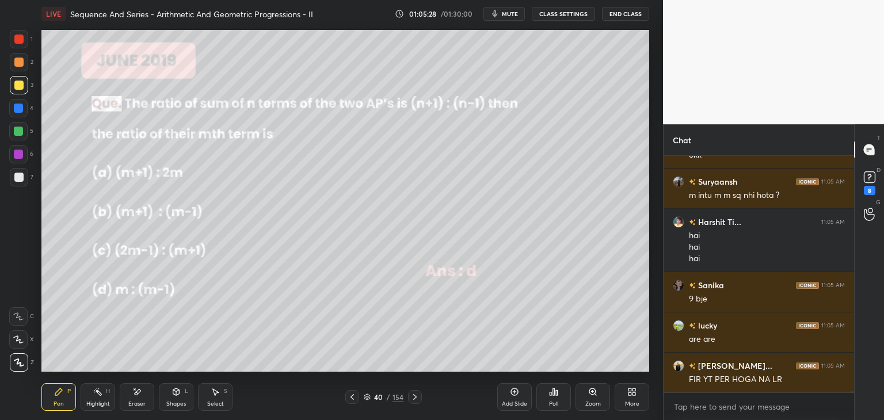
click at [411, 400] on icon at bounding box center [415, 397] width 9 height 9
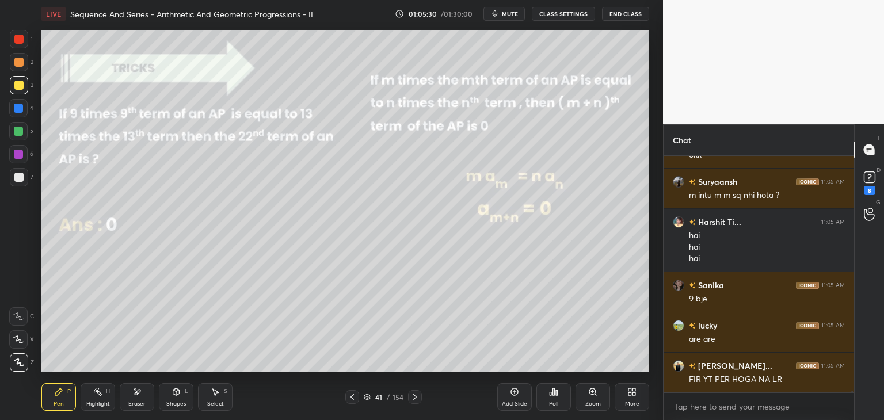
click at [412, 398] on icon at bounding box center [415, 397] width 9 height 9
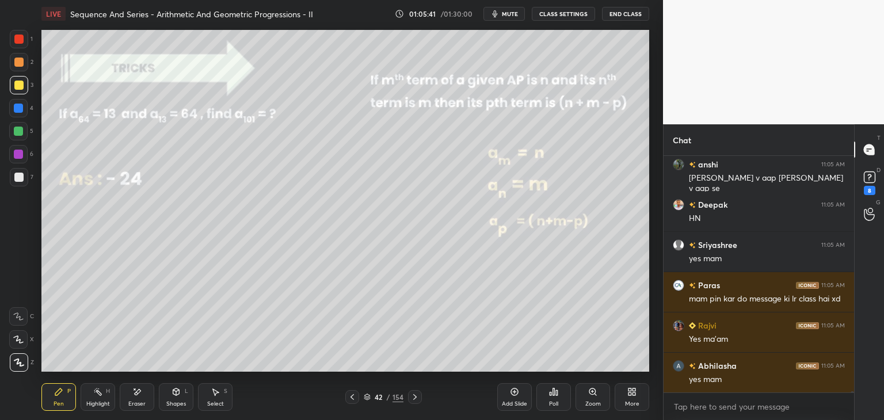
scroll to position [53904, 0]
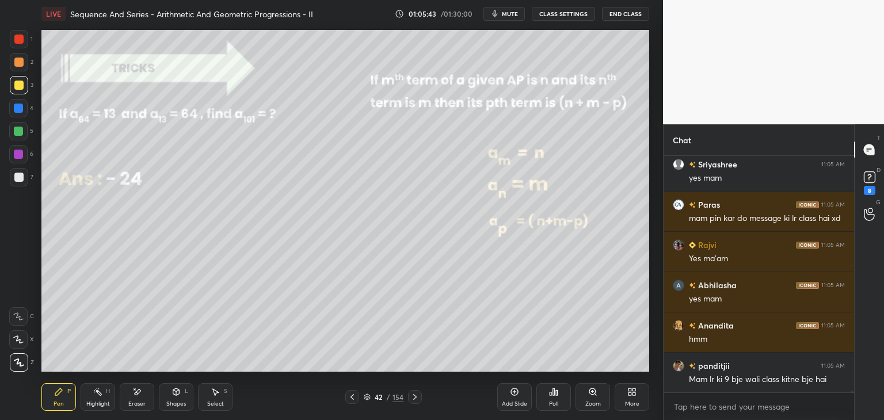
click at [350, 404] on div at bounding box center [352, 397] width 14 height 14
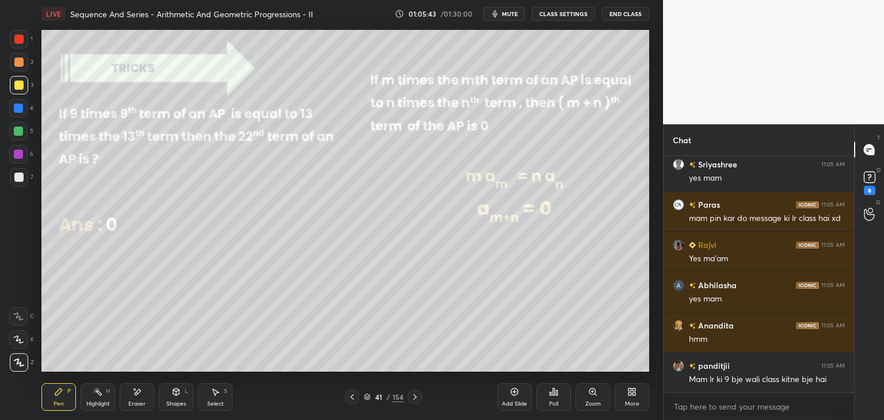
scroll to position [53945, 0]
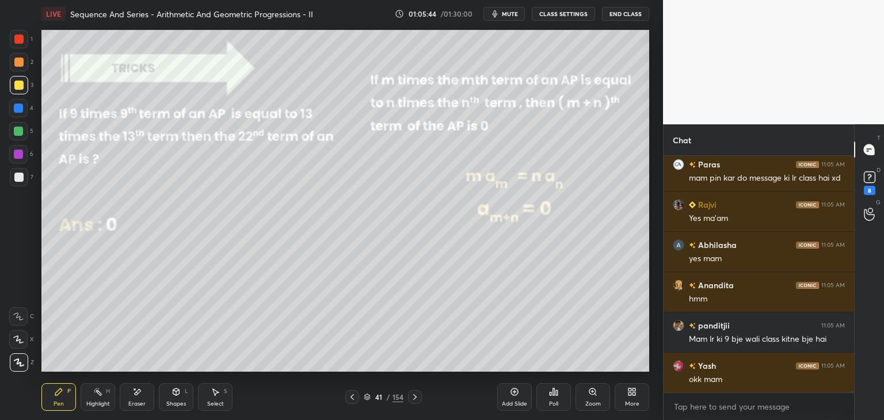
click at [351, 402] on div at bounding box center [352, 397] width 14 height 14
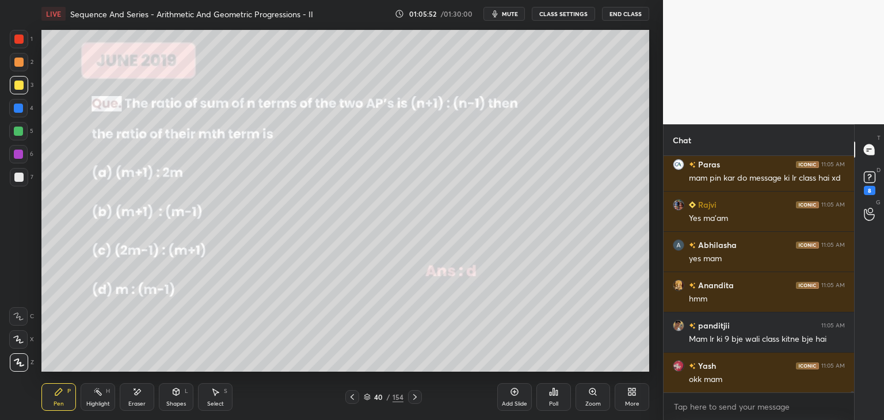
scroll to position [53985, 0]
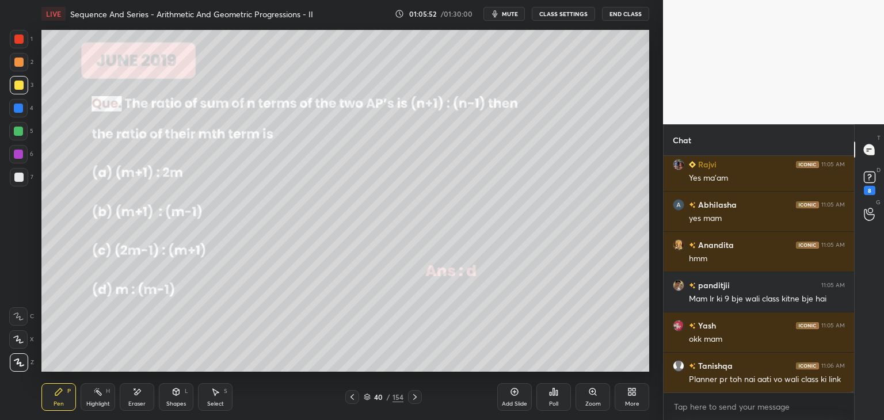
click at [514, 401] on div "Add Slide" at bounding box center [514, 404] width 25 height 6
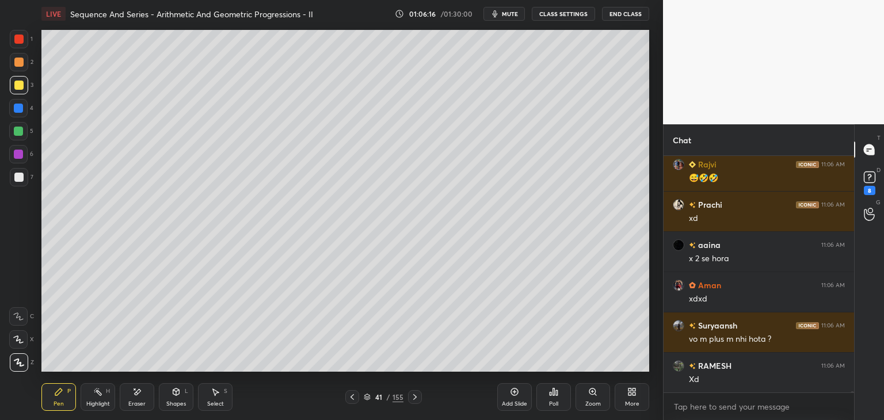
scroll to position [54468, 0]
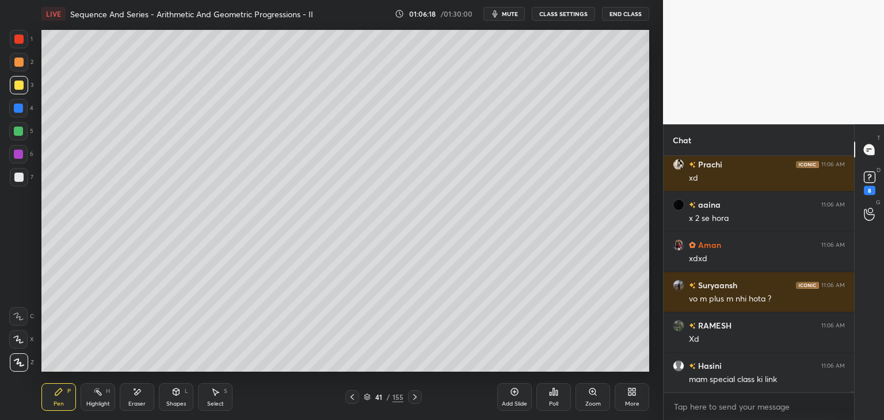
drag, startPoint x: 138, startPoint y: 408, endPoint x: 140, endPoint y: 402, distance: 6.7
click at [138, 410] on div "Eraser" at bounding box center [137, 397] width 35 height 28
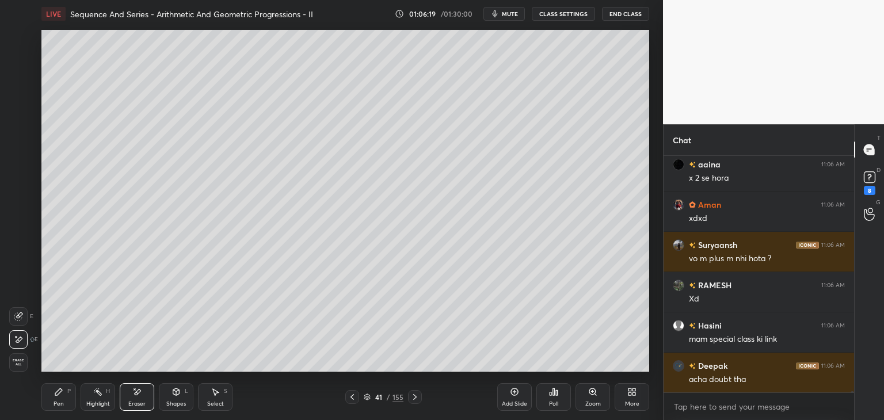
click at [10, 364] on span "Erase all" at bounding box center [18, 363] width 17 height 8
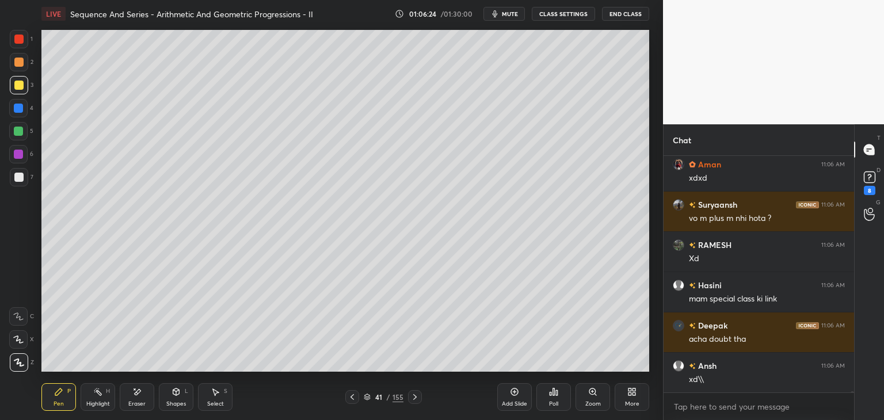
drag, startPoint x: 355, startPoint y: 396, endPoint x: 362, endPoint y: 398, distance: 7.7
click at [355, 397] on icon at bounding box center [352, 397] width 9 height 9
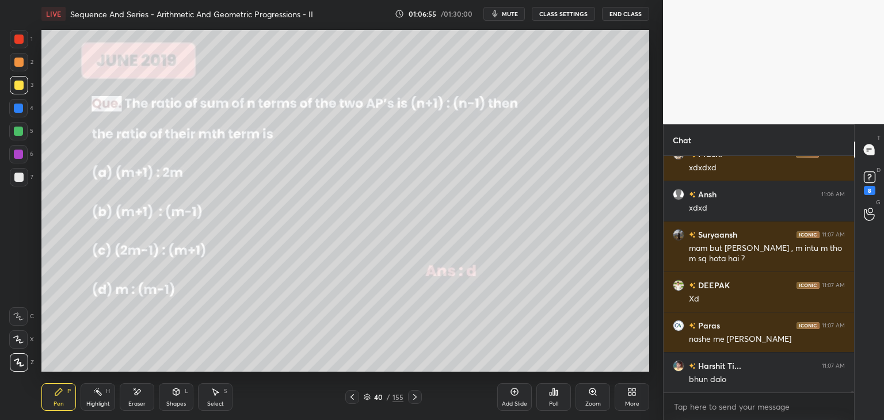
scroll to position [55698, 0]
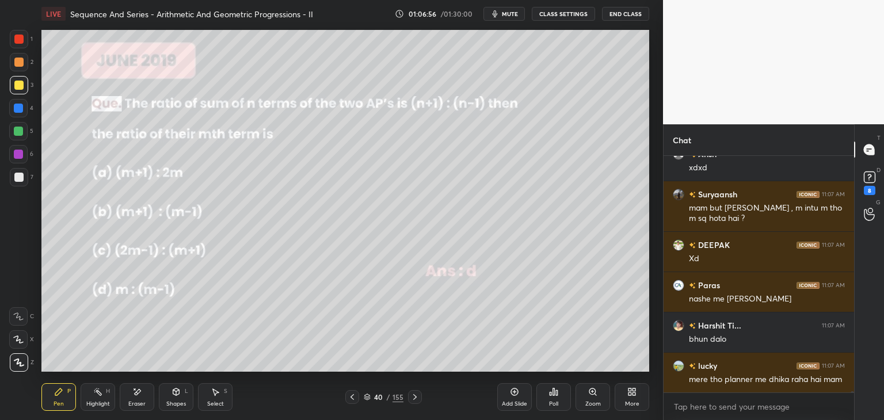
click at [416, 400] on icon at bounding box center [415, 397] width 9 height 9
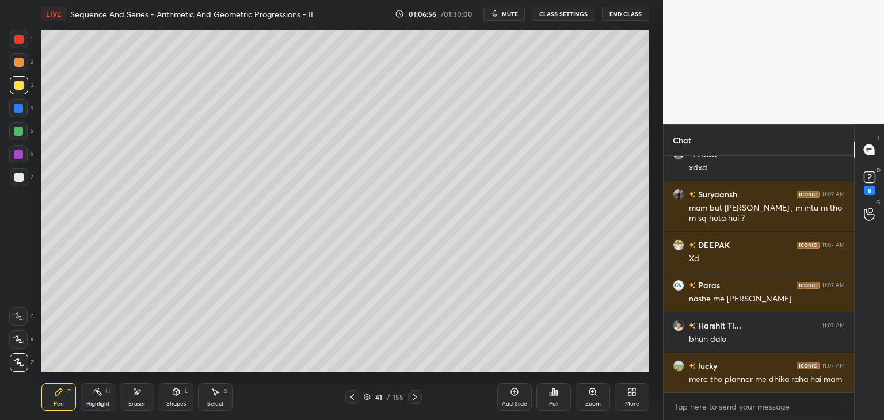
scroll to position [55739, 0]
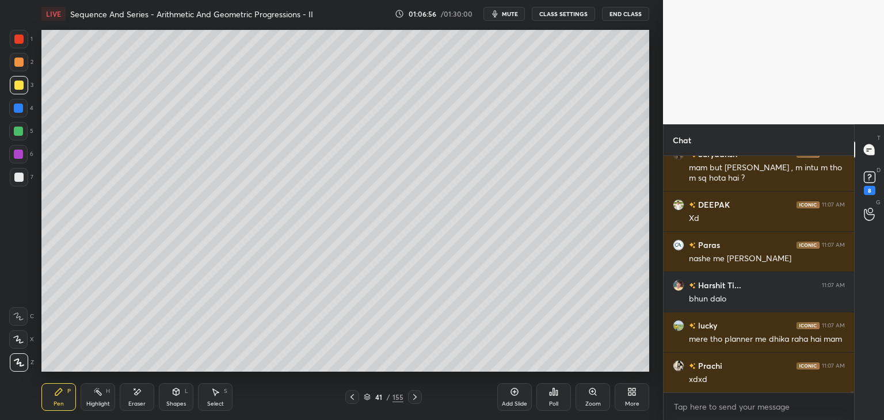
click at [417, 399] on icon at bounding box center [415, 397] width 9 height 9
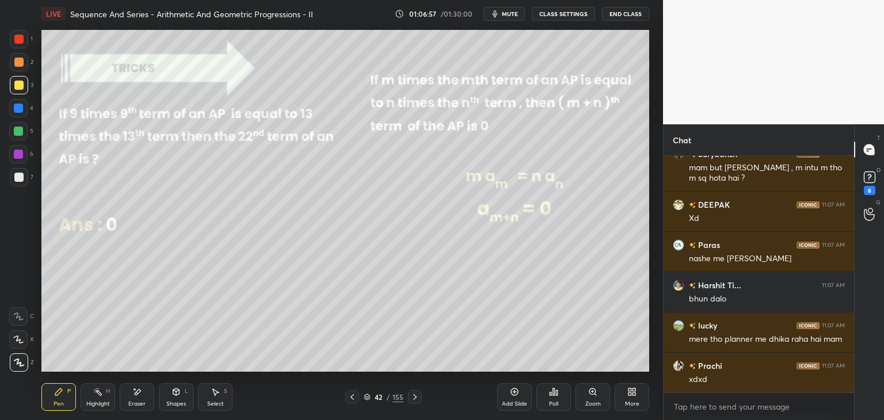
scroll to position [55779, 0]
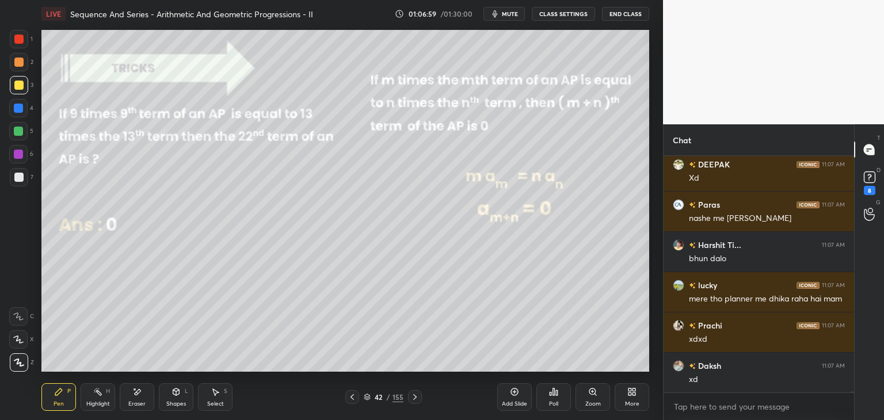
click at [417, 397] on icon at bounding box center [415, 397] width 9 height 9
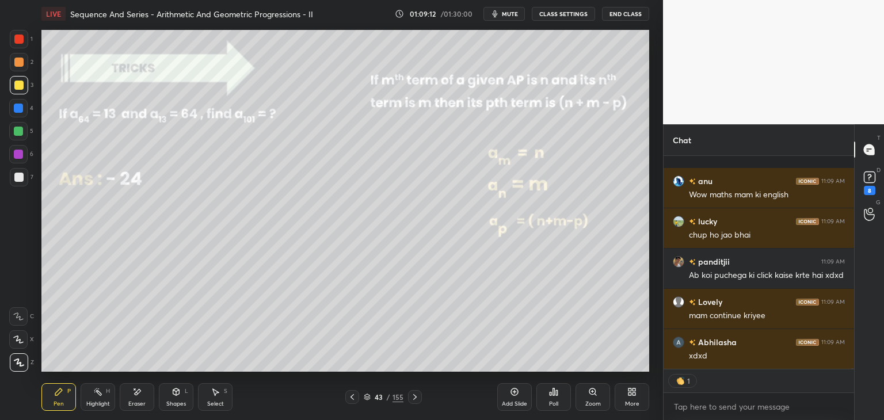
scroll to position [55163, 0]
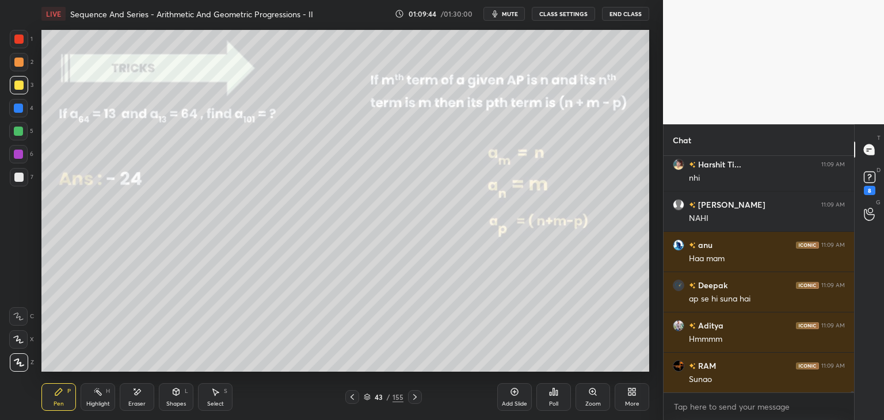
click at [18, 86] on div at bounding box center [18, 85] width 9 height 9
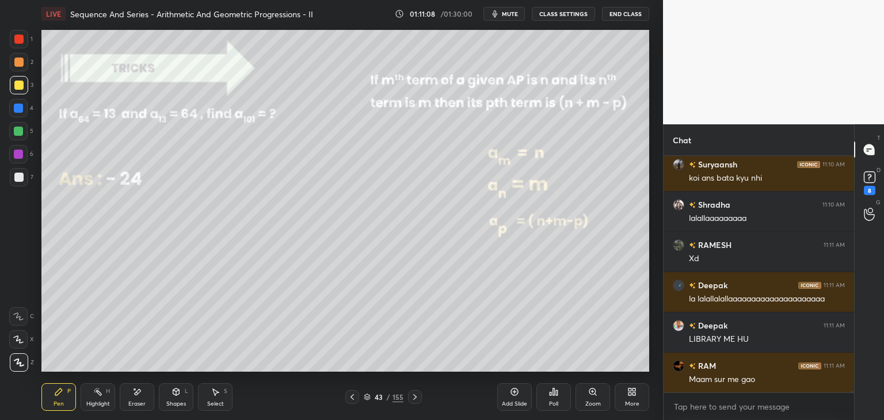
scroll to position [58538, 0]
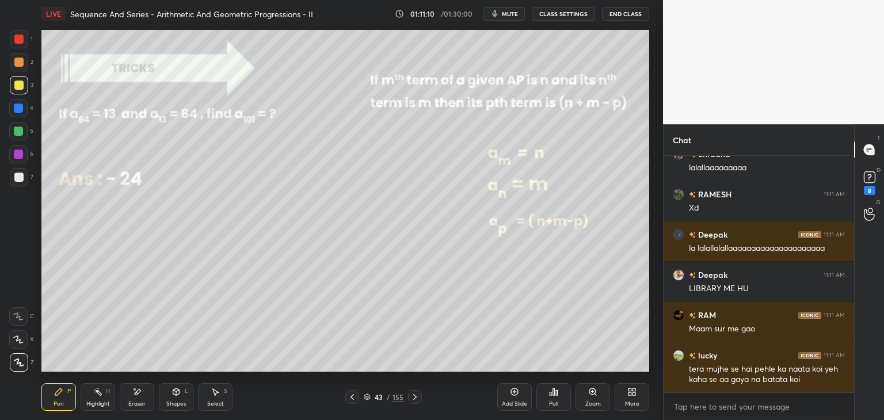
click at [172, 406] on div "Shapes" at bounding box center [176, 404] width 20 height 6
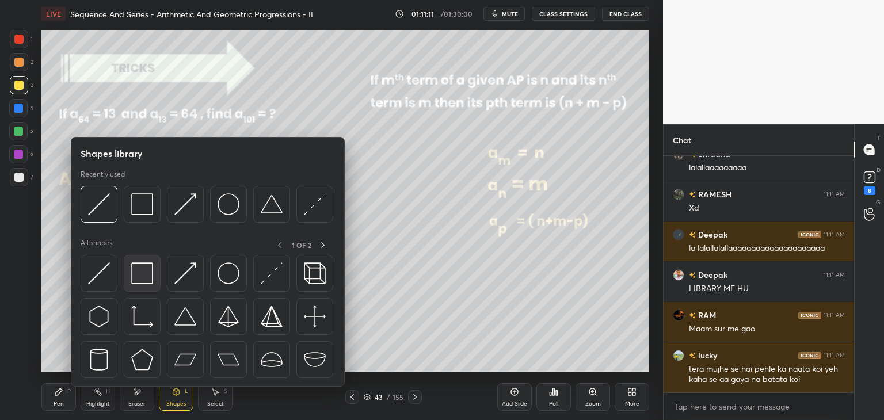
click at [147, 276] on img at bounding box center [142, 274] width 22 height 22
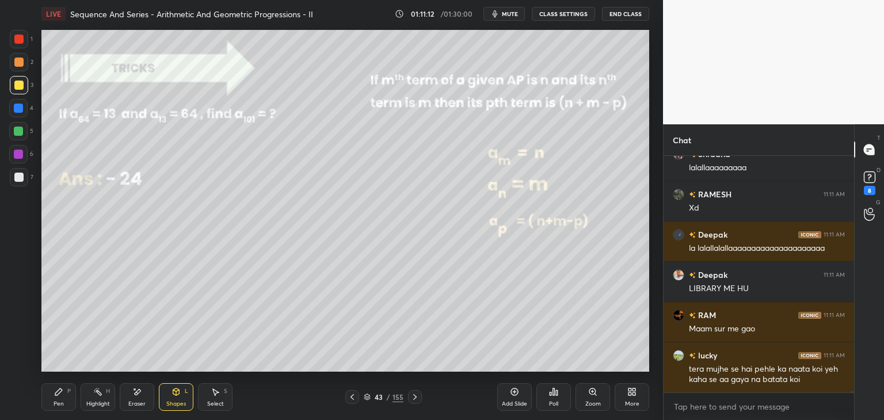
drag, startPoint x: 17, startPoint y: 173, endPoint x: 31, endPoint y: 170, distance: 14.6
click at [17, 172] on div at bounding box center [19, 177] width 18 height 18
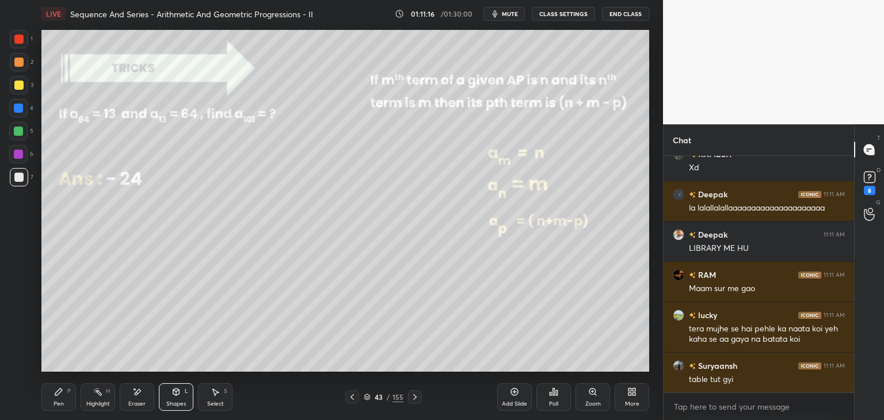
scroll to position [58629, 0]
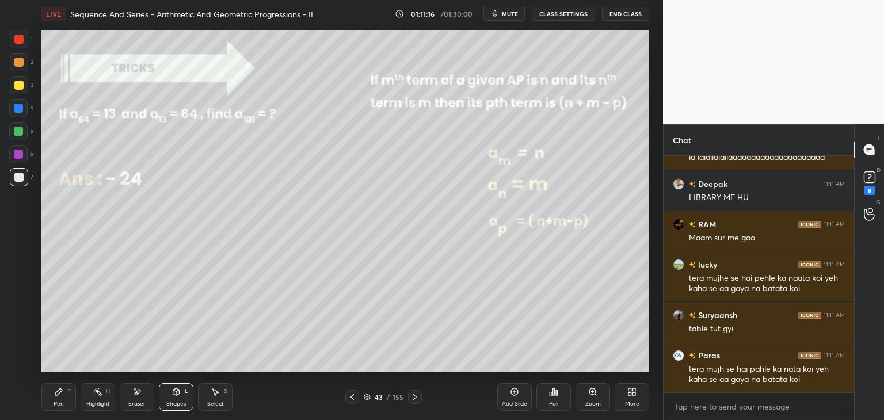
click at [514, 404] on div "Add Slide" at bounding box center [514, 404] width 25 height 6
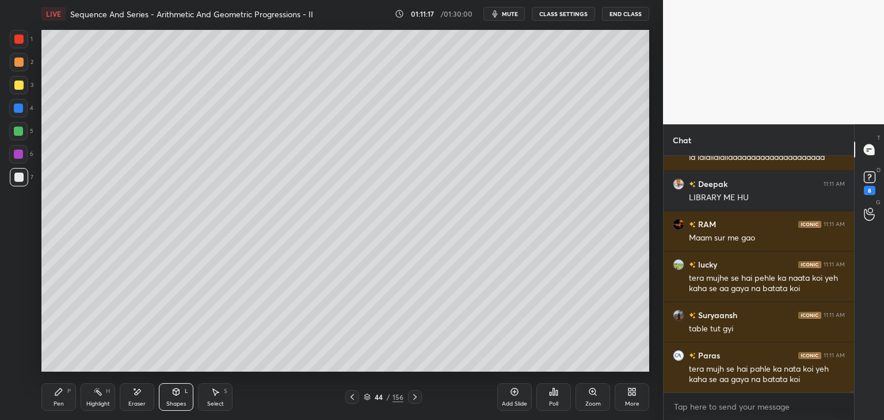
drag, startPoint x: 60, startPoint y: 396, endPoint x: 64, endPoint y: 381, distance: 15.4
click at [60, 395] on icon at bounding box center [58, 391] width 9 height 9
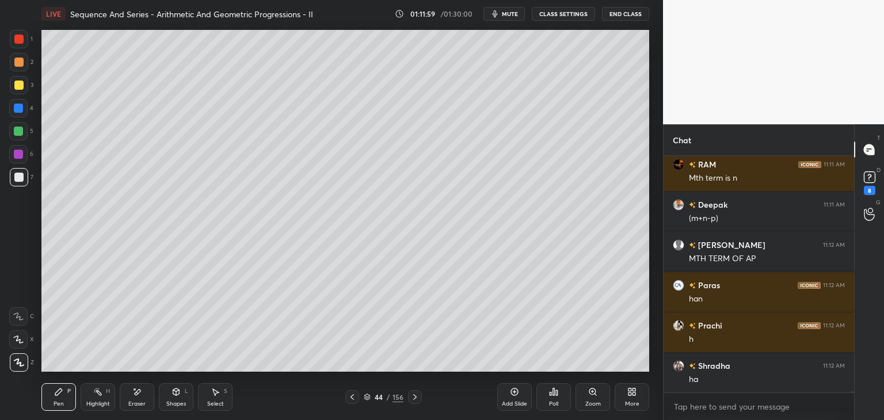
scroll to position [58951, 0]
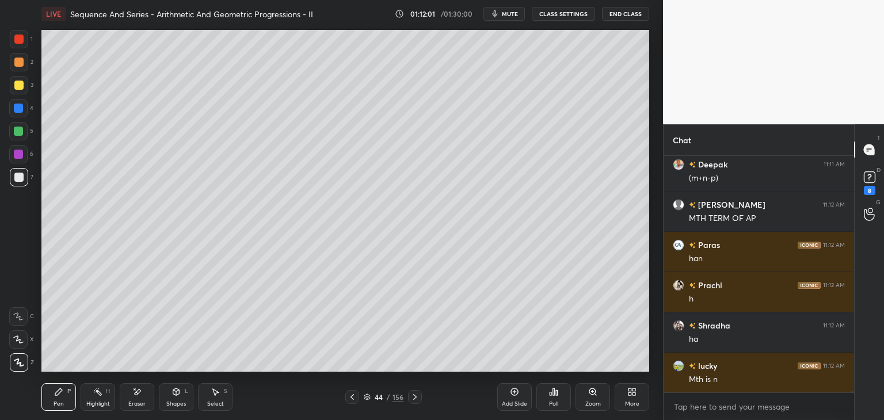
click at [18, 84] on div at bounding box center [18, 85] width 9 height 9
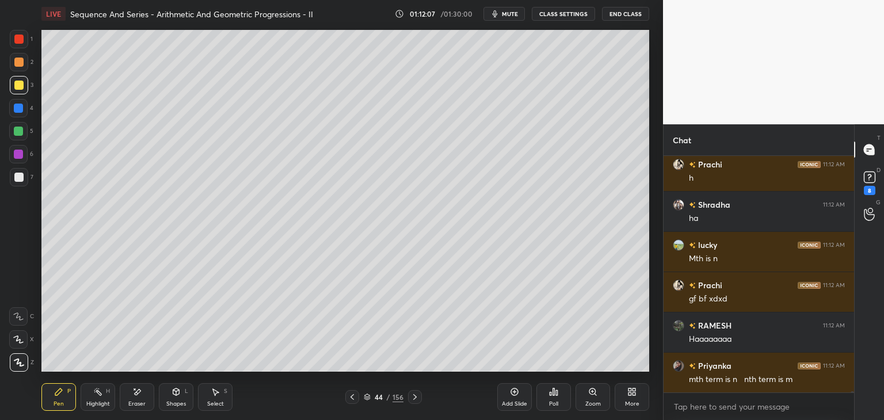
scroll to position [59112, 0]
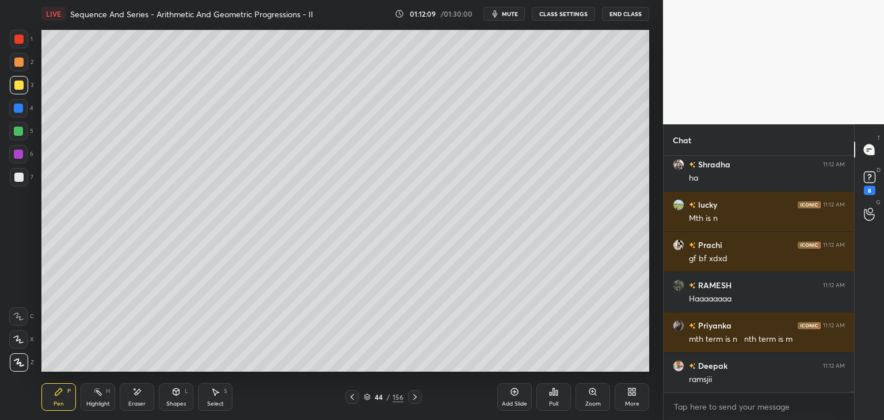
click at [507, 16] on span "mute" at bounding box center [510, 14] width 16 height 8
click at [503, 11] on span "unmute" at bounding box center [509, 14] width 25 height 8
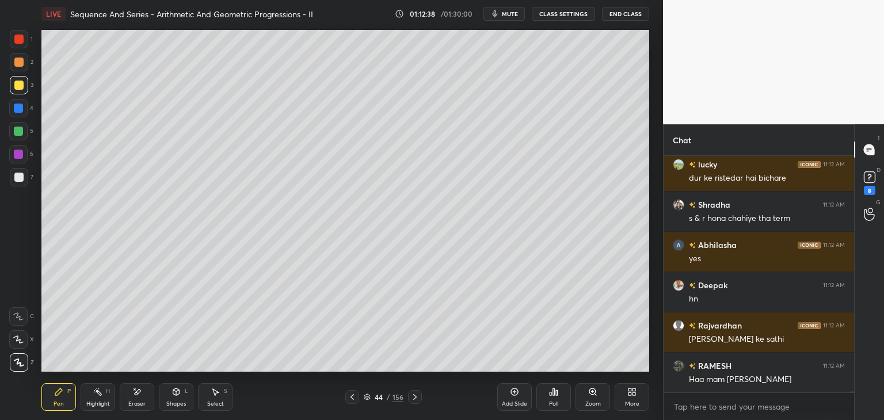
scroll to position [59475, 0]
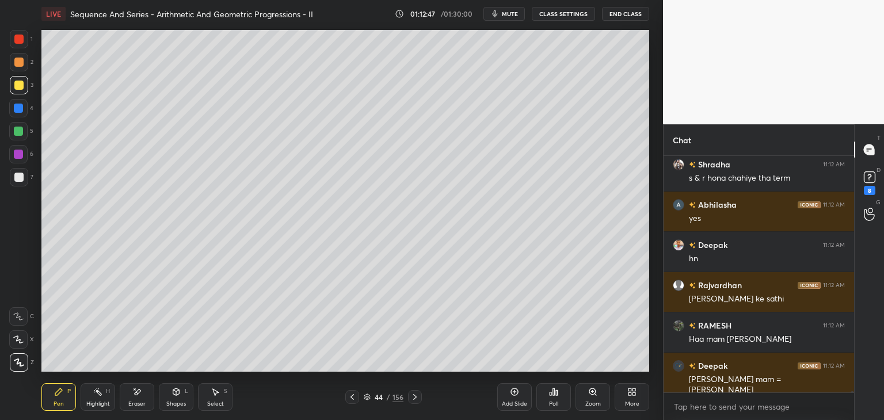
drag, startPoint x: 15, startPoint y: 132, endPoint x: 38, endPoint y: 146, distance: 27.2
click at [15, 132] on div at bounding box center [18, 131] width 9 height 9
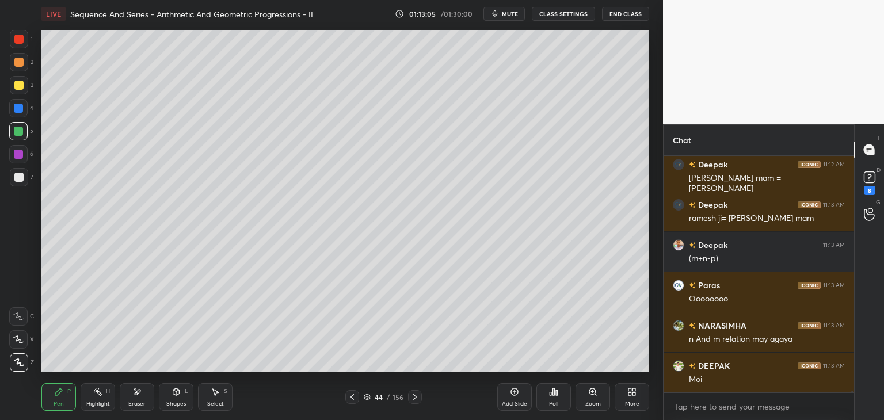
scroll to position [59717, 0]
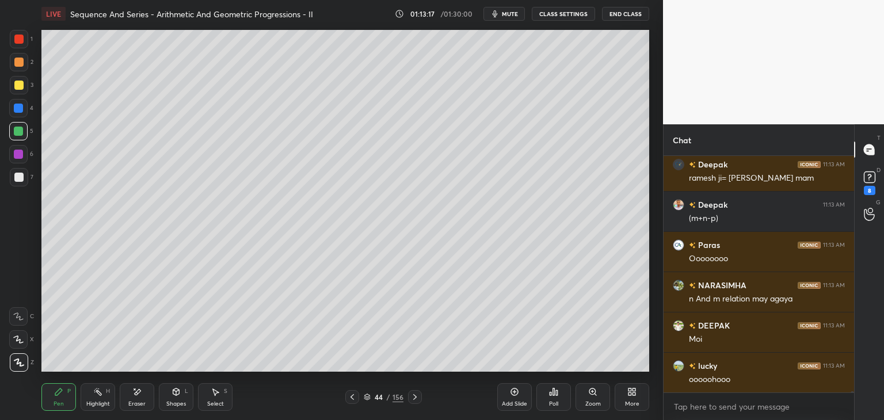
click at [145, 393] on div "Eraser" at bounding box center [137, 397] width 35 height 28
click at [62, 396] on icon at bounding box center [58, 391] width 9 height 9
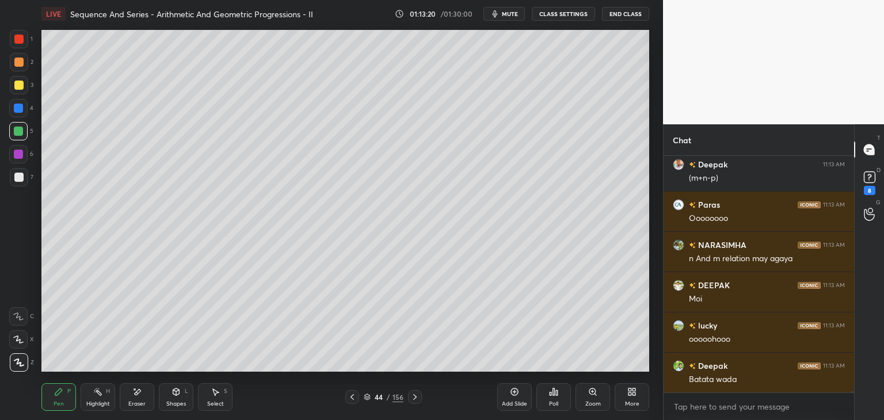
click at [17, 37] on div at bounding box center [18, 39] width 9 height 9
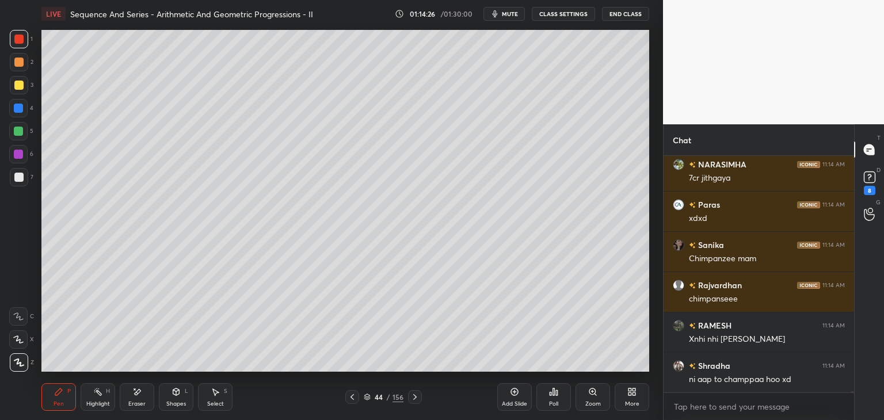
scroll to position [58883, 0]
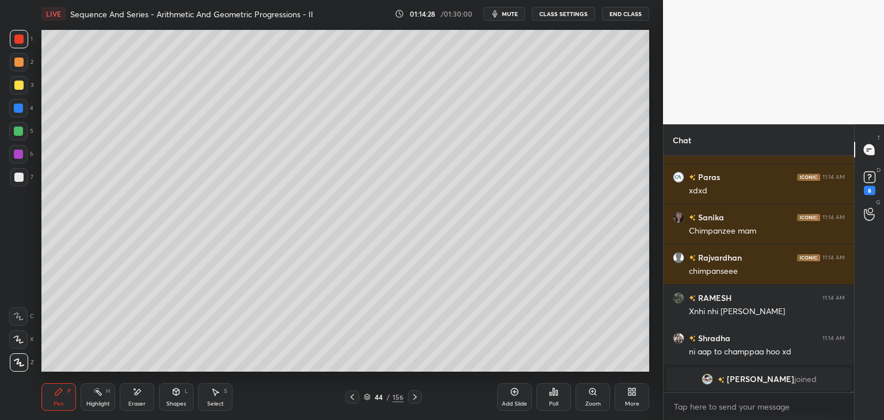
click at [352, 399] on icon at bounding box center [352, 397] width 9 height 9
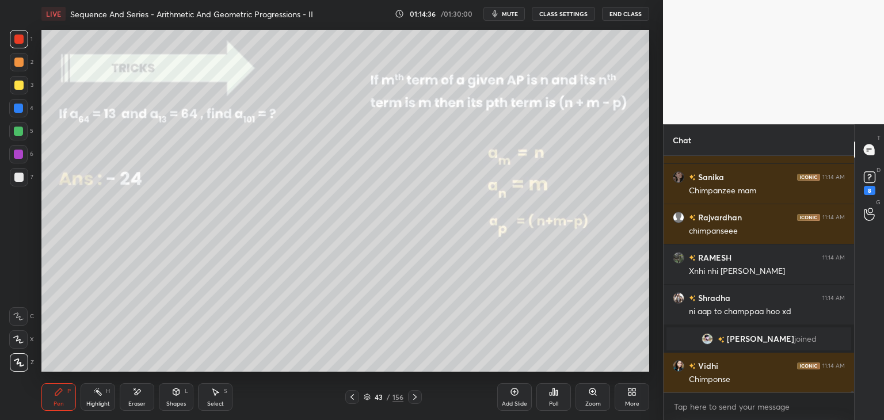
scroll to position [58791, 0]
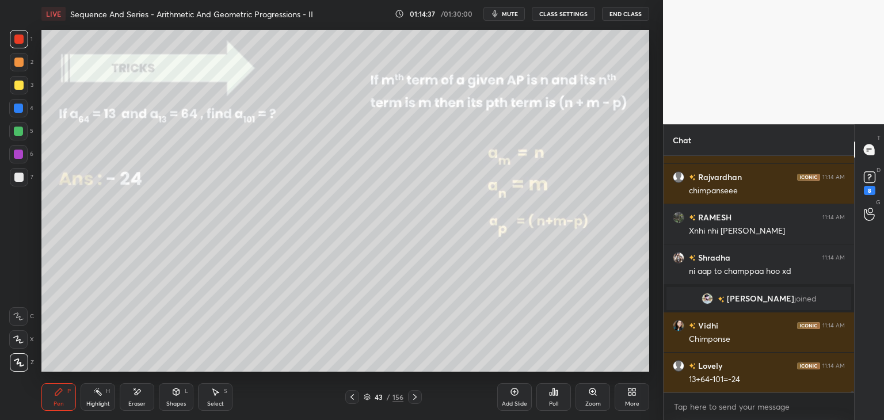
click at [138, 401] on div "Eraser" at bounding box center [136, 404] width 17 height 6
click at [18, 362] on span "Erase all" at bounding box center [18, 363] width 17 height 8
click at [60, 404] on div "Pen" at bounding box center [59, 404] width 10 height 6
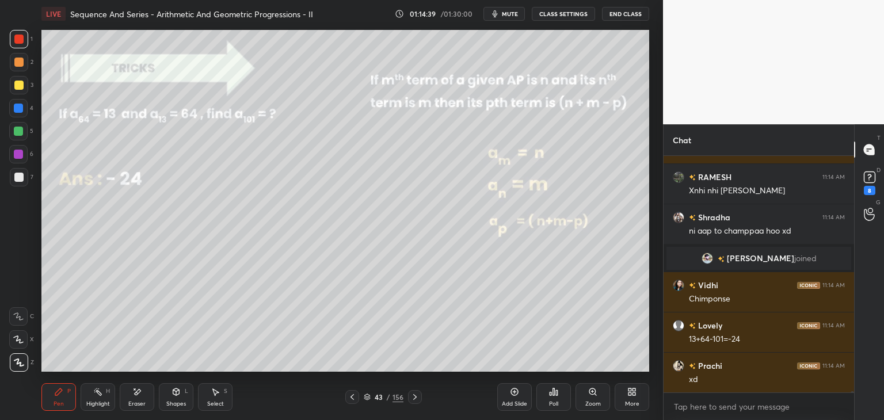
scroll to position [58872, 0]
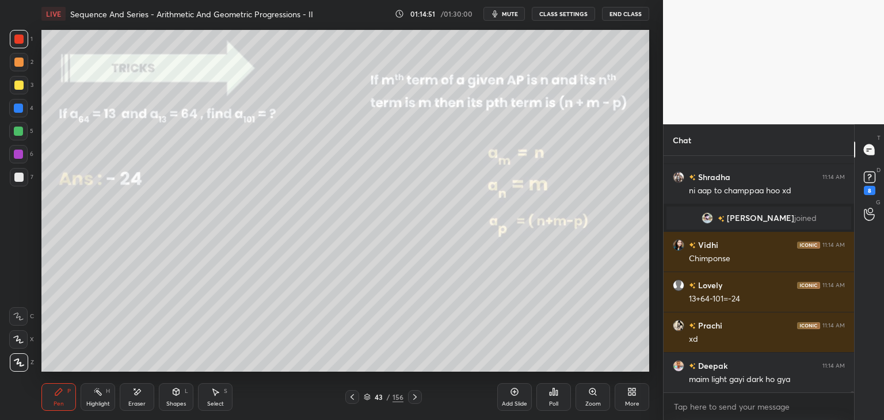
drag, startPoint x: 23, startPoint y: 176, endPoint x: 38, endPoint y: 188, distance: 19.2
click at [22, 176] on div at bounding box center [19, 177] width 18 height 18
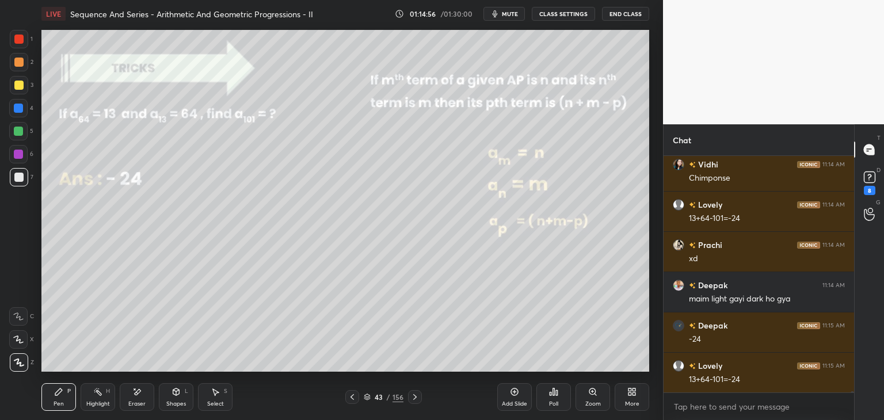
scroll to position [58993, 0]
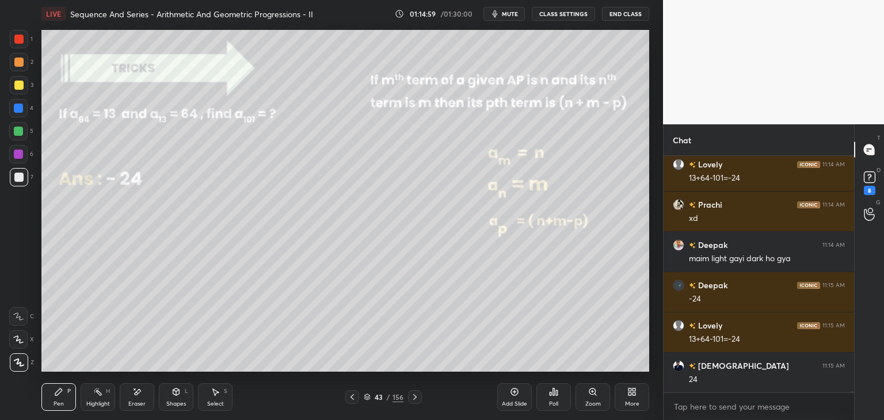
click at [142, 394] on div "Eraser" at bounding box center [137, 397] width 35 height 28
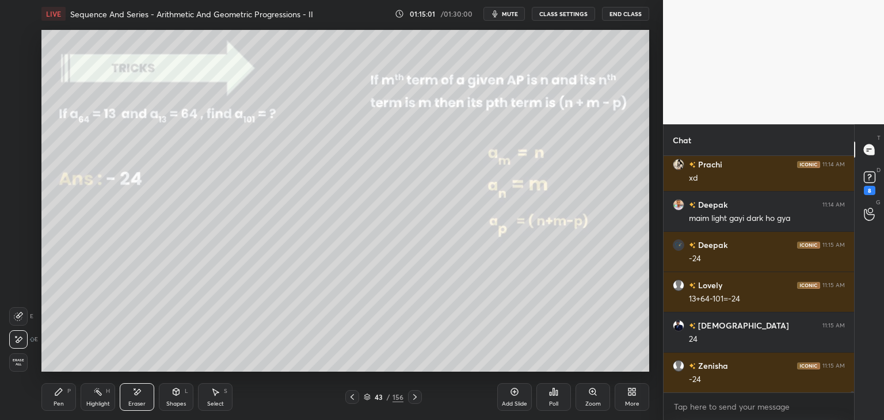
click at [61, 402] on div "Pen" at bounding box center [59, 404] width 10 height 6
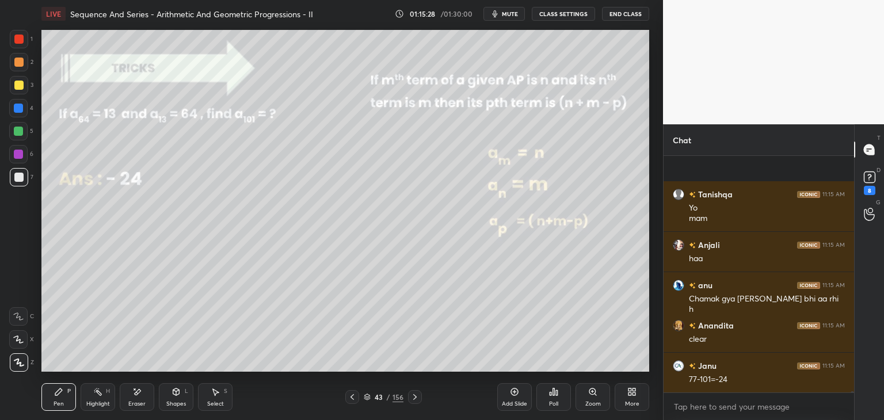
scroll to position [60303, 0]
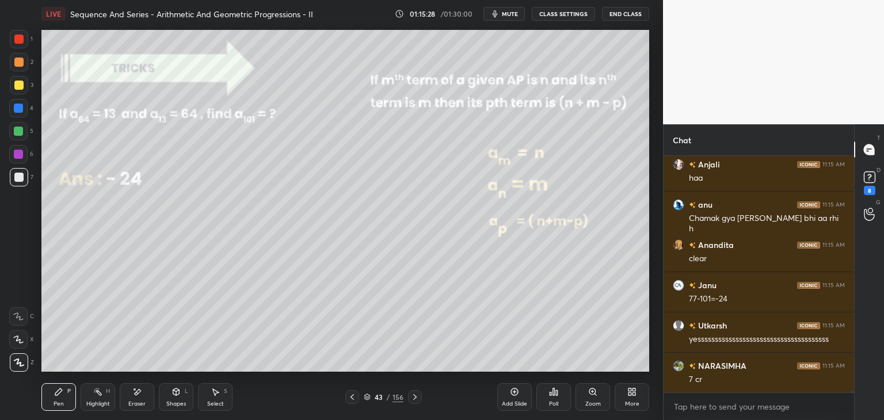
click at [409, 399] on div at bounding box center [415, 397] width 14 height 14
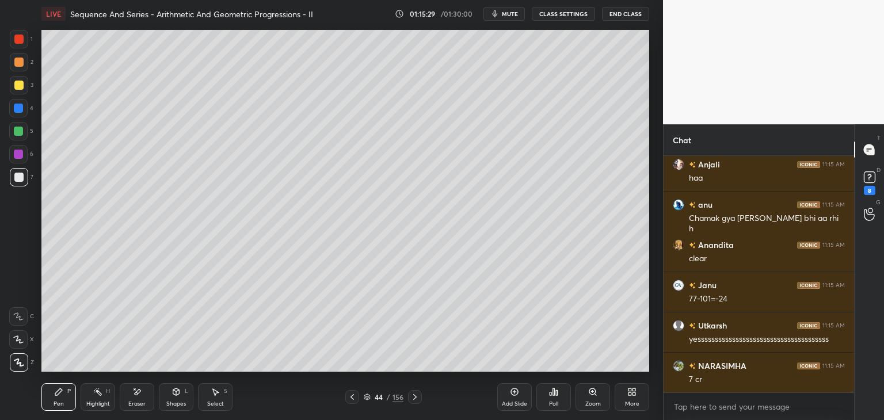
click at [411, 399] on icon at bounding box center [415, 397] width 9 height 9
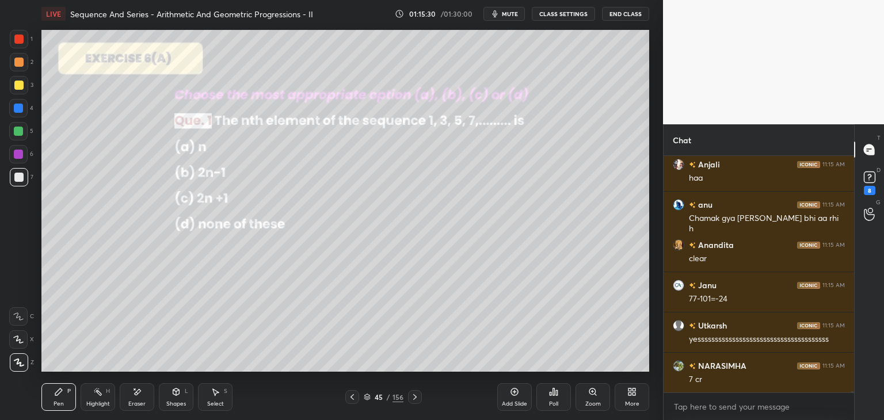
scroll to position [60343, 0]
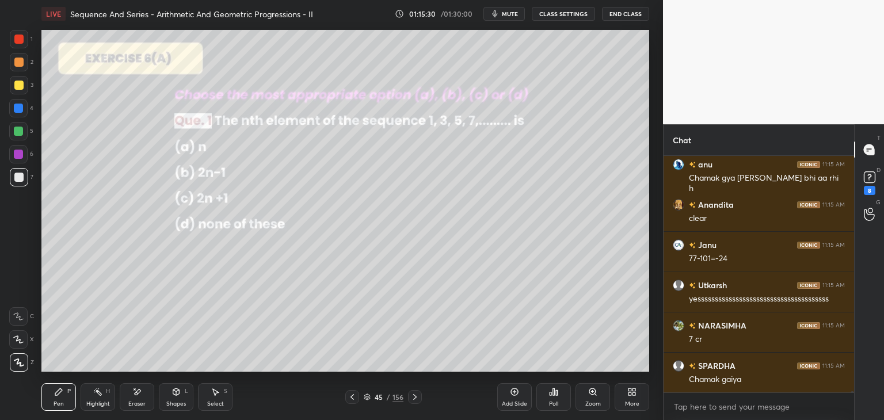
click at [346, 397] on div at bounding box center [352, 397] width 14 height 14
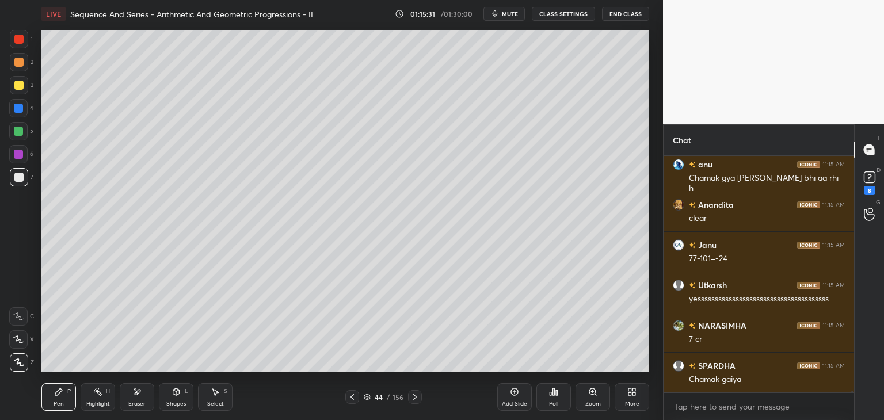
click at [352, 396] on icon at bounding box center [352, 397] width 3 height 6
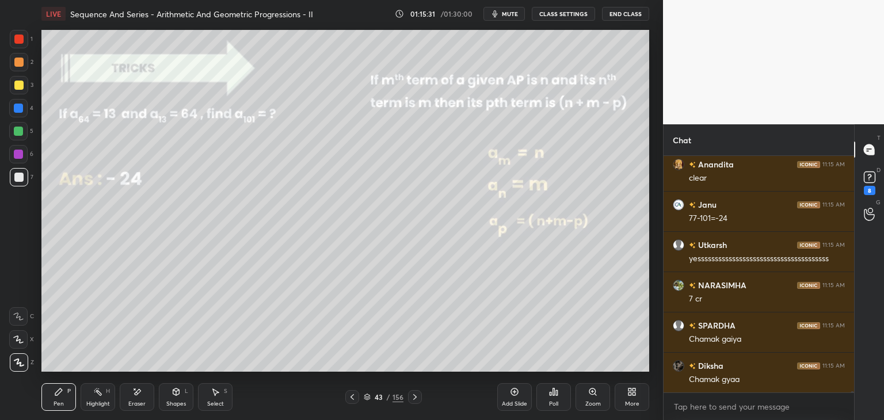
click at [354, 394] on icon at bounding box center [352, 397] width 9 height 9
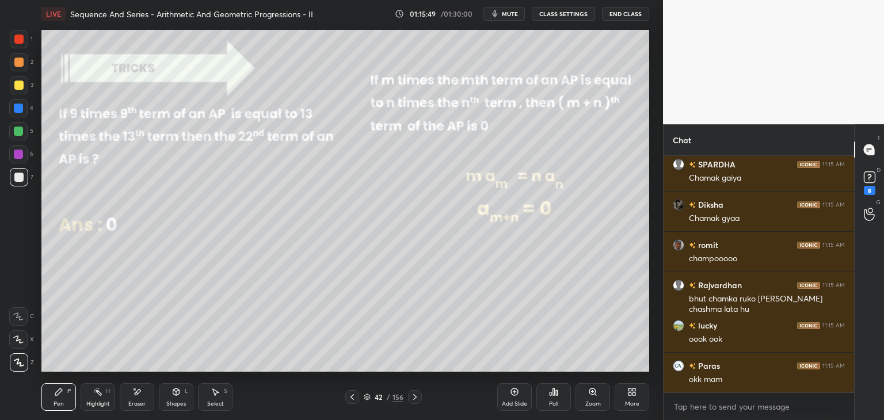
scroll to position [60585, 0]
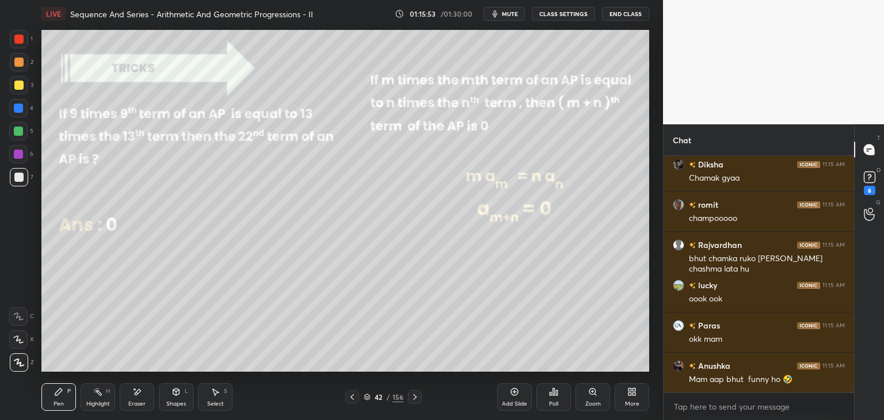
drag, startPoint x: 21, startPoint y: 84, endPoint x: 24, endPoint y: 78, distance: 7.2
click at [21, 85] on div at bounding box center [18, 85] width 9 height 9
click at [24, 36] on div at bounding box center [19, 39] width 18 height 18
click at [16, 81] on div at bounding box center [19, 85] width 18 height 18
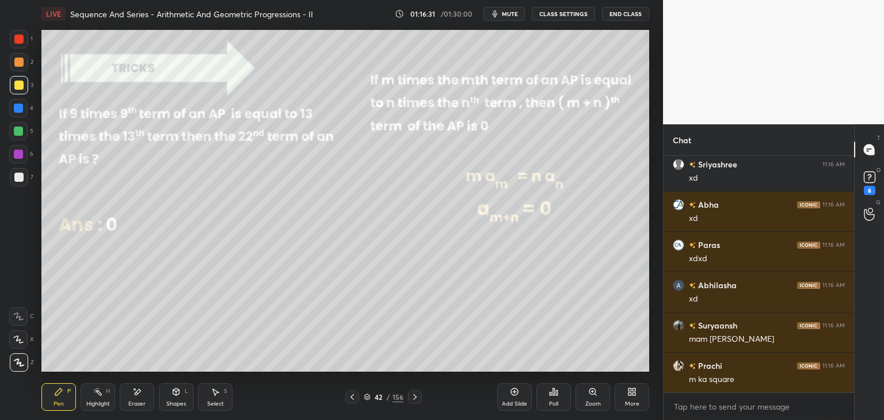
scroll to position [4, 3]
click at [131, 400] on div "Eraser" at bounding box center [137, 397] width 35 height 28
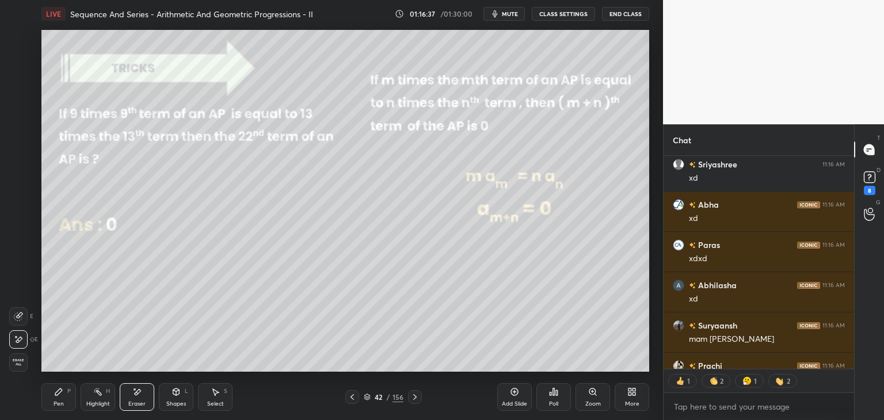
drag, startPoint x: 19, startPoint y: 363, endPoint x: 31, endPoint y: 365, distance: 12.3
click at [19, 362] on span "Erase all" at bounding box center [18, 363] width 17 height 8
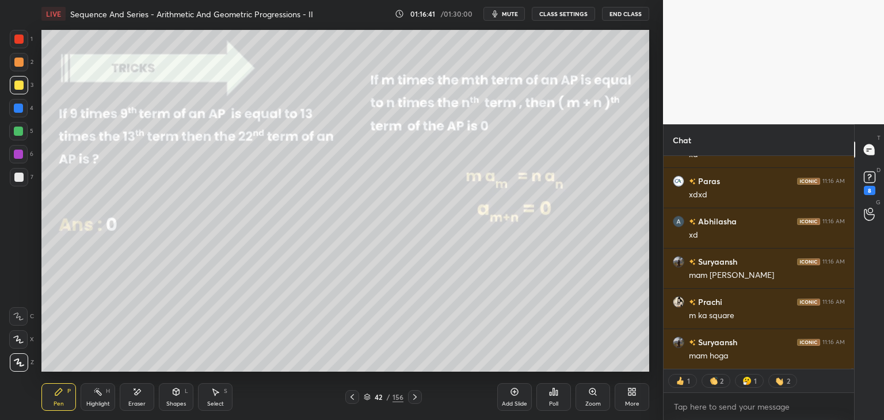
click at [64, 397] on div "Pen P" at bounding box center [58, 397] width 35 height 28
drag, startPoint x: 18, startPoint y: 85, endPoint x: 21, endPoint y: 91, distance: 6.2
click at [18, 86] on div at bounding box center [18, 85] width 9 height 9
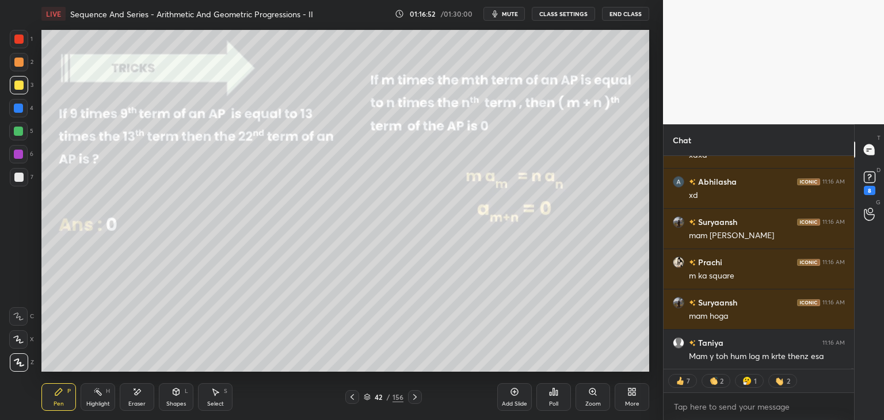
type textarea "x"
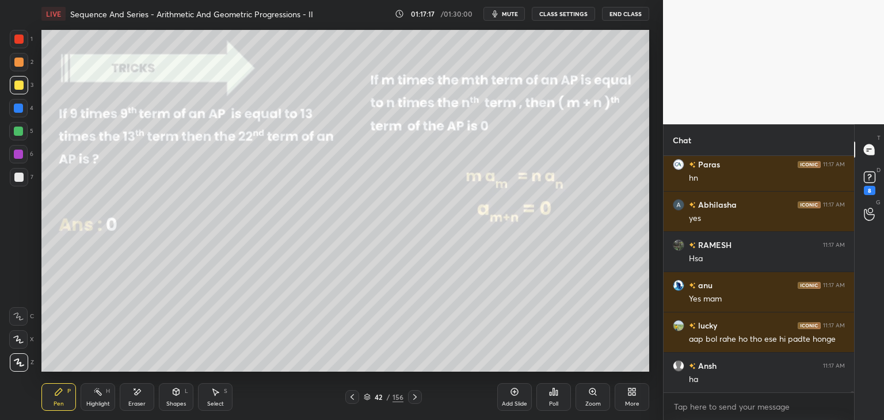
scroll to position [61391, 0]
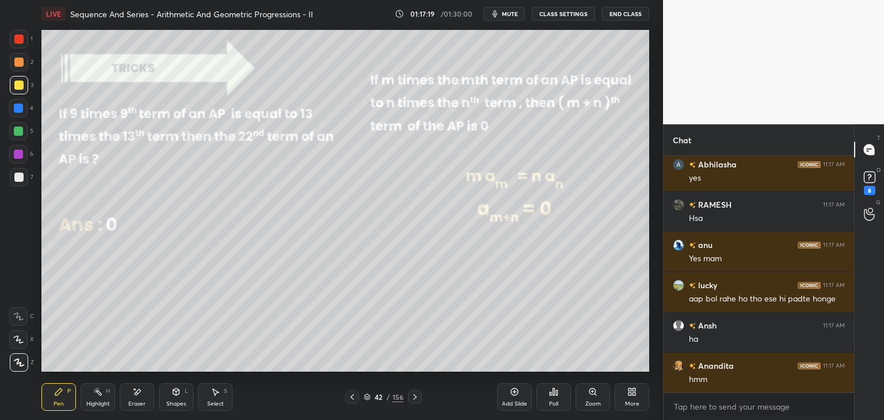
click at [139, 401] on div "Eraser" at bounding box center [136, 404] width 17 height 6
click at [21, 360] on span "Erase all" at bounding box center [18, 363] width 17 height 8
click at [18, 177] on div at bounding box center [18, 177] width 9 height 9
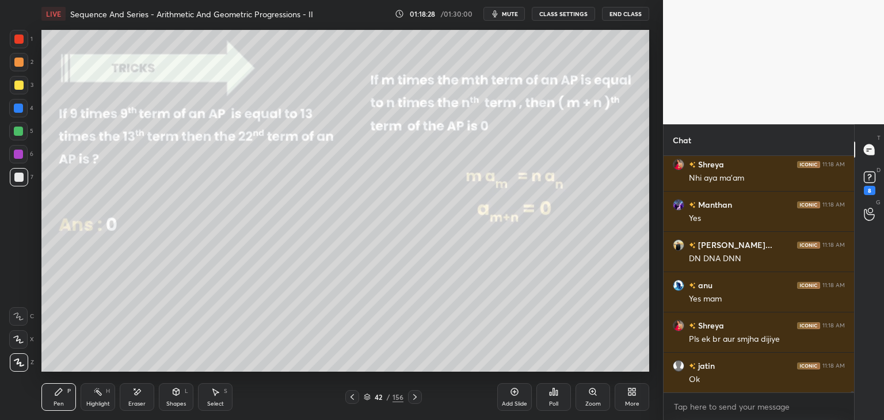
scroll to position [62157, 0]
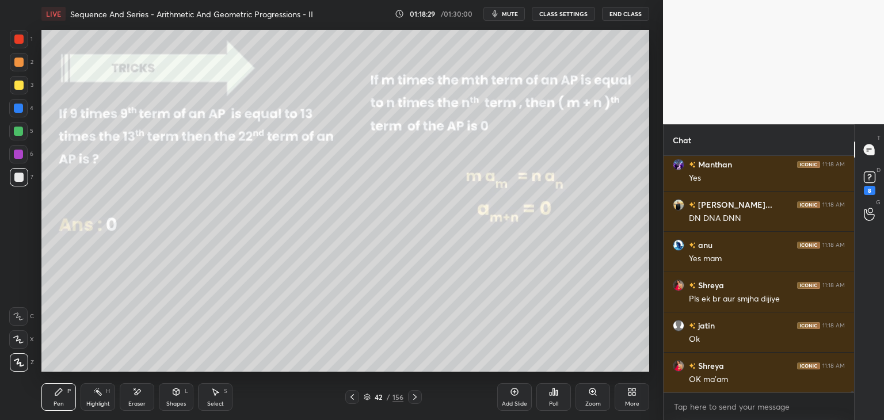
click at [13, 134] on div at bounding box center [18, 131] width 18 height 18
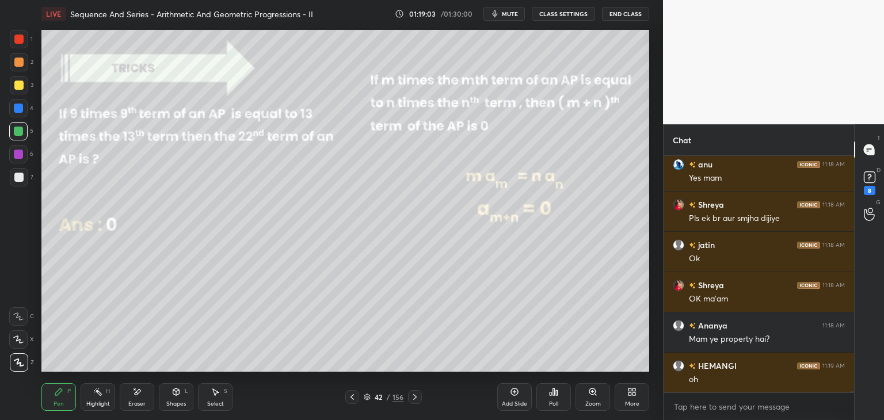
scroll to position [62278, 0]
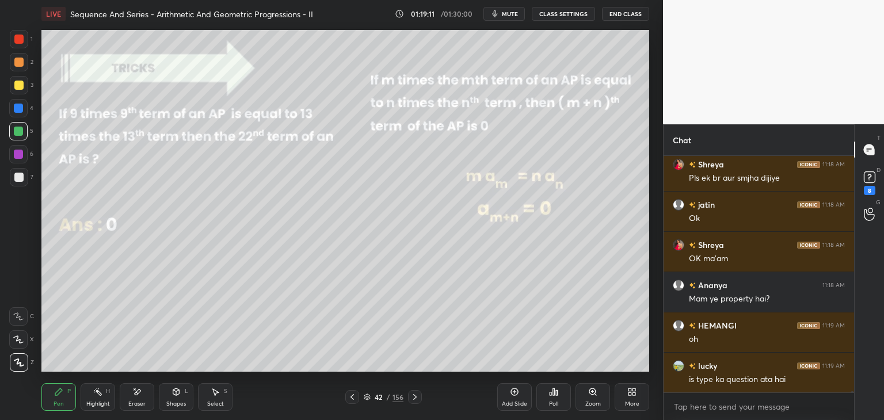
click at [352, 398] on icon at bounding box center [352, 397] width 9 height 9
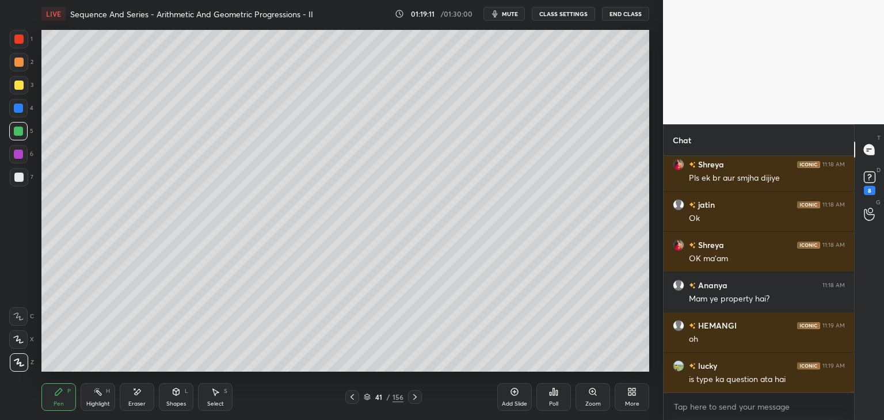
click at [353, 396] on icon at bounding box center [352, 397] width 3 height 6
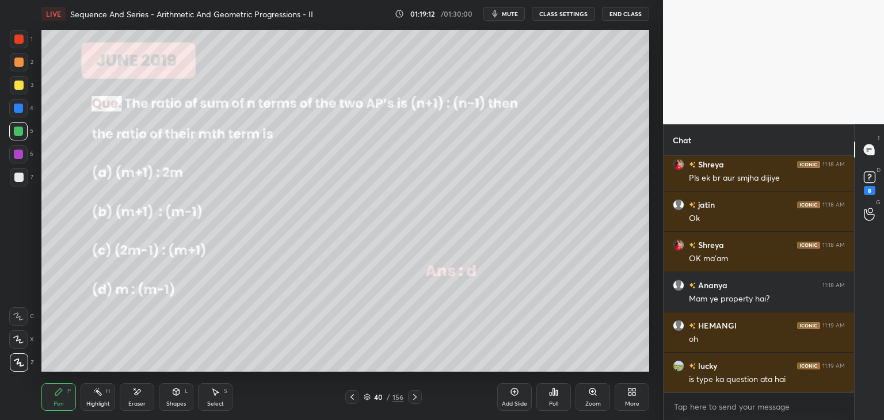
click at [353, 394] on icon at bounding box center [352, 397] width 9 height 9
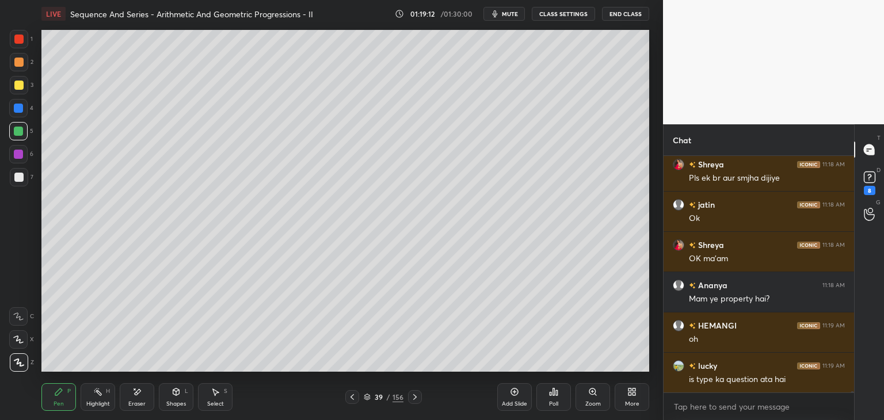
click at [355, 393] on icon at bounding box center [352, 397] width 9 height 9
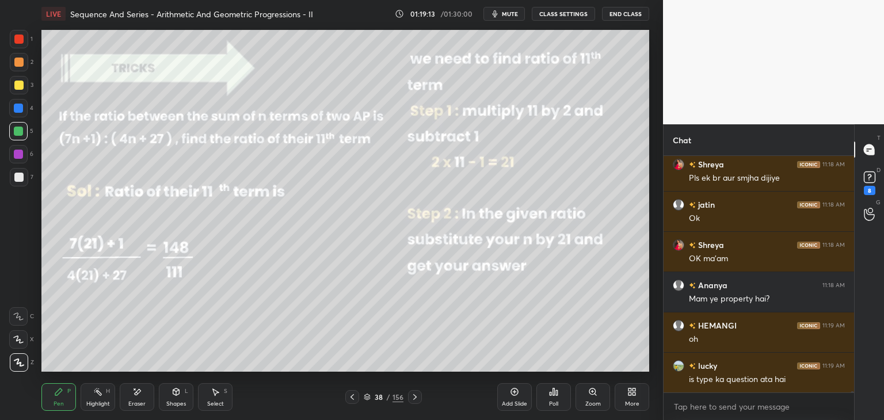
click at [355, 395] on icon at bounding box center [352, 397] width 9 height 9
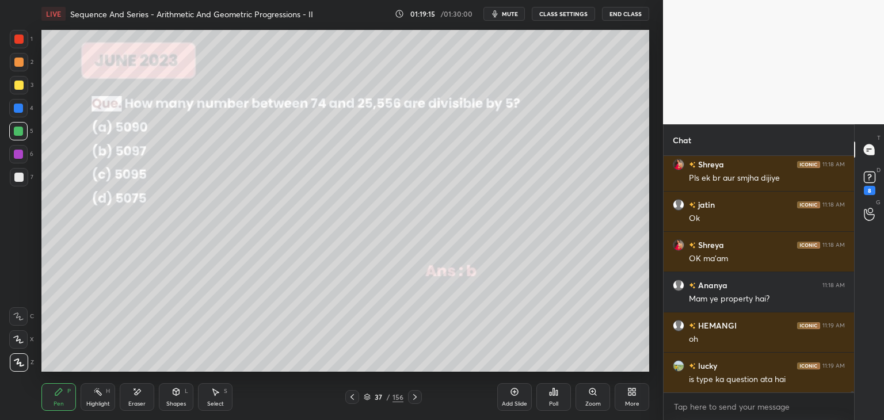
click at [354, 397] on icon at bounding box center [352, 397] width 9 height 9
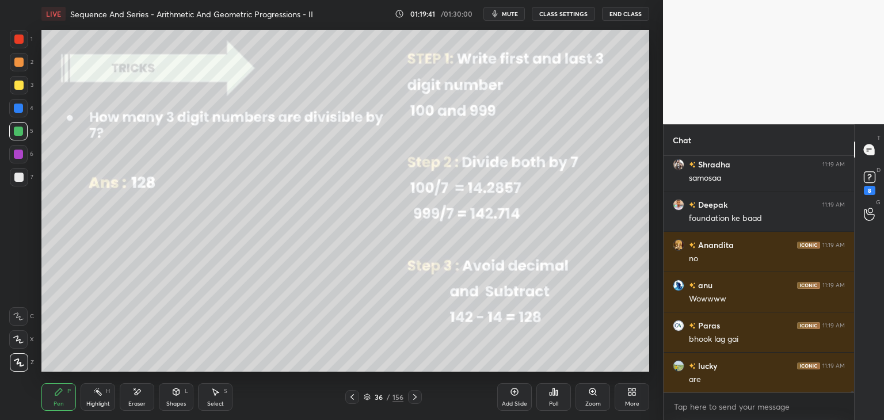
scroll to position [63186, 0]
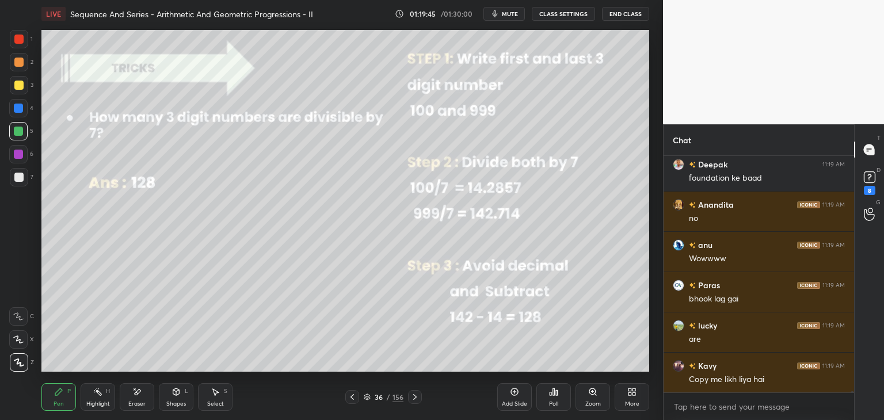
click at [412, 396] on icon at bounding box center [415, 397] width 9 height 9
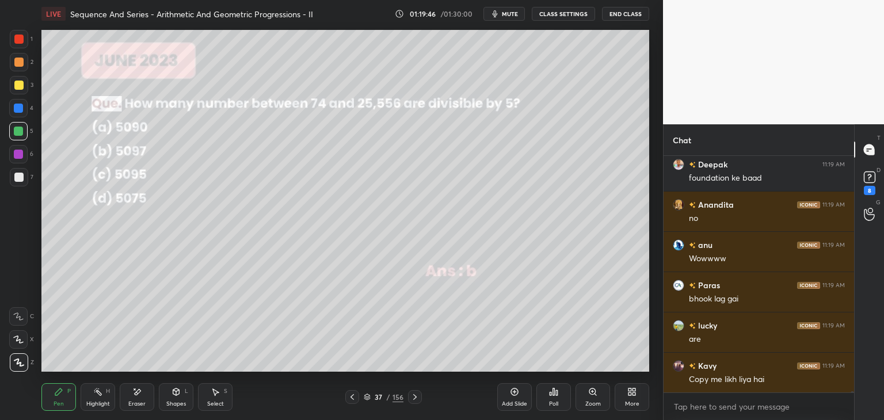
scroll to position [63227, 0]
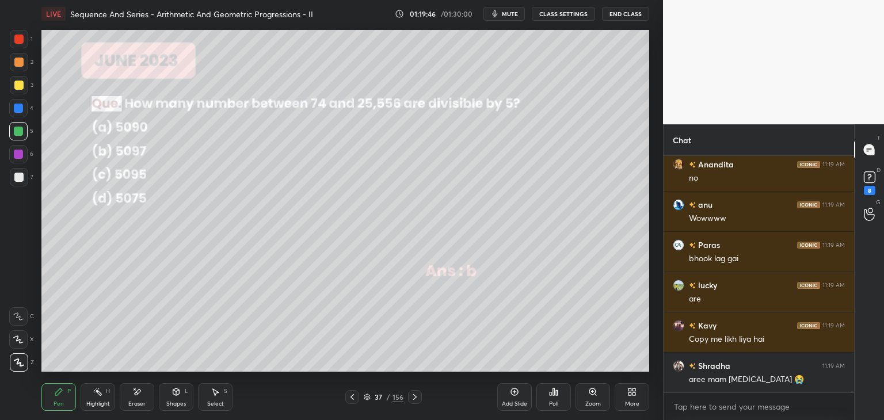
click at [412, 399] on icon at bounding box center [415, 397] width 9 height 9
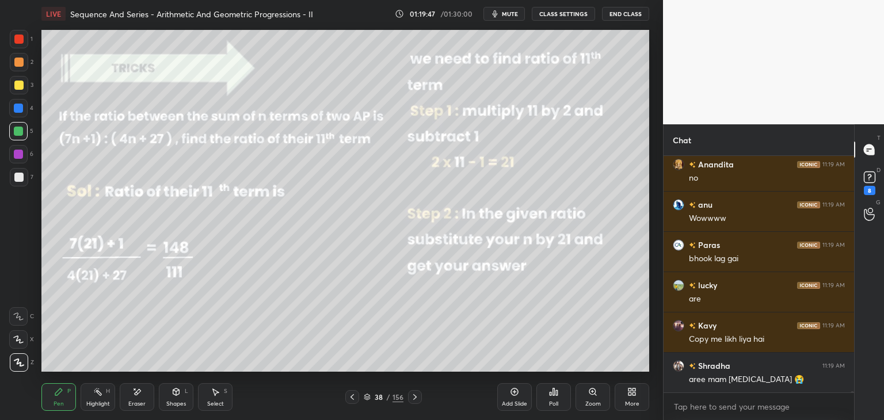
click at [411, 400] on icon at bounding box center [415, 397] width 9 height 9
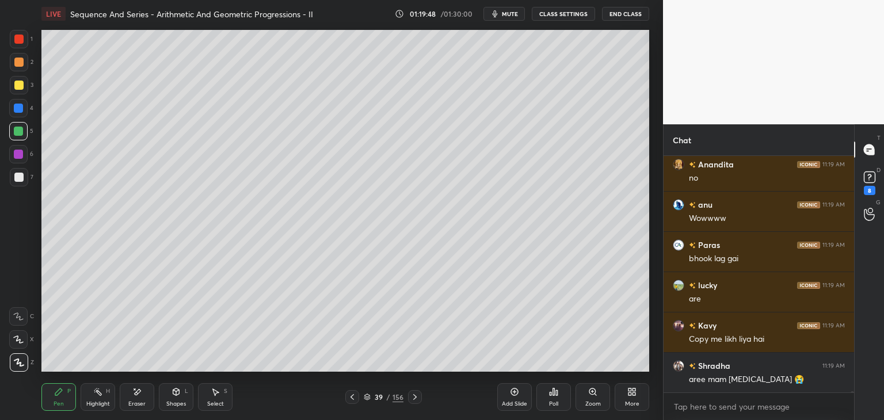
click at [412, 401] on icon at bounding box center [415, 397] width 9 height 9
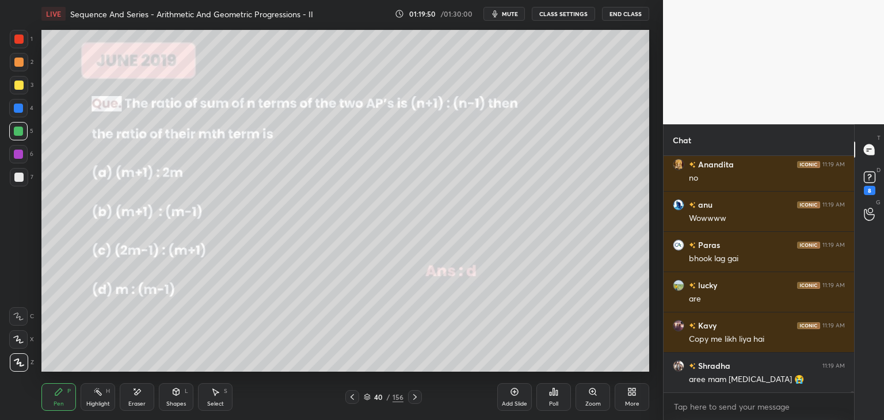
click at [415, 397] on icon at bounding box center [415, 397] width 9 height 9
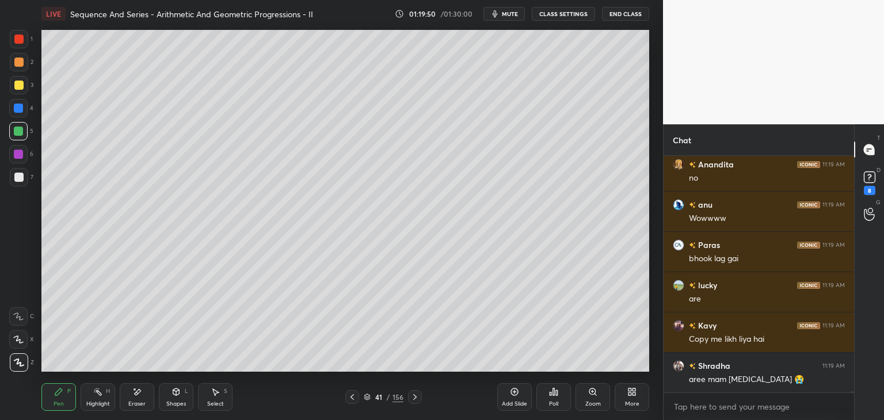
scroll to position [63267, 0]
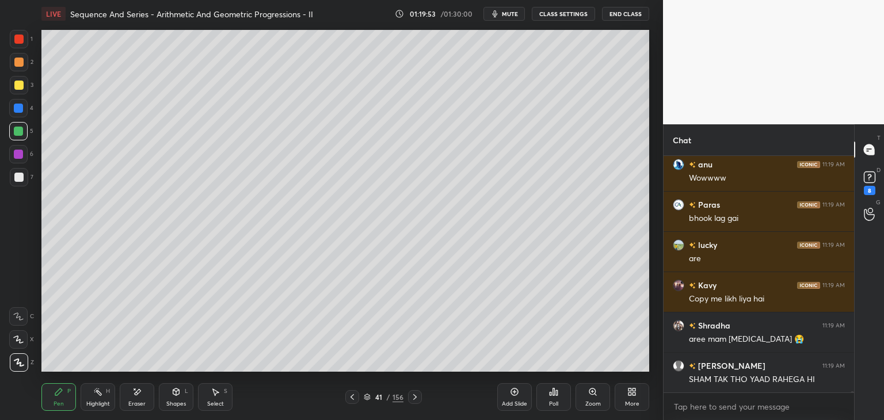
click at [415, 399] on icon at bounding box center [415, 397] width 9 height 9
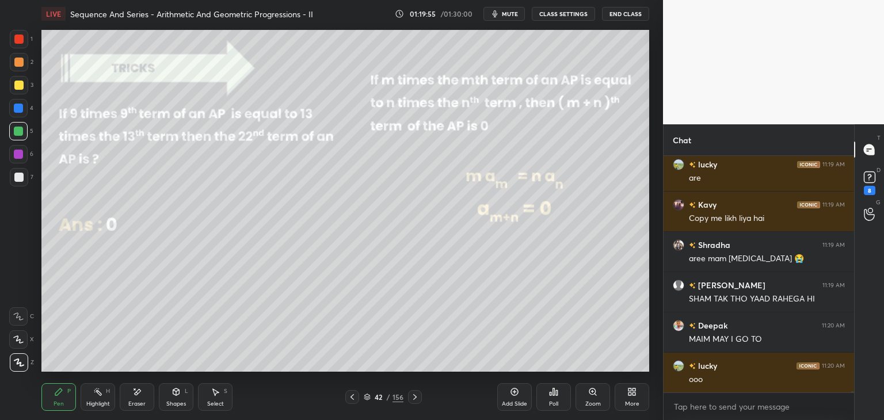
scroll to position [63388, 0]
click at [415, 400] on icon at bounding box center [415, 397] width 9 height 9
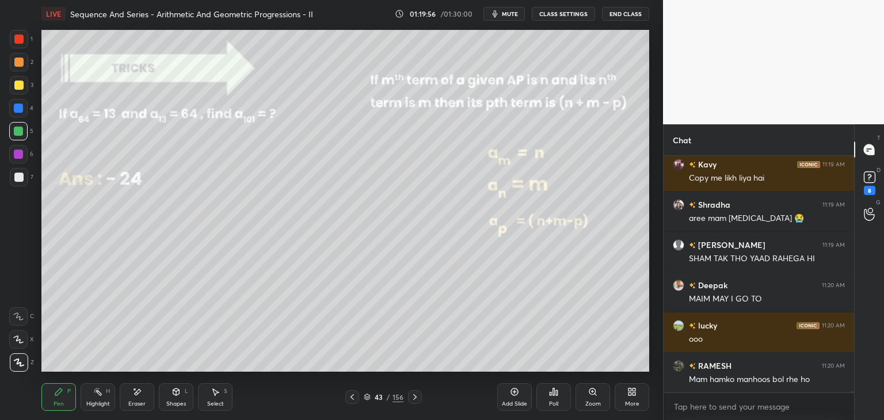
click at [415, 399] on icon at bounding box center [415, 397] width 9 height 9
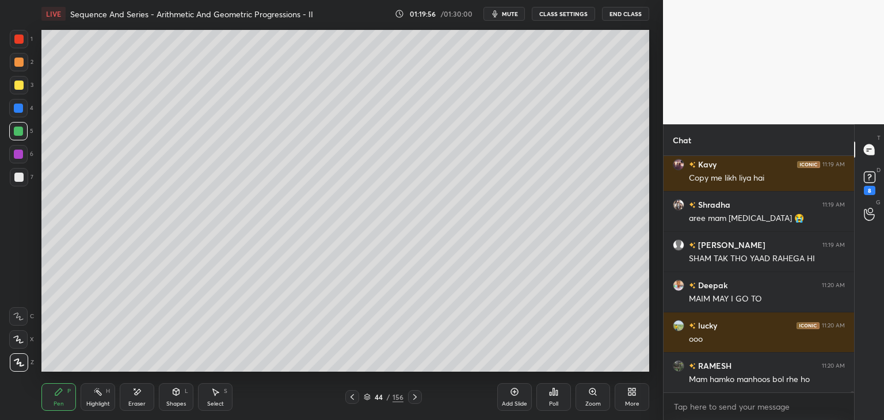
click at [416, 401] on icon at bounding box center [415, 397] width 9 height 9
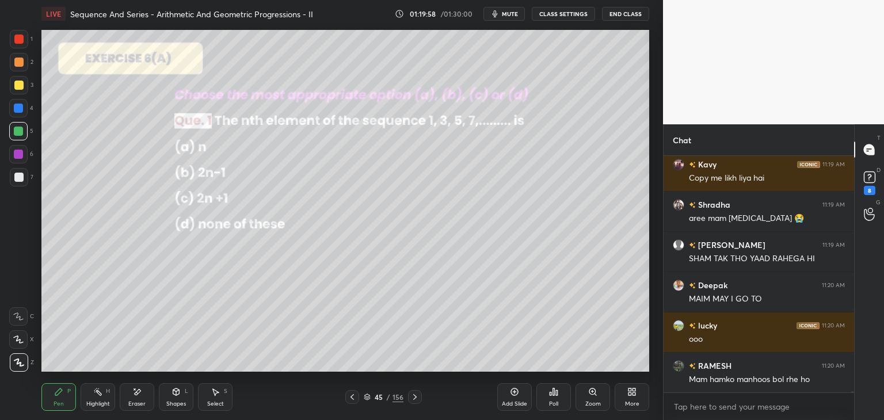
scroll to position [63428, 0]
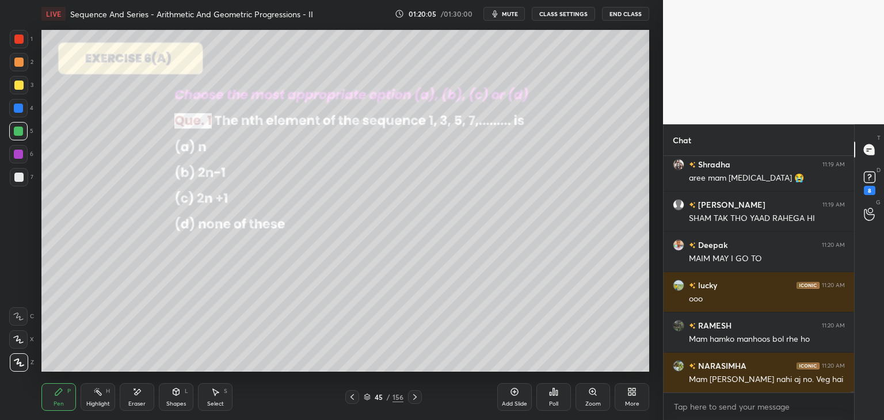
click at [415, 399] on icon at bounding box center [415, 397] width 9 height 9
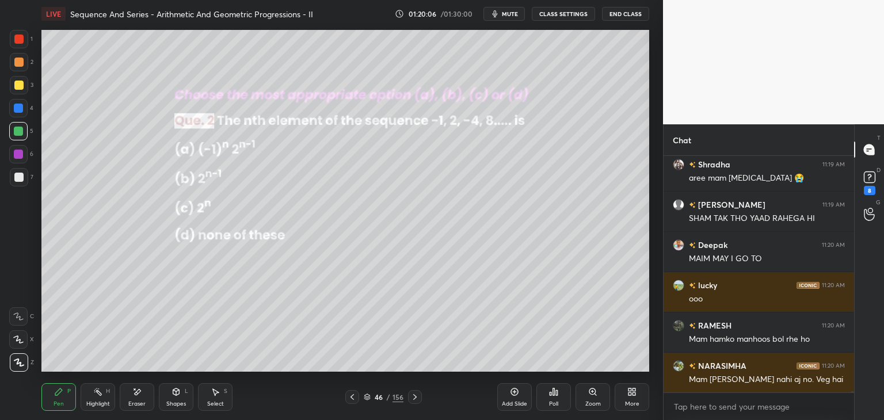
click at [415, 401] on icon at bounding box center [415, 397] width 9 height 9
click at [415, 400] on icon at bounding box center [415, 397] width 9 height 9
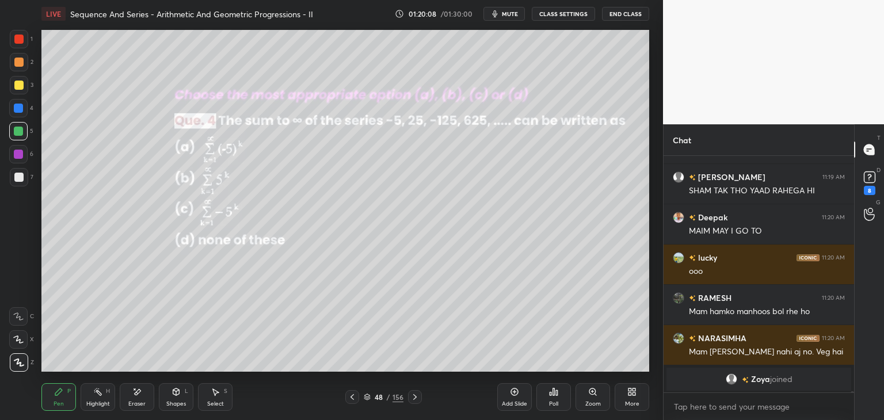
click at [415, 400] on icon at bounding box center [415, 397] width 9 height 9
click at [411, 394] on icon at bounding box center [415, 397] width 9 height 9
click at [411, 397] on icon at bounding box center [415, 397] width 9 height 9
click at [411, 396] on icon at bounding box center [415, 397] width 9 height 9
click at [412, 397] on icon at bounding box center [415, 397] width 9 height 9
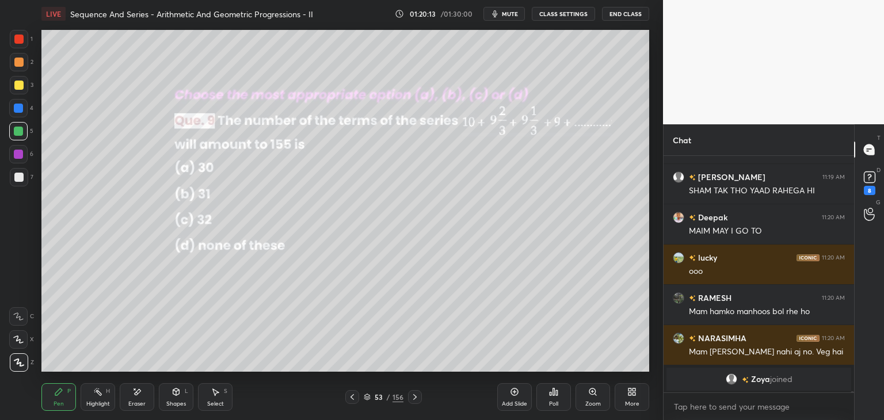
click at [412, 397] on icon at bounding box center [415, 397] width 9 height 9
click at [556, 401] on div "Poll" at bounding box center [553, 404] width 9 height 6
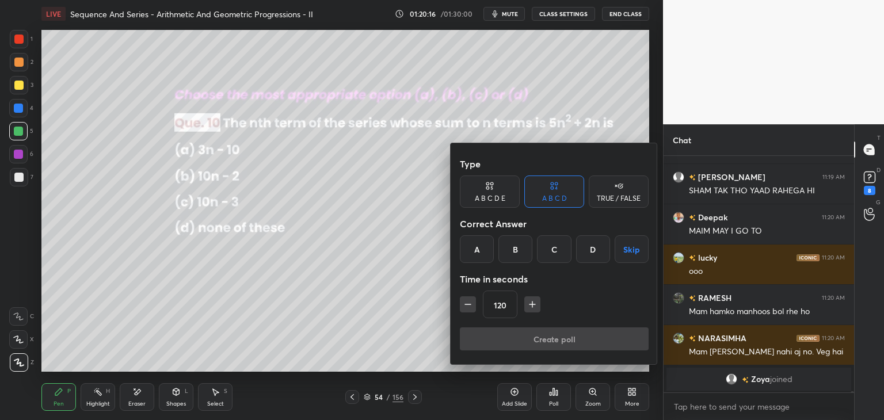
click at [554, 256] on div "C" at bounding box center [554, 249] width 34 height 28
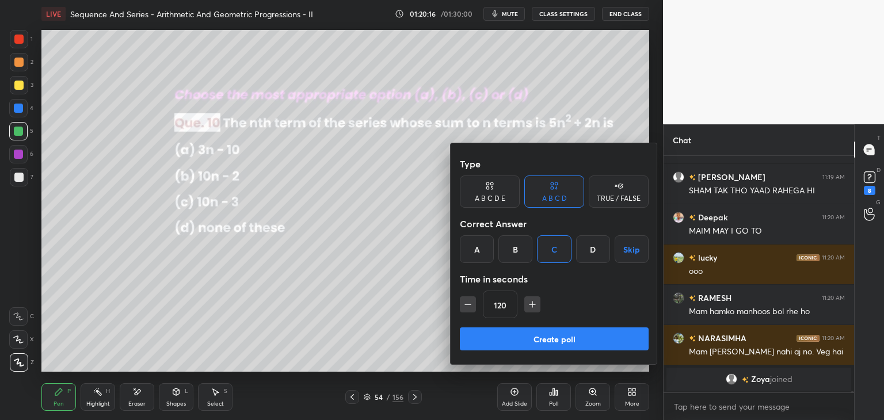
click at [465, 307] on icon "button" at bounding box center [468, 305] width 12 height 12
drag, startPoint x: 468, startPoint y: 309, endPoint x: 474, endPoint y: 316, distance: 9.8
click at [467, 308] on icon "button" at bounding box center [468, 305] width 12 height 12
type input "90"
click at [487, 340] on button "Create poll" at bounding box center [554, 339] width 189 height 23
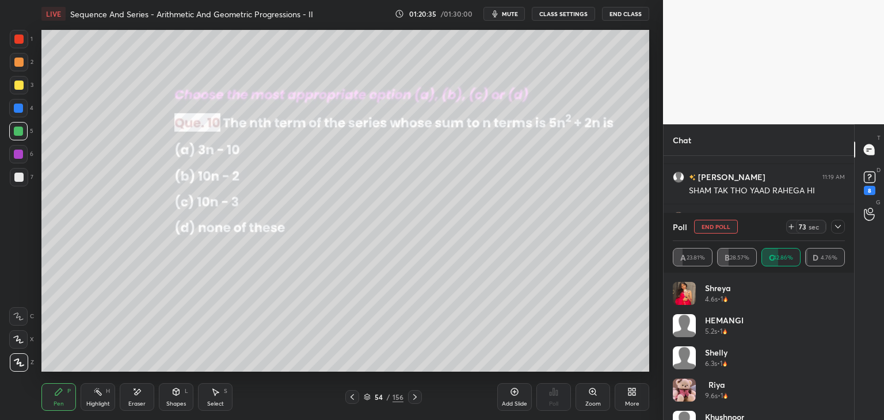
scroll to position [62180, 0]
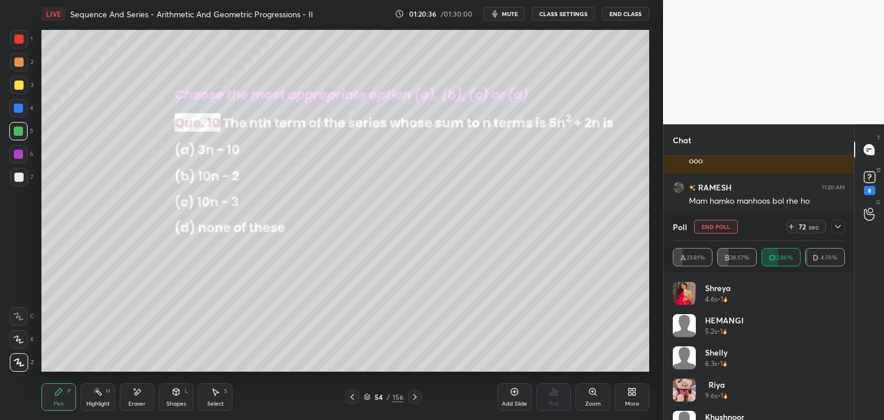
click at [841, 226] on icon at bounding box center [838, 226] width 9 height 9
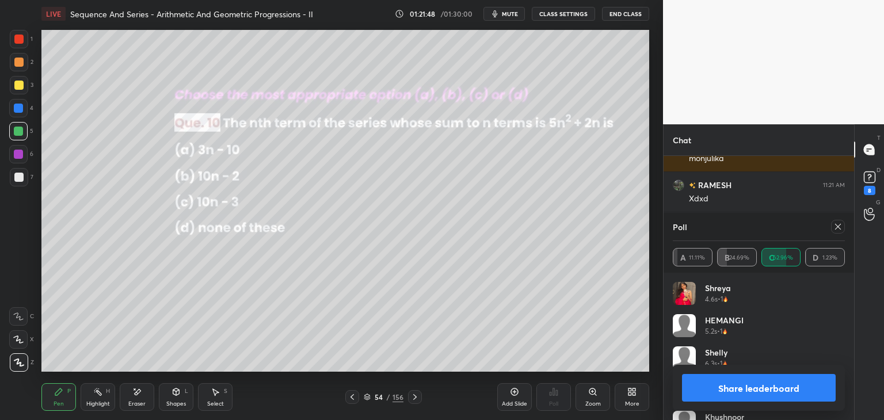
scroll to position [62830, 0]
drag, startPoint x: 836, startPoint y: 231, endPoint x: 831, endPoint y: 249, distance: 17.9
click at [836, 231] on div at bounding box center [838, 227] width 14 height 14
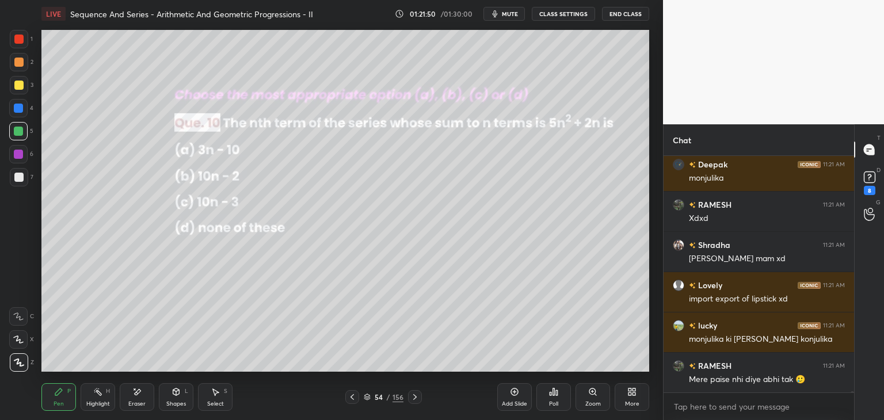
scroll to position [233, 187]
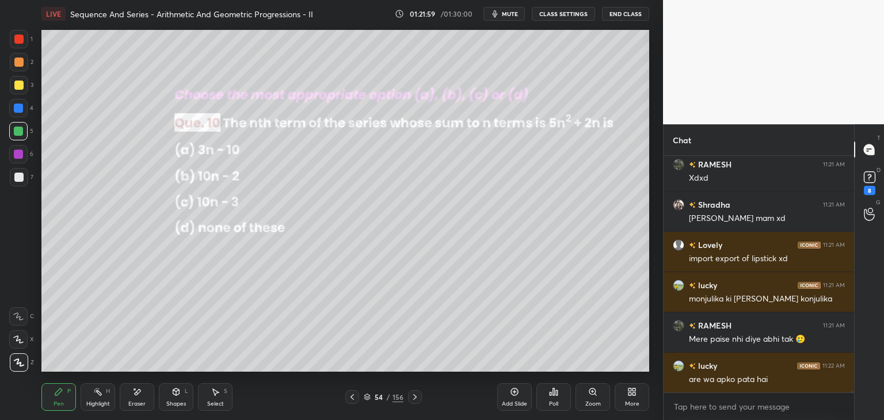
drag, startPoint x: 58, startPoint y: 397, endPoint x: 60, endPoint y: 387, distance: 9.7
click at [58, 397] on icon at bounding box center [58, 391] width 9 height 9
drag, startPoint x: 18, startPoint y: 126, endPoint x: 39, endPoint y: 124, distance: 20.8
click at [18, 127] on div at bounding box center [18, 131] width 18 height 18
drag, startPoint x: 174, startPoint y: 398, endPoint x: 177, endPoint y: 393, distance: 6.2
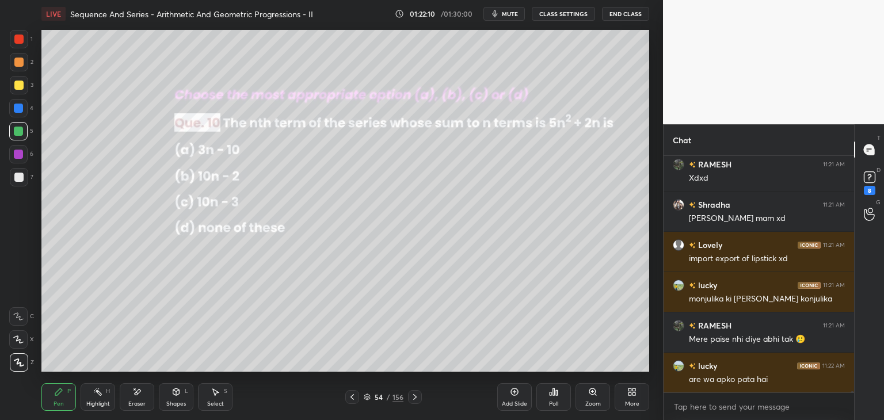
click at [173, 398] on div "Shapes L" at bounding box center [176, 397] width 35 height 28
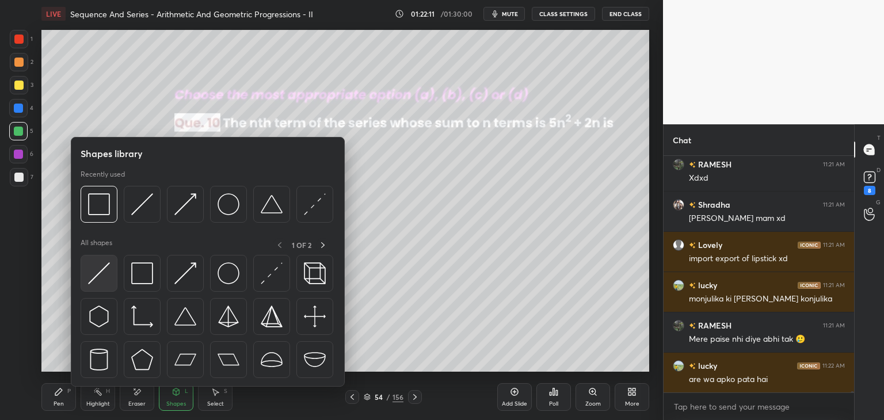
click at [100, 272] on img at bounding box center [99, 274] width 22 height 22
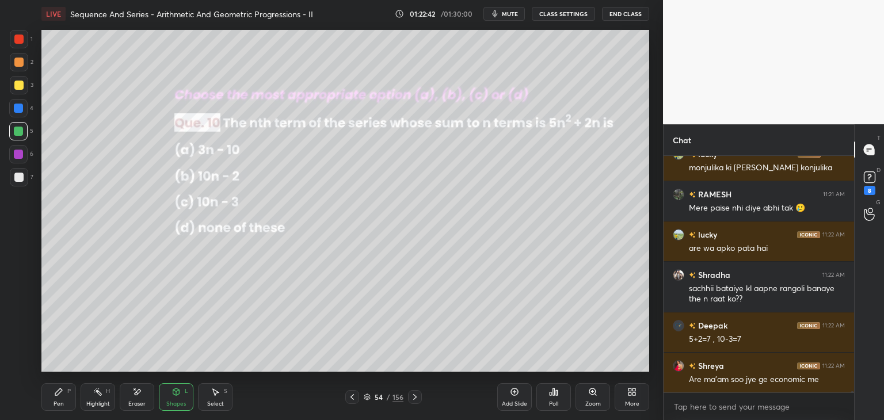
scroll to position [62982, 0]
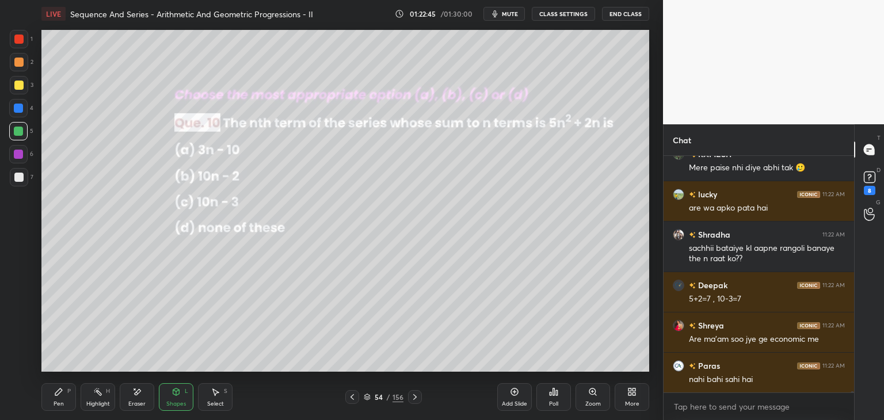
click at [60, 402] on div "Pen" at bounding box center [59, 404] width 10 height 6
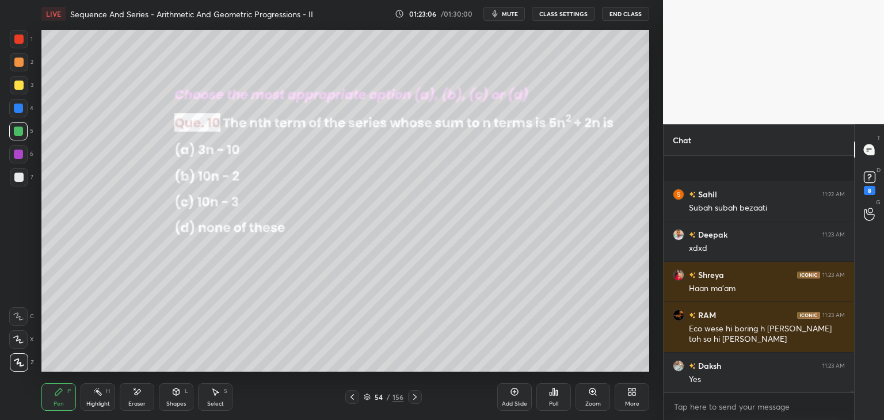
scroll to position [63274, 0]
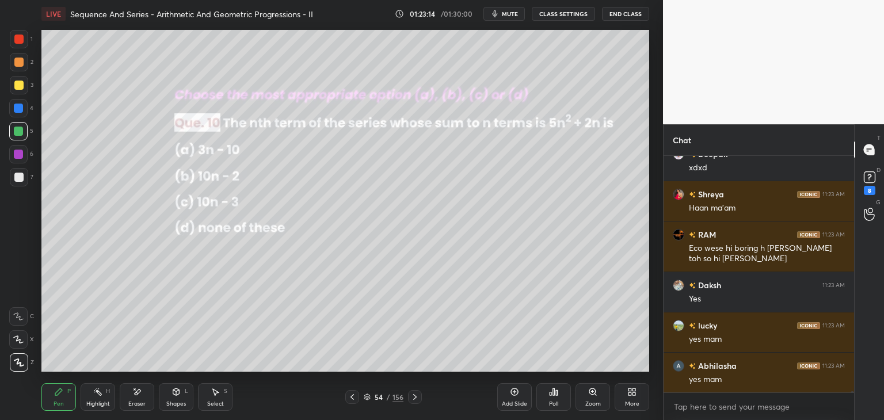
click at [18, 178] on div at bounding box center [18, 177] width 9 height 9
click at [138, 404] on div "Eraser" at bounding box center [136, 404] width 17 height 6
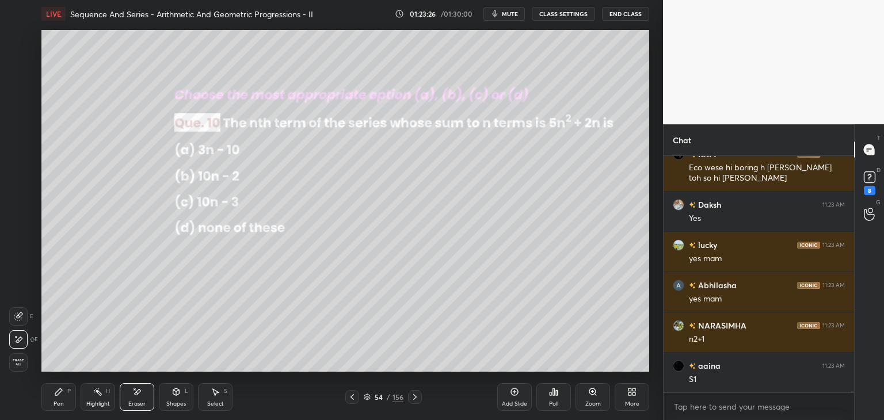
scroll to position [63395, 0]
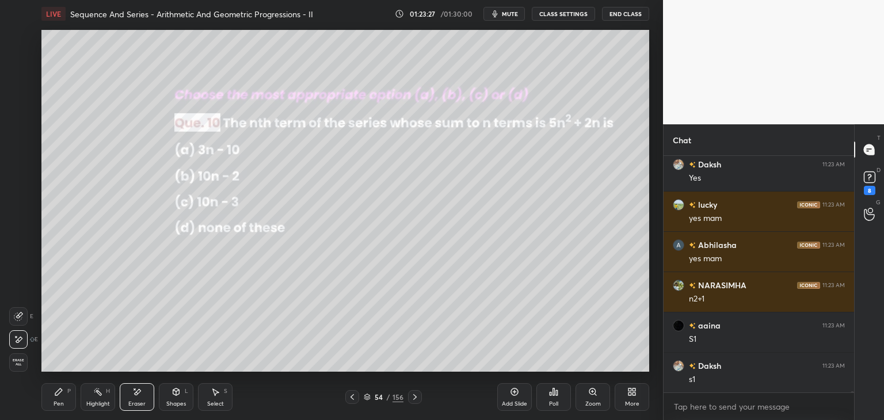
drag, startPoint x: 60, startPoint y: 404, endPoint x: 82, endPoint y: 383, distance: 29.7
click at [59, 404] on div "Pen" at bounding box center [59, 404] width 10 height 6
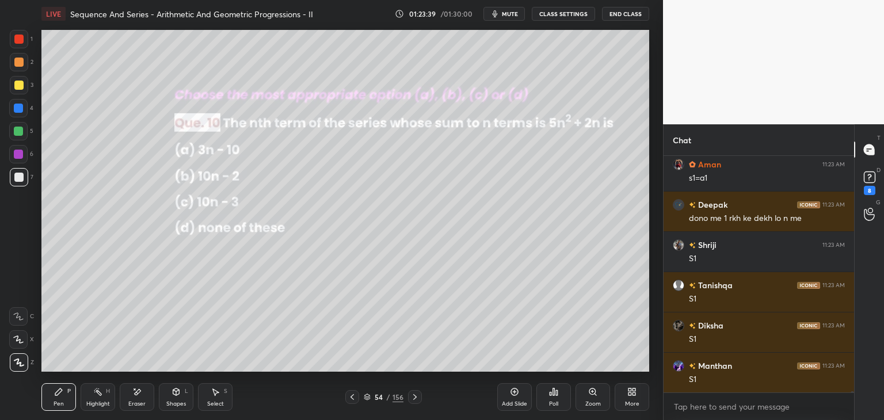
scroll to position [63535, 0]
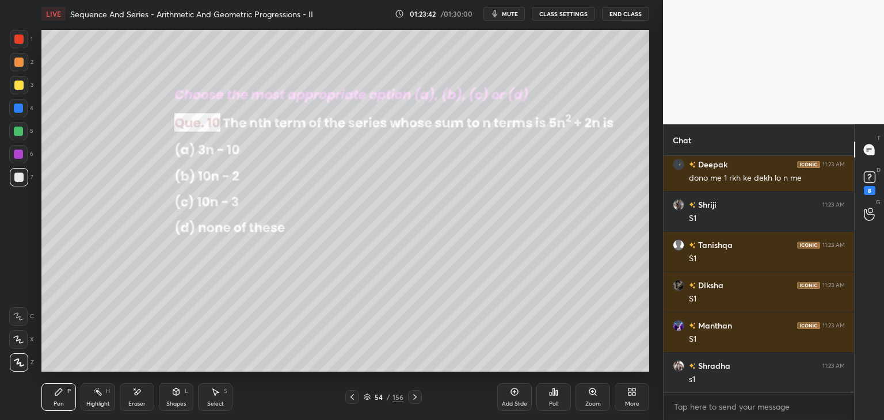
drag, startPoint x: 211, startPoint y: 396, endPoint x: 223, endPoint y: 377, distance: 22.0
click at [211, 396] on icon at bounding box center [215, 391] width 9 height 9
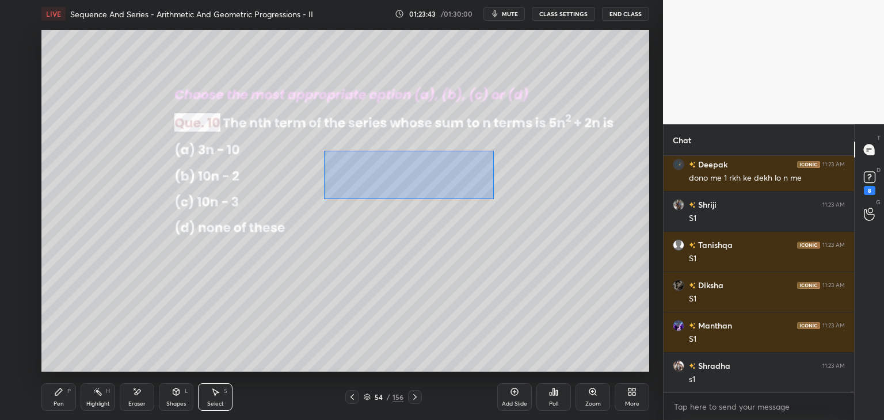
drag, startPoint x: 329, startPoint y: 155, endPoint x: 490, endPoint y: 200, distance: 166.8
click at [492, 202] on div "0 ° Undo Copy Paste here Duplicate Duplicate to new slide Delete" at bounding box center [345, 201] width 608 height 342
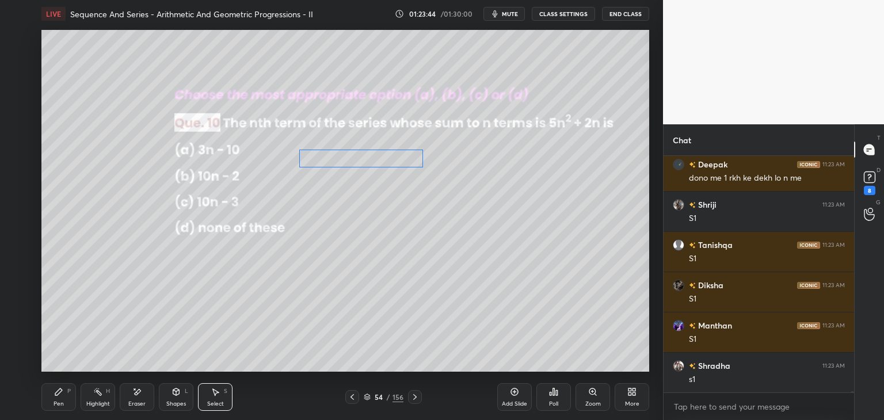
drag, startPoint x: 358, startPoint y: 166, endPoint x: 323, endPoint y: 166, distance: 35.1
click at [324, 162] on div "0 ° Undo Copy Paste here Duplicate Duplicate to new slide Delete" at bounding box center [345, 201] width 608 height 342
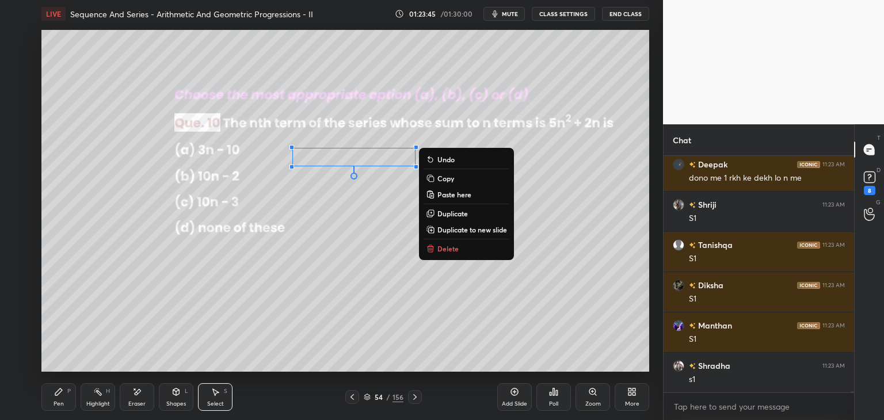
click at [355, 238] on div "0 ° Undo Copy Paste here Duplicate Duplicate to new slide Delete" at bounding box center [345, 201] width 608 height 342
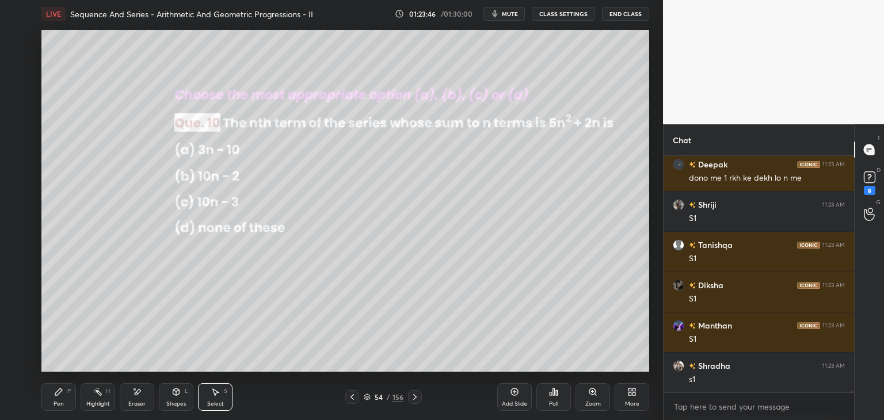
click at [62, 399] on div "Pen P" at bounding box center [58, 397] width 35 height 28
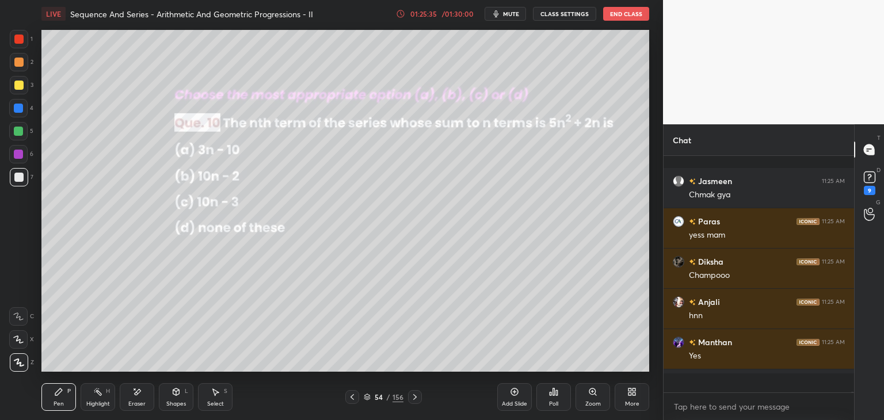
scroll to position [3, 3]
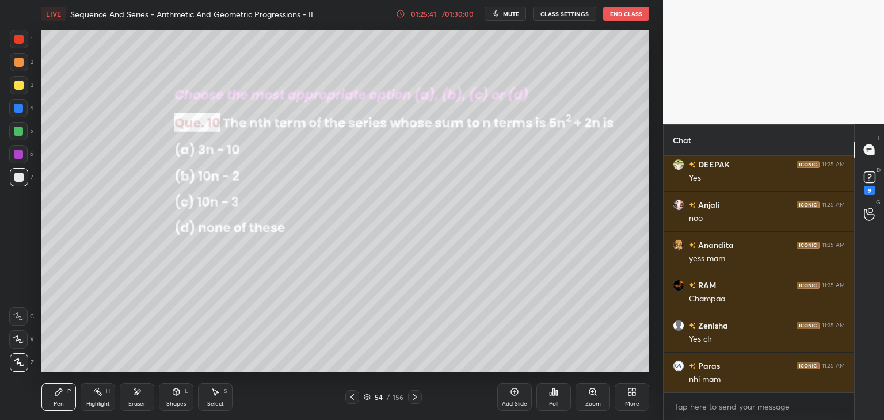
click at [409, 395] on div at bounding box center [415, 397] width 14 height 14
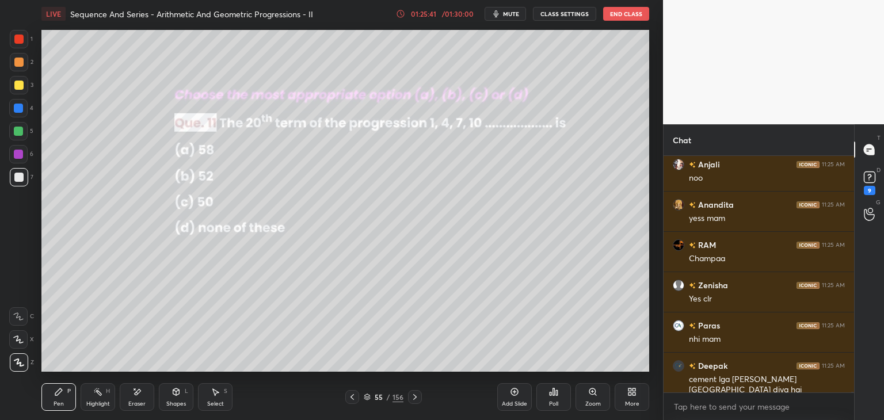
click at [409, 395] on div at bounding box center [415, 397] width 14 height 14
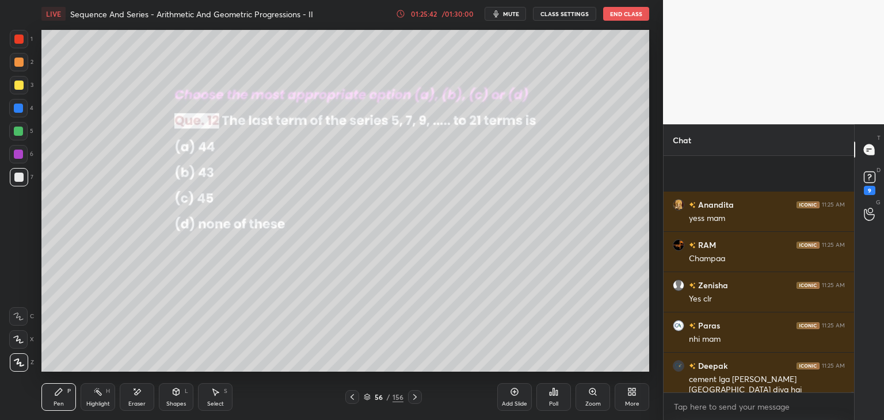
scroll to position [66662, 0]
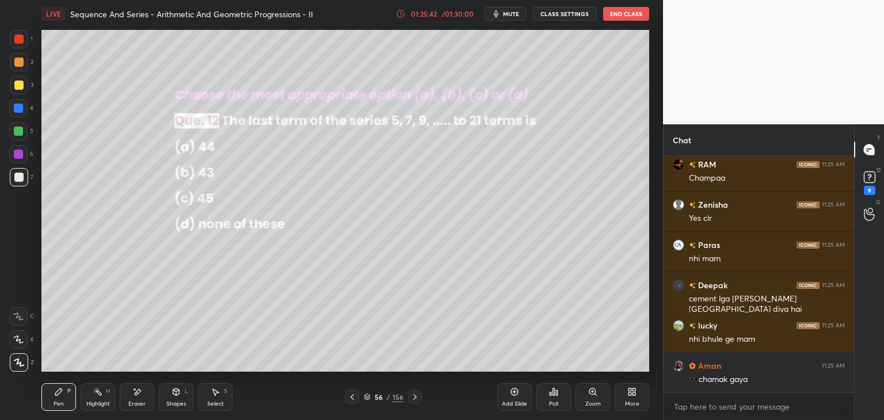
click at [409, 395] on div at bounding box center [415, 397] width 14 height 14
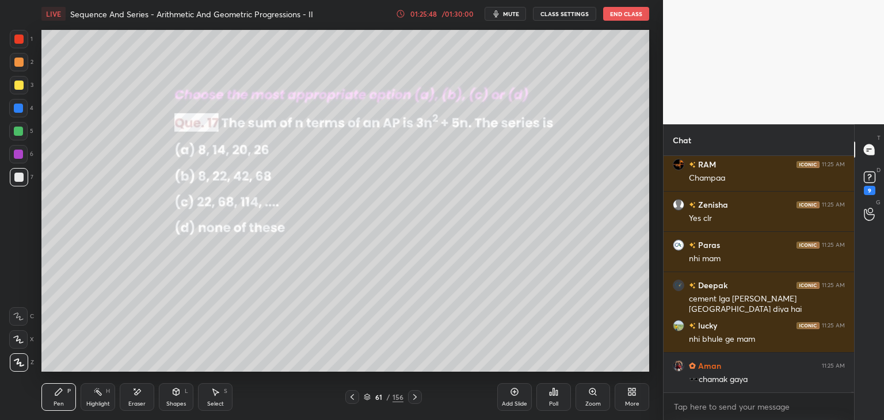
click at [409, 395] on div at bounding box center [415, 397] width 14 height 14
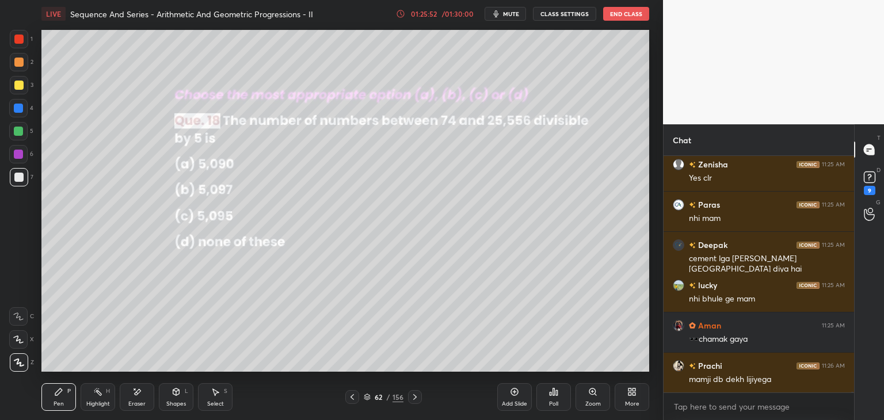
click at [361, 399] on div "62 / 156" at bounding box center [383, 397] width 77 height 14
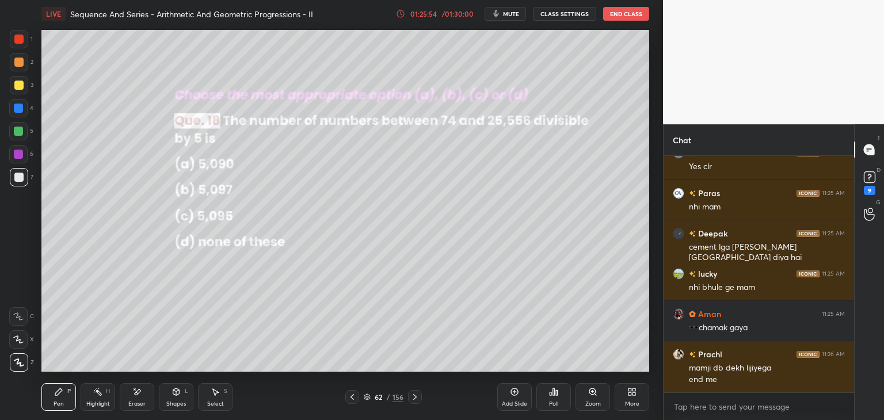
click at [415, 399] on icon at bounding box center [415, 397] width 9 height 9
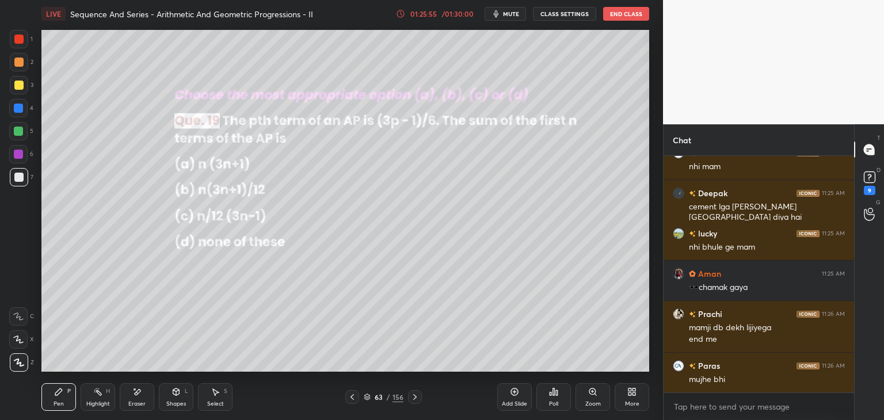
click at [415, 399] on icon at bounding box center [415, 397] width 9 height 9
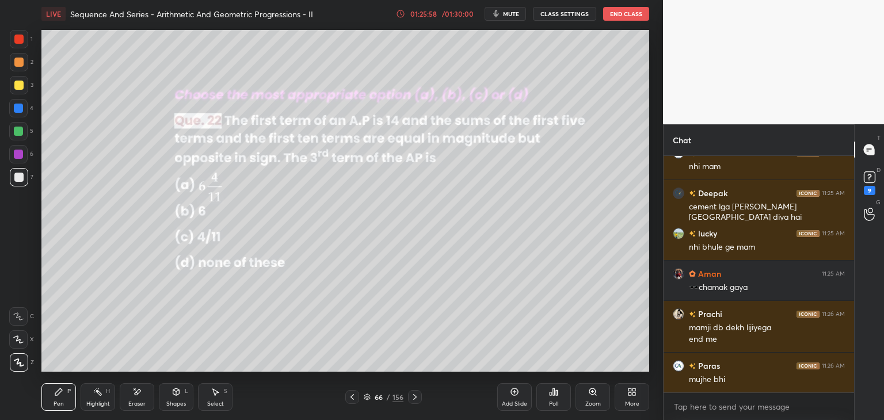
click at [415, 399] on icon at bounding box center [415, 397] width 9 height 9
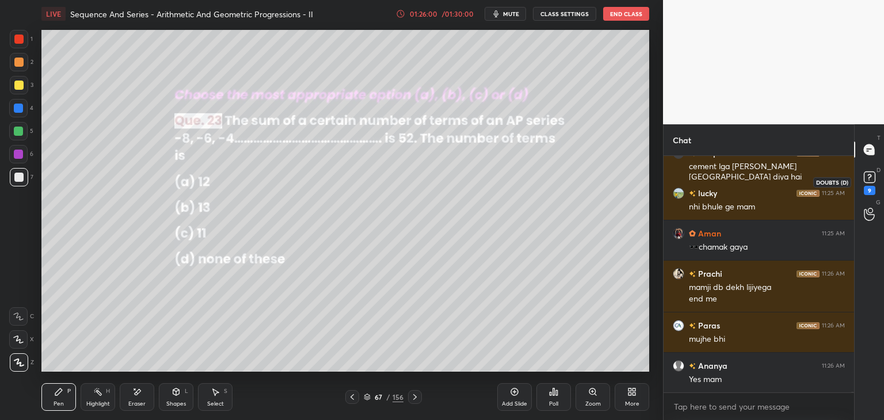
click at [872, 183] on rect at bounding box center [869, 177] width 11 height 11
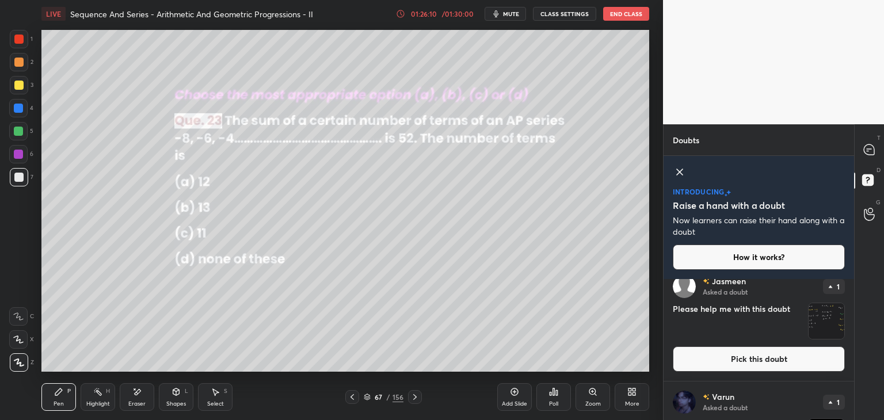
scroll to position [888, 0]
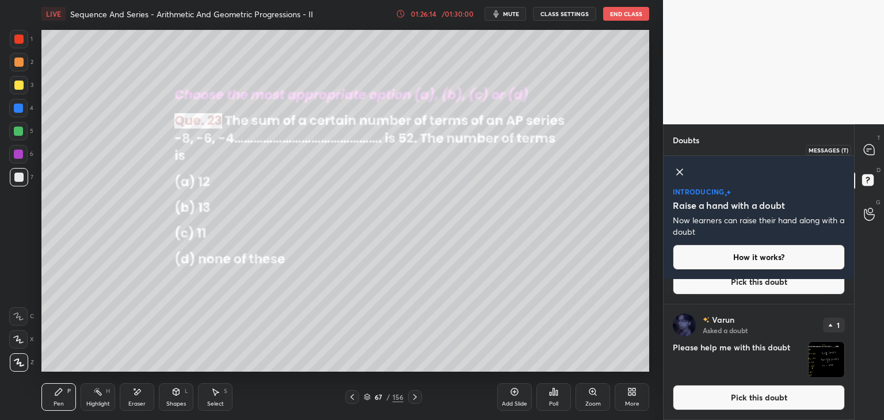
click at [871, 145] on icon at bounding box center [869, 150] width 10 height 10
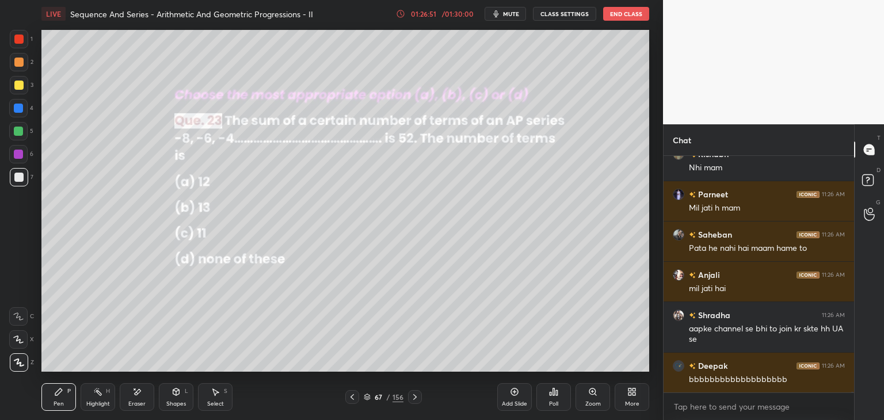
scroll to position [68373, 0]
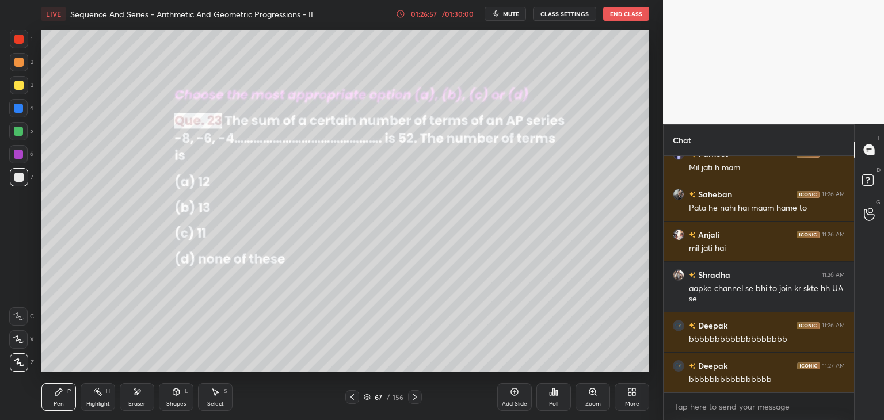
click at [413, 408] on div "Pen P Highlight H Eraser Shapes L Select S 67 / 156 Add Slide Poll Zoom More" at bounding box center [345, 397] width 608 height 46
click at [413, 397] on icon at bounding box center [415, 397] width 9 height 9
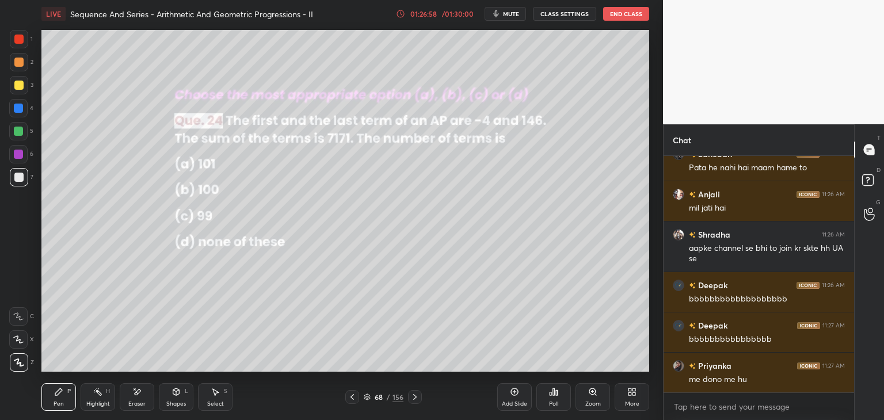
click at [413, 397] on icon at bounding box center [415, 397] width 9 height 9
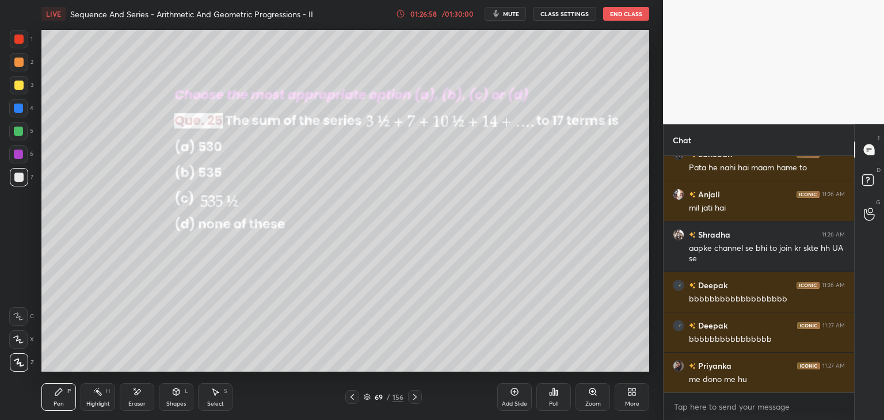
click at [413, 397] on icon at bounding box center [415, 397] width 9 height 9
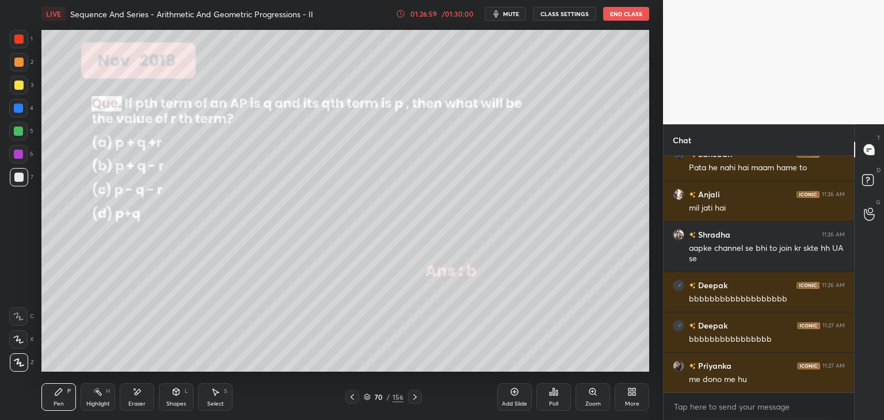
scroll to position [68453, 0]
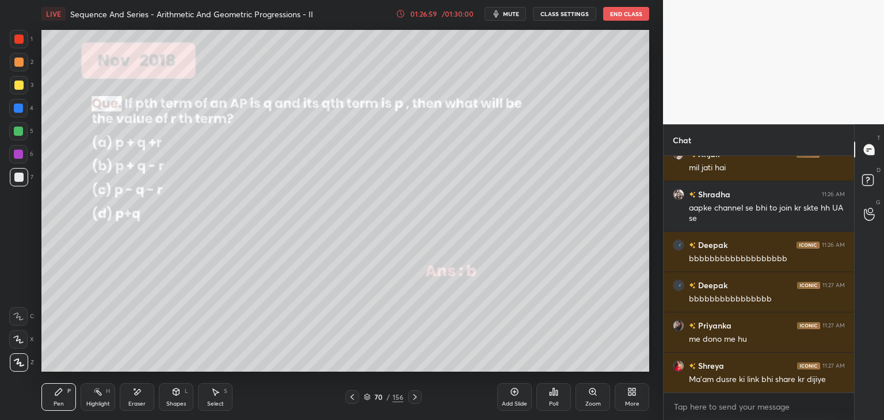
click at [413, 397] on icon at bounding box center [415, 397] width 9 height 9
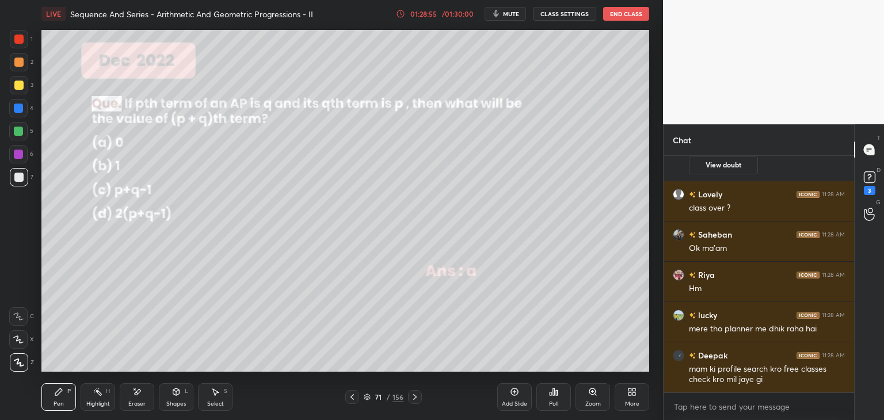
scroll to position [68799, 0]
type textarea "x"
click at [686, 406] on textarea at bounding box center [759, 407] width 172 height 18
paste textarea "[URL][DOMAIN_NAME]"
type textarea "[URL][DOMAIN_NAME]"
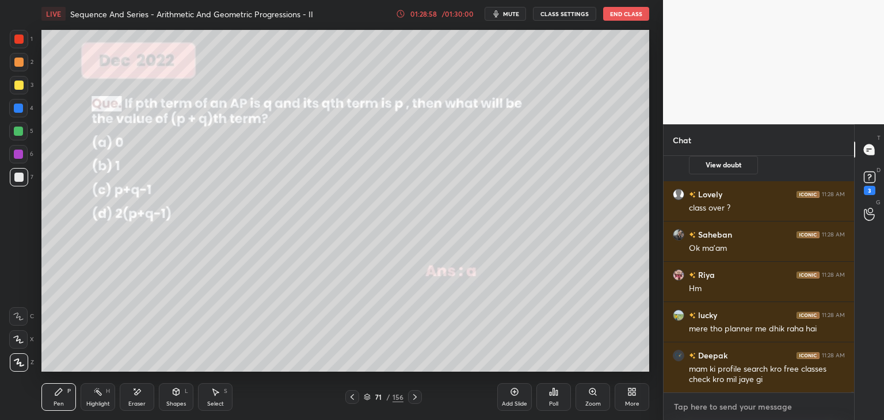
type textarea "x"
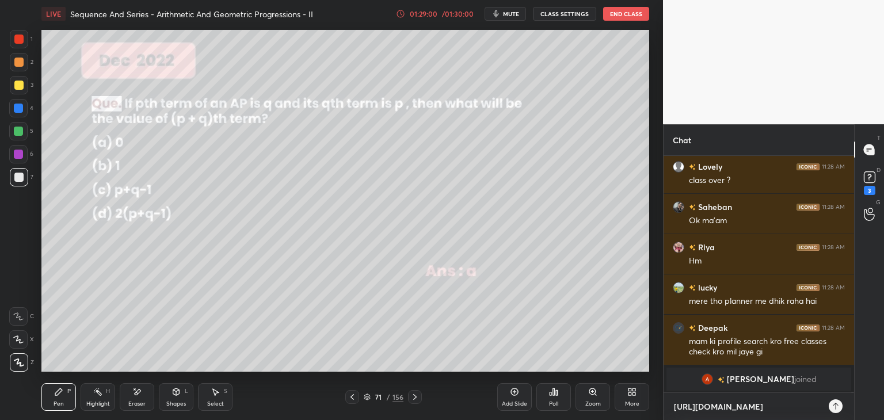
type textarea "[URL][DOMAIN_NAME]"
type textarea "x"
click at [838, 409] on icon at bounding box center [835, 406] width 9 height 9
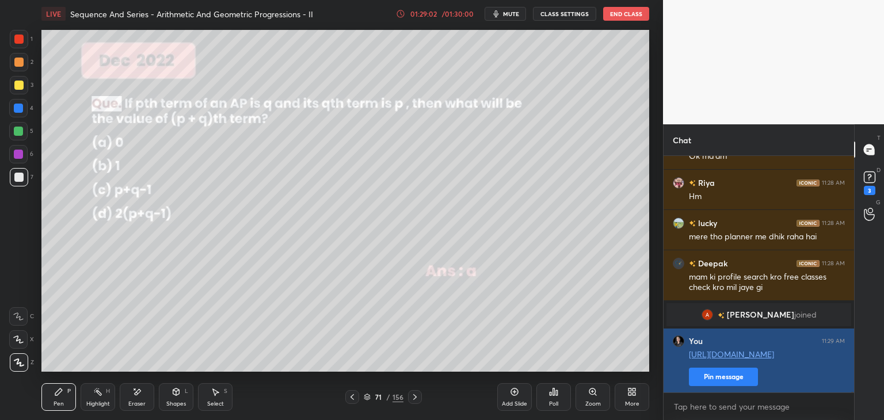
click at [738, 375] on button "Pin message" at bounding box center [723, 377] width 69 height 18
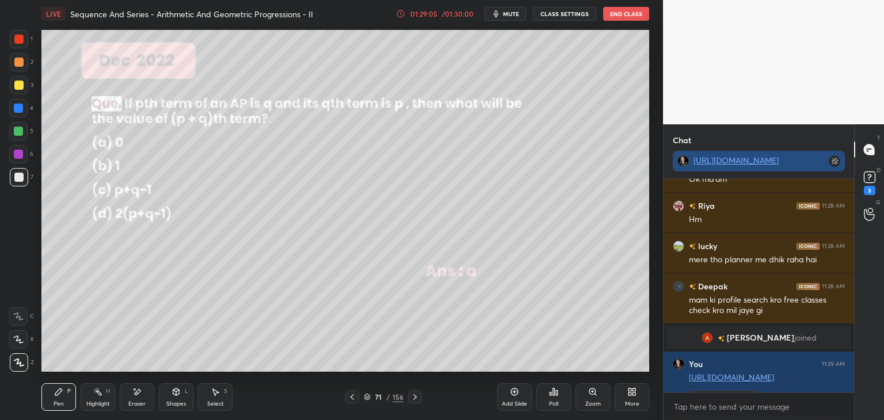
click at [744, 164] on link "[URL][DOMAIN_NAME]" at bounding box center [736, 160] width 85 height 11
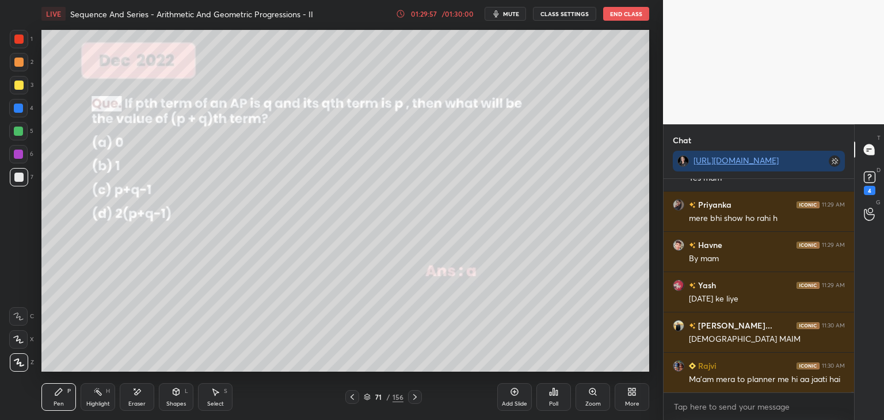
scroll to position [69611, 0]
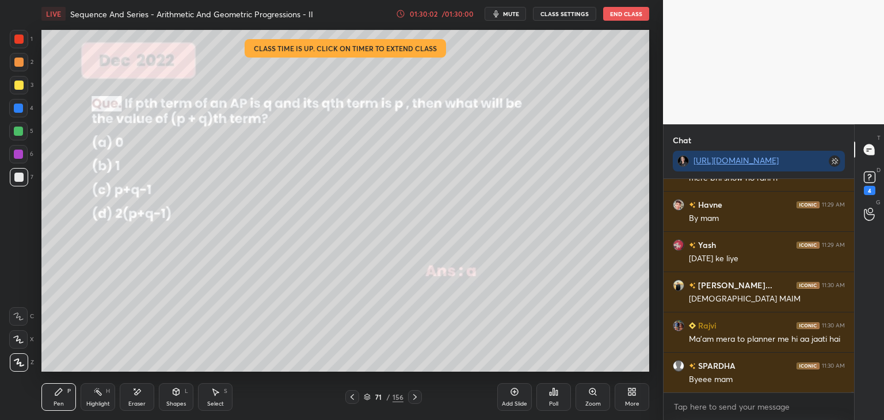
click at [424, 12] on div "01:30:02" at bounding box center [424, 13] width 32 height 7
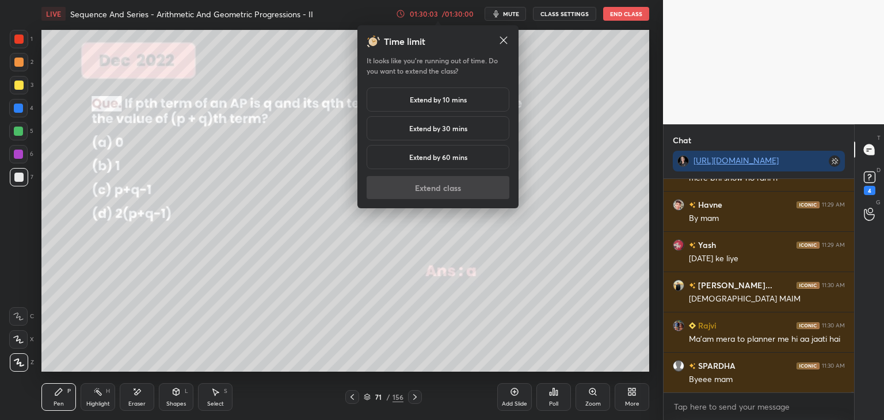
click at [380, 104] on div "Extend by 10 mins" at bounding box center [438, 100] width 143 height 24
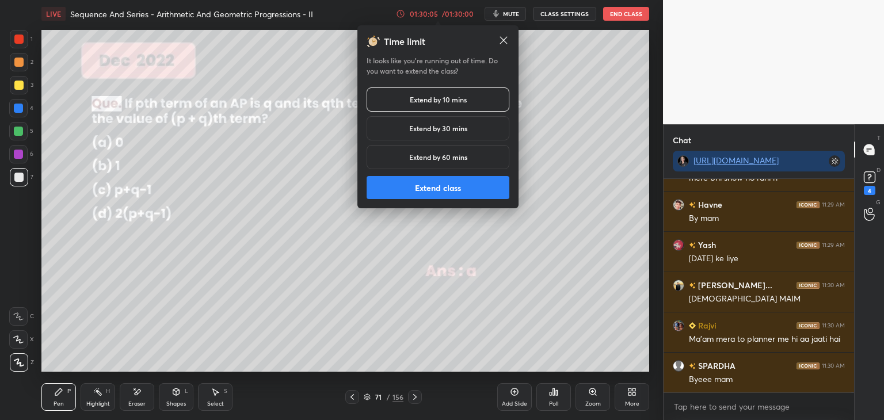
click at [393, 192] on button "Extend class" at bounding box center [438, 187] width 143 height 23
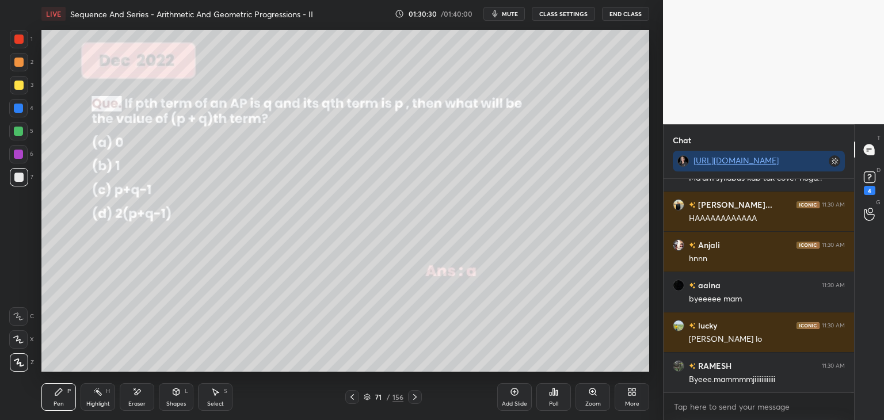
scroll to position [70054, 0]
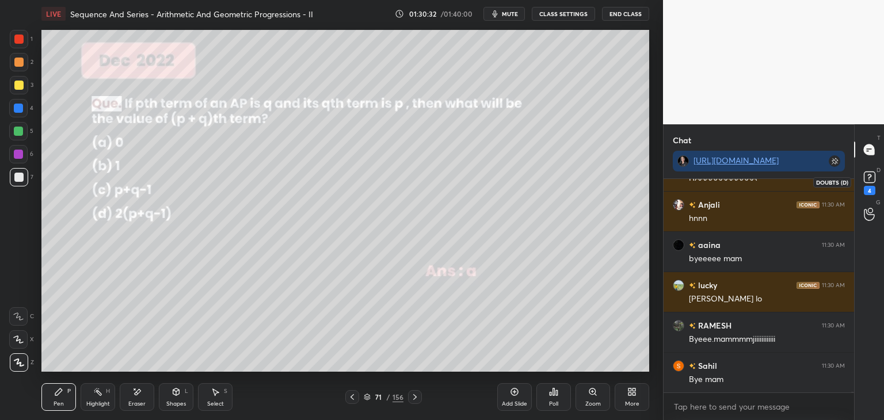
click at [872, 187] on div "4" at bounding box center [870, 190] width 12 height 9
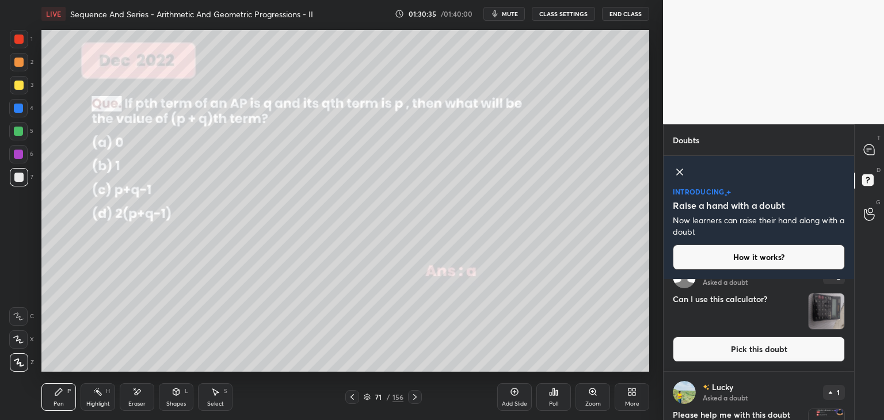
scroll to position [18, 0]
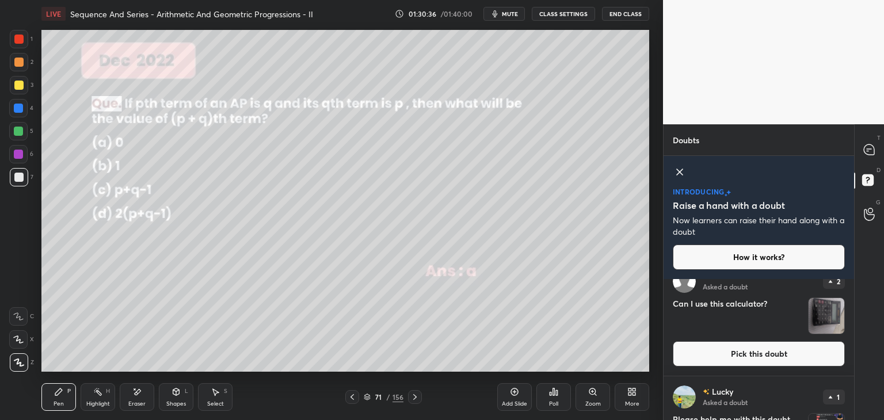
click at [831, 303] on img "grid" at bounding box center [827, 316] width 36 height 36
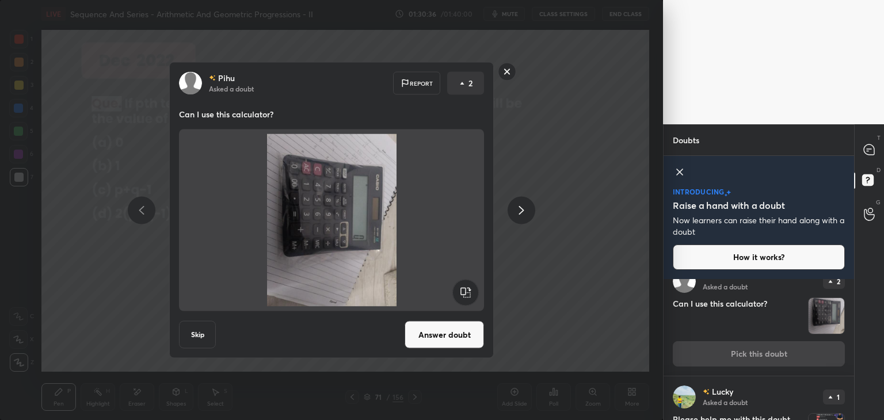
scroll to position [0, 0]
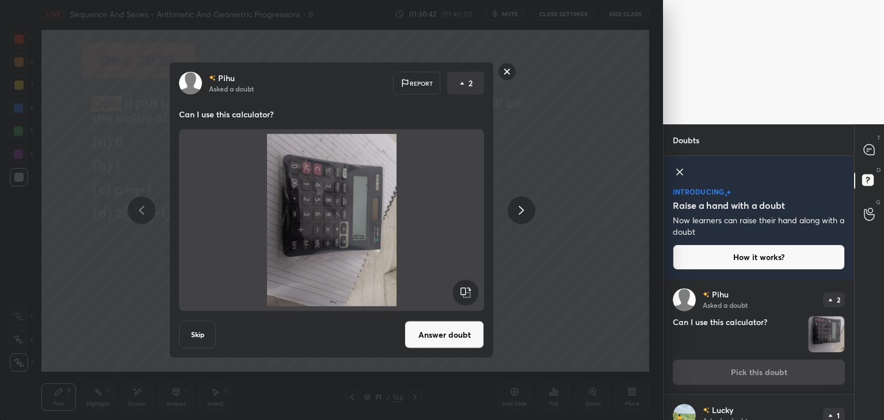
click at [500, 73] on rect at bounding box center [508, 72] width 18 height 18
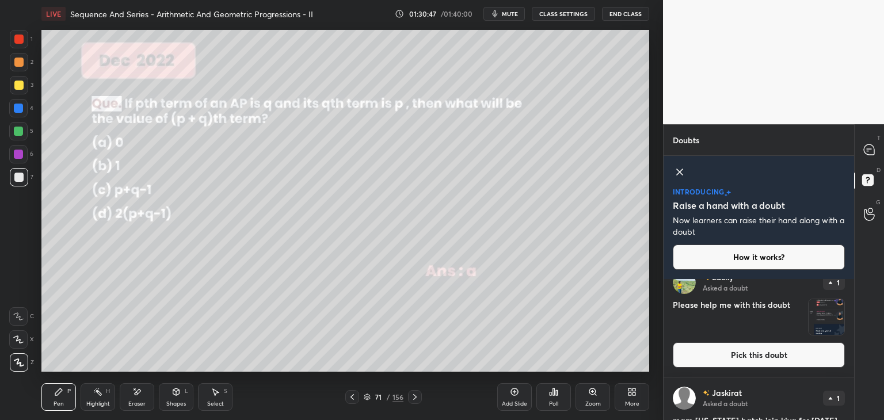
scroll to position [138, 0]
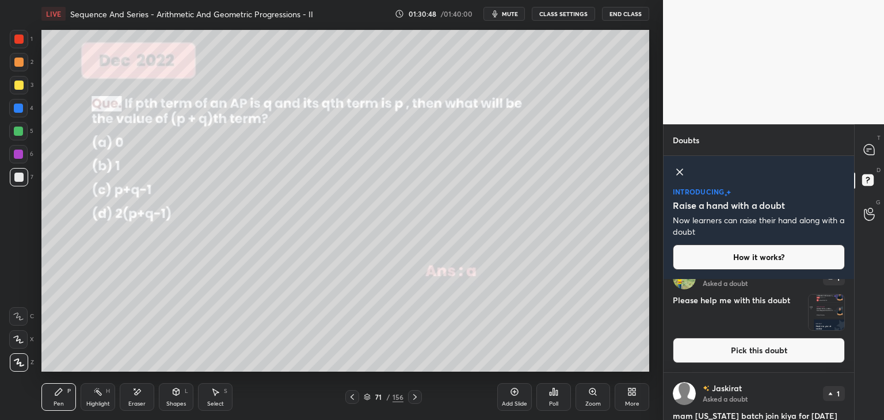
click at [822, 307] on img "grid" at bounding box center [827, 313] width 36 height 36
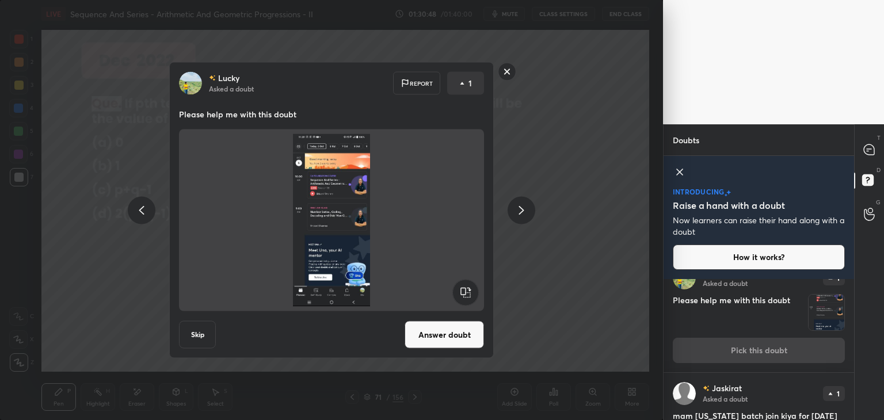
scroll to position [115, 0]
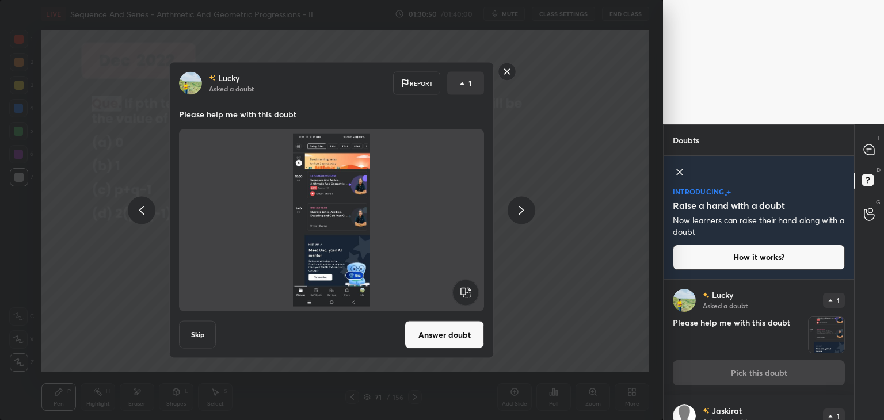
click at [506, 73] on rect at bounding box center [508, 72] width 18 height 18
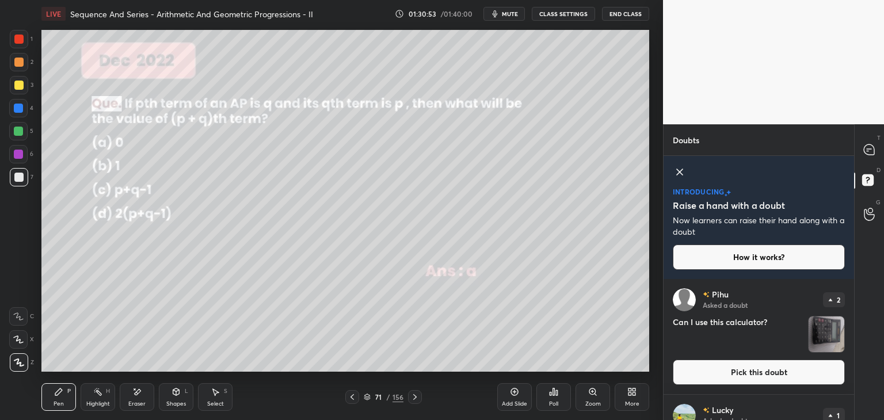
click at [869, 166] on div "D Doubts (D)" at bounding box center [869, 182] width 29 height 32
click at [869, 153] on icon at bounding box center [869, 150] width 10 height 10
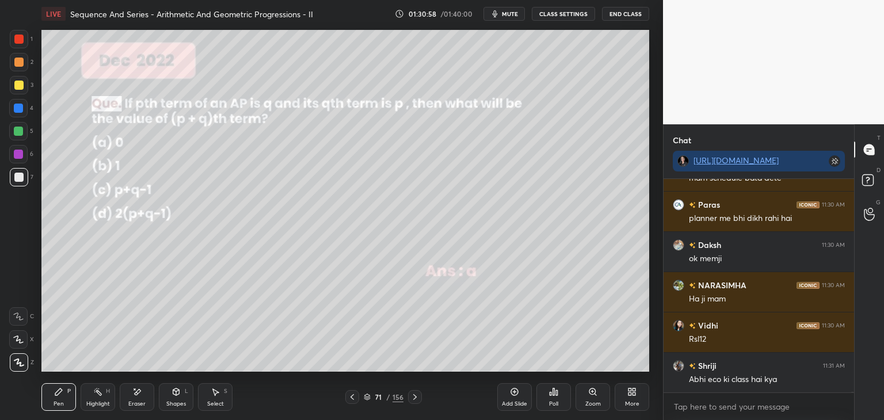
scroll to position [70753, 0]
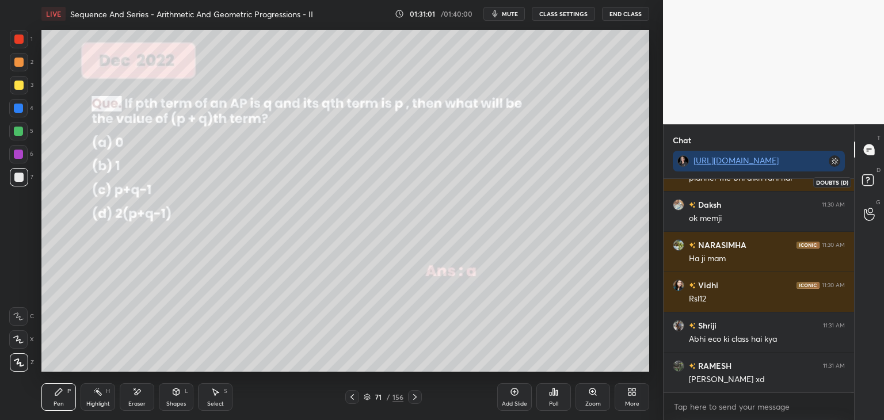
click at [865, 185] on rect at bounding box center [867, 180] width 11 height 11
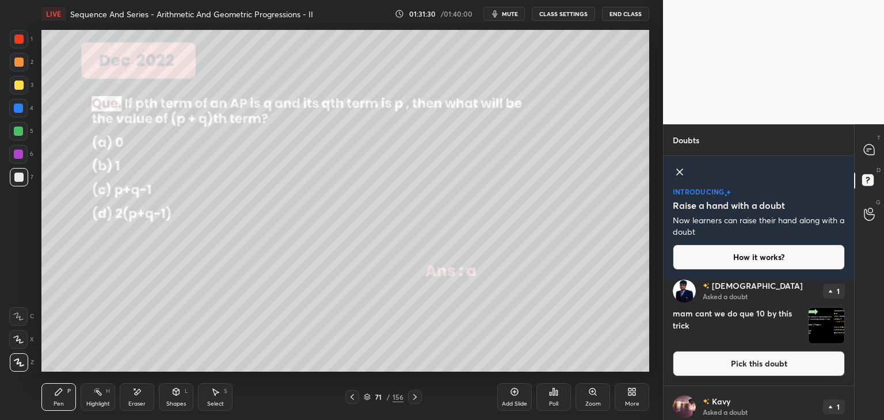
scroll to position [587, 0]
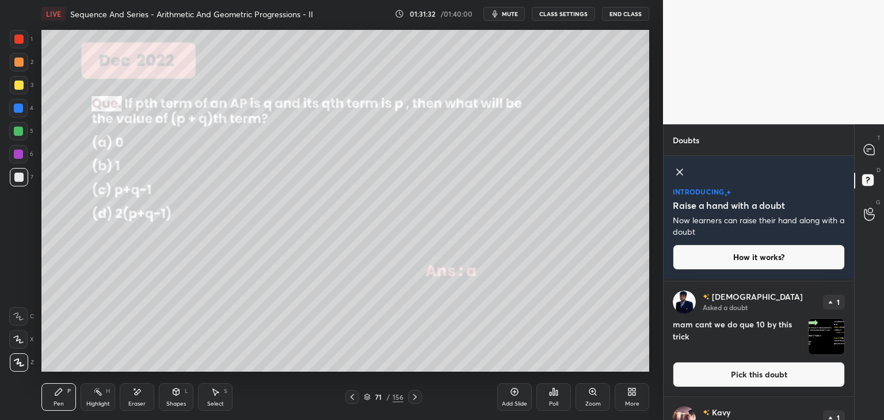
click at [828, 340] on img "grid" at bounding box center [827, 337] width 36 height 36
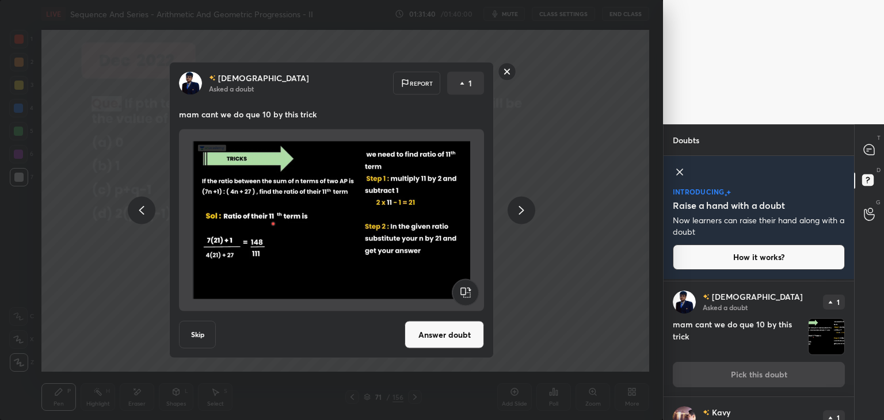
click at [507, 74] on rect at bounding box center [508, 72] width 18 height 18
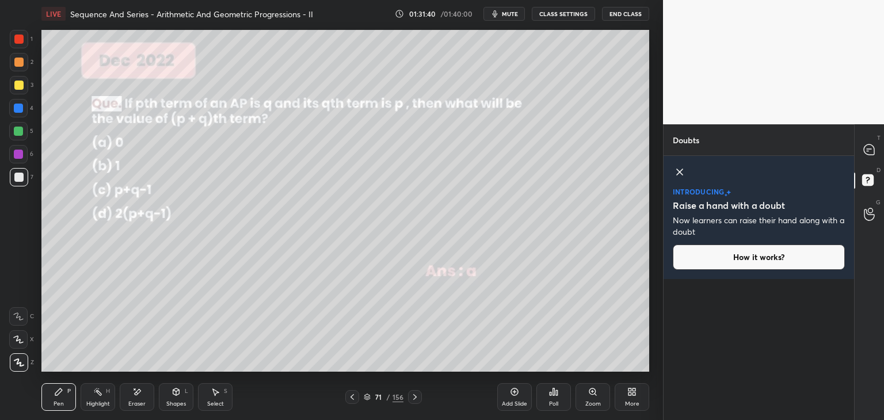
scroll to position [0, 0]
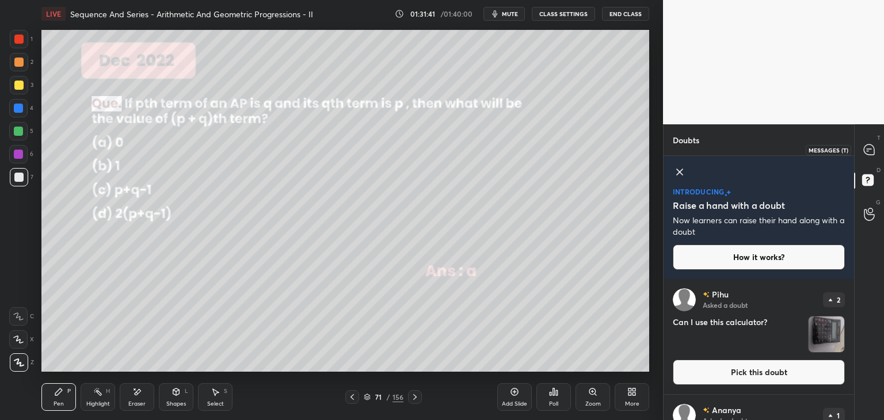
click at [868, 148] on icon at bounding box center [869, 150] width 10 height 10
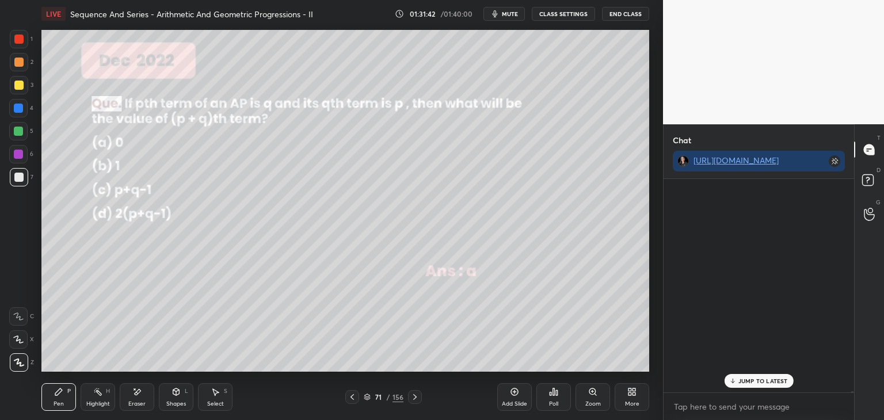
scroll to position [210, 187]
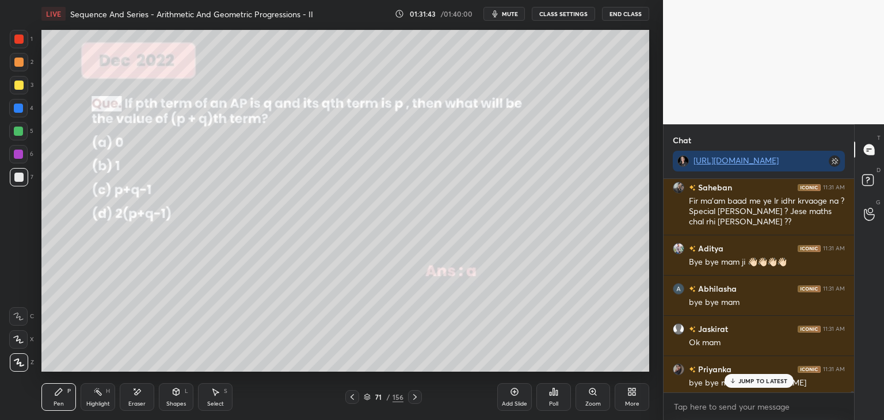
click at [765, 377] on div "JUMP TO LATEST" at bounding box center [758, 381] width 69 height 14
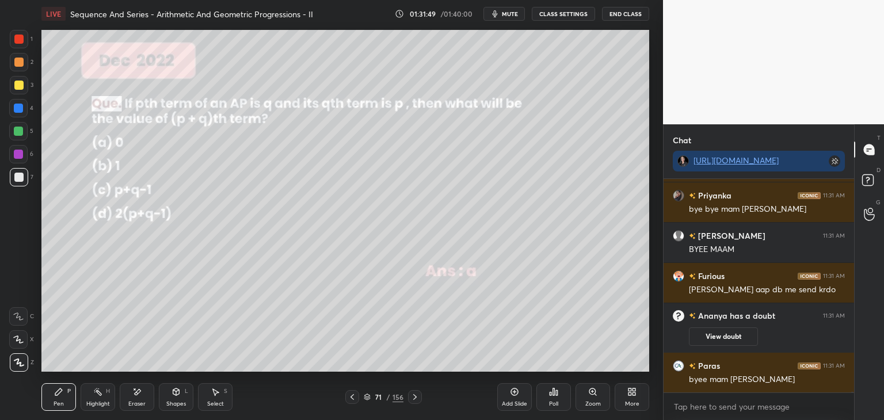
scroll to position [71438, 0]
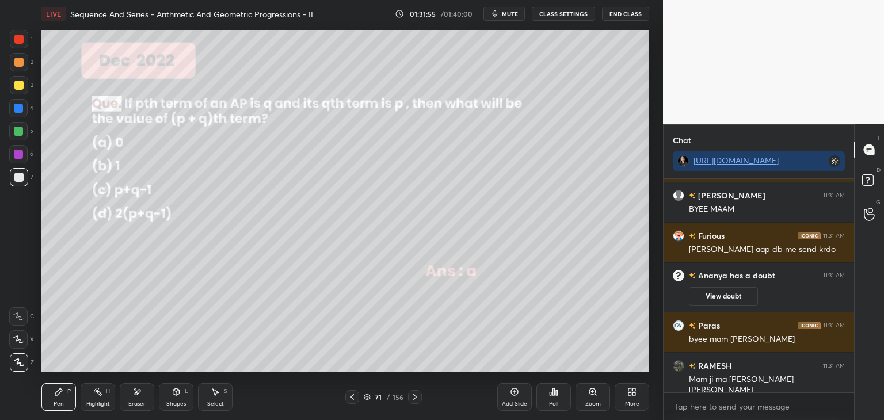
click at [615, 16] on button "End Class" at bounding box center [625, 14] width 47 height 14
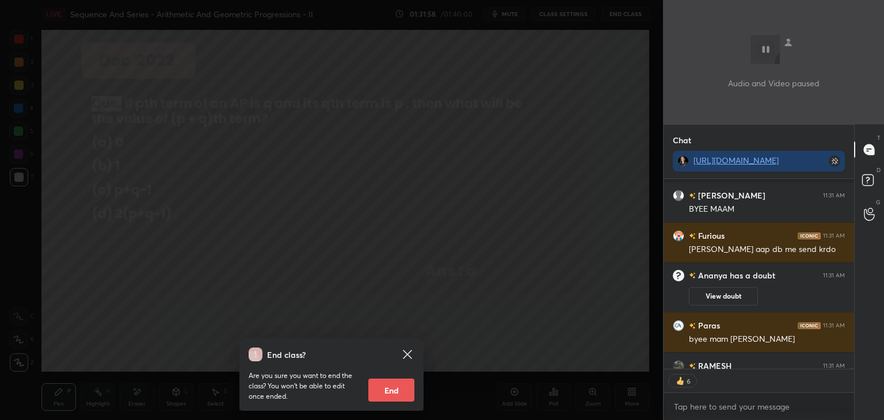
scroll to position [71512, 0]
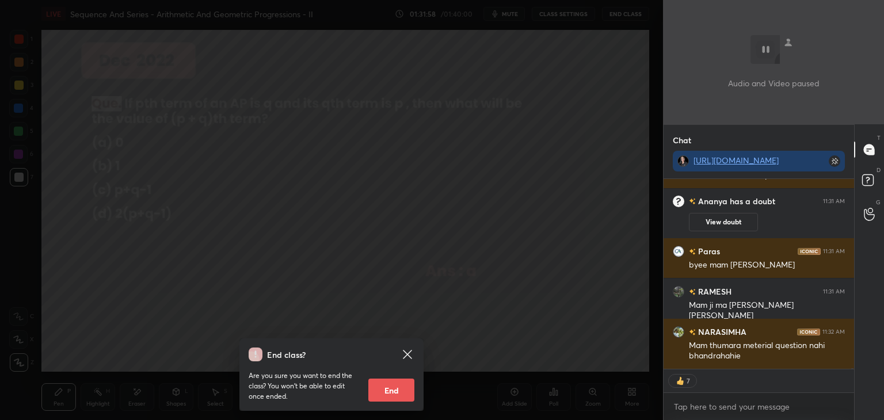
click at [387, 394] on button "End" at bounding box center [391, 390] width 46 height 23
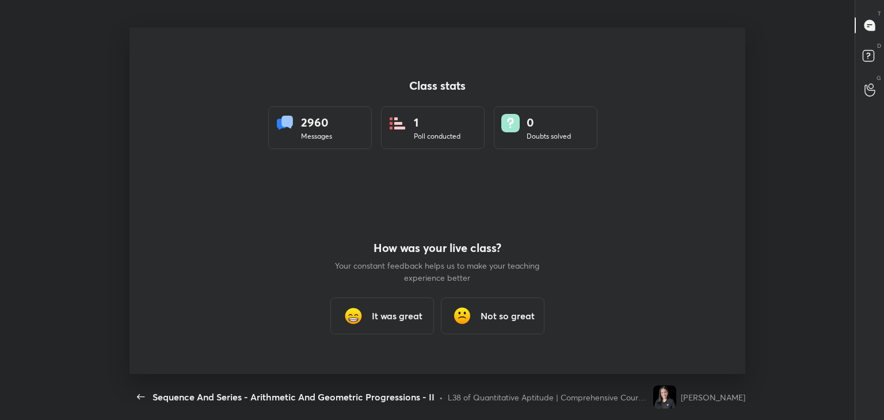
scroll to position [0, 0]
click at [393, 320] on h3 "It was great" at bounding box center [397, 316] width 51 height 14
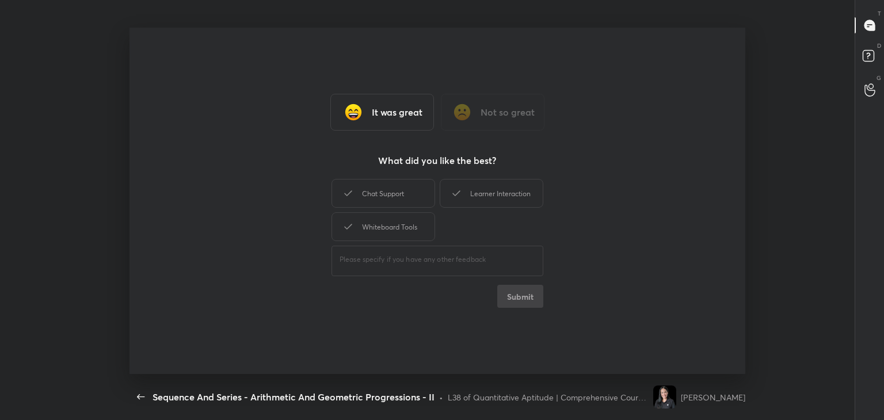
type textarea "x"
click at [379, 202] on div "Chat Support" at bounding box center [384, 193] width 104 height 29
